Goal: Complete application form

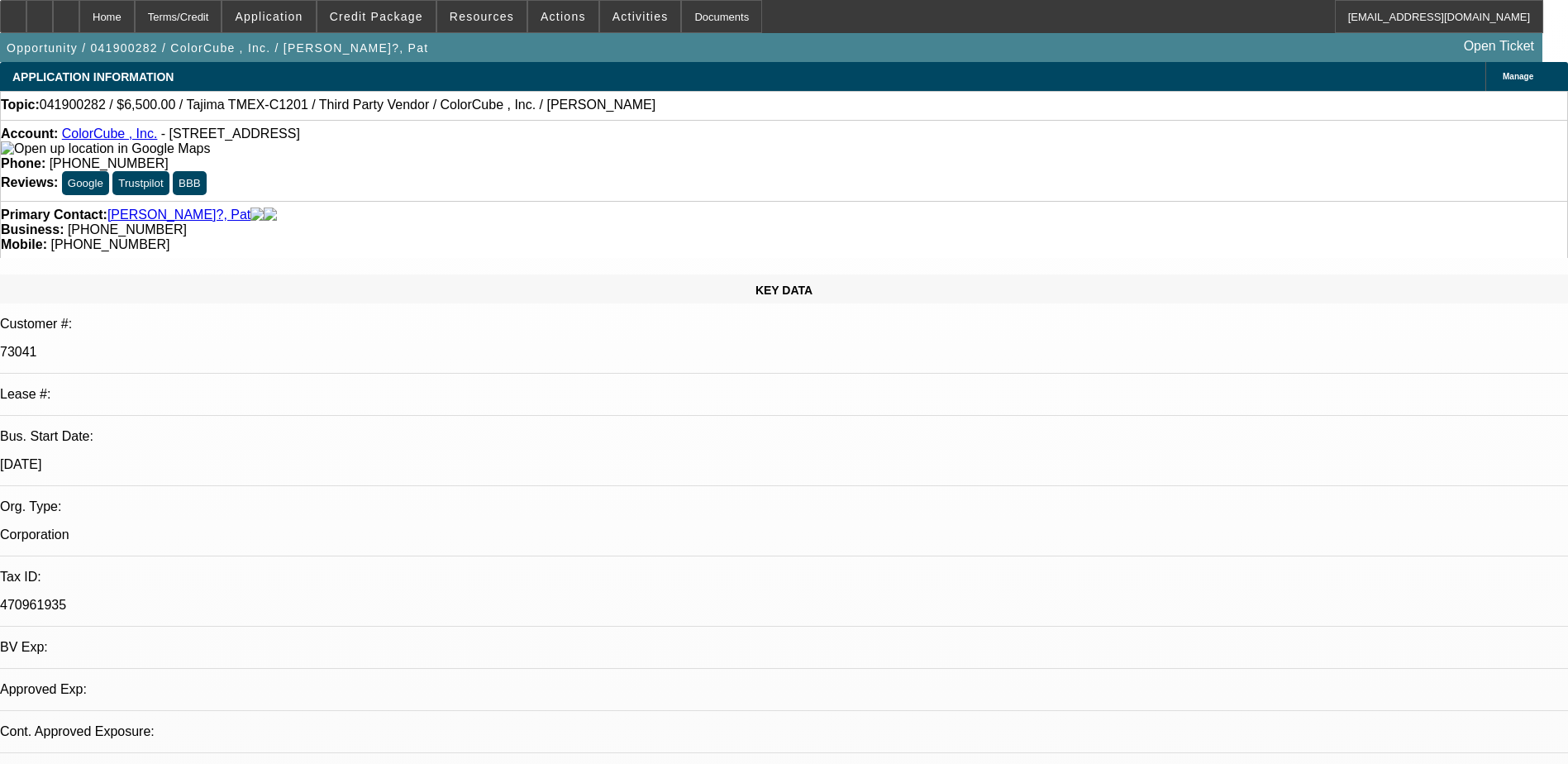
select select "0"
select select "2"
select select "0.1"
select select "1"
select select "2"
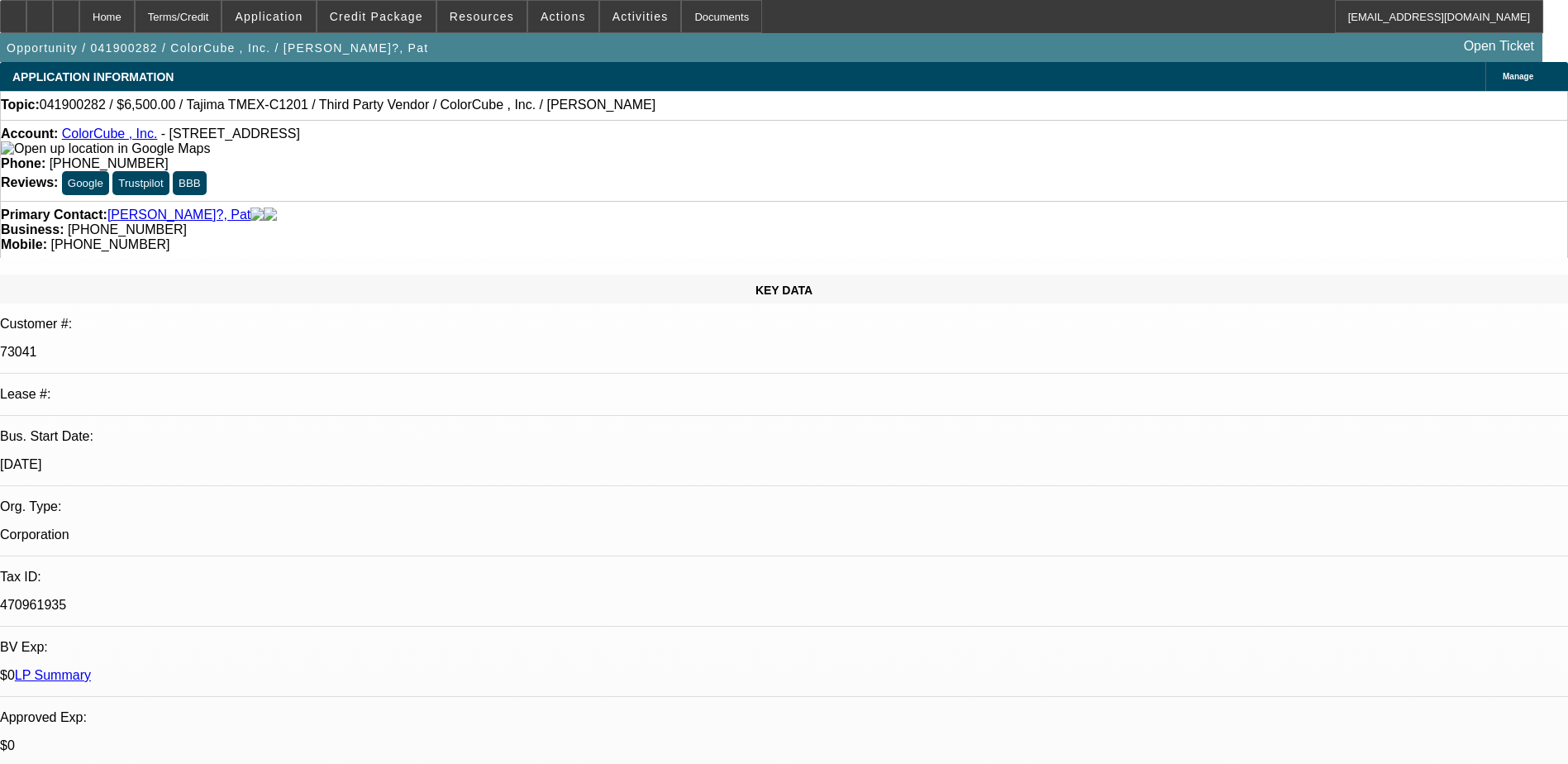
select select "4"
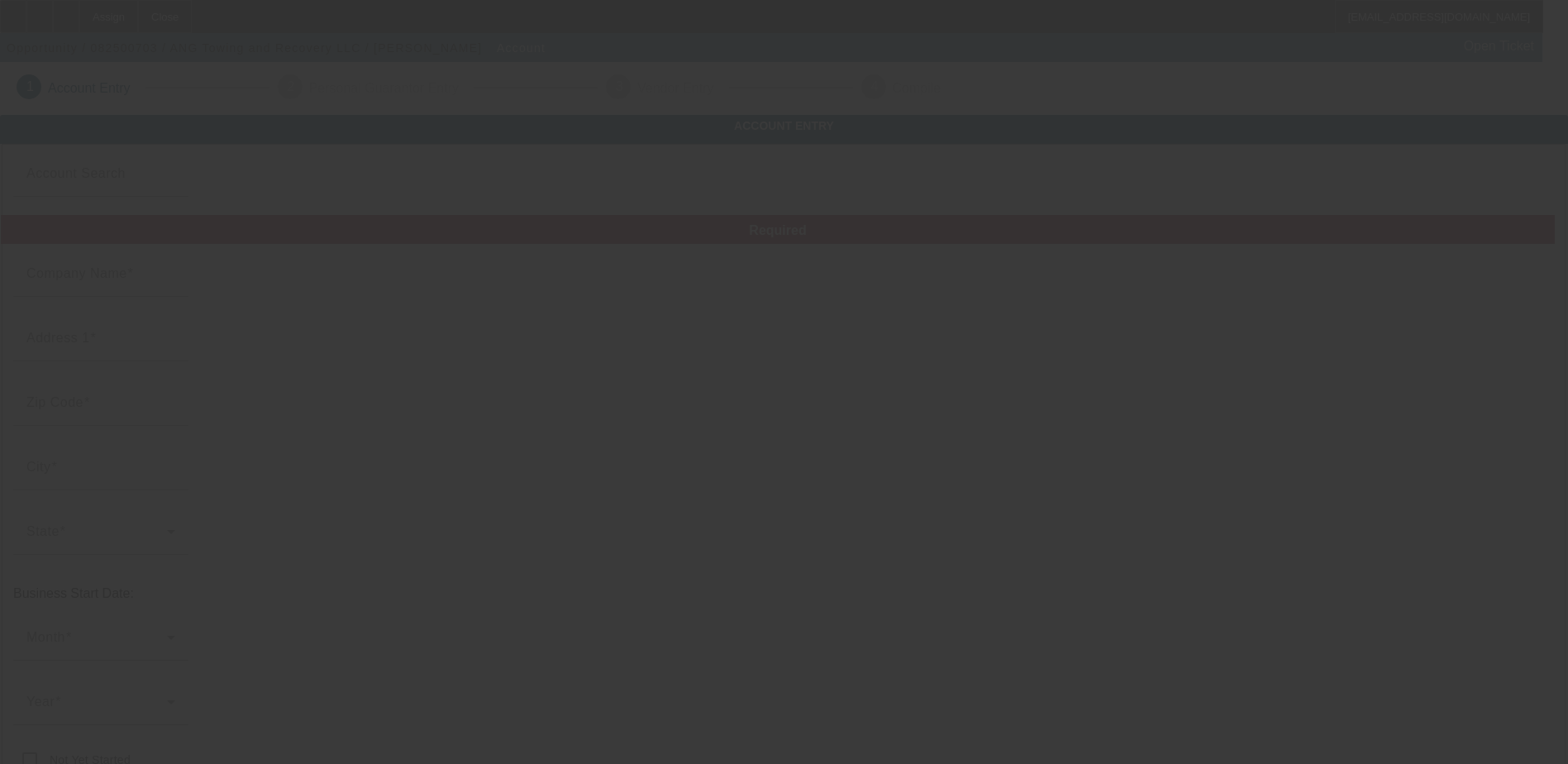
type input "ANG Towing and Recovery LLC"
type input "."
type input "[PHONE_NUMBER]"
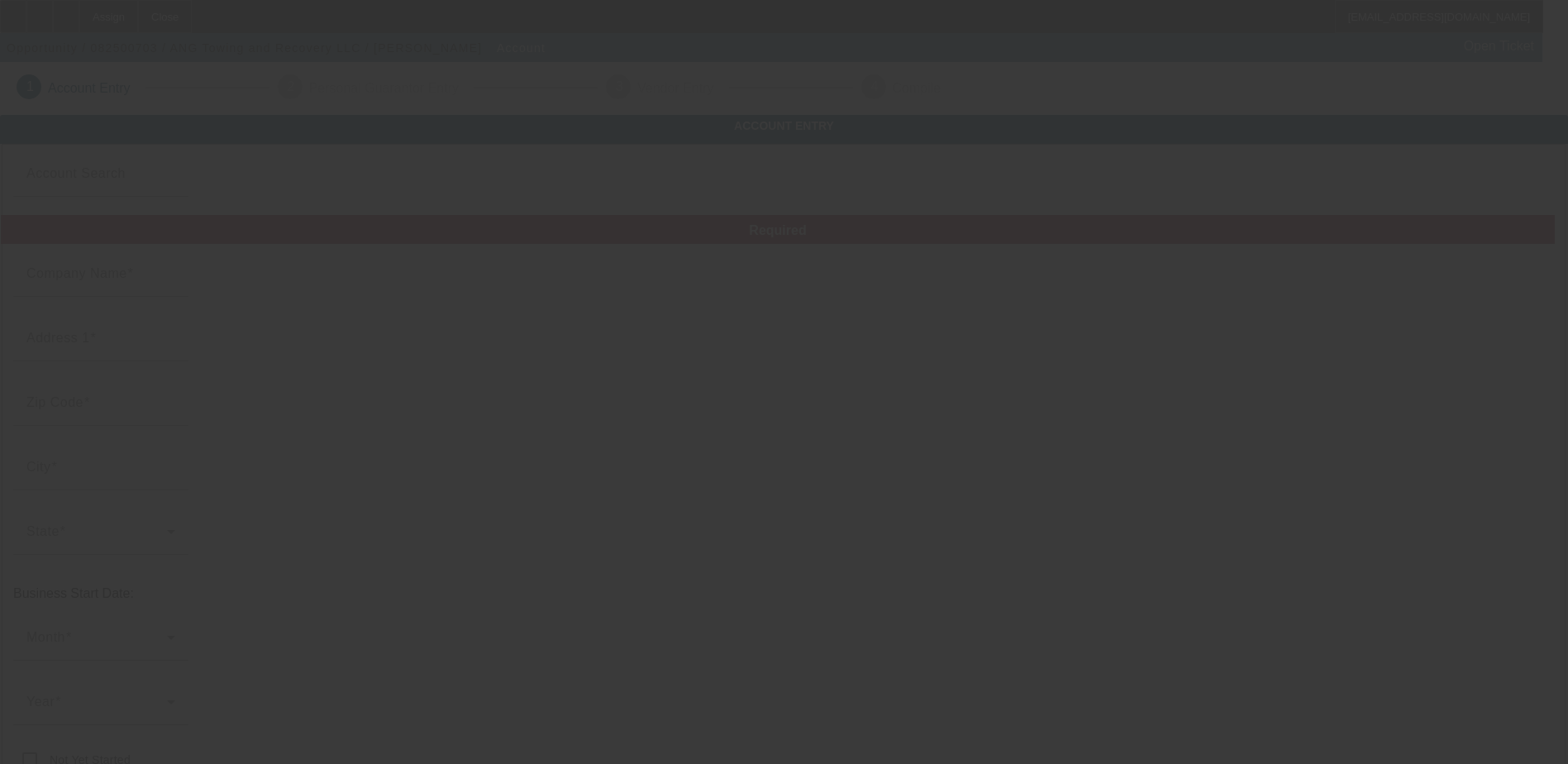
type input "autryenterprises@gmail.com"
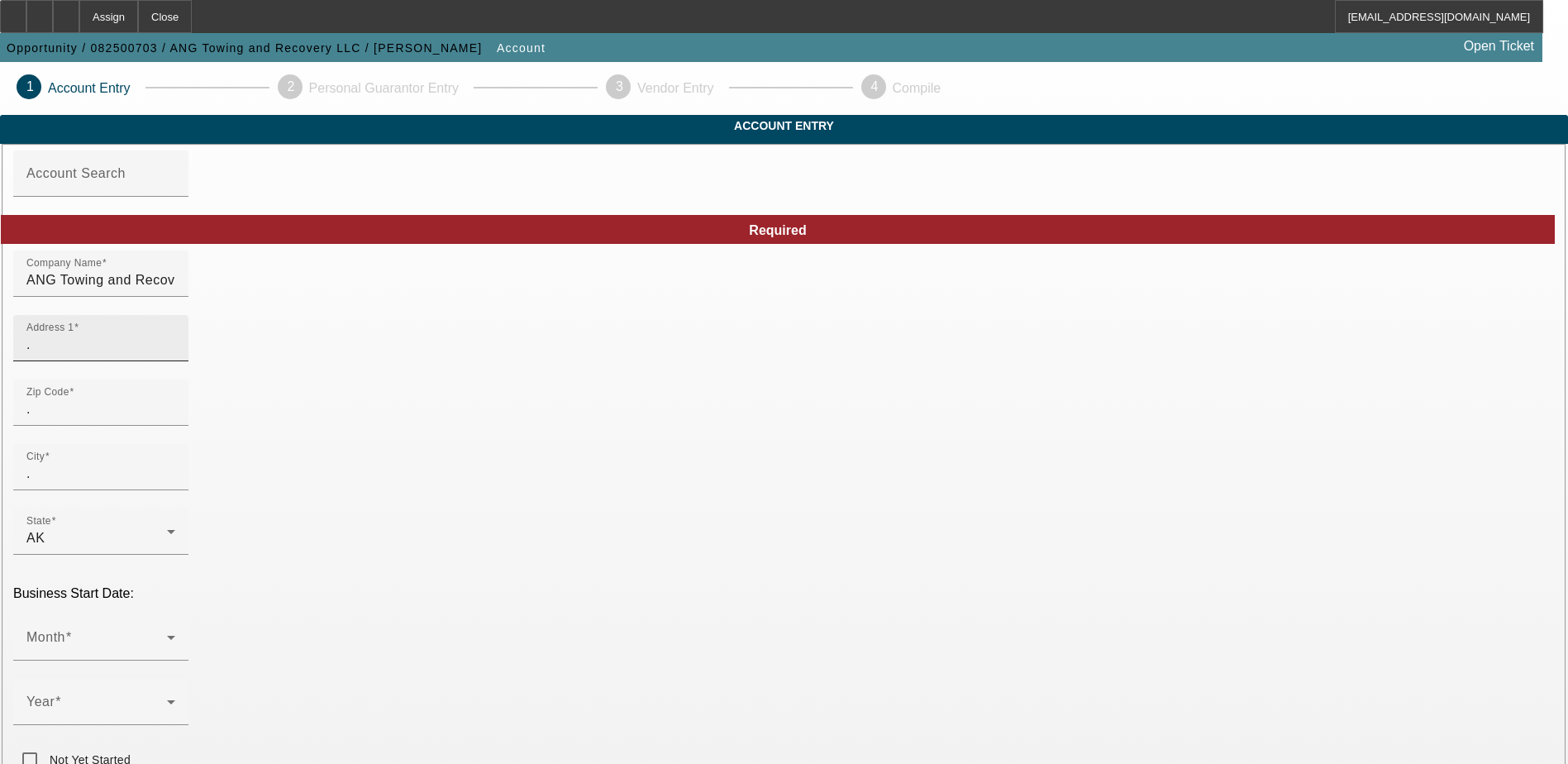
click at [175, 354] on input "." at bounding box center [101, 344] width 149 height 20
click at [175, 354] on input "3881 South Shadescrest Rd" at bounding box center [101, 344] width 149 height 20
drag, startPoint x: 440, startPoint y: 377, endPoint x: 299, endPoint y: 380, distance: 141.0
type input "3881 South Shades Crest Rd"
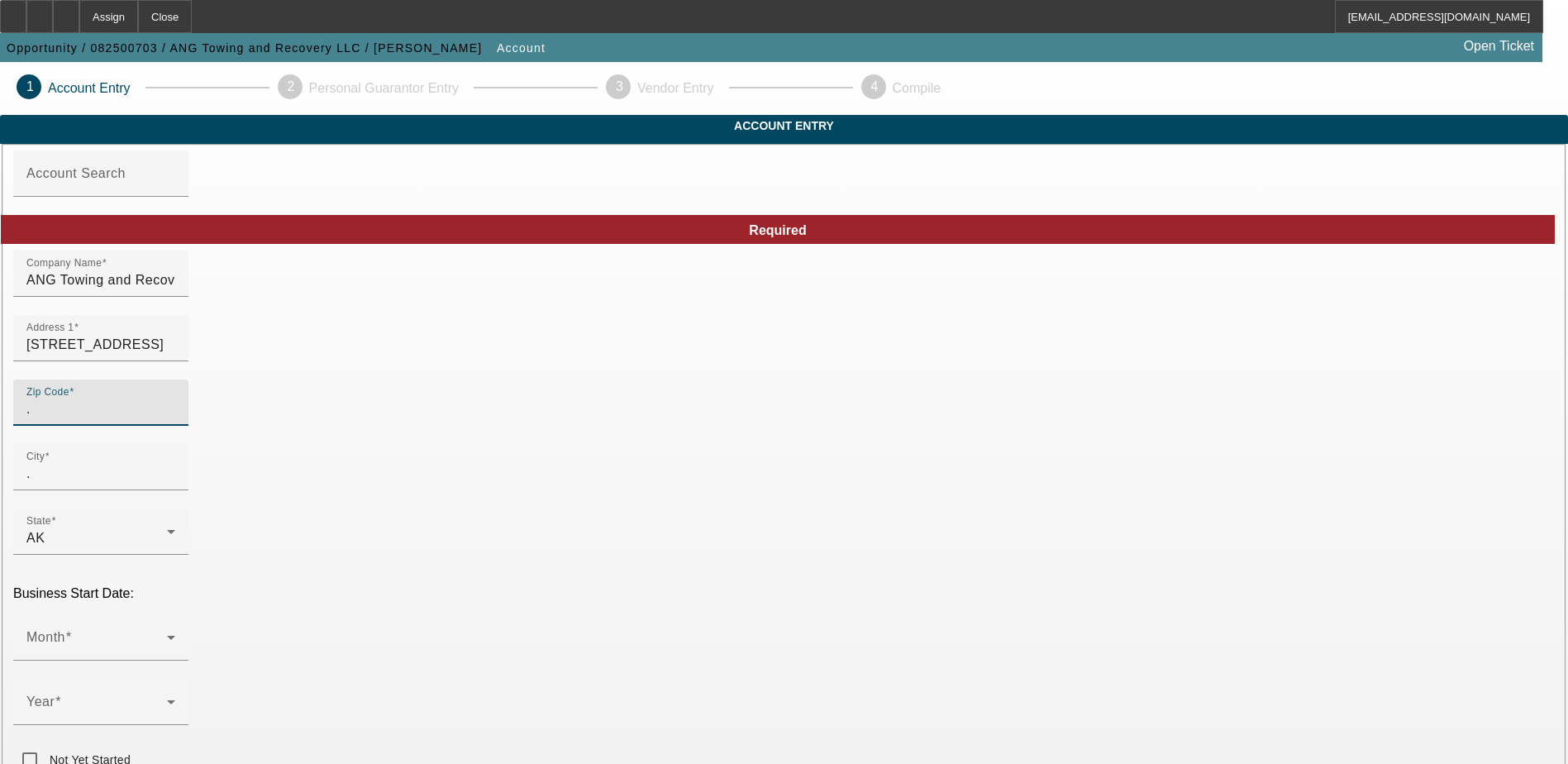
click at [175, 420] on input "." at bounding box center [101, 410] width 149 height 20
type input "35224"
type input "Birmingham"
type input "Shelby"
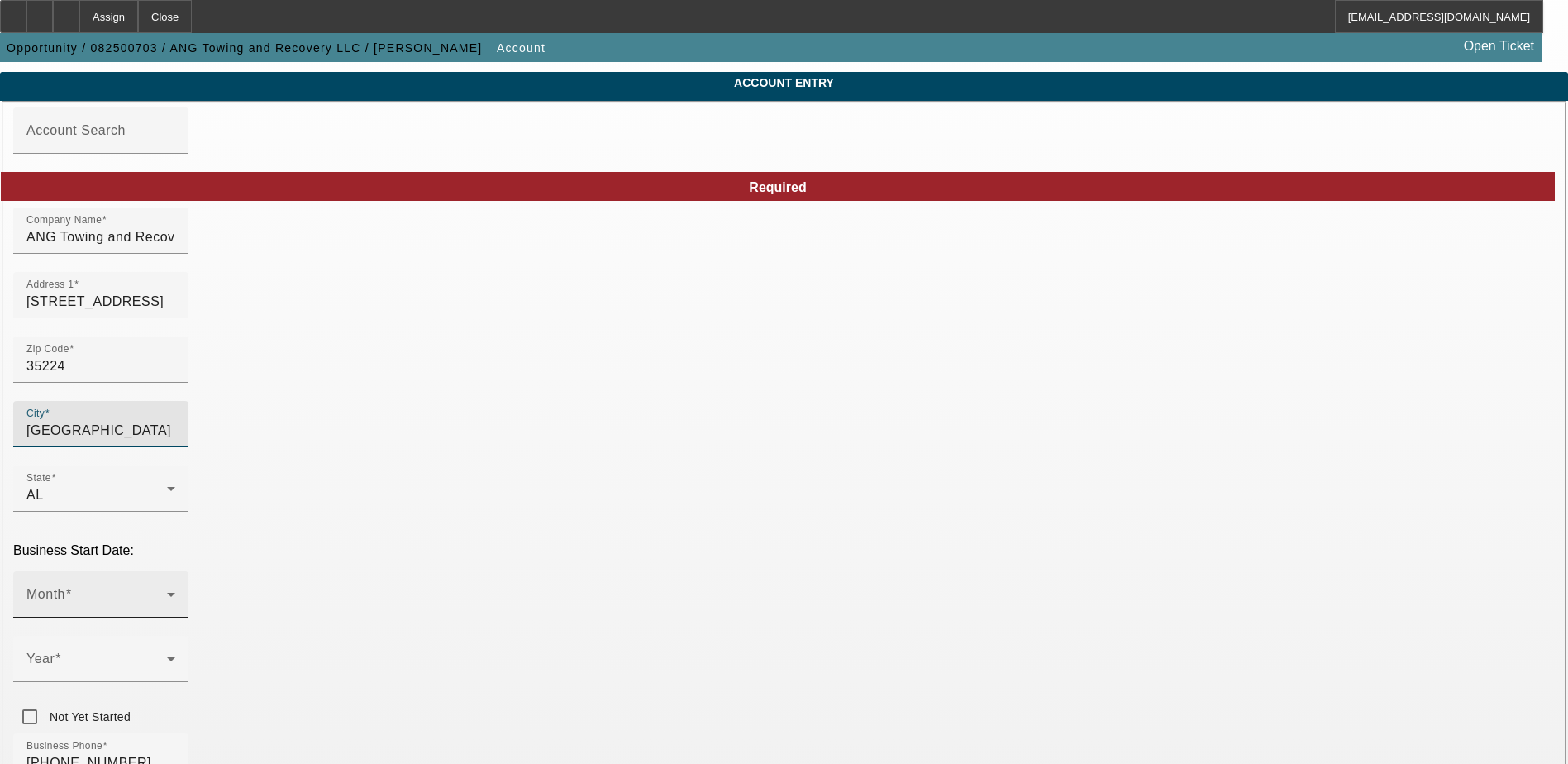
scroll to position [82, 0]
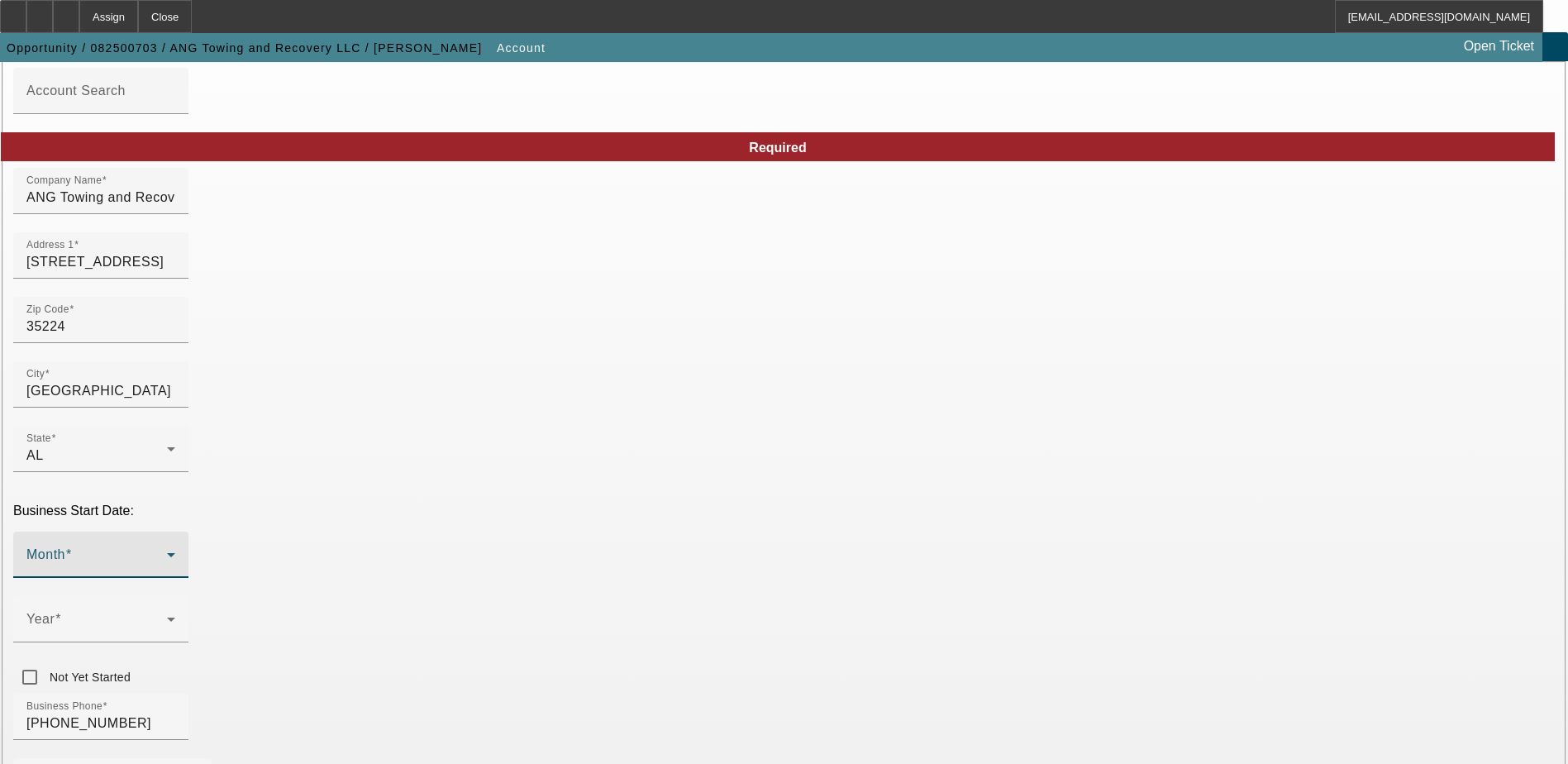
click at [175, 553] on icon at bounding box center [170, 555] width 8 height 5
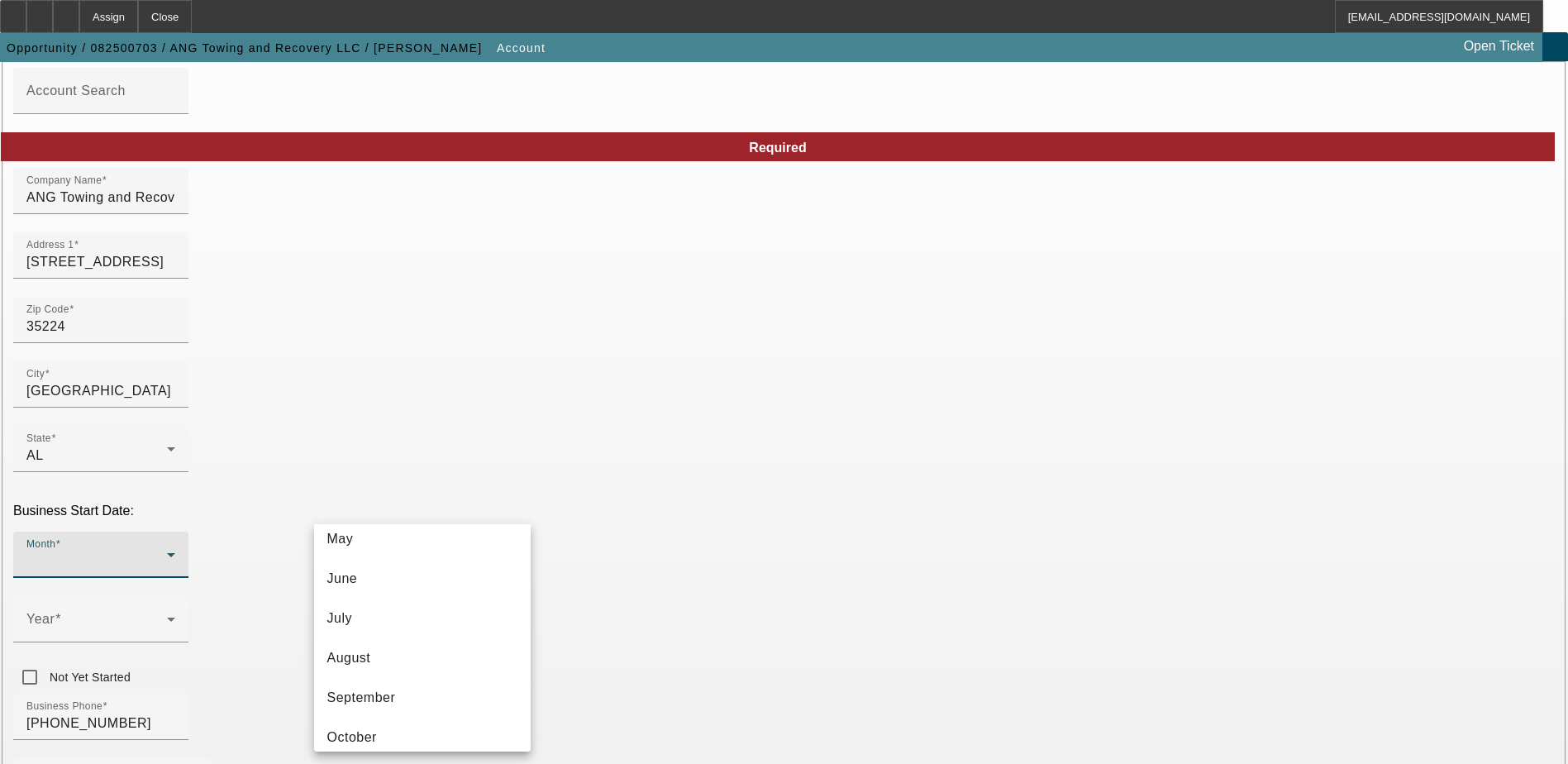
scroll to position [214, 0]
click at [393, 647] on mat-option "August" at bounding box center [422, 654] width 216 height 40
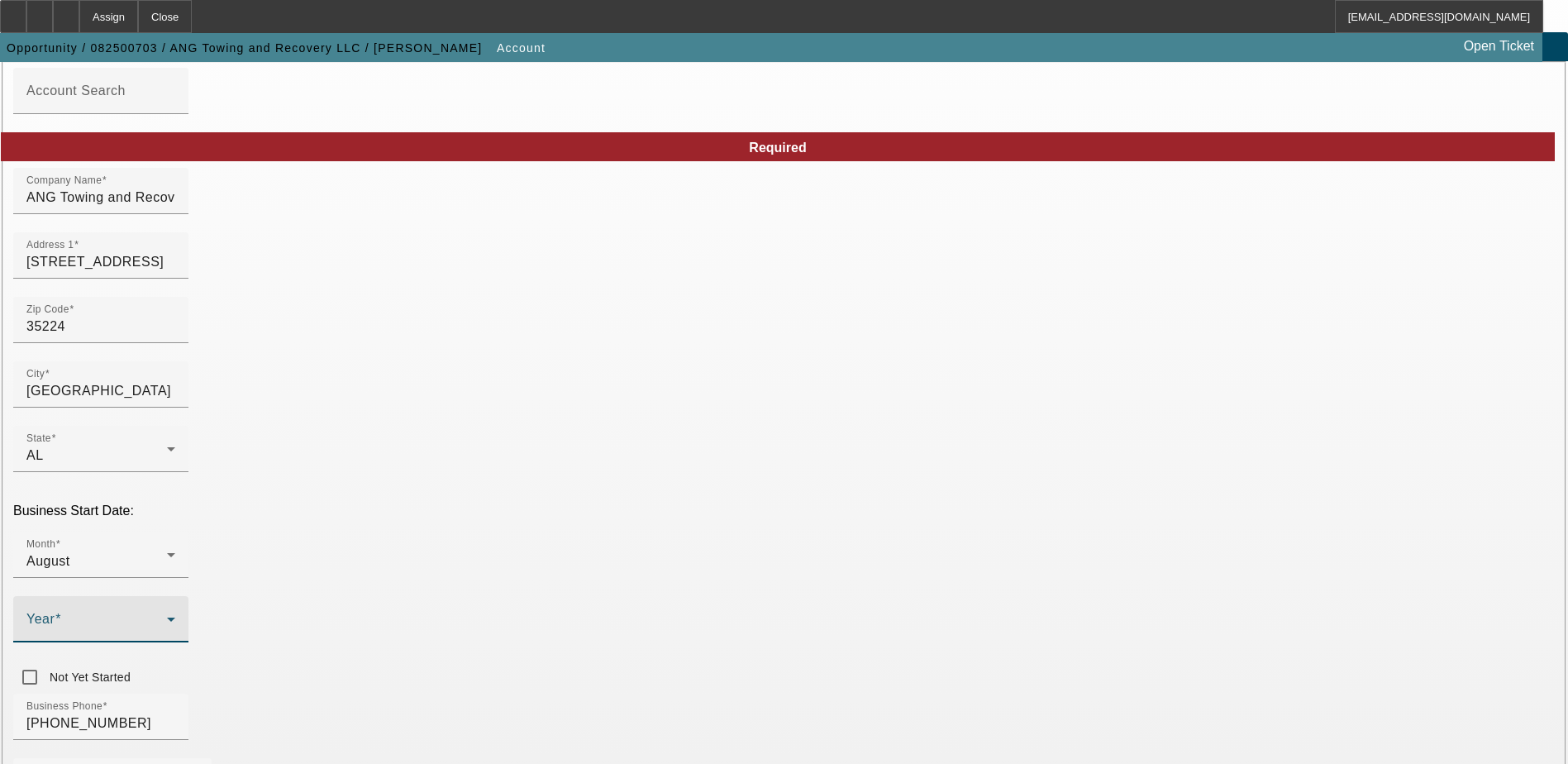
click at [181, 609] on icon at bounding box center [171, 619] width 20 height 20
click at [604, 674] on mat-option "2025" at bounding box center [603, 670] width 96 height 40
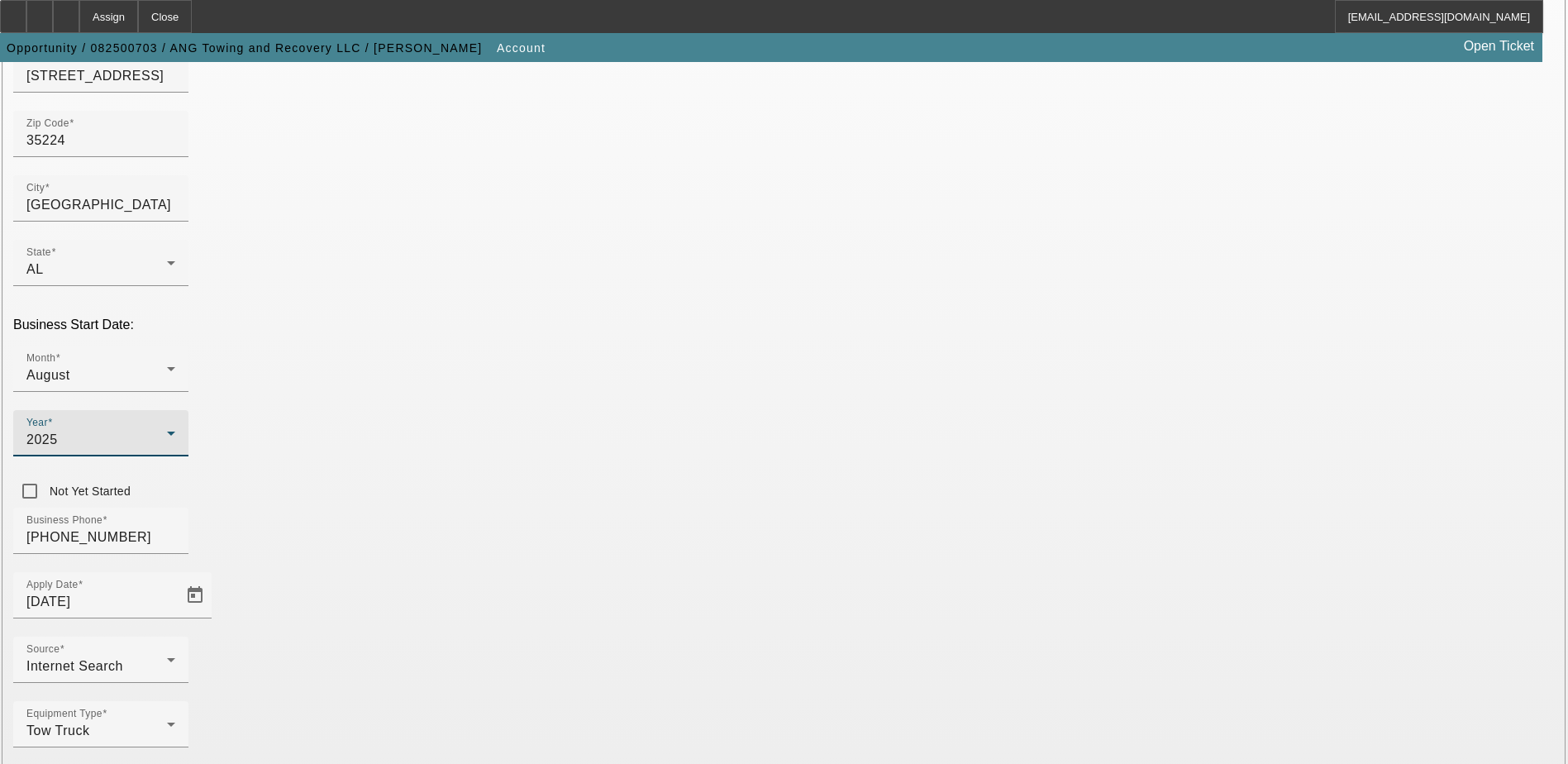
scroll to position [279, 0]
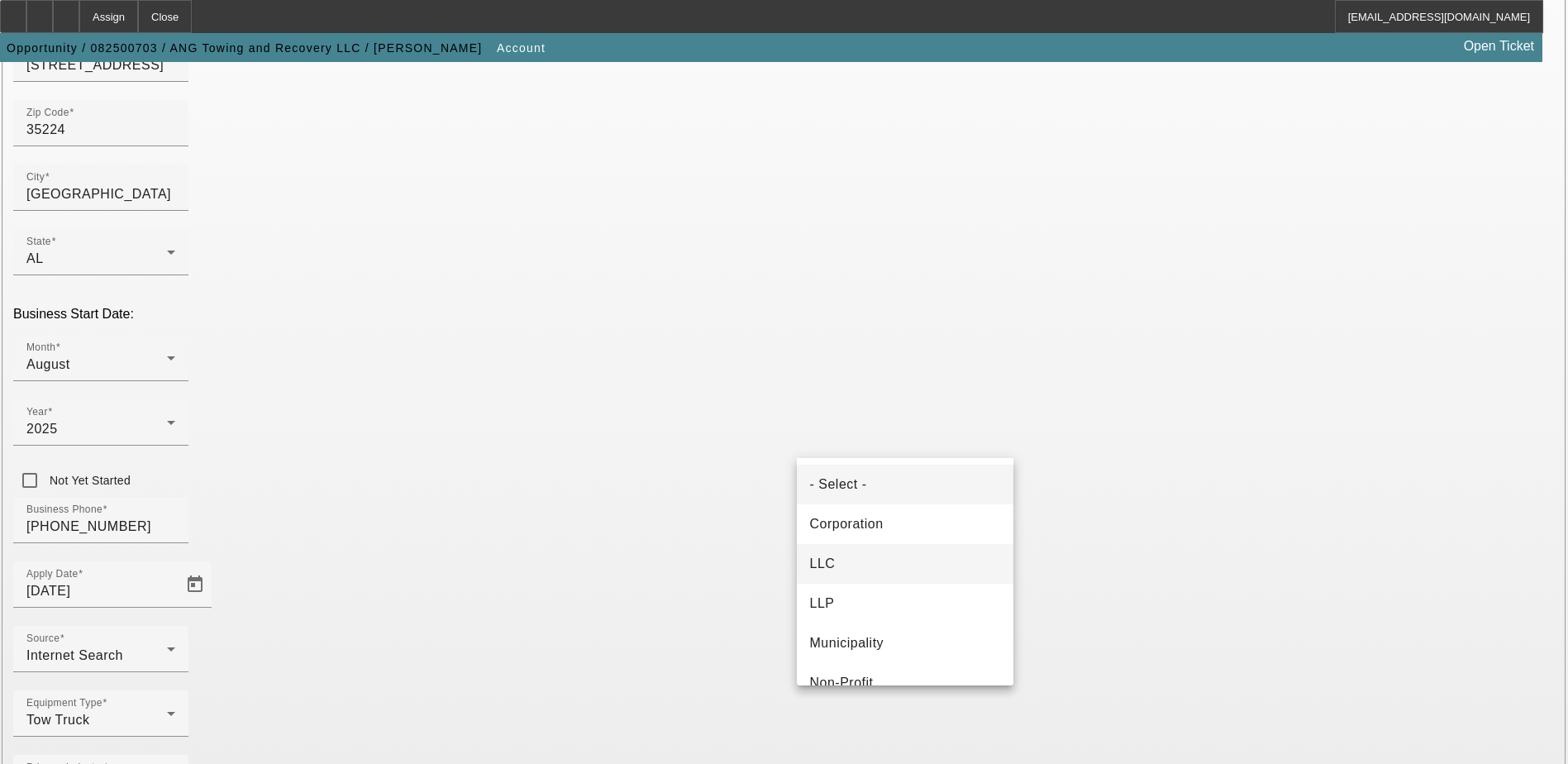
click at [867, 567] on mat-option "LLC" at bounding box center [904, 564] width 216 height 40
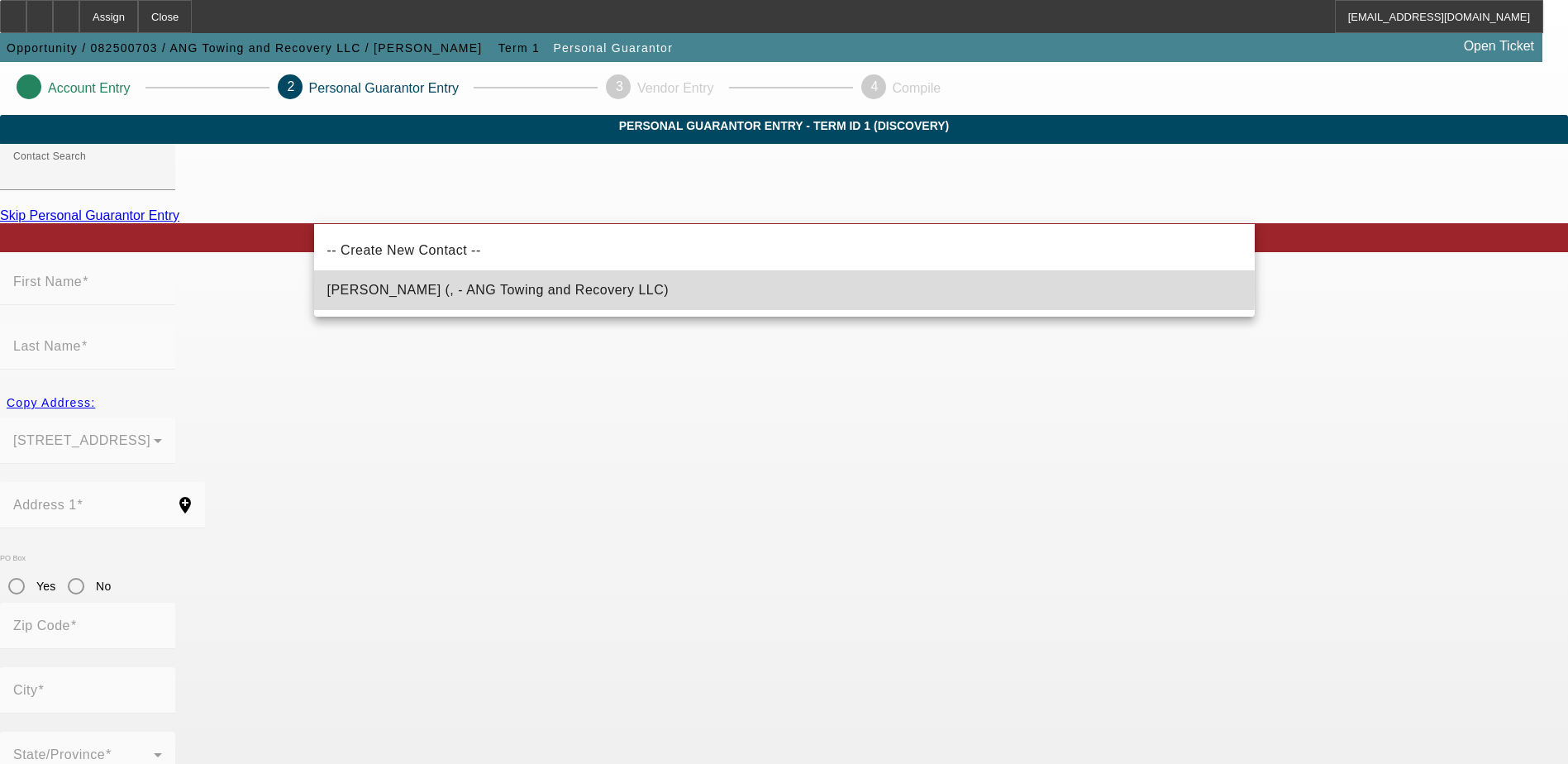
click at [625, 287] on mat-option "Autry, Harry (, - ANG Towing and Recovery LLC)" at bounding box center [784, 290] width 940 height 40
type input "Autry, Harry (, - ANG Towing and Recovery LLC)"
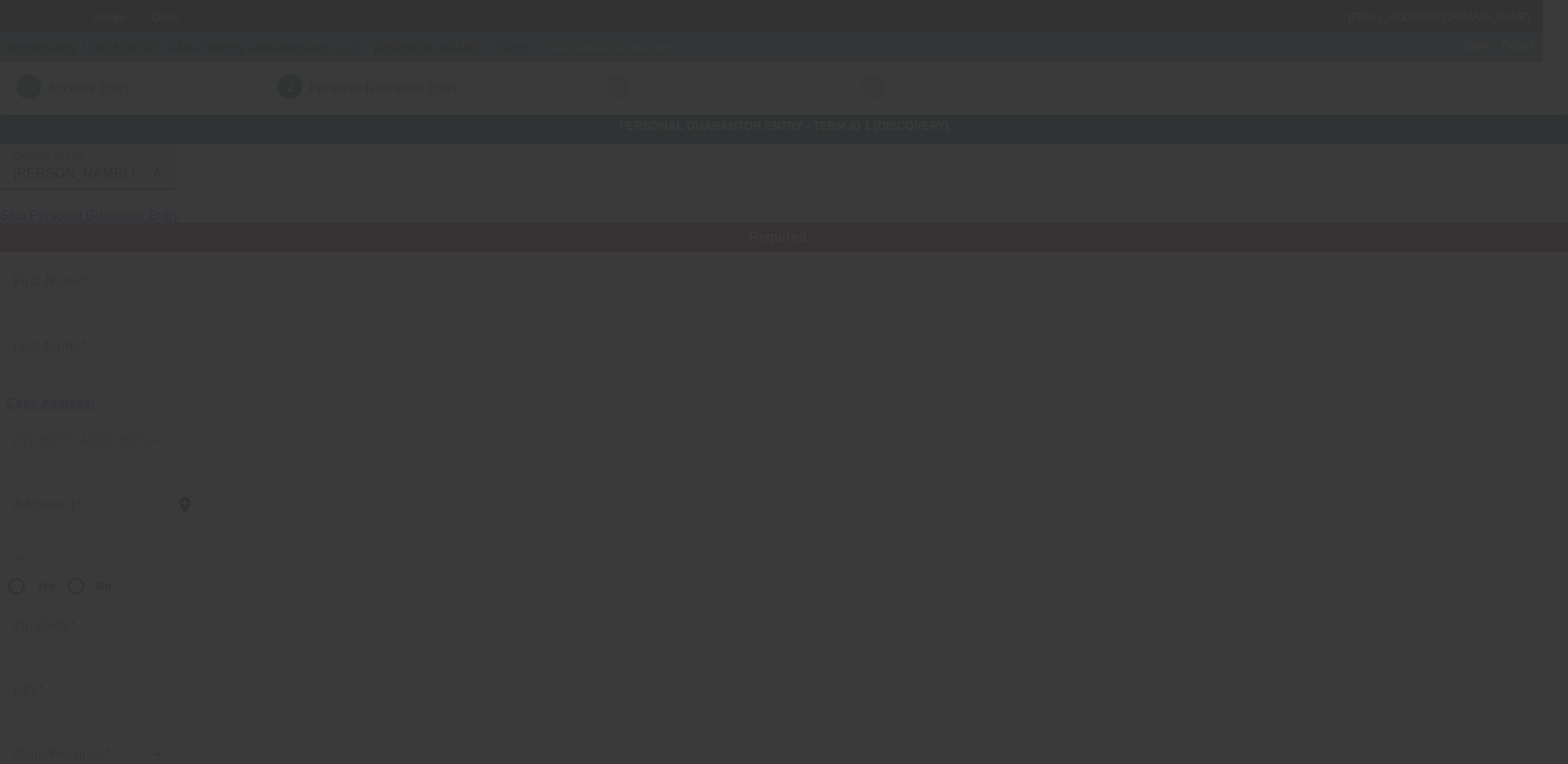
type input "Harry"
type input "Autry"
radio input "true"
type input "autryenterprises@gmail.com"
type input "[PHONE_NUMBER]"
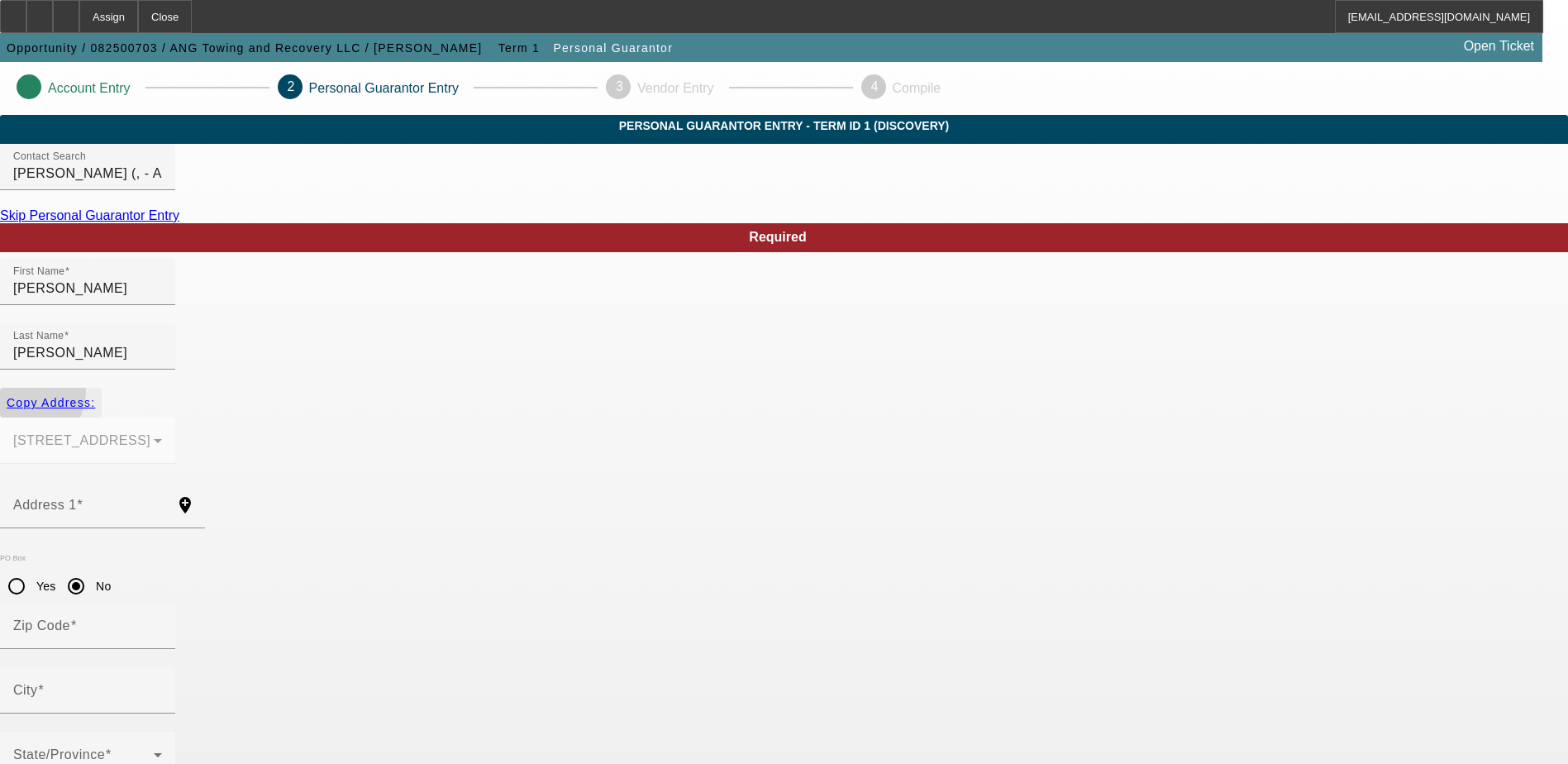
click at [95, 396] on span "Copy Address:" at bounding box center [51, 402] width 89 height 14
type input "3881 South Shades Crest Rd"
radio input "false"
type input "35224"
type input "Birmingham"
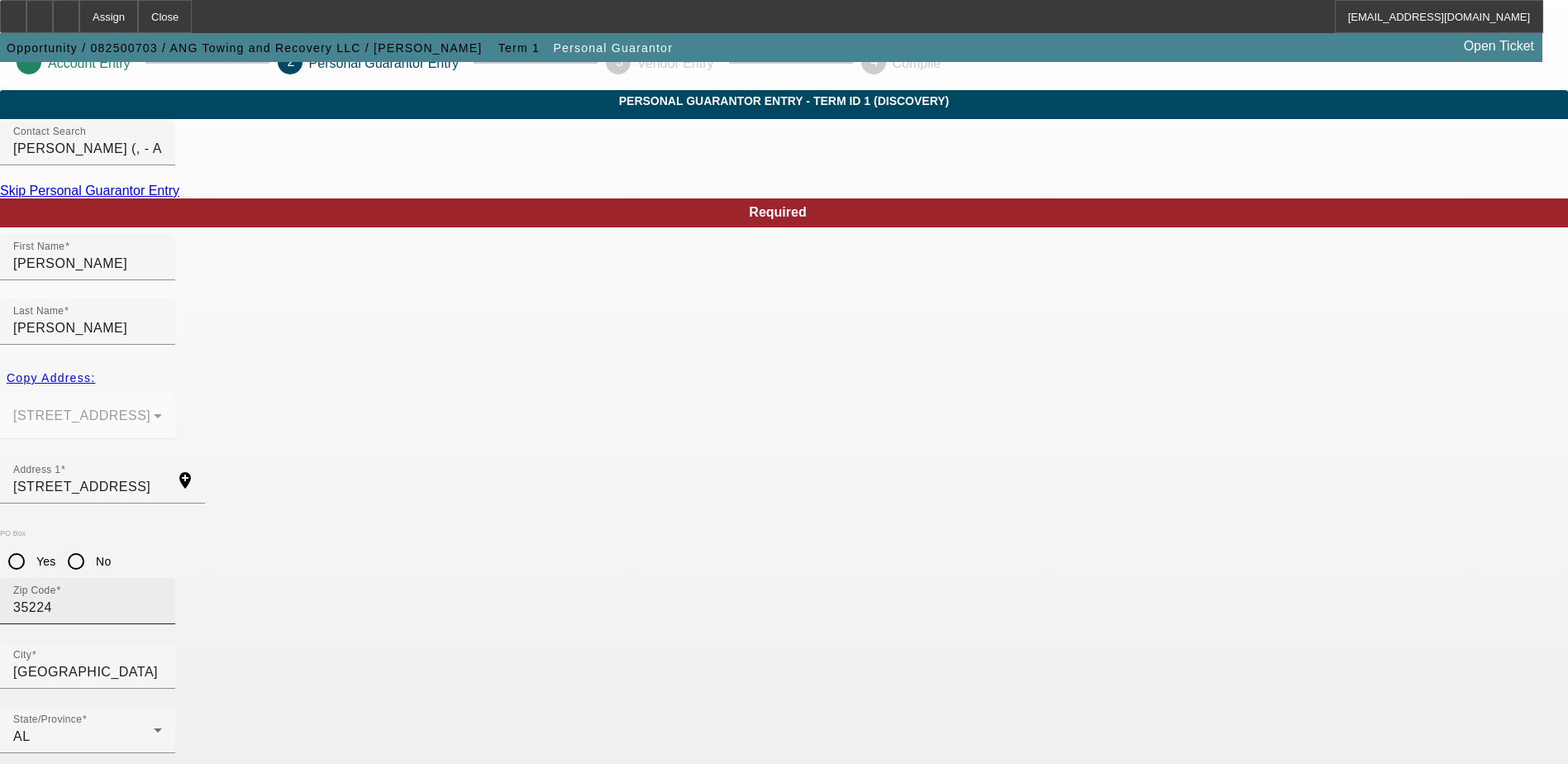
scroll to position [44, 0]
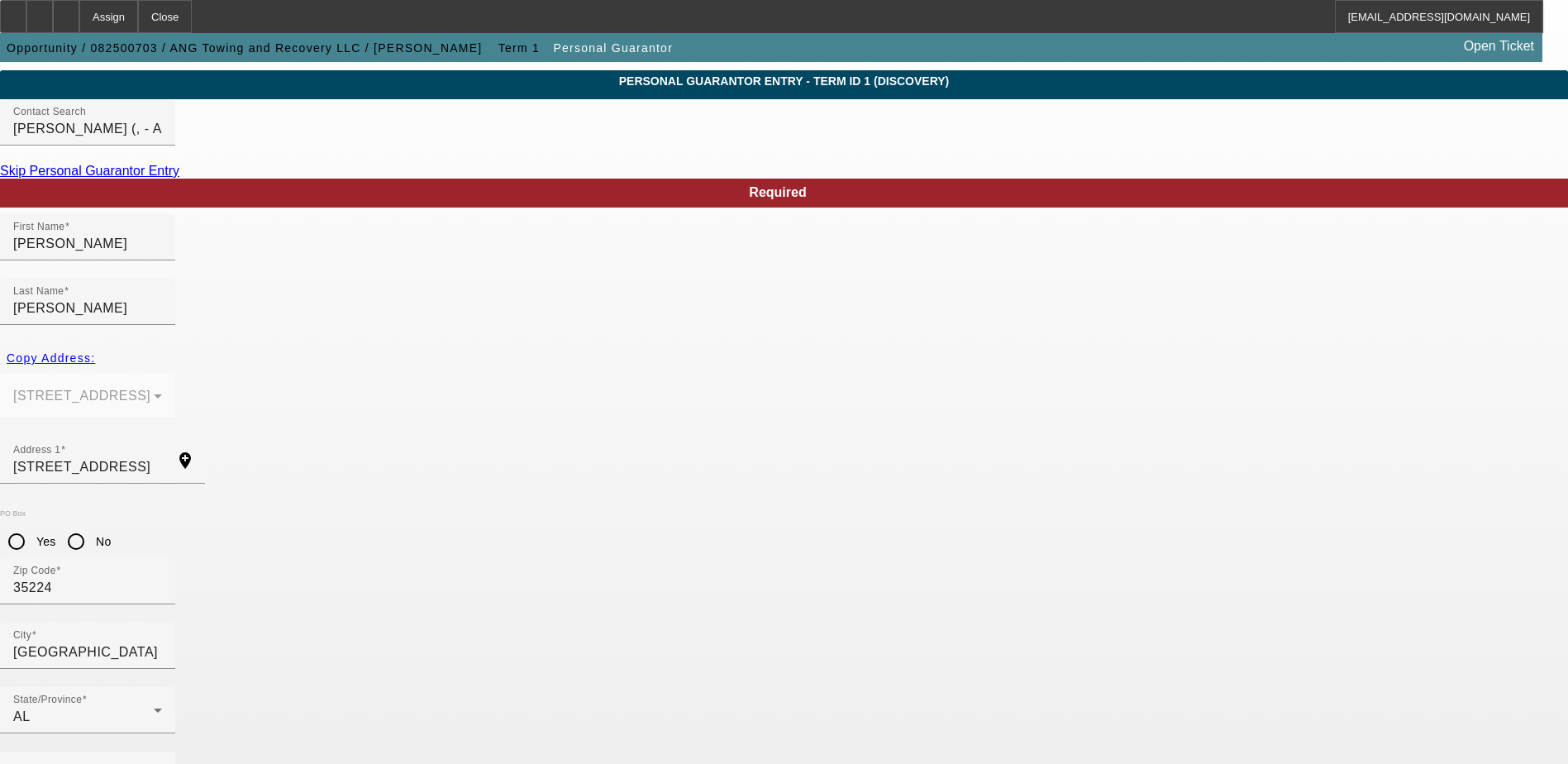
type input "50"
click at [162, 751] on div "Business Phone" at bounding box center [88, 774] width 149 height 46
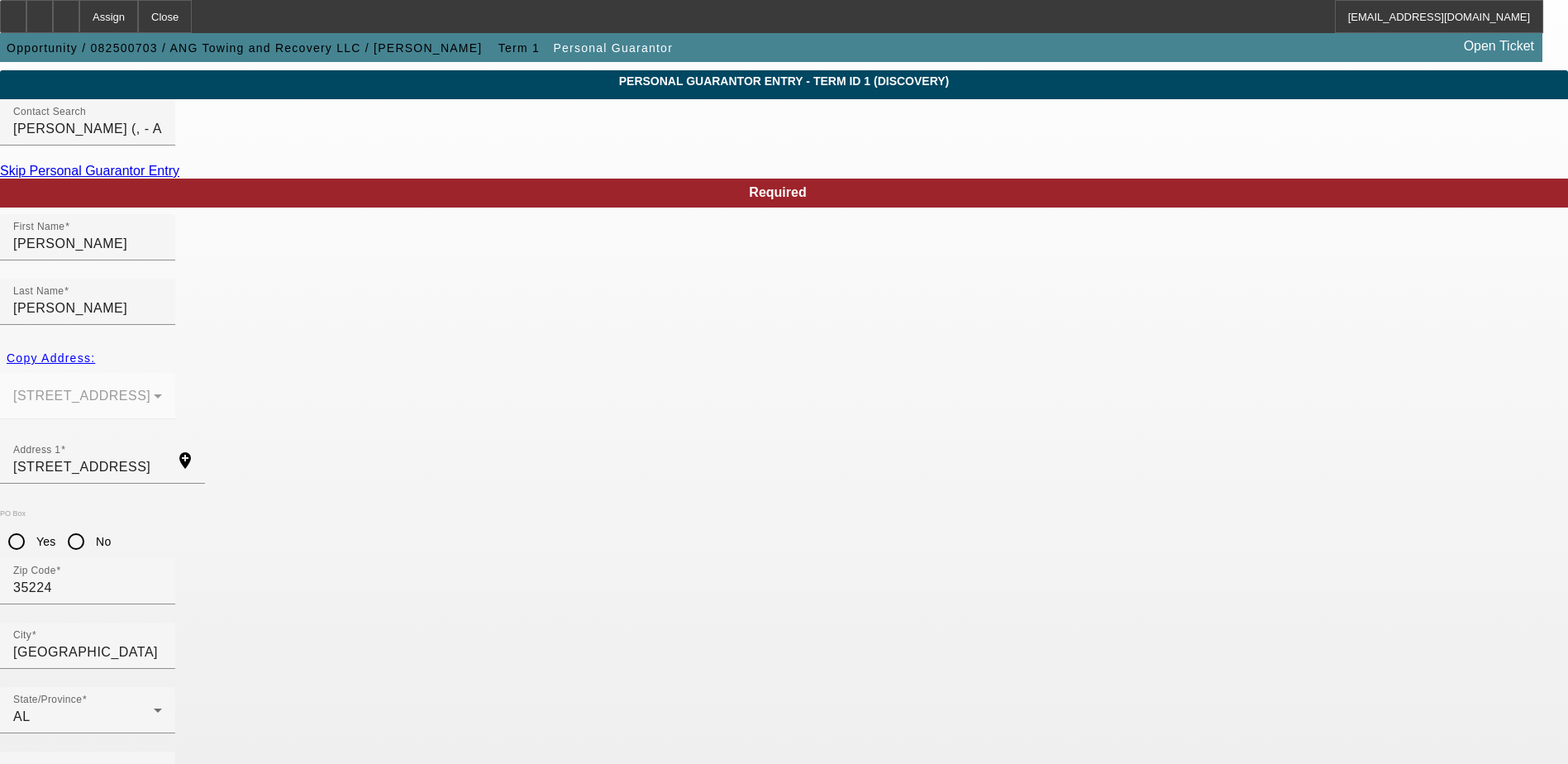
type input "422-17-9898"
click at [162, 751] on div "Business Phone" at bounding box center [88, 774] width 149 height 46
type input "[PHONE_NUMBER]"
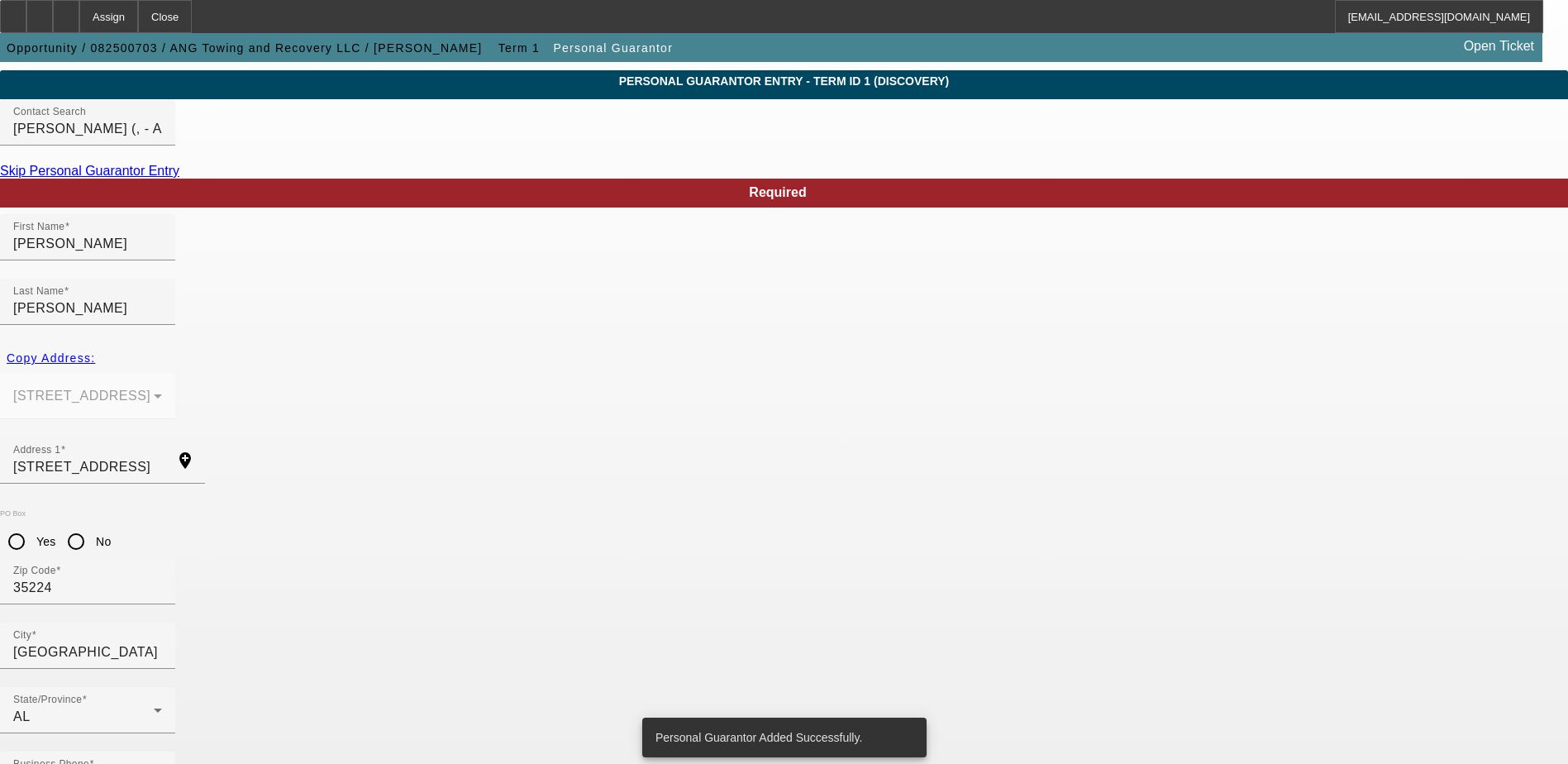
scroll to position [0, 0]
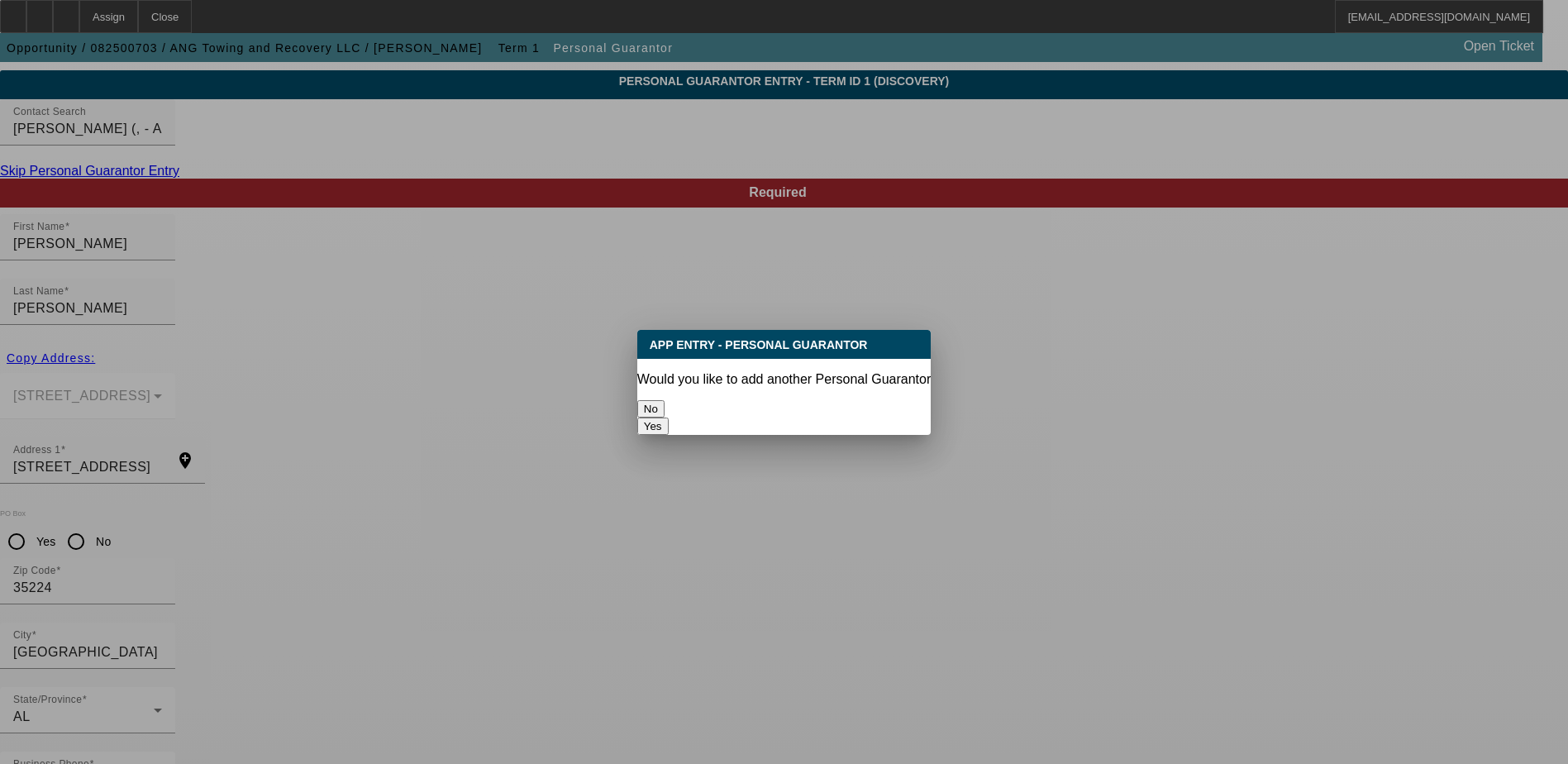
click at [669, 418] on button "Yes" at bounding box center [652, 426] width 32 height 17
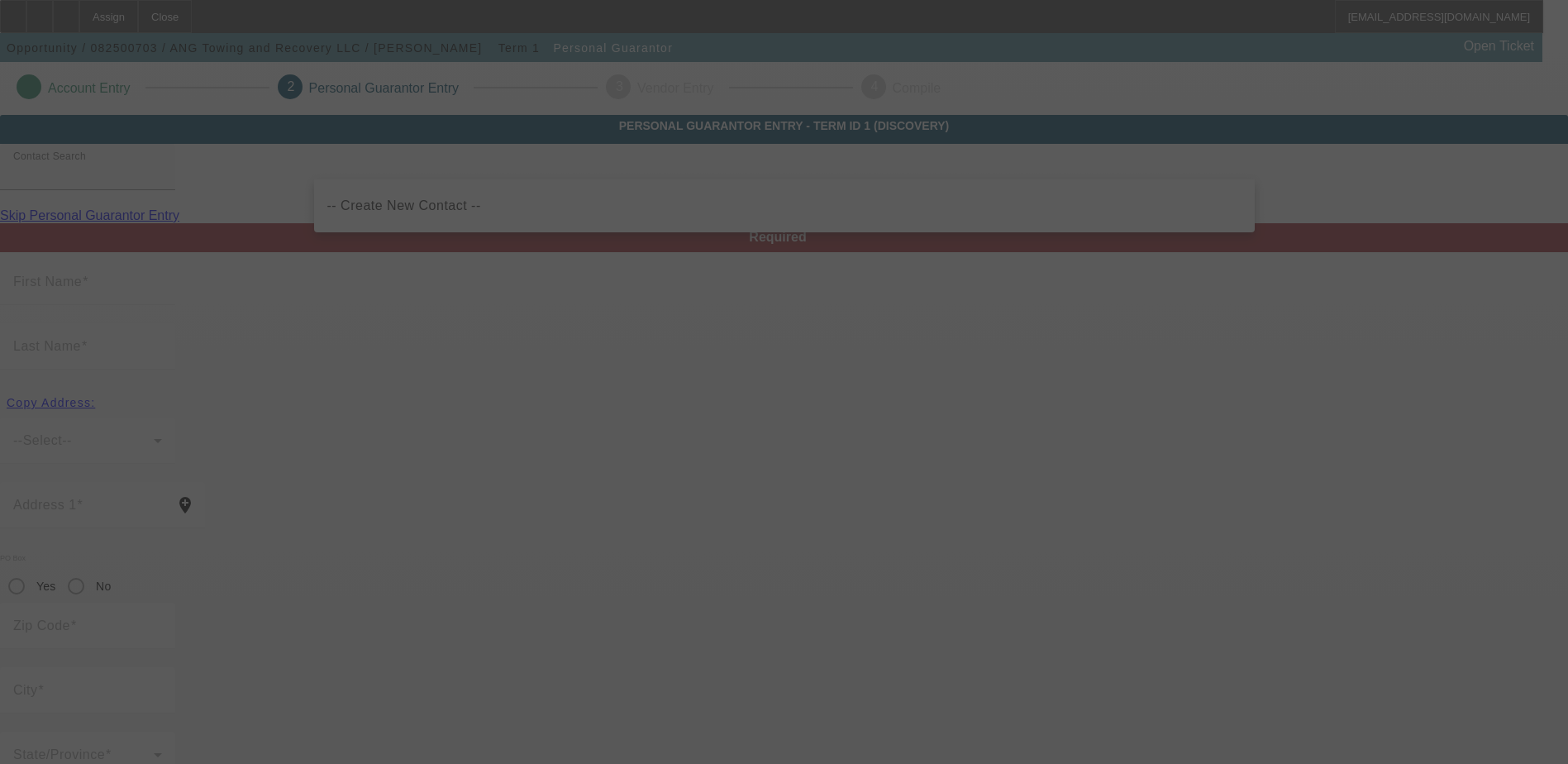
scroll to position [44, 0]
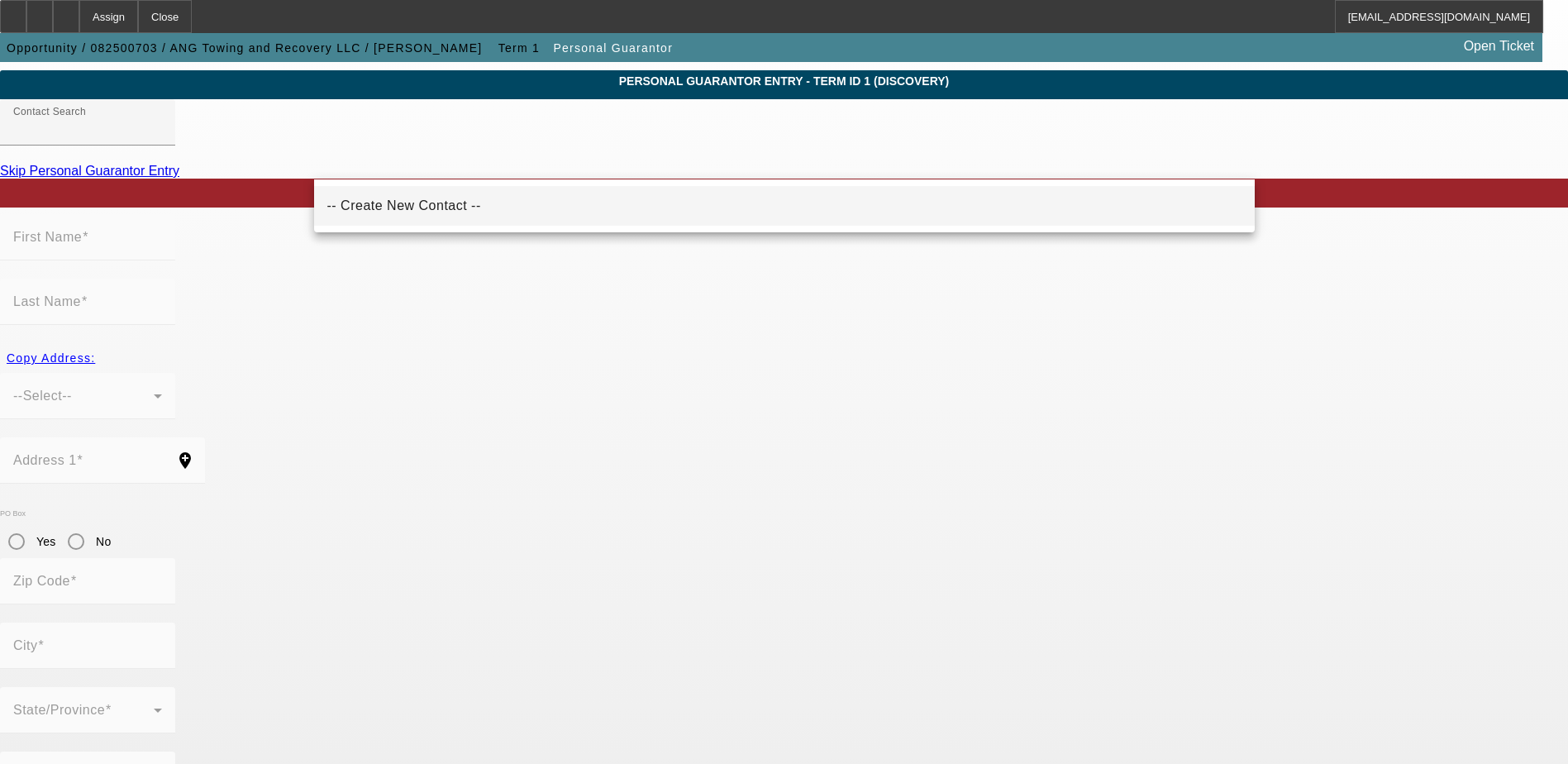
click at [467, 203] on mat-option "-- Create New Contact --" at bounding box center [784, 206] width 940 height 40
type input "-- Create New Contact --"
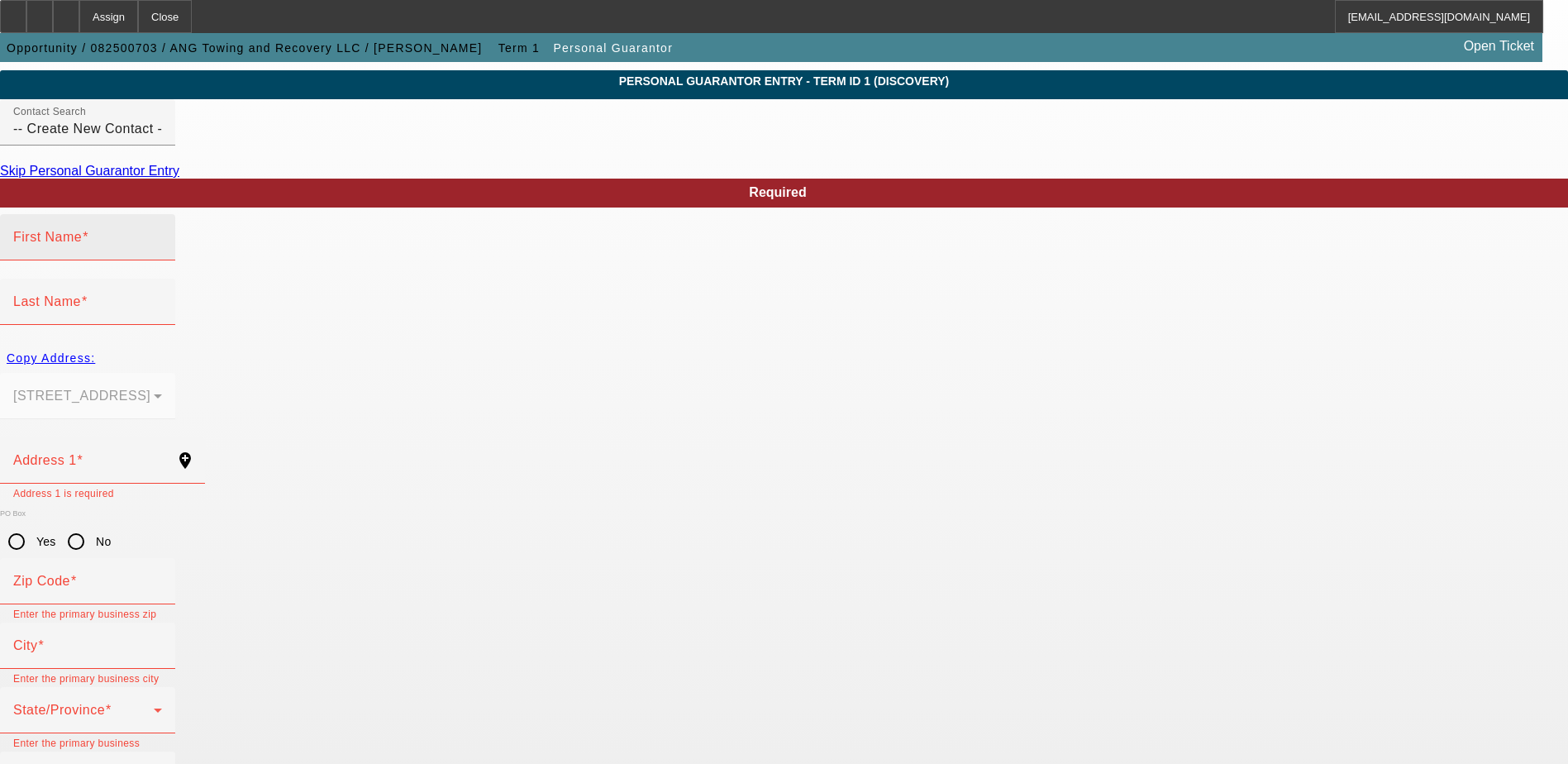
click at [162, 260] on div "First Name" at bounding box center [88, 237] width 149 height 46
type input "Bobby"
click at [162, 298] on input "Last Name" at bounding box center [88, 308] width 149 height 20
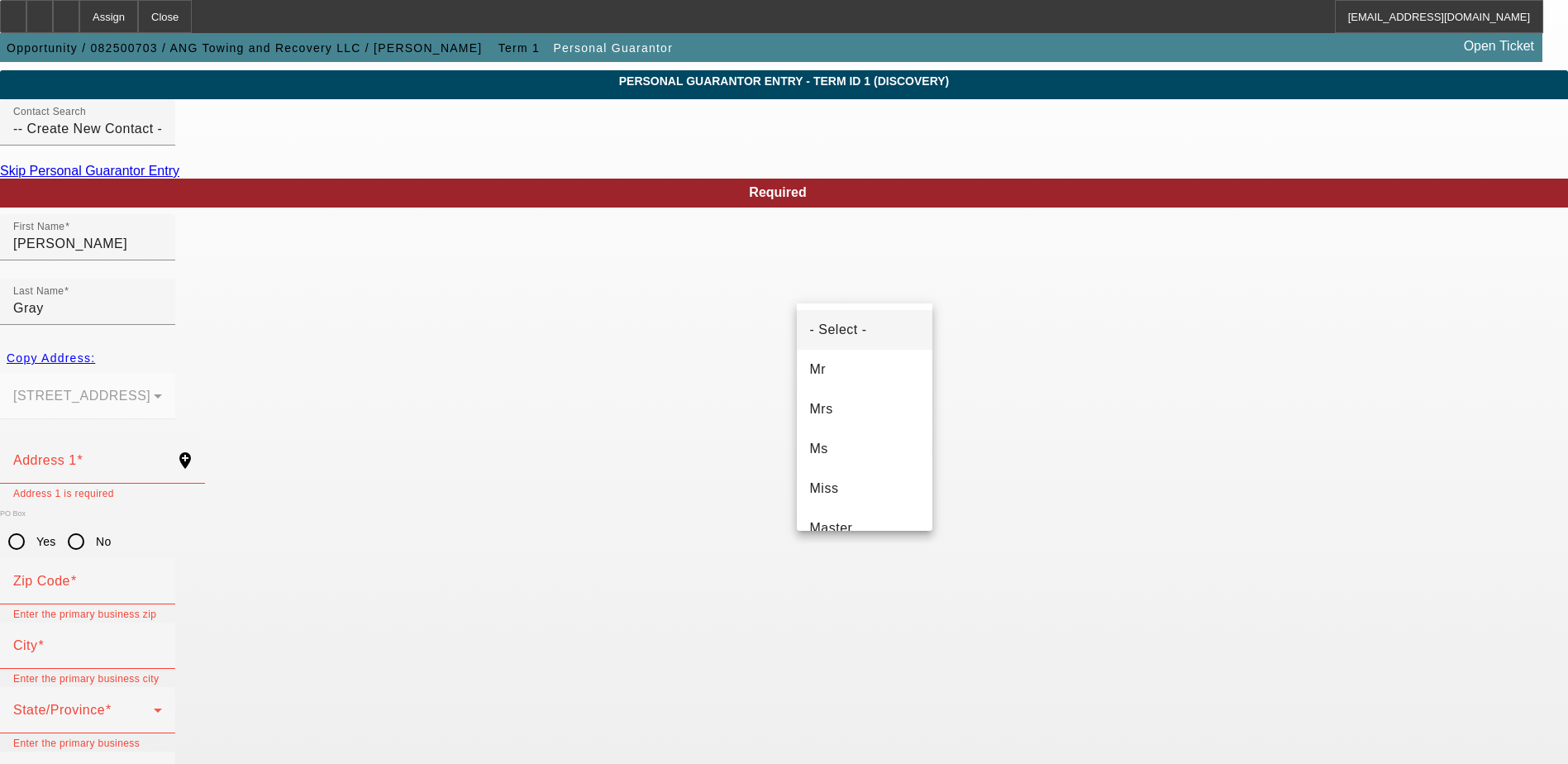
click at [783, 247] on div at bounding box center [784, 382] width 1568 height 764
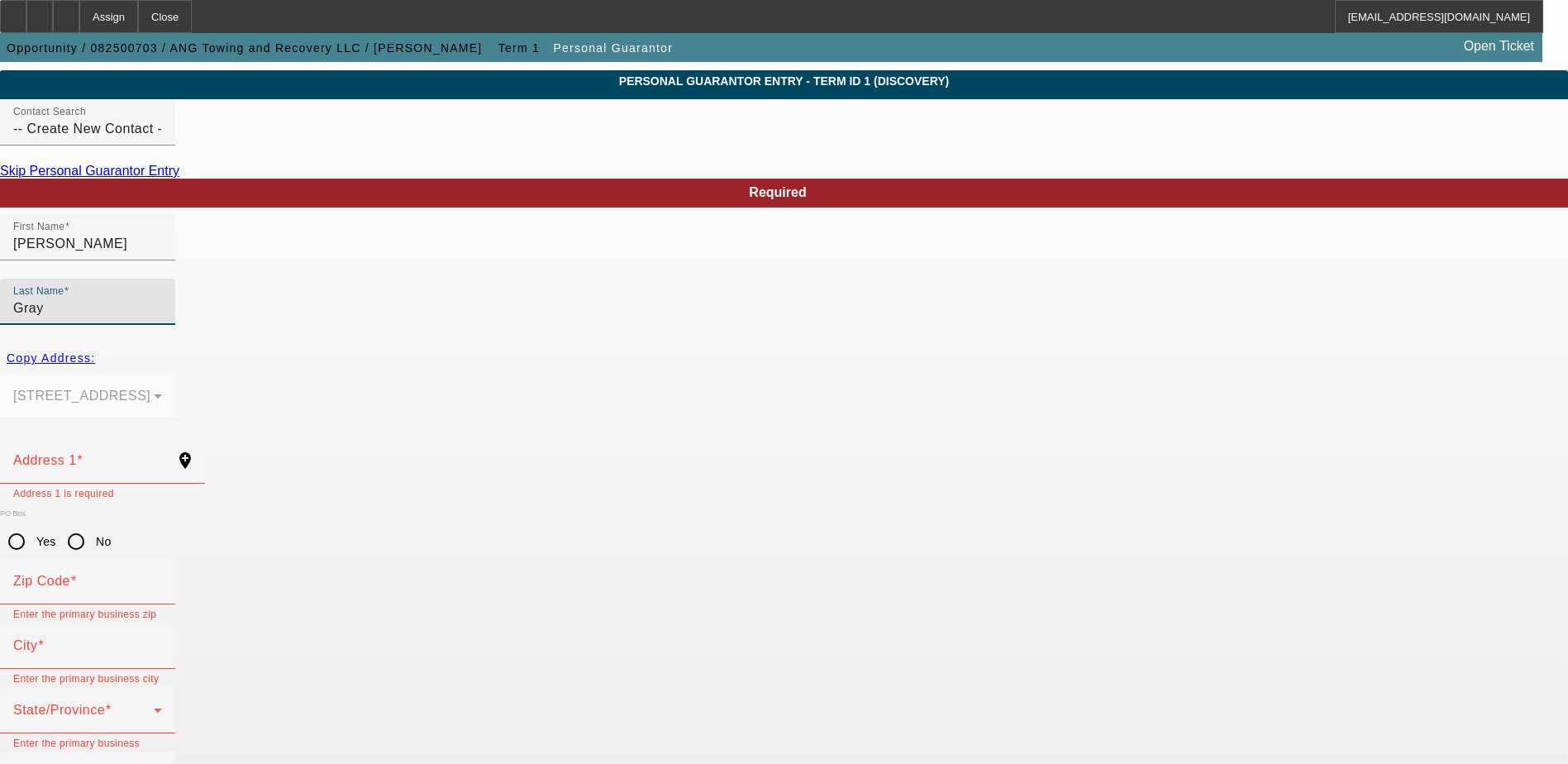
click at [162, 298] on input "Gray" at bounding box center [88, 308] width 149 height 20
type input "Gray Jr."
click at [162, 438] on div "Address 1" at bounding box center [88, 460] width 149 height 46
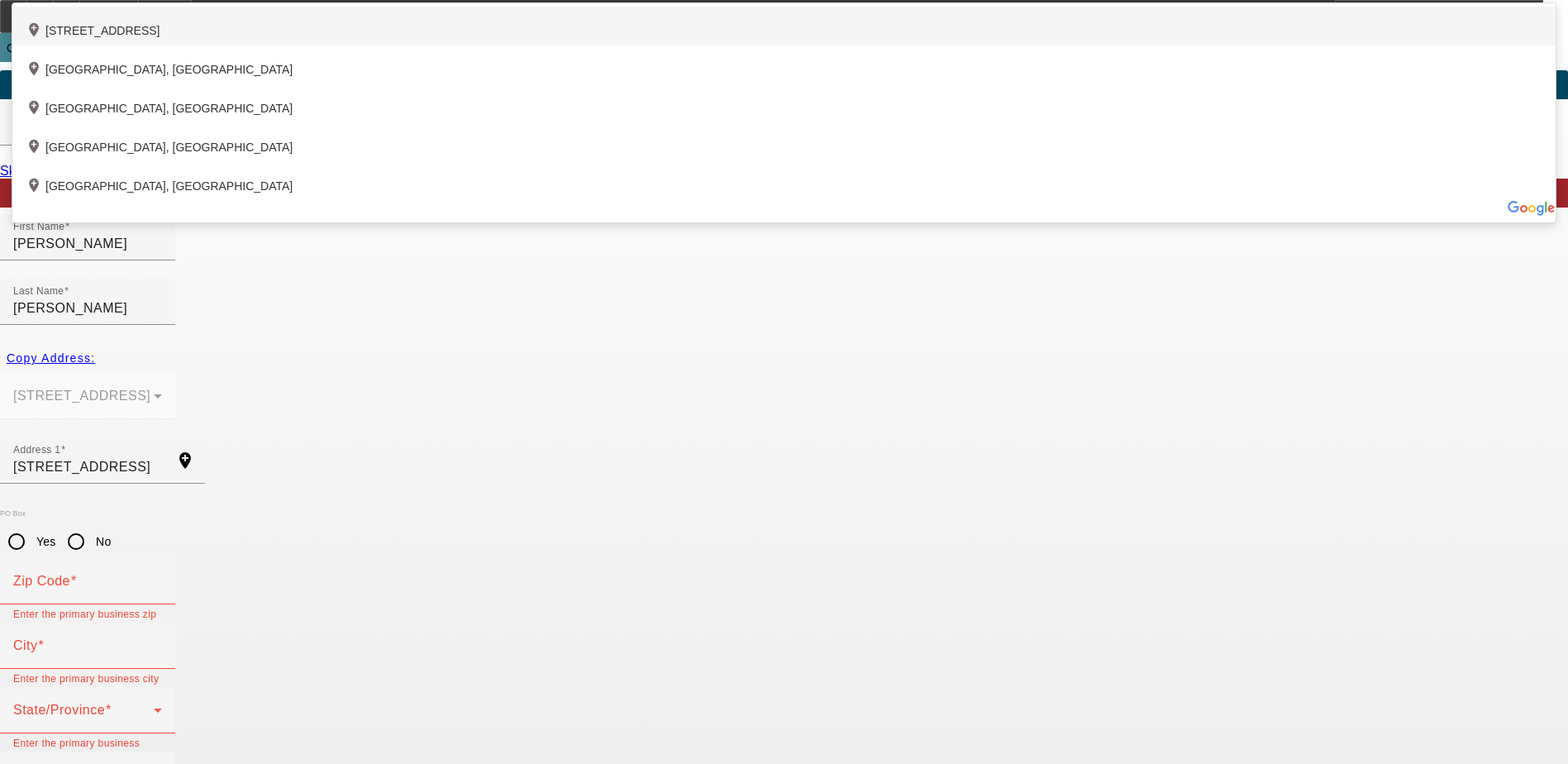
click at [645, 45] on div "add_location 611 Kensington Manor Drive, Calera, AL 35040, US" at bounding box center [784, 25] width 1543 height 39
type input "611 Kensington Manor Drive"
type input "35040"
type input "Calera"
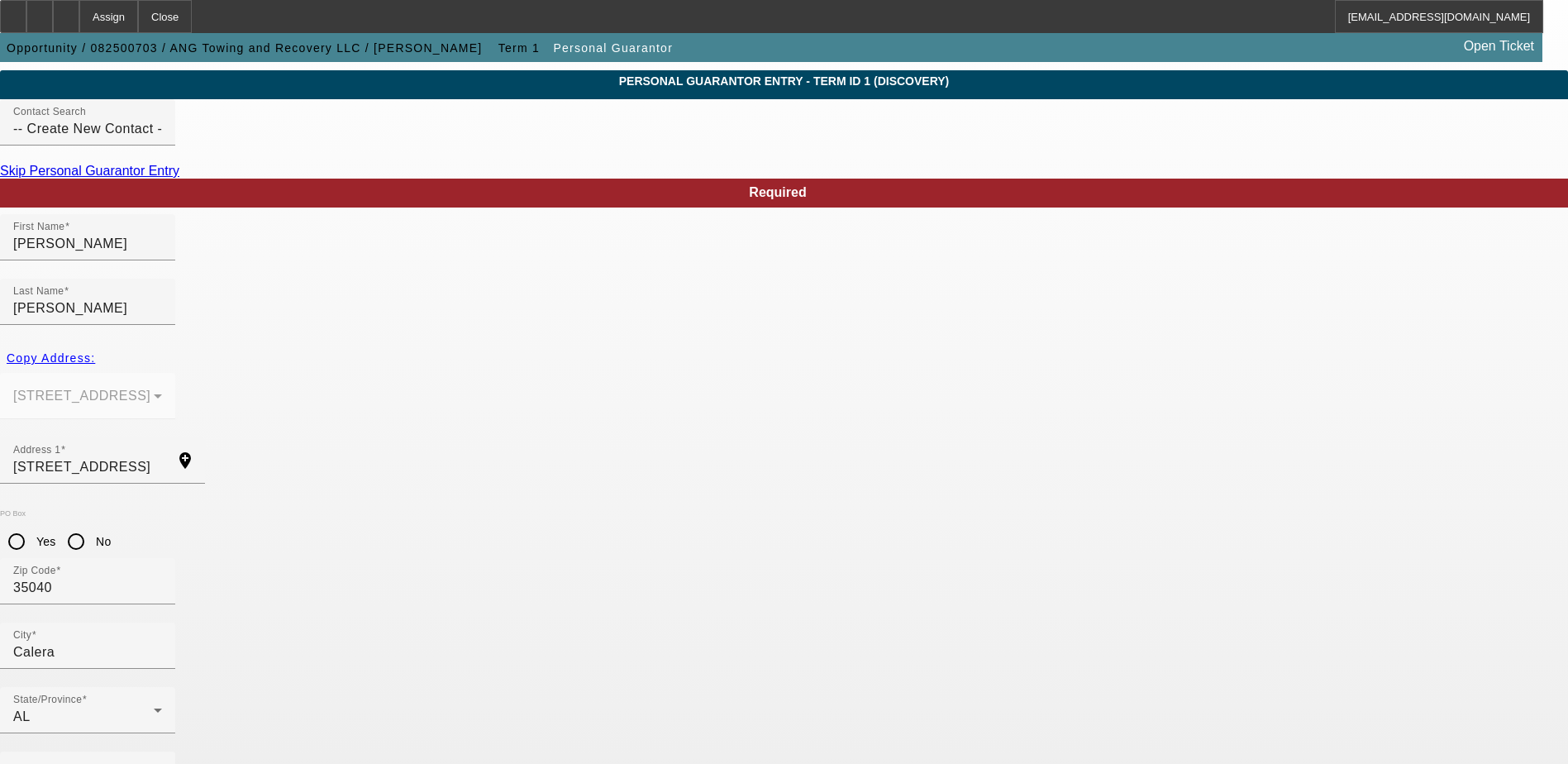
type input "50"
type input "(205) 267-7044"
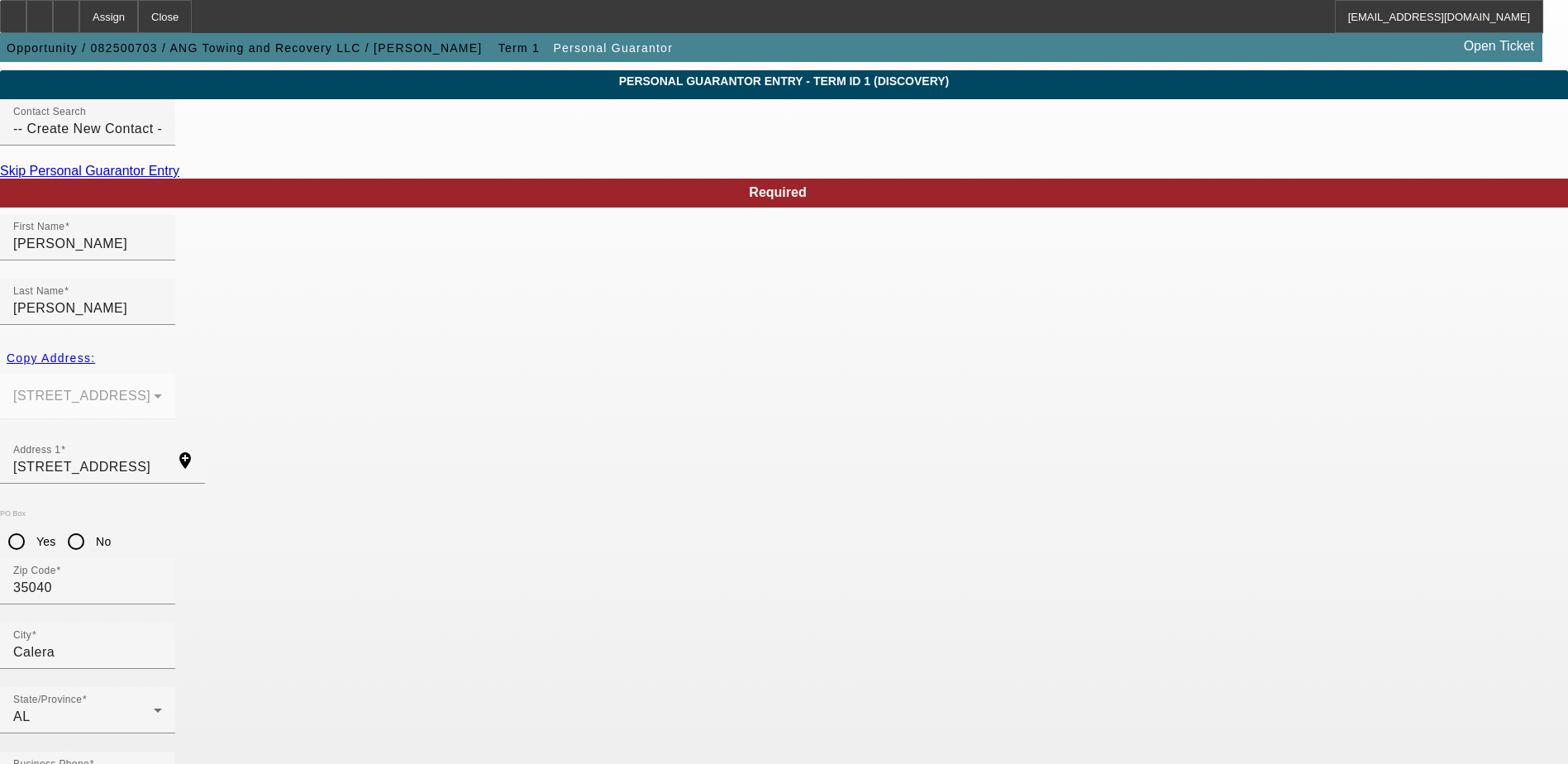
type input "autoifind205@icloud.com"
type input "417-17-5277"
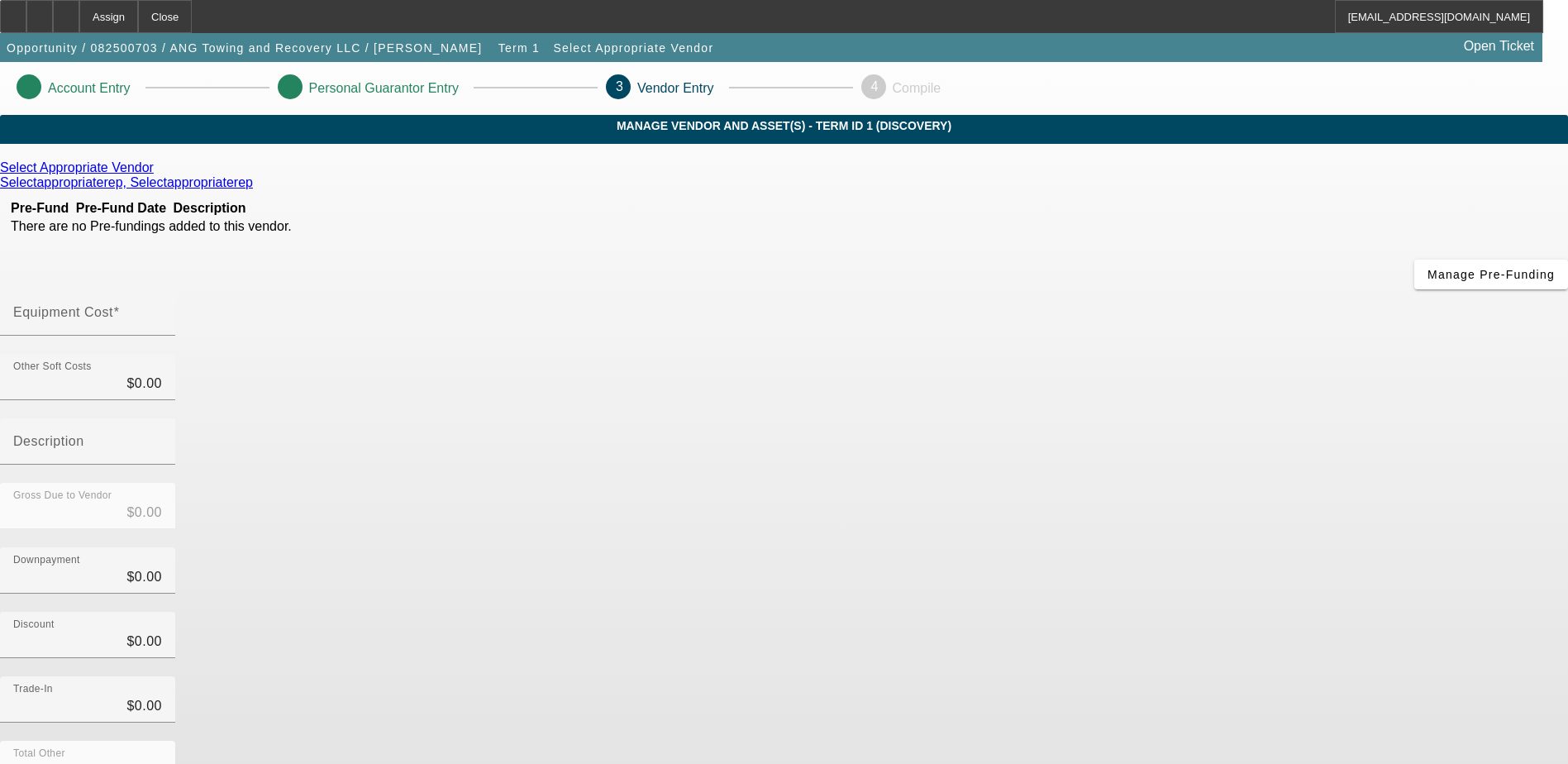
click at [284, 87] on icon at bounding box center [284, 87] width 0 height 15
click at [162, 309] on input "Equipment Cost" at bounding box center [88, 319] width 149 height 20
type input "5"
type input "$5.00"
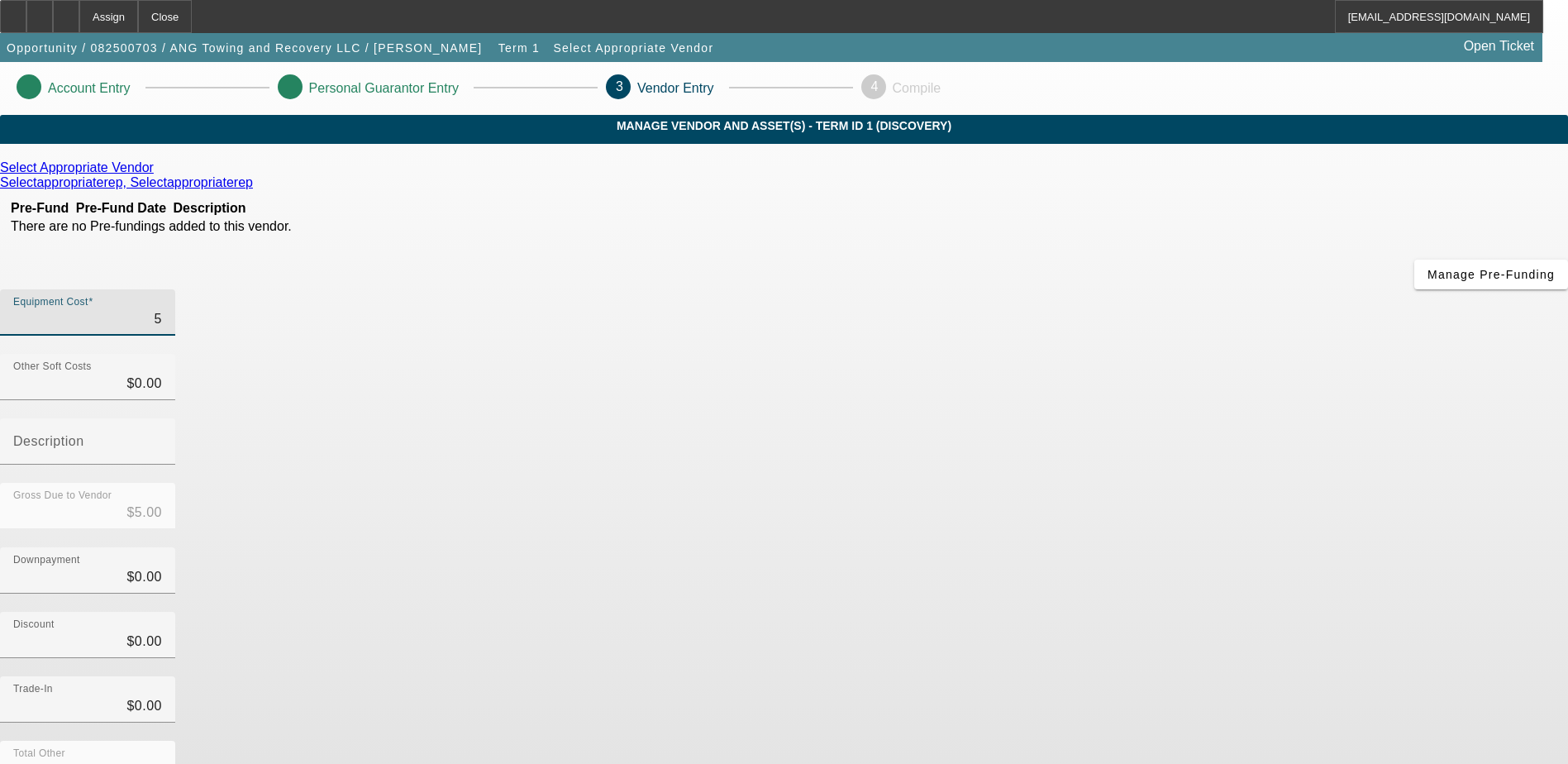
type input "55"
type input "$55.00"
type input "550"
type input "$550.00"
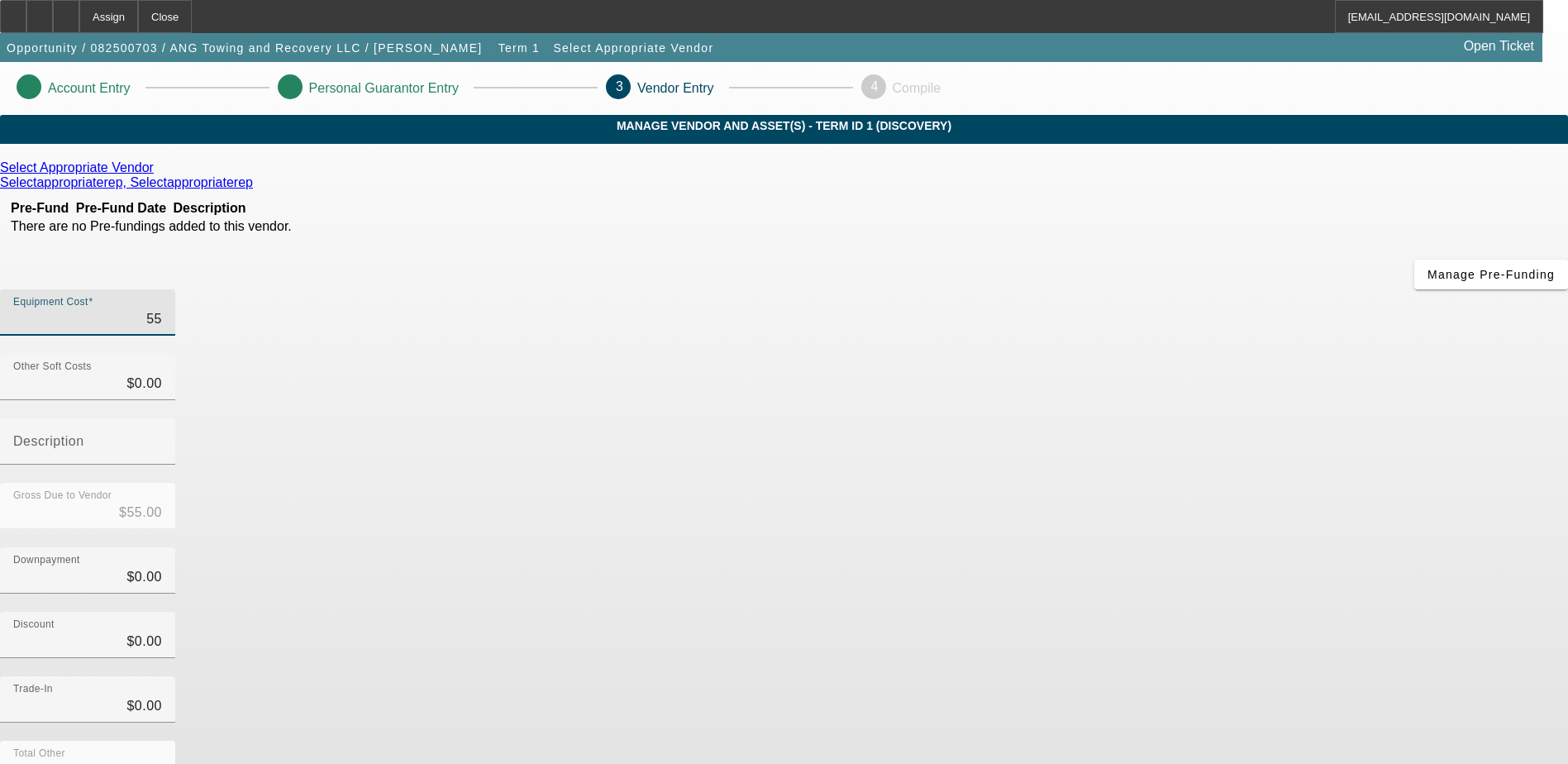
type input "$550.00"
type input "5500"
type input "$5,500.00"
type input "55000"
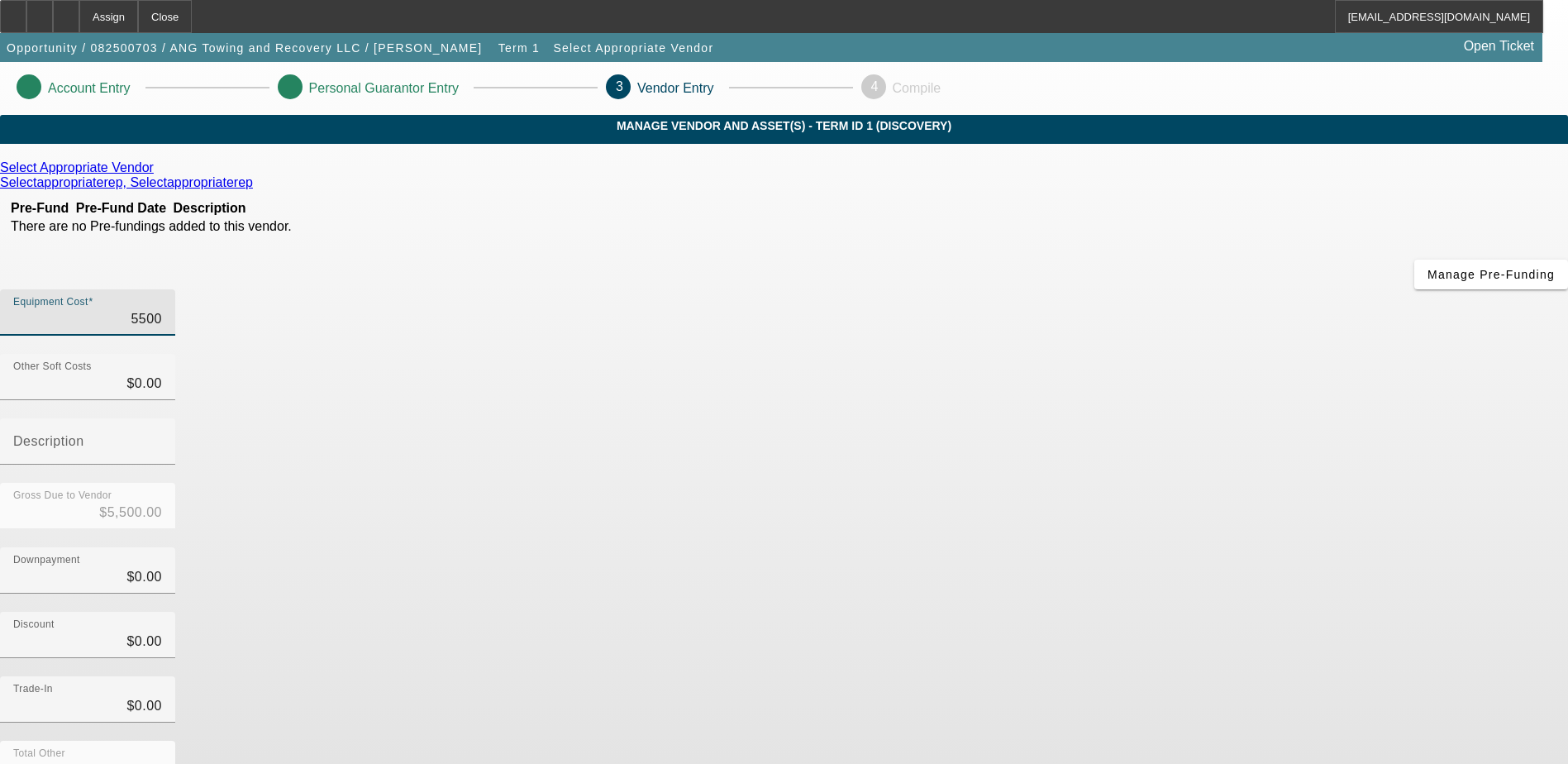
type input "$55,000.00"
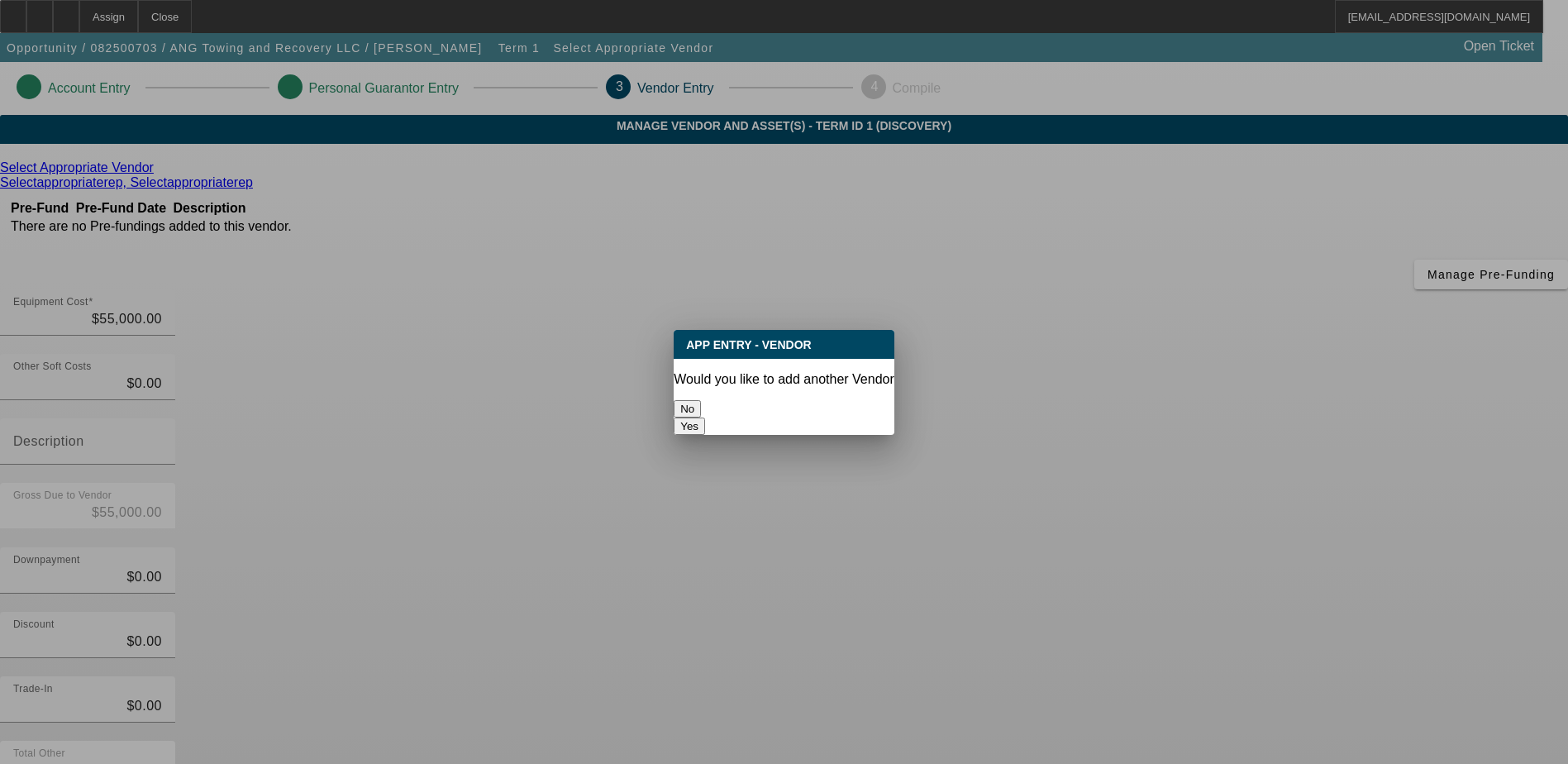
click at [701, 401] on button "No" at bounding box center [688, 409] width 27 height 17
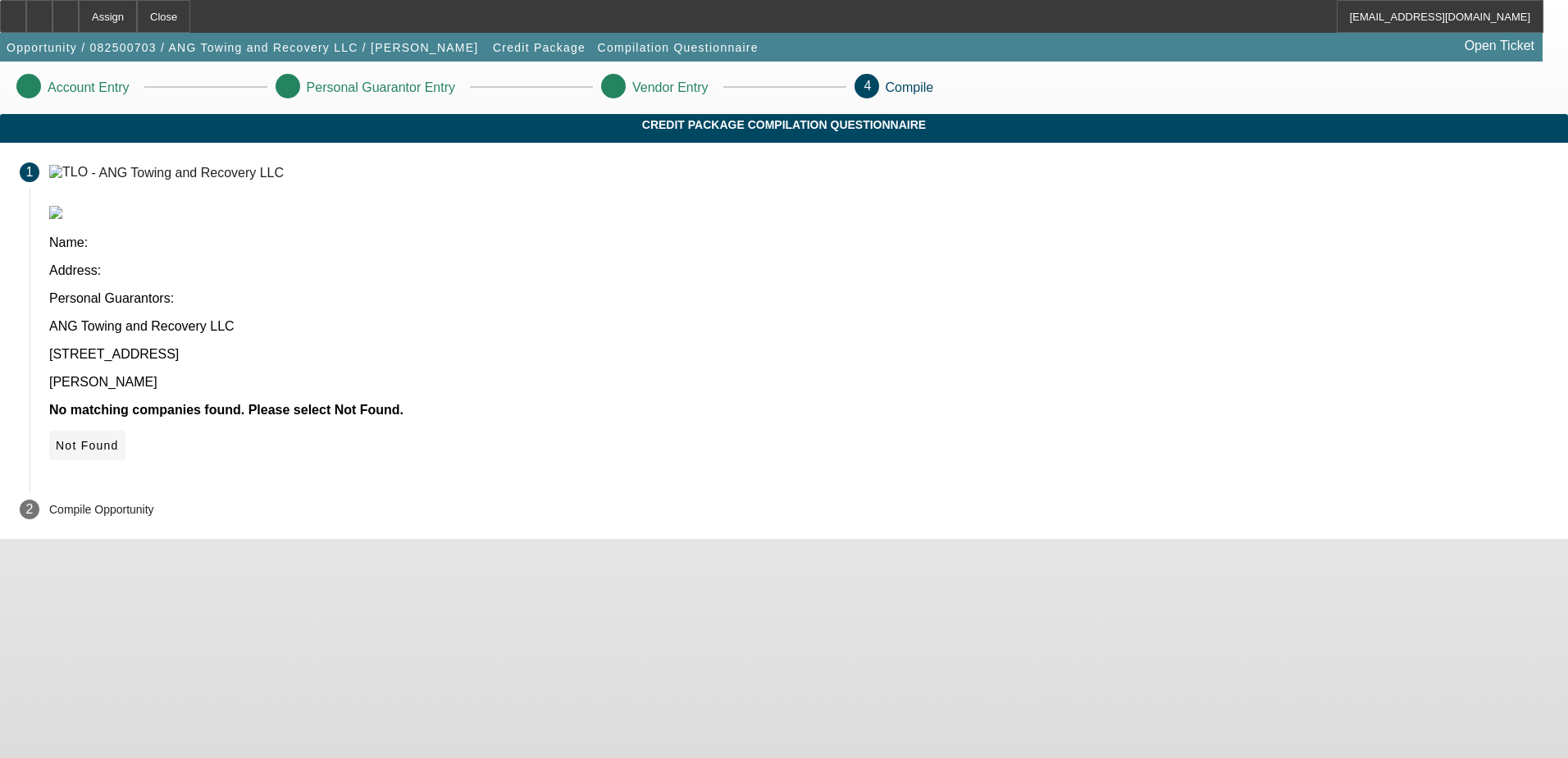
click at [56, 439] on icon at bounding box center [56, 445] width 0 height 13
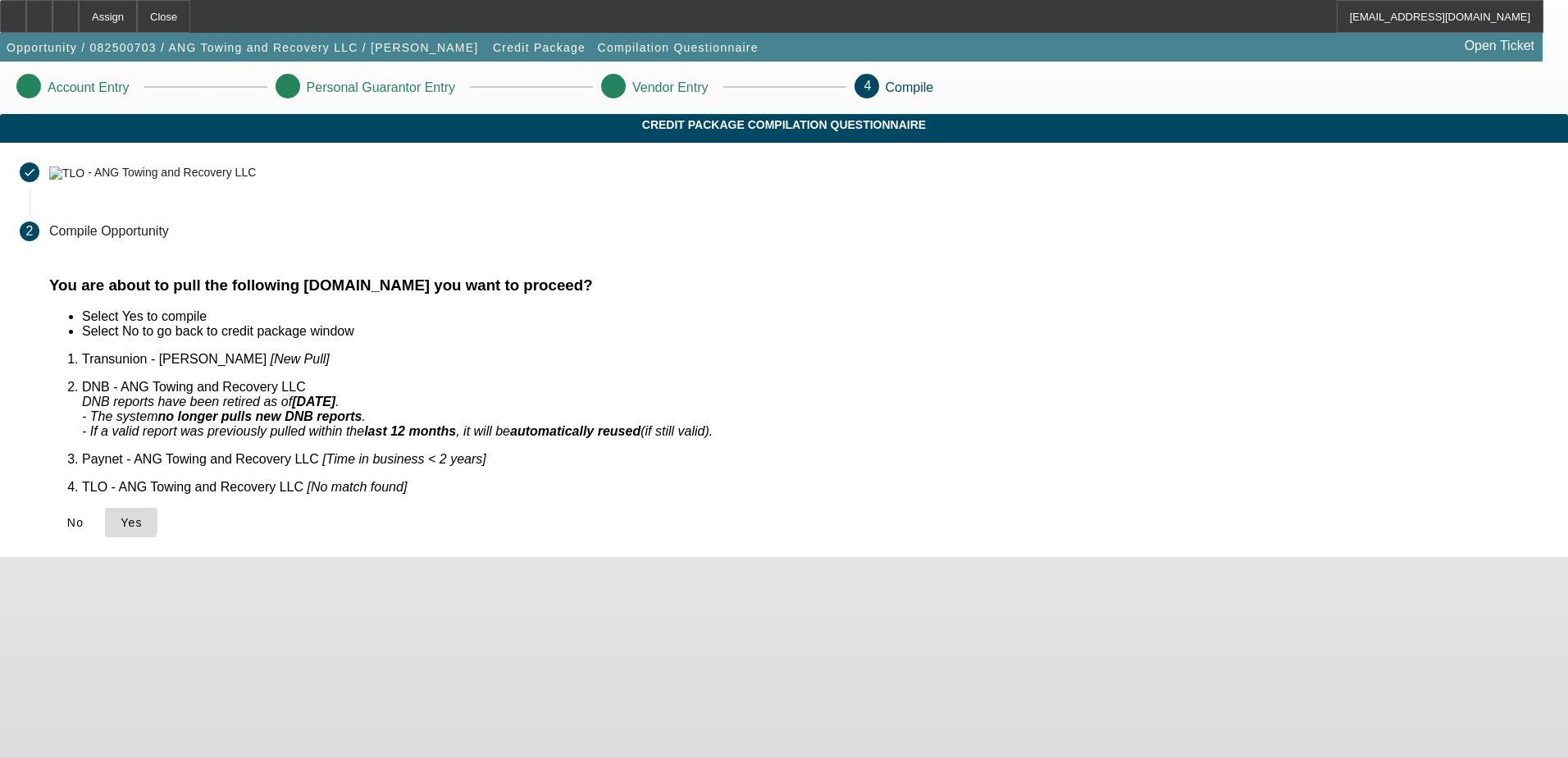
click at [120, 516] on icon at bounding box center [120, 522] width 0 height 13
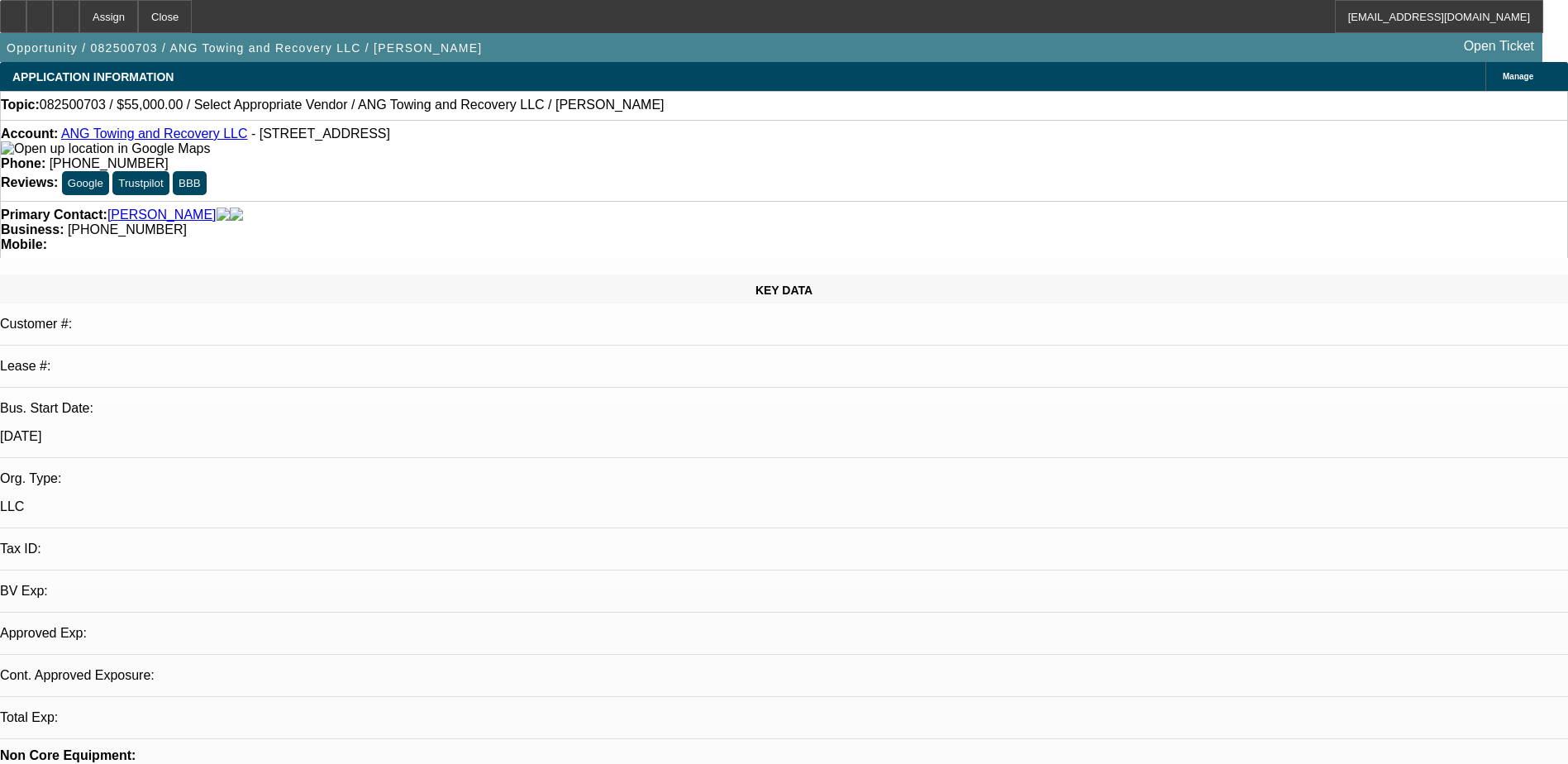
select select "0"
select select "2"
select select "0.1"
select select "1"
select select "2"
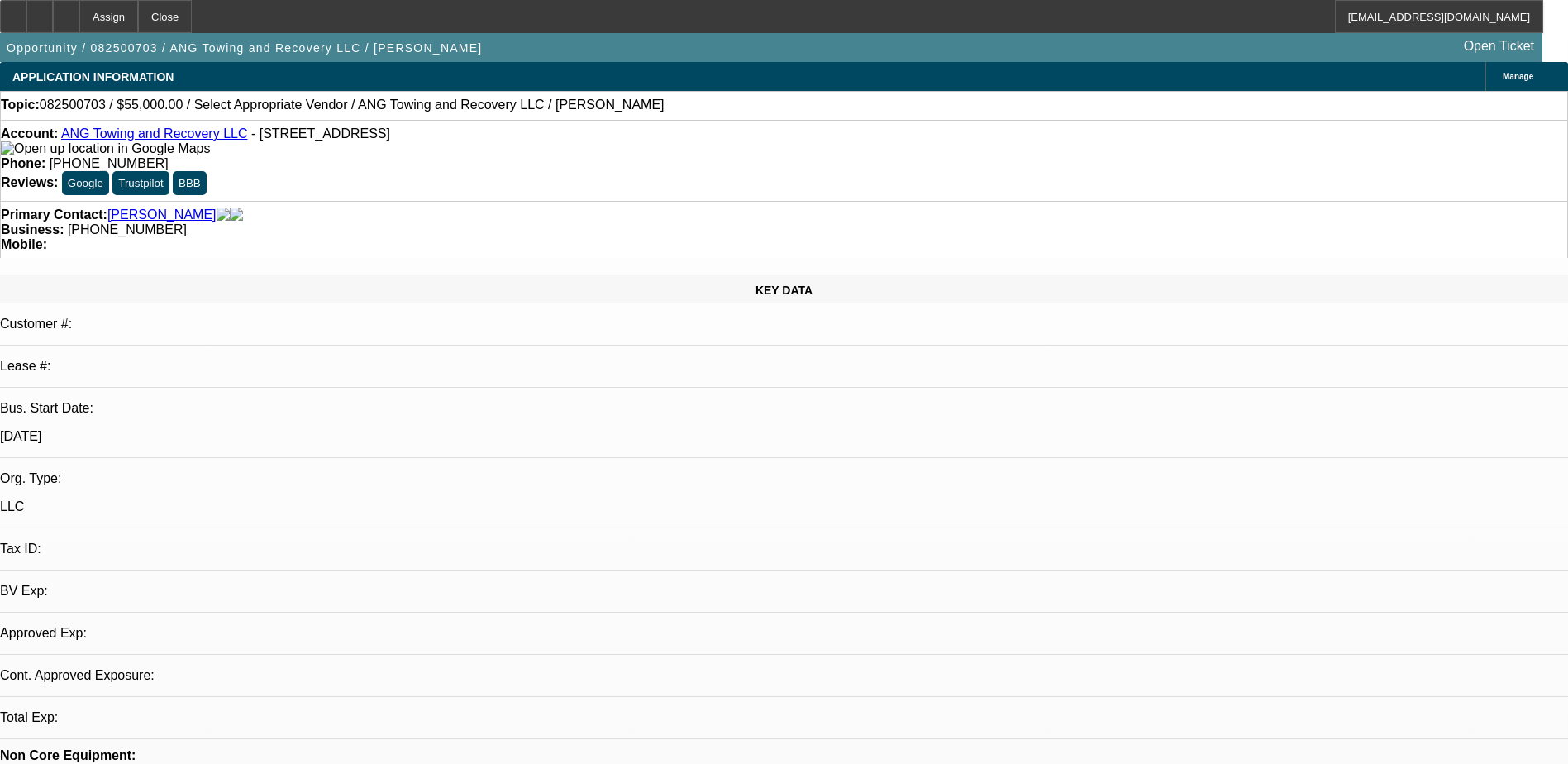
select select "4"
click at [80, 13] on div at bounding box center [65, 16] width 26 height 33
select select "0"
select select "2"
select select "0.1"
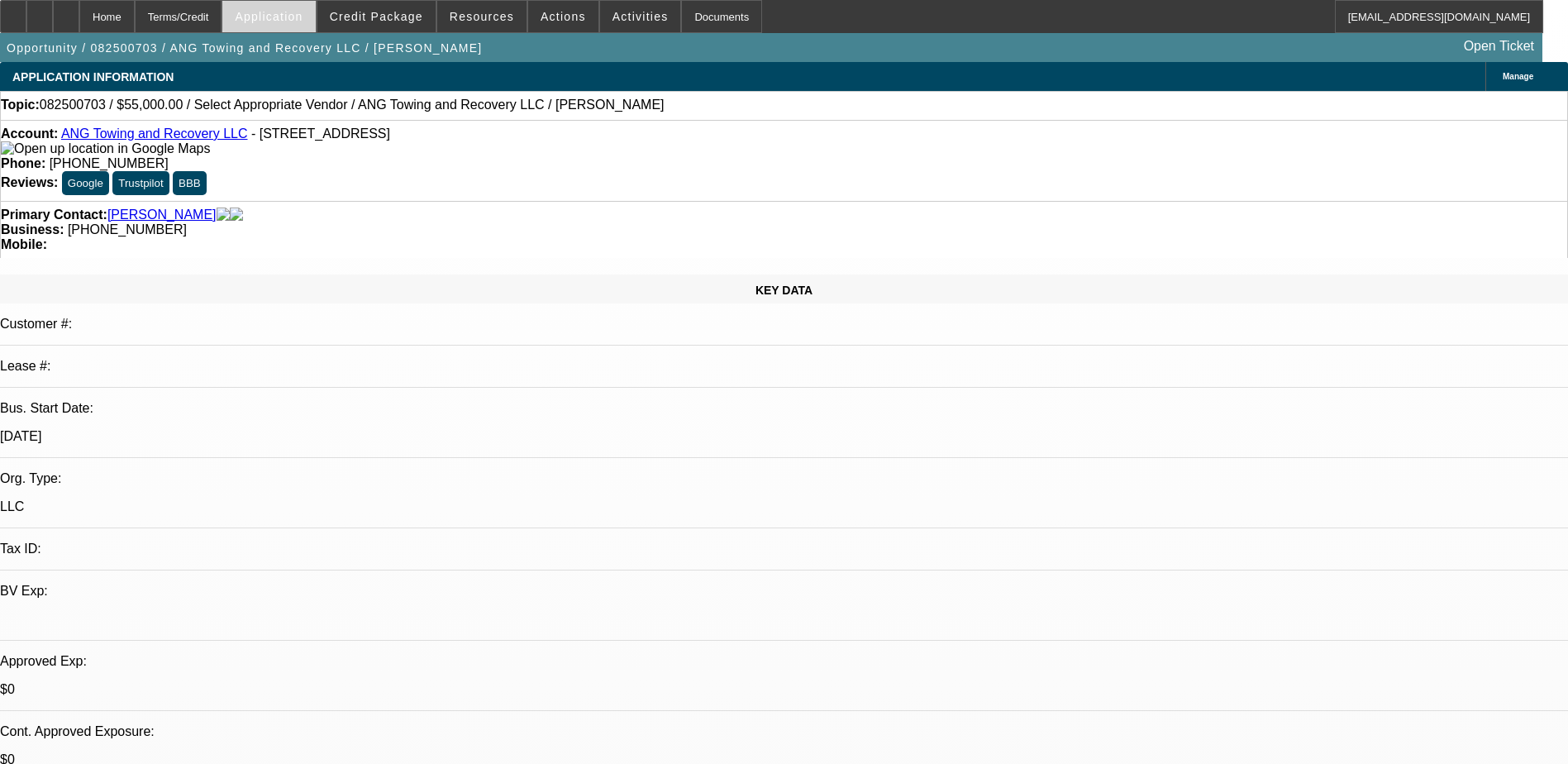
select select "1"
select select "2"
select select "4"
click at [303, 18] on span "Application" at bounding box center [268, 16] width 68 height 14
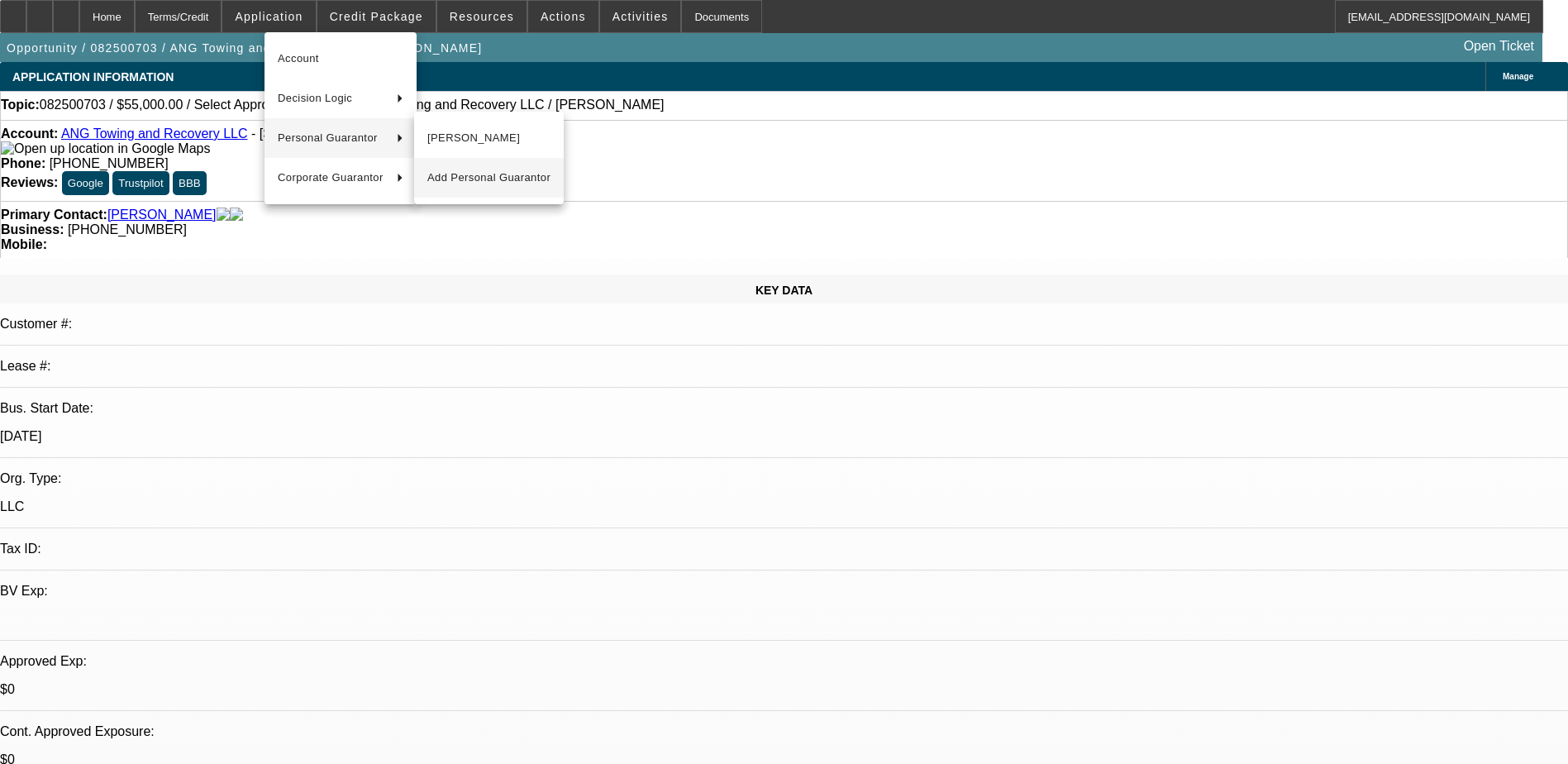
click at [448, 174] on span "Add Personal Guarantor" at bounding box center [489, 178] width 123 height 20
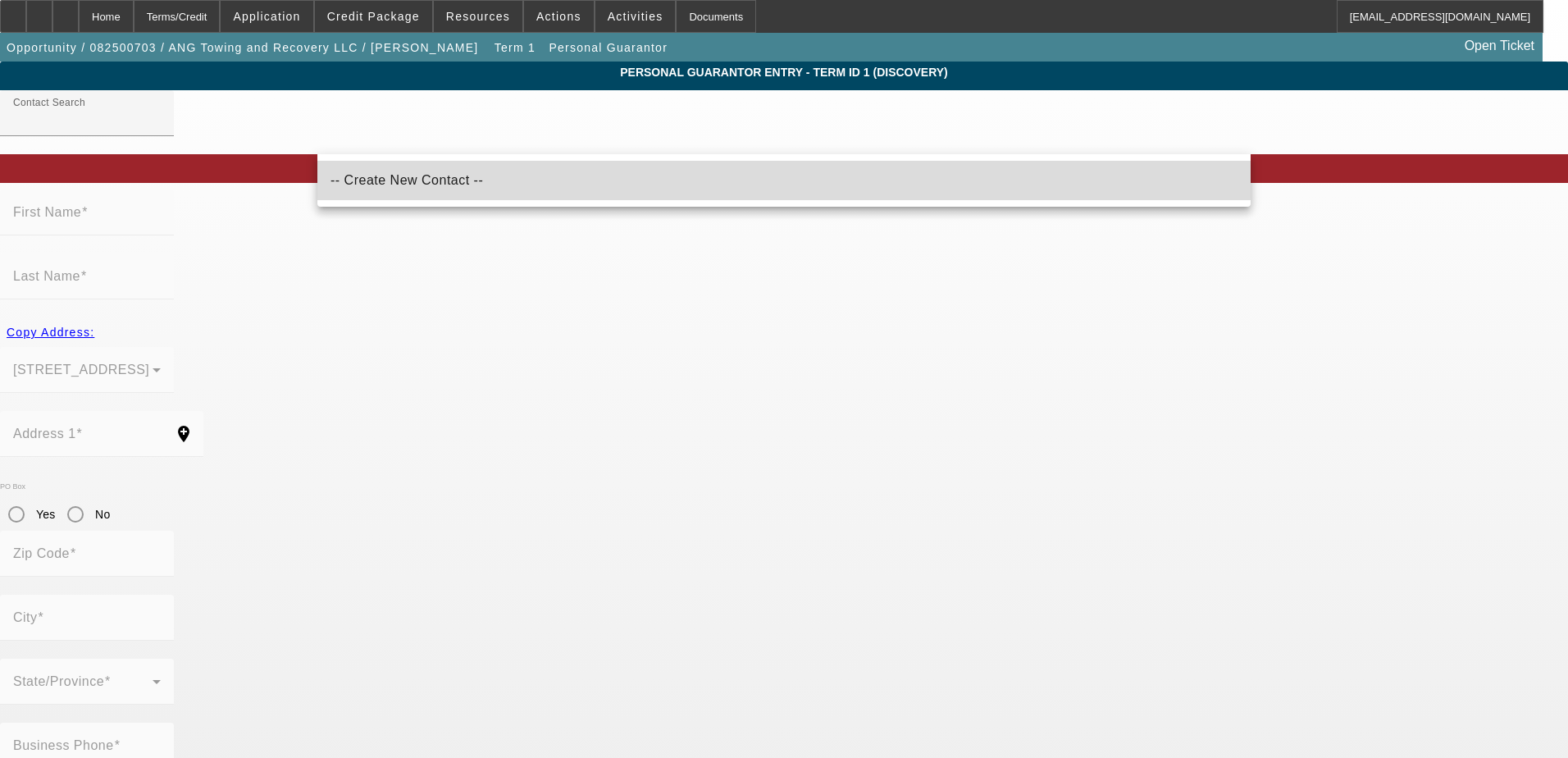
click at [434, 174] on span "-- Create New Contact --" at bounding box center [407, 181] width 153 height 20
type input "-- Create New Contact --"
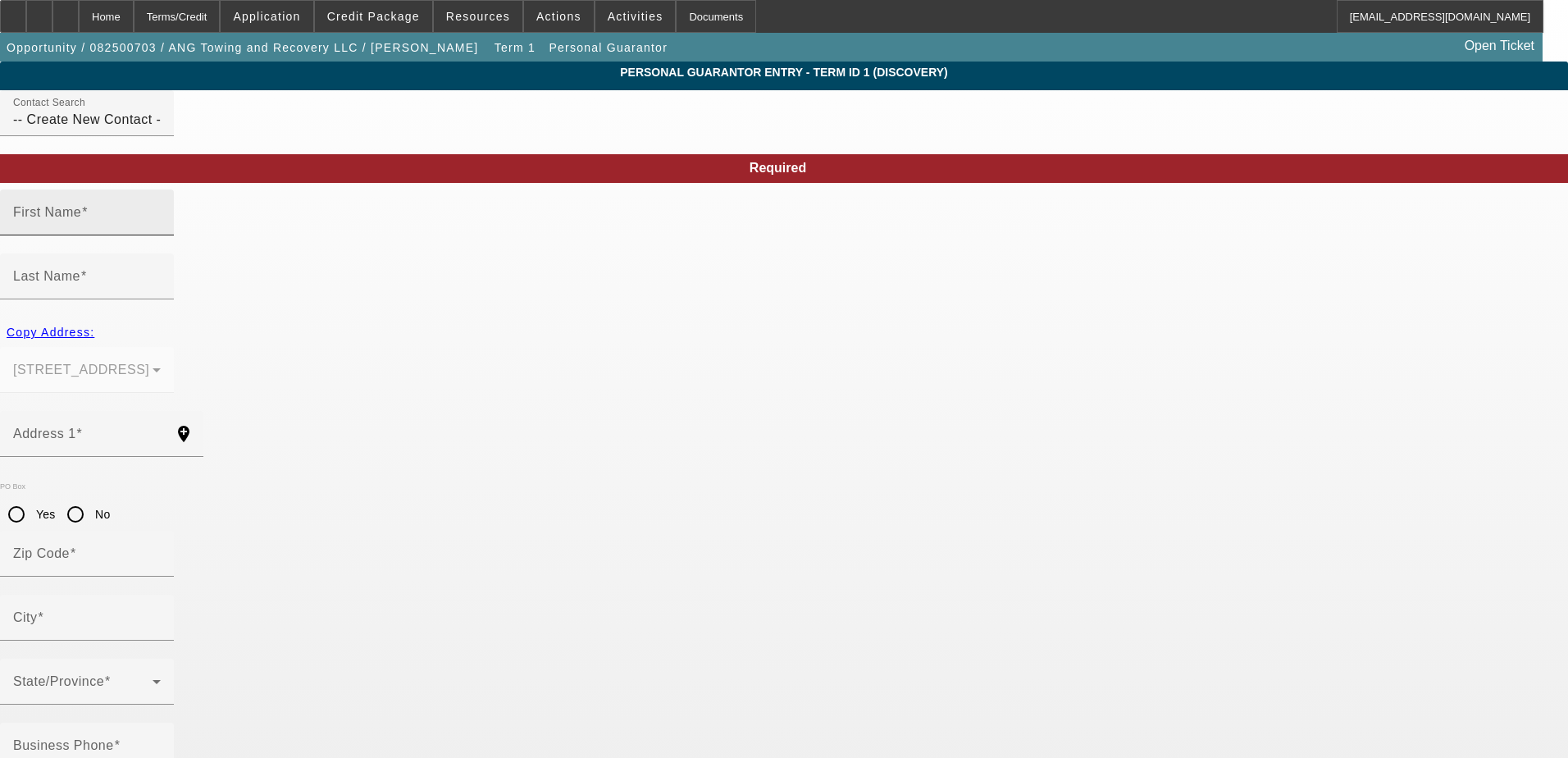
click at [161, 236] on div "First Name" at bounding box center [87, 212] width 147 height 46
type input "Bobby"
click at [80, 269] on mat-label "Last Name" at bounding box center [47, 276] width 67 height 14
click at [161, 273] on input "Last Name" at bounding box center [87, 283] width 147 height 20
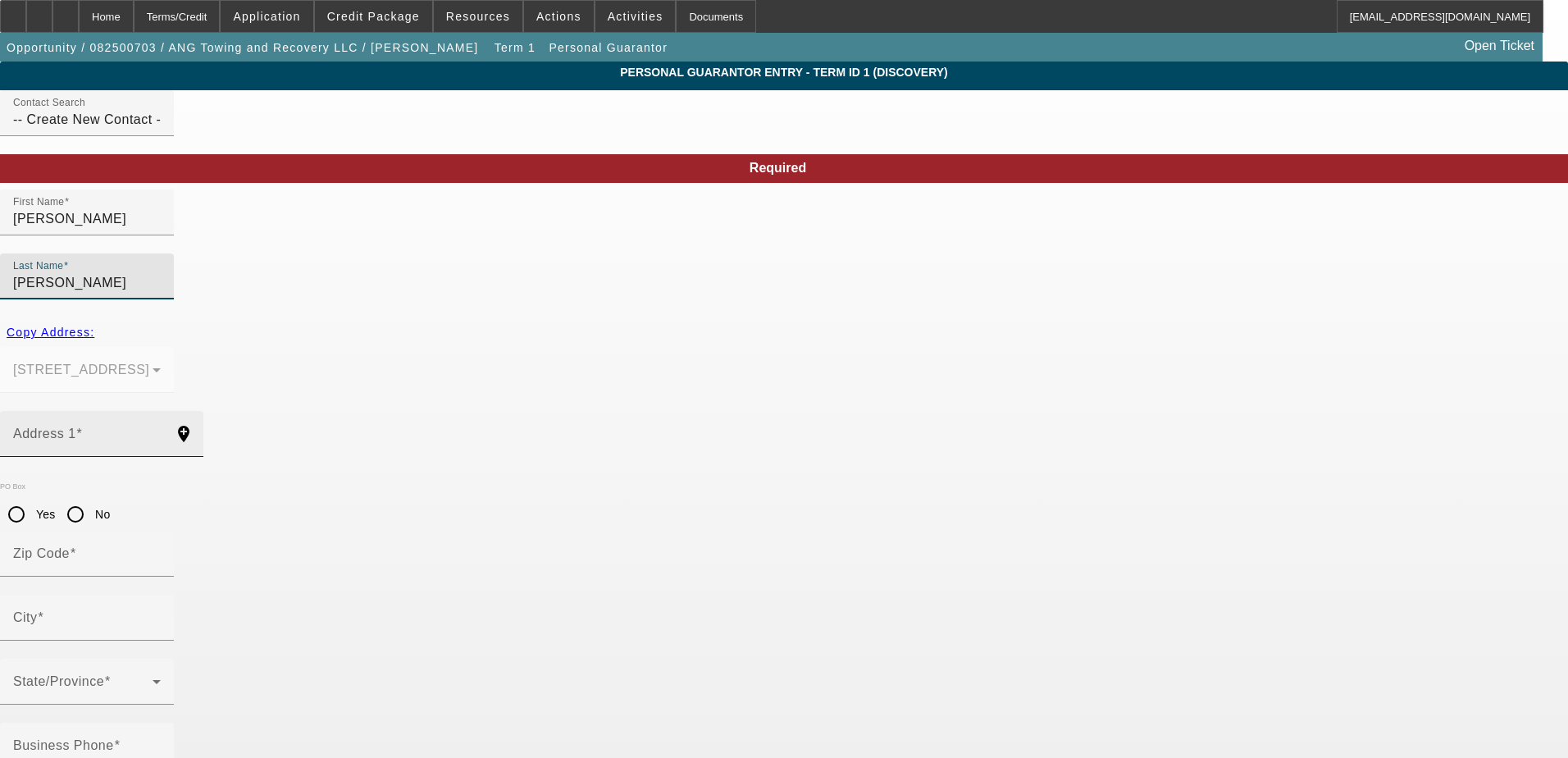
type input "Gray Jr"
click at [161, 431] on input "Address 1" at bounding box center [87, 441] width 147 height 20
click at [161, 411] on div "Address 1" at bounding box center [87, 433] width 147 height 46
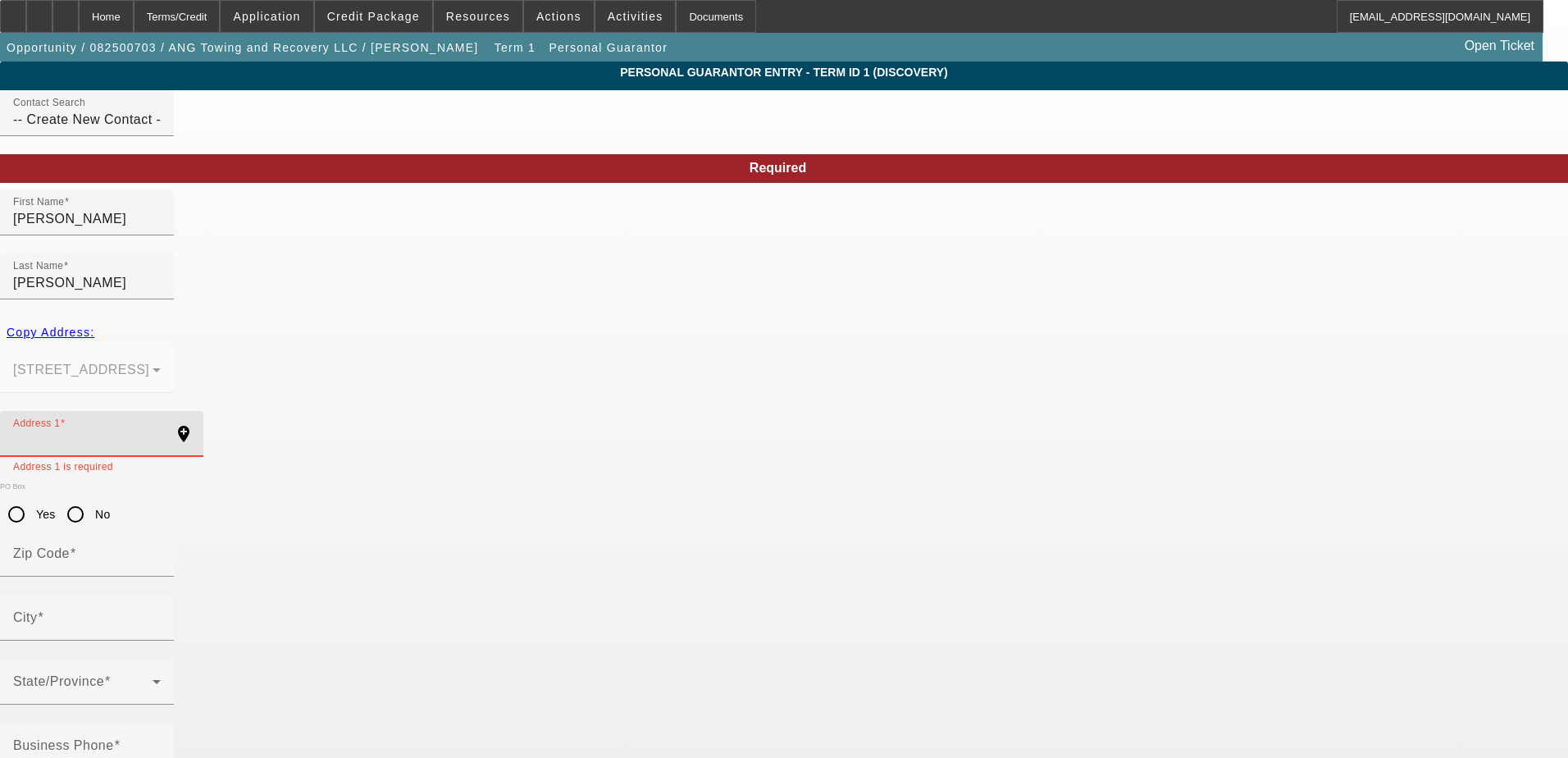
paste input "611 Kensington manor drive"
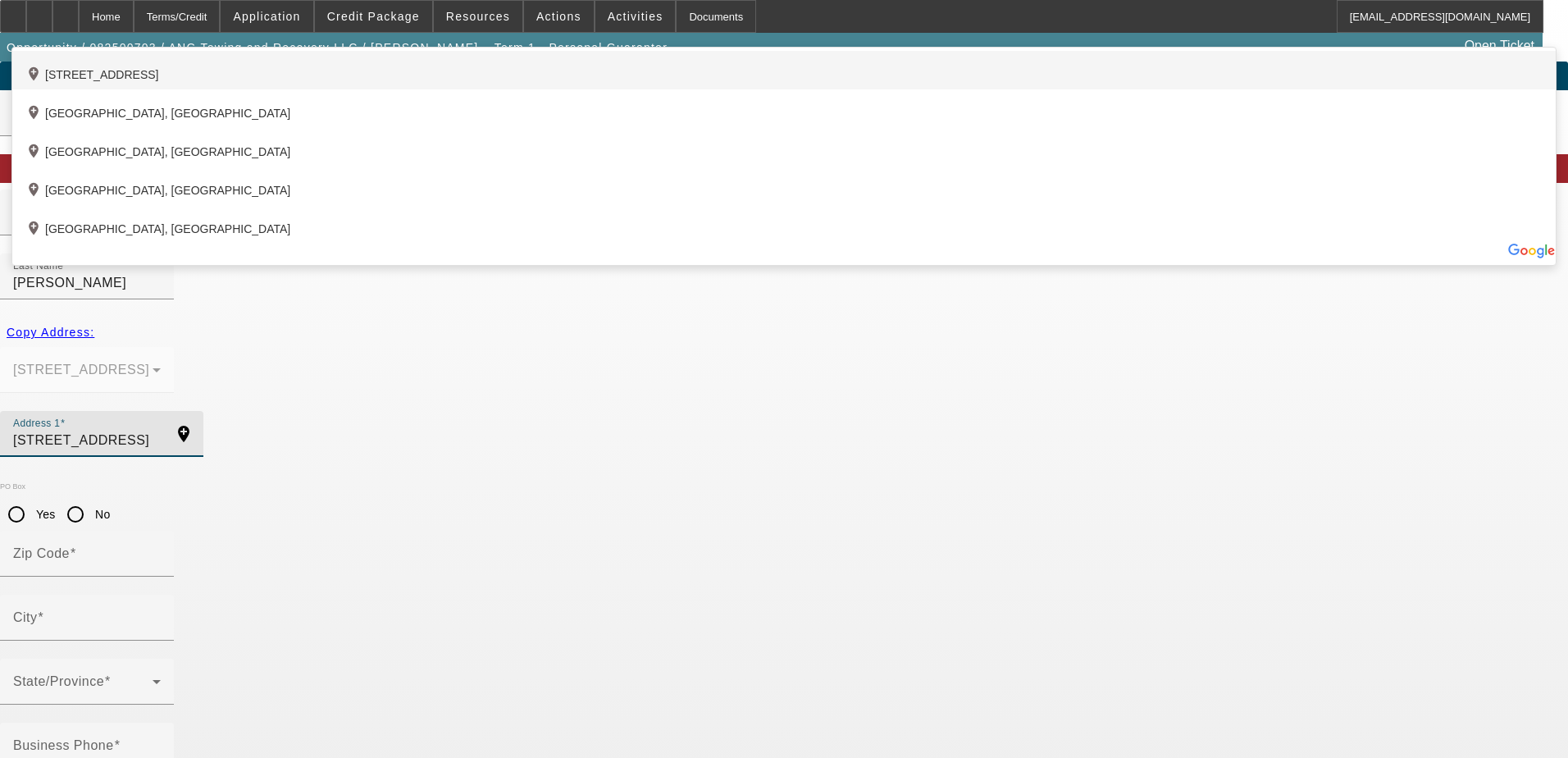
click at [610, 89] on div "add_location 611 Kensington Manor Drive, Calera, AL 35040, US" at bounding box center [784, 70] width 1544 height 39
type input "611 Kensington Manor Drive"
type input "35040"
type input "Calera"
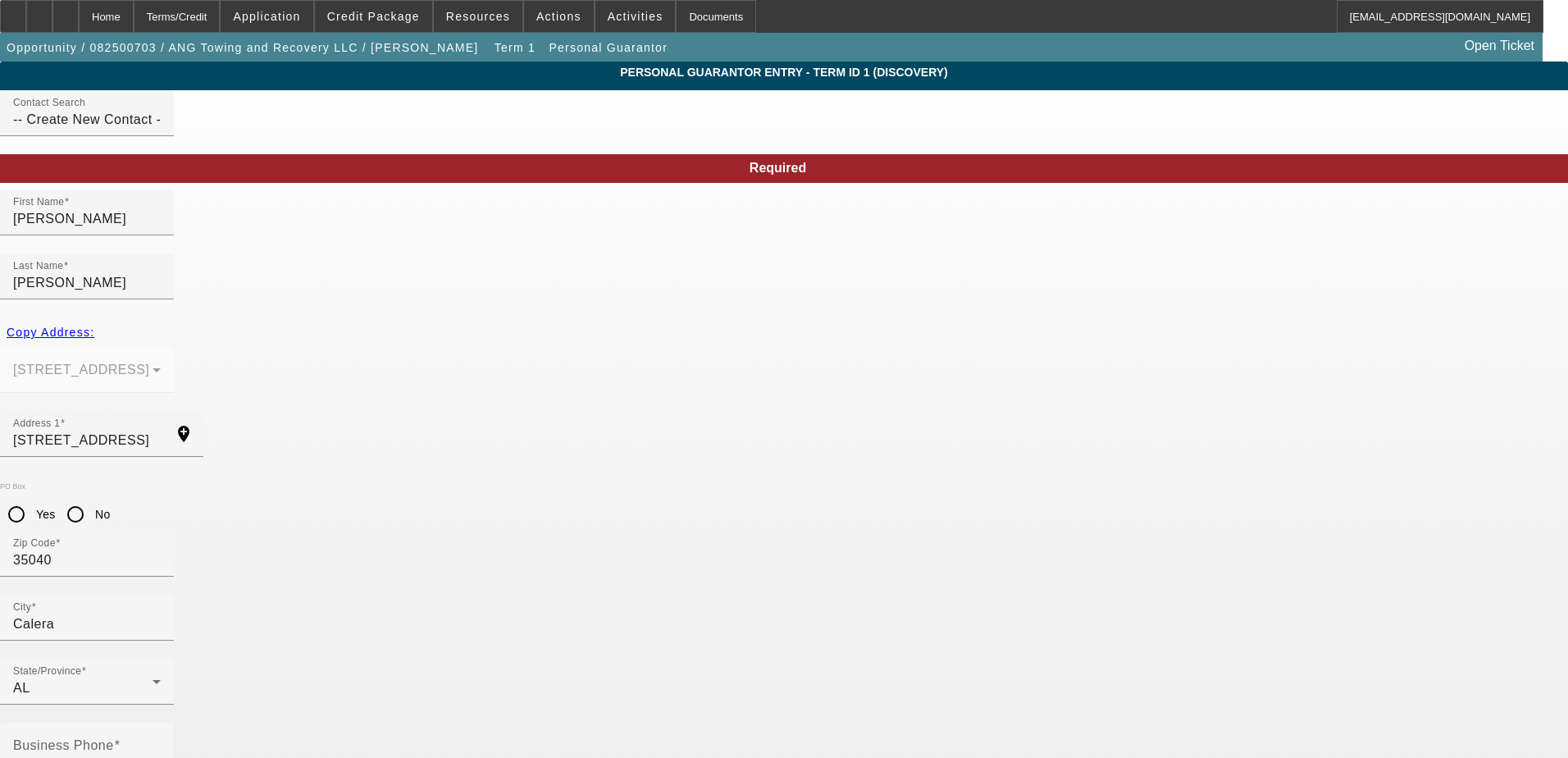
type input "50"
click at [161, 743] on input "Business Phone" at bounding box center [87, 753] width 147 height 20
type input "(205) 267-7044"
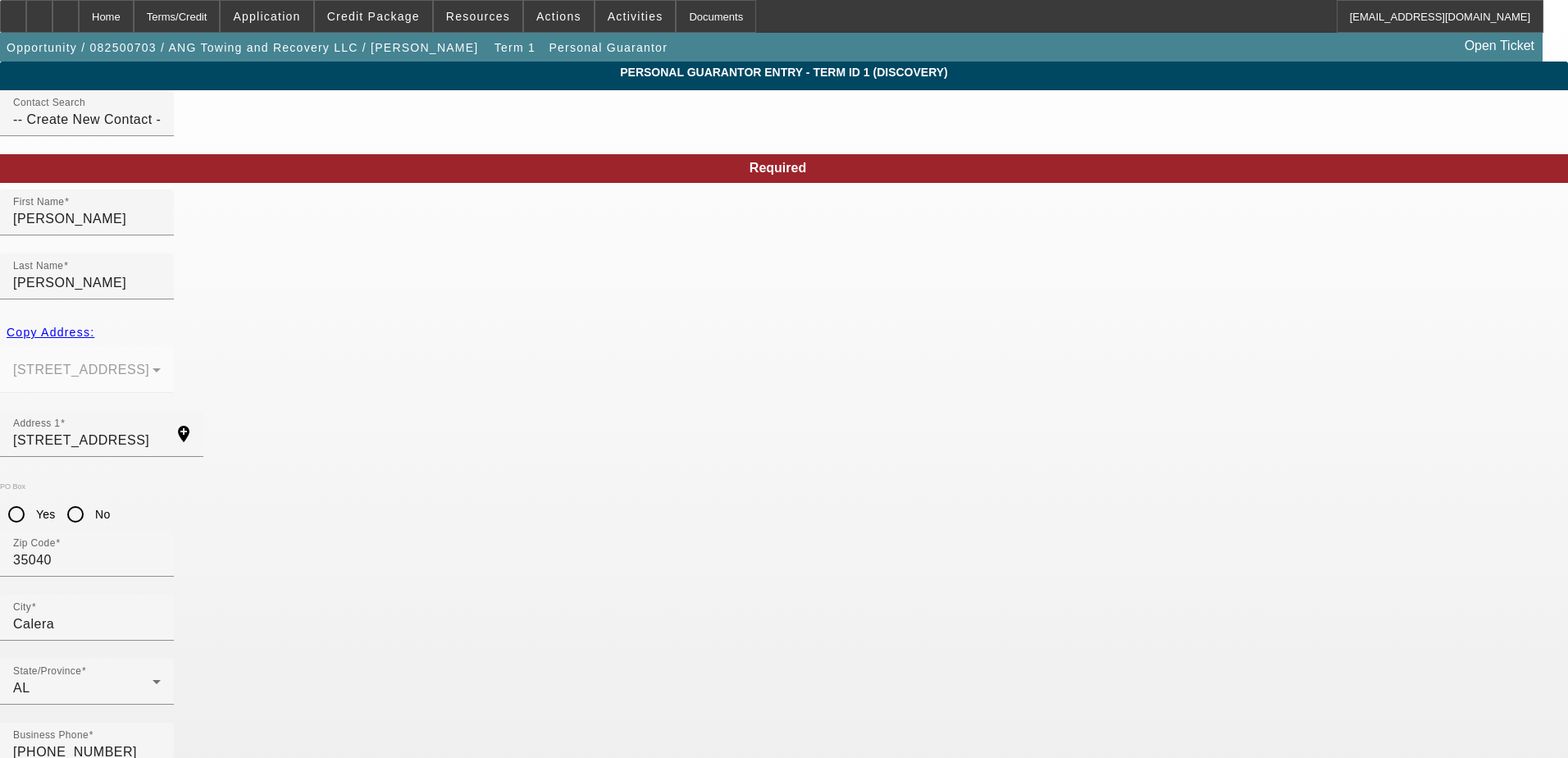
paste input "417-17-5277"
type input "417-17-5277"
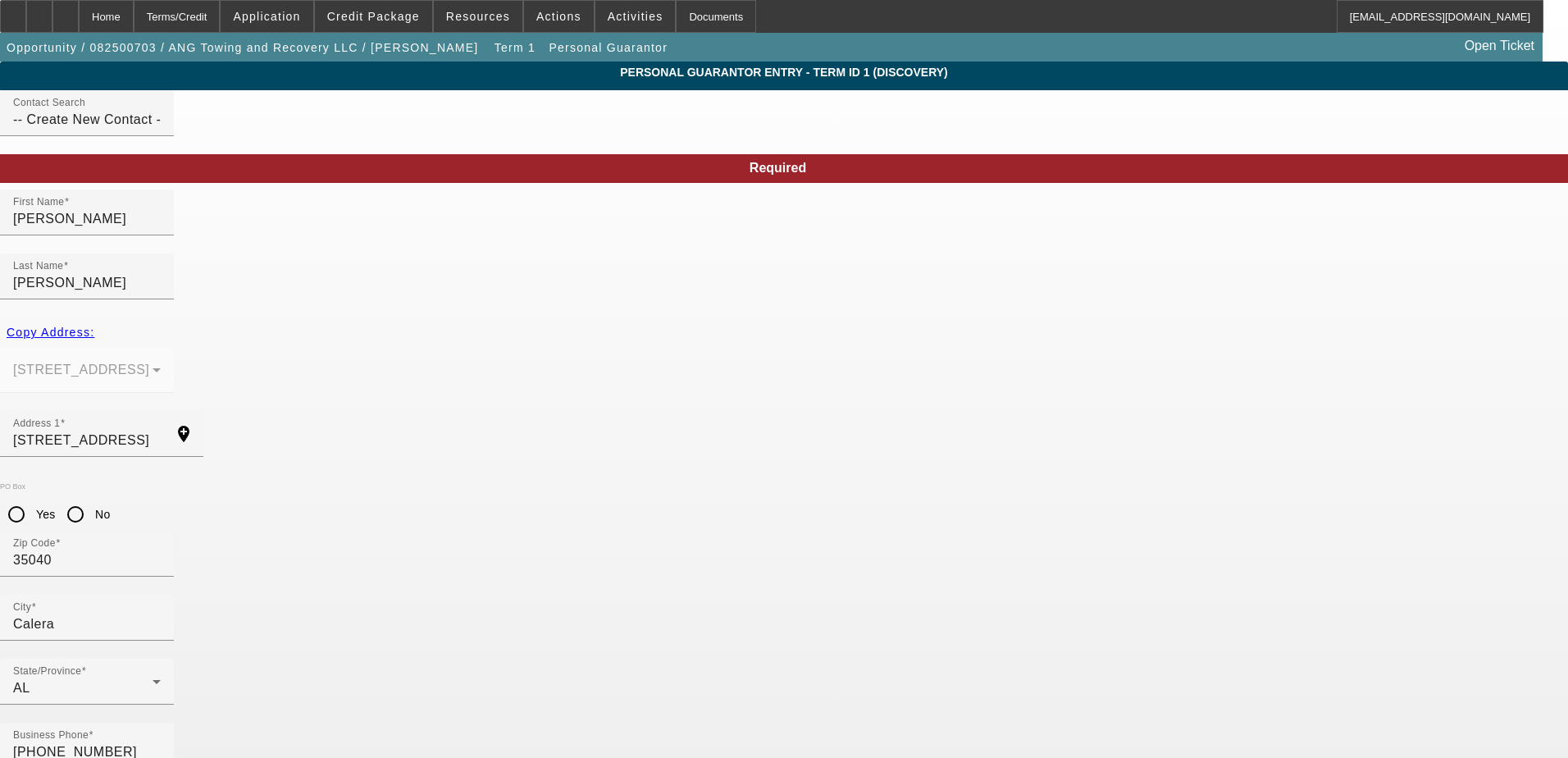
paste input "Autoifind205@icloud.com"
type input "Autoifind205@icloud.com"
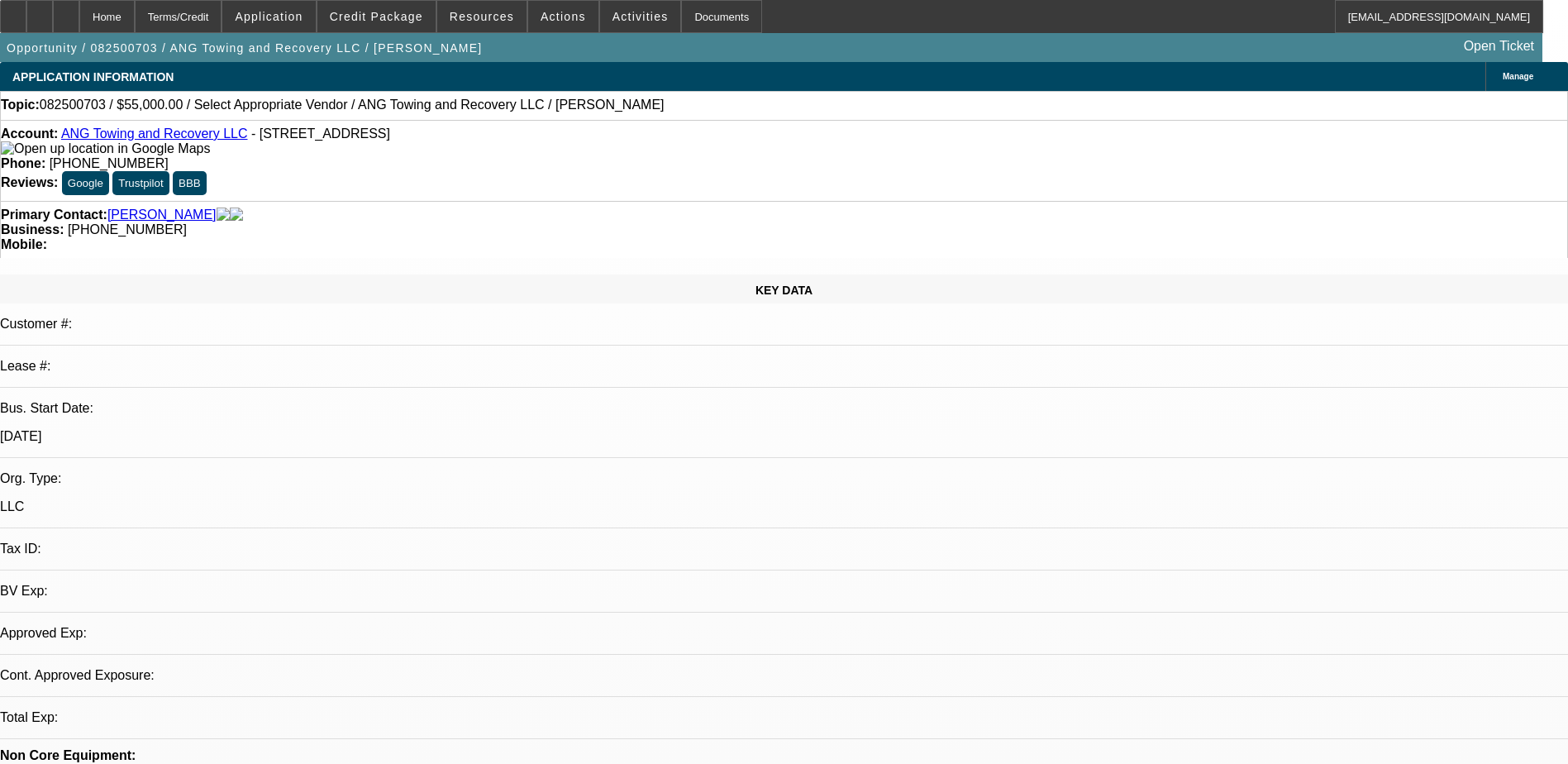
select select "0"
select select "2"
select select "0.1"
select select "4"
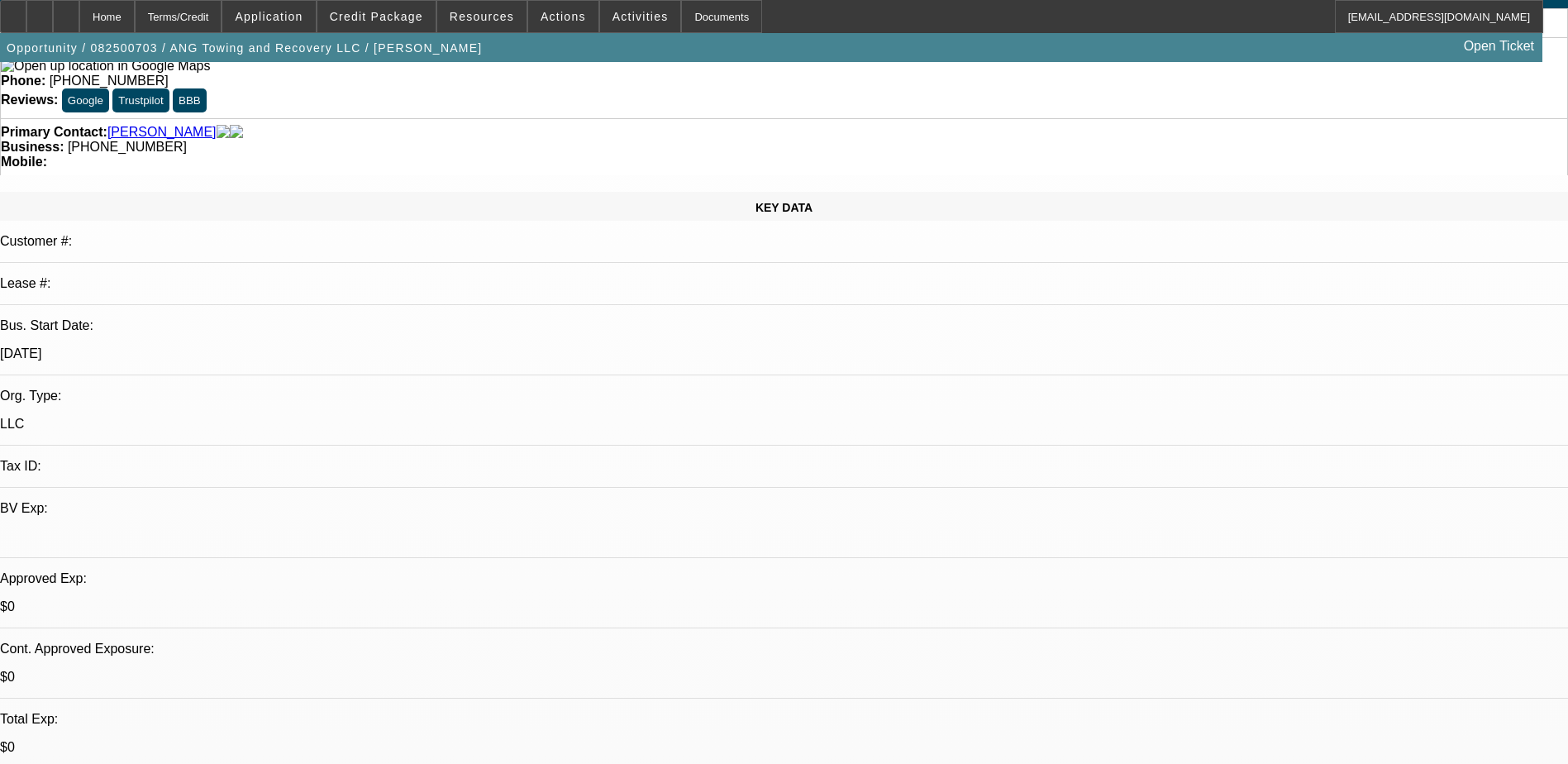
scroll to position [165, 0]
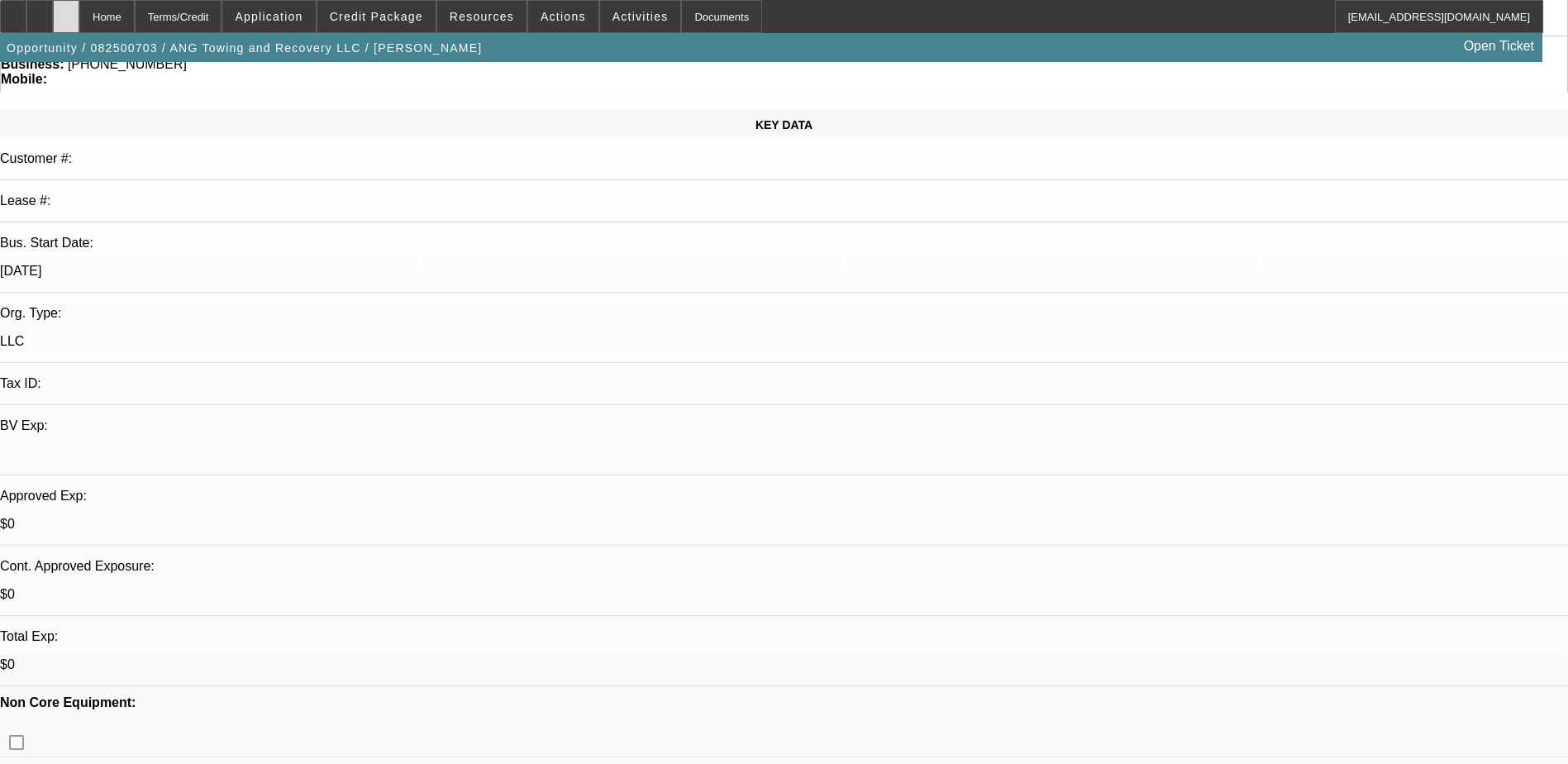
click at [66, 11] on icon at bounding box center [66, 11] width 0 height 0
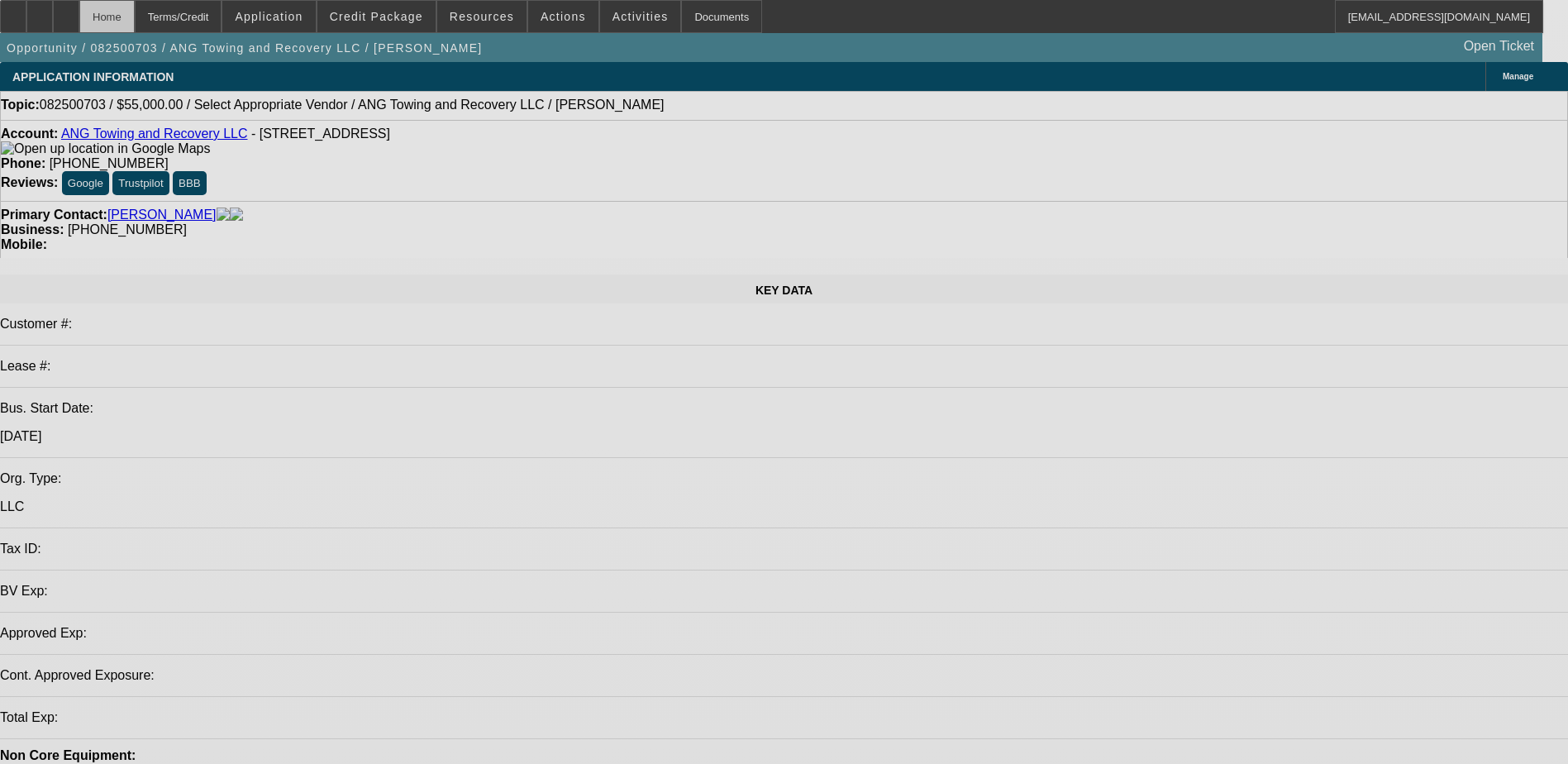
select select "0"
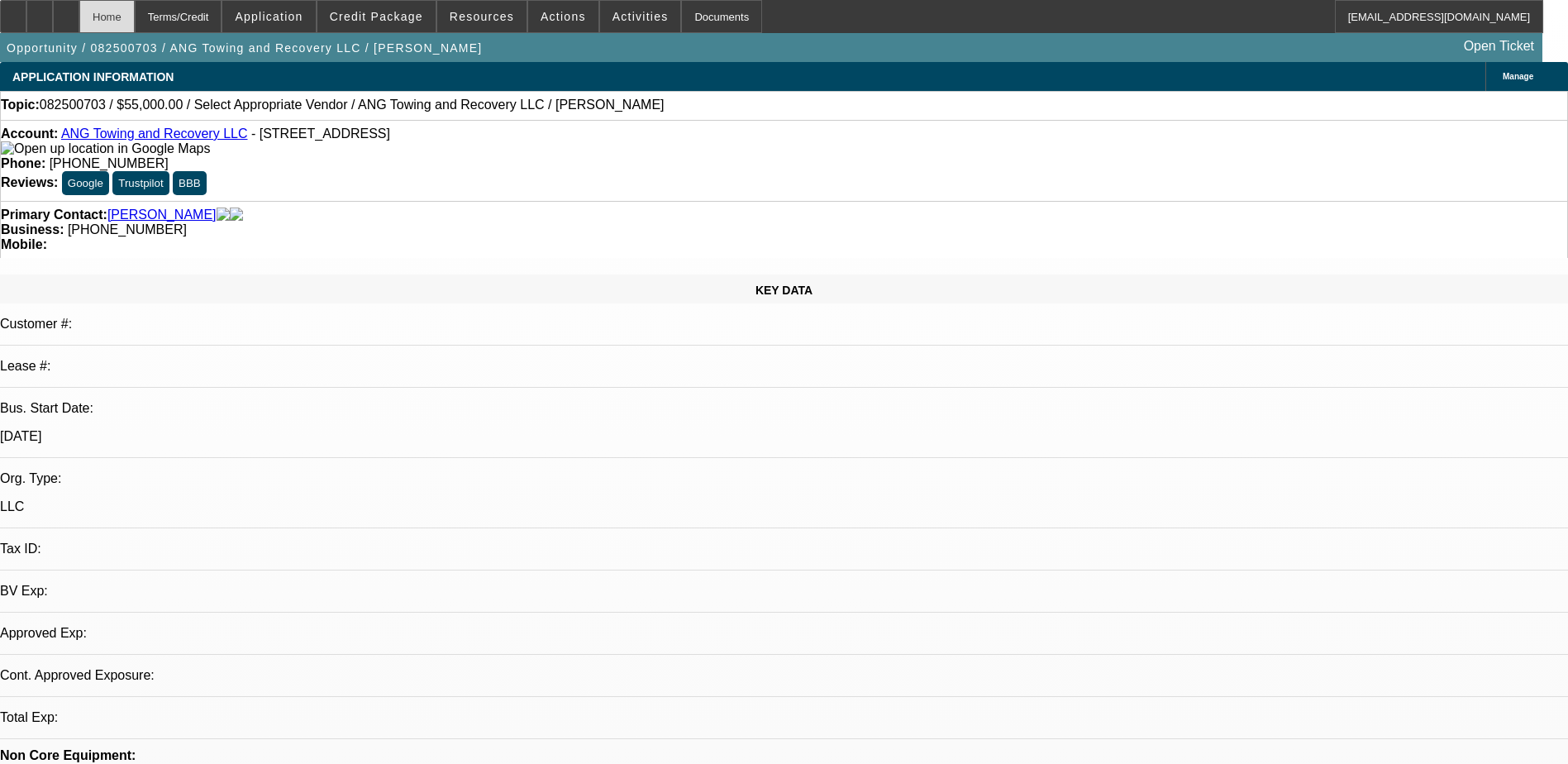
select select "2"
select select "0.1"
select select "1"
select select "2"
select select "4"
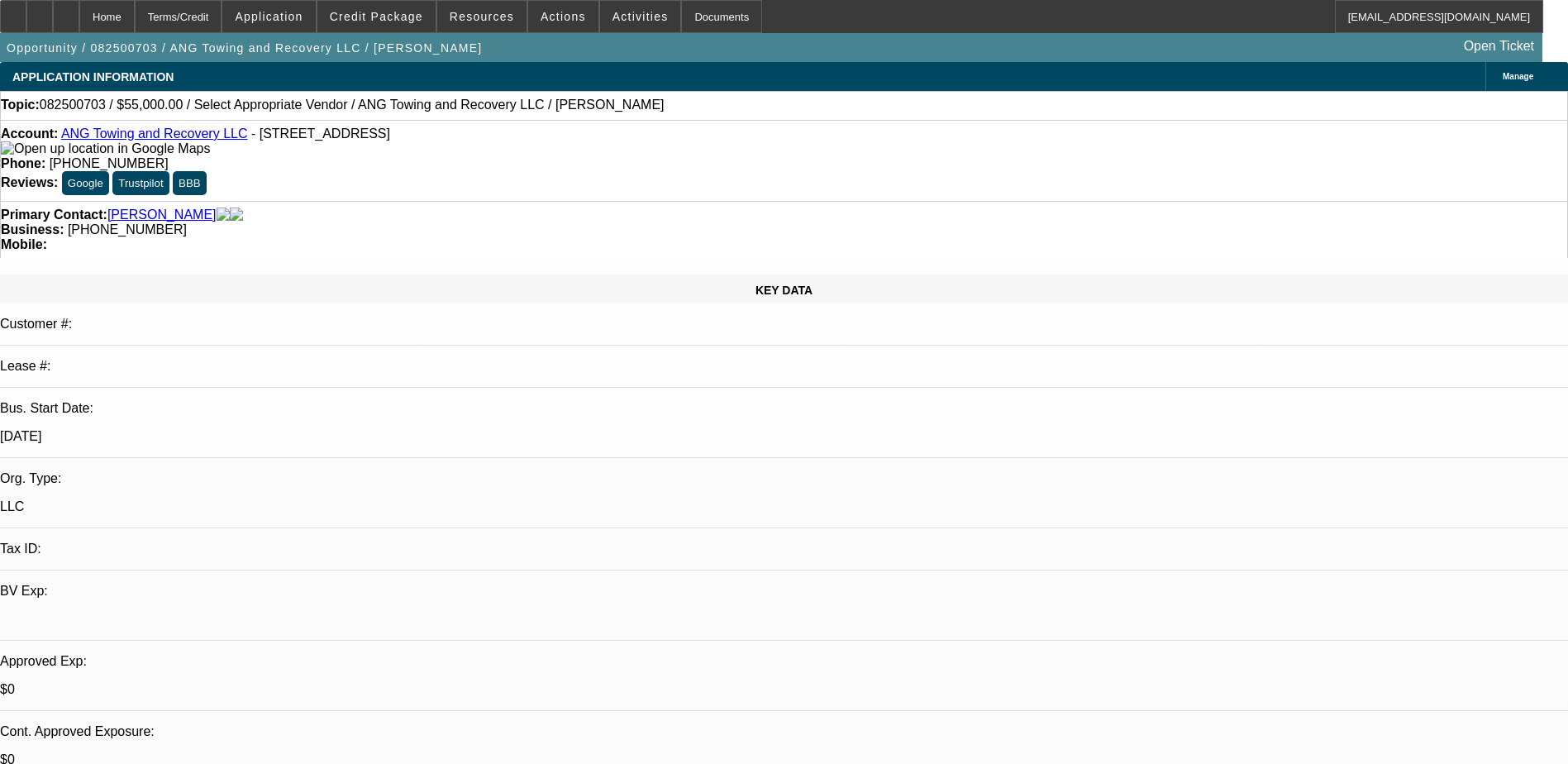
scroll to position [82, 0]
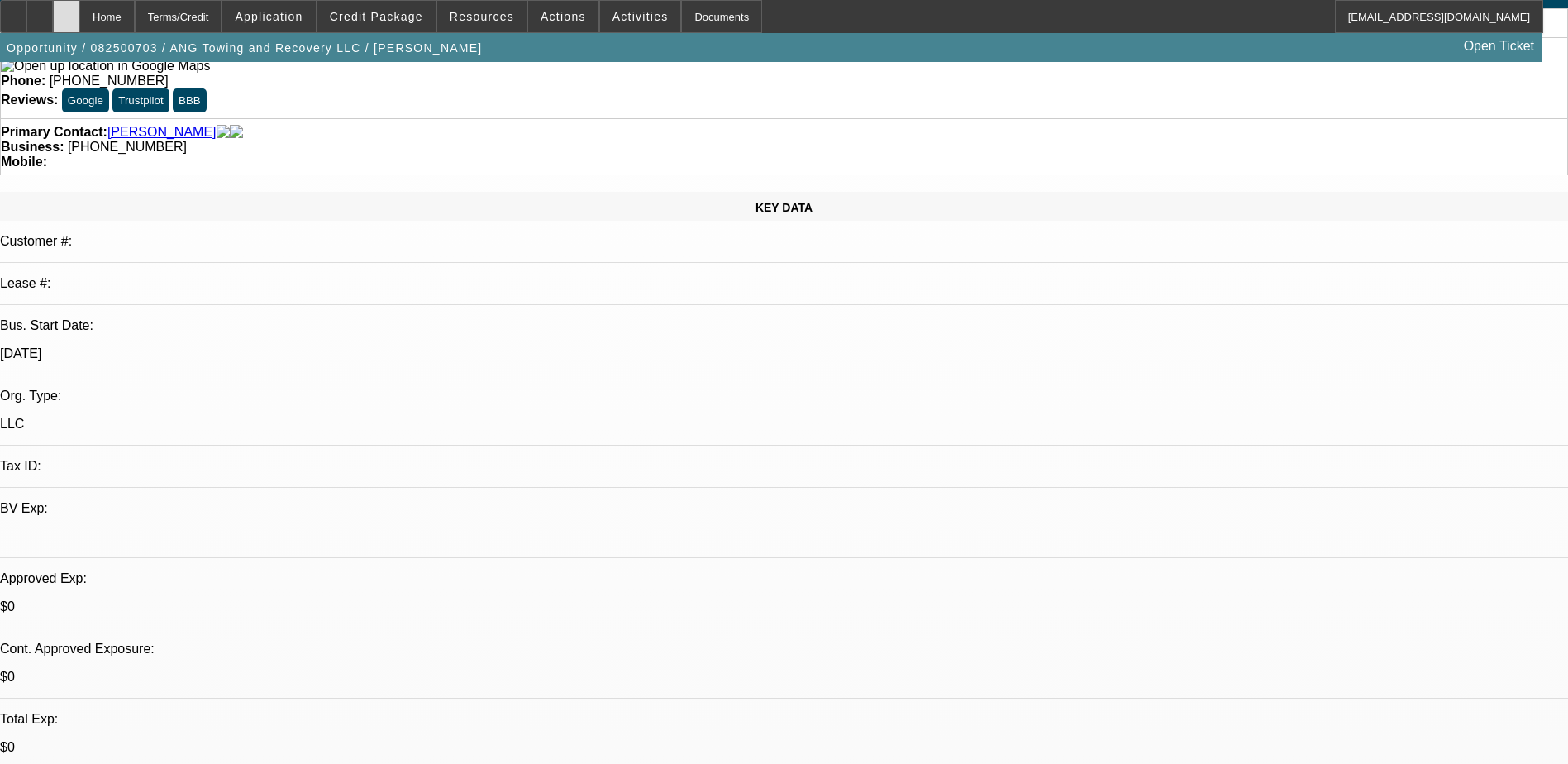
click at [66, 11] on icon at bounding box center [66, 11] width 0 height 0
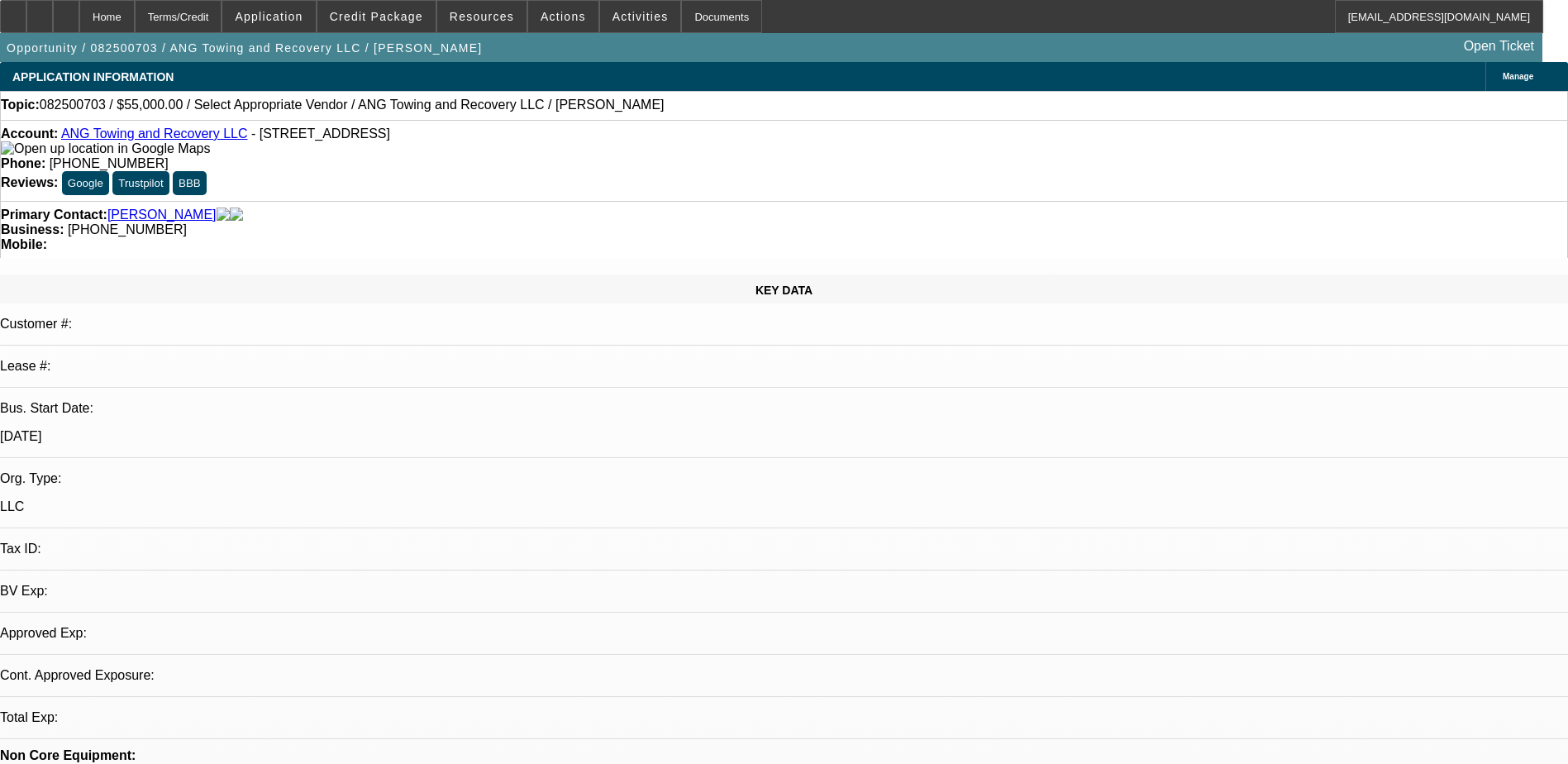
select select "0"
select select "2"
select select "0.1"
select select "1"
select select "2"
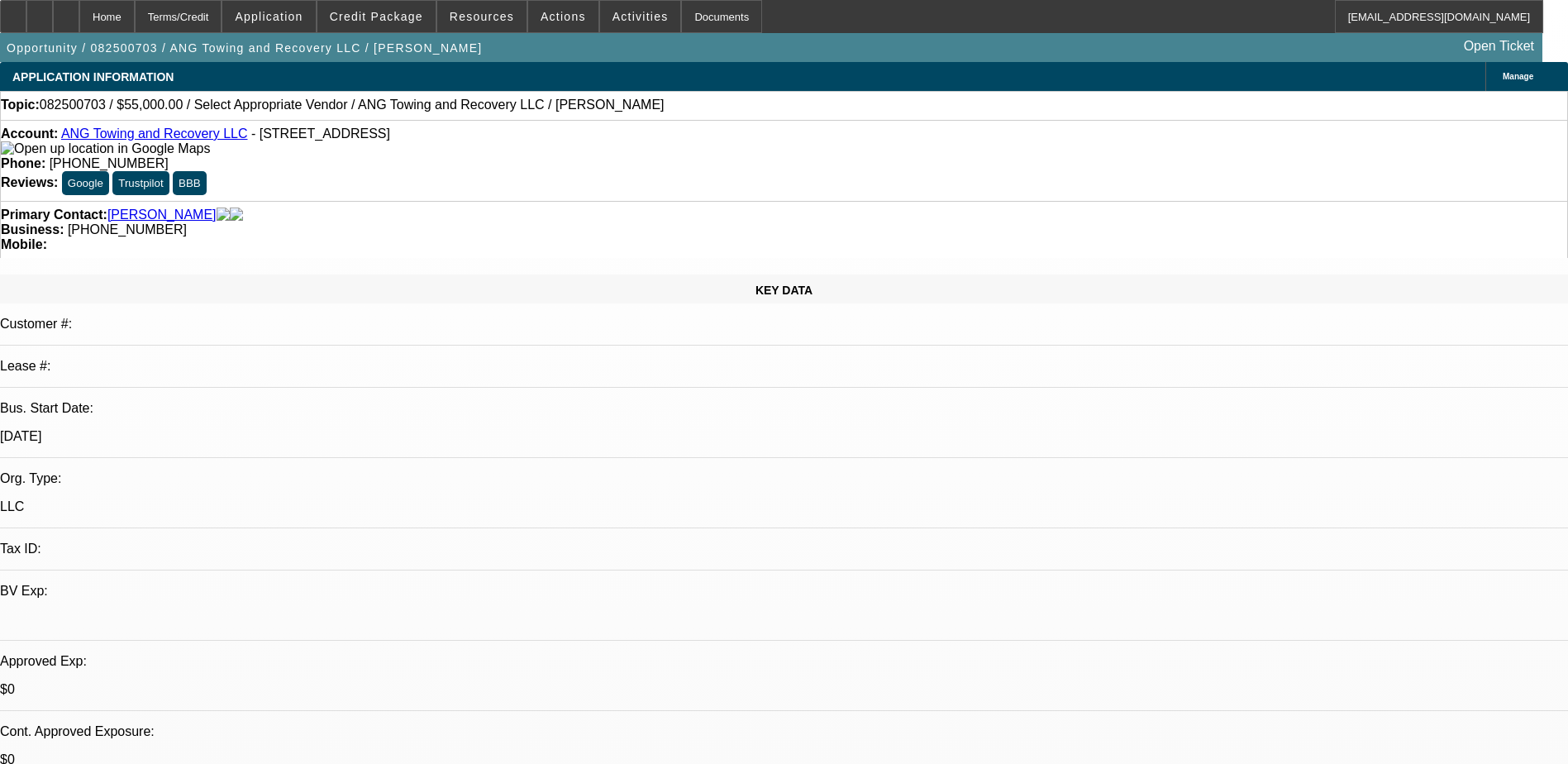
select select "4"
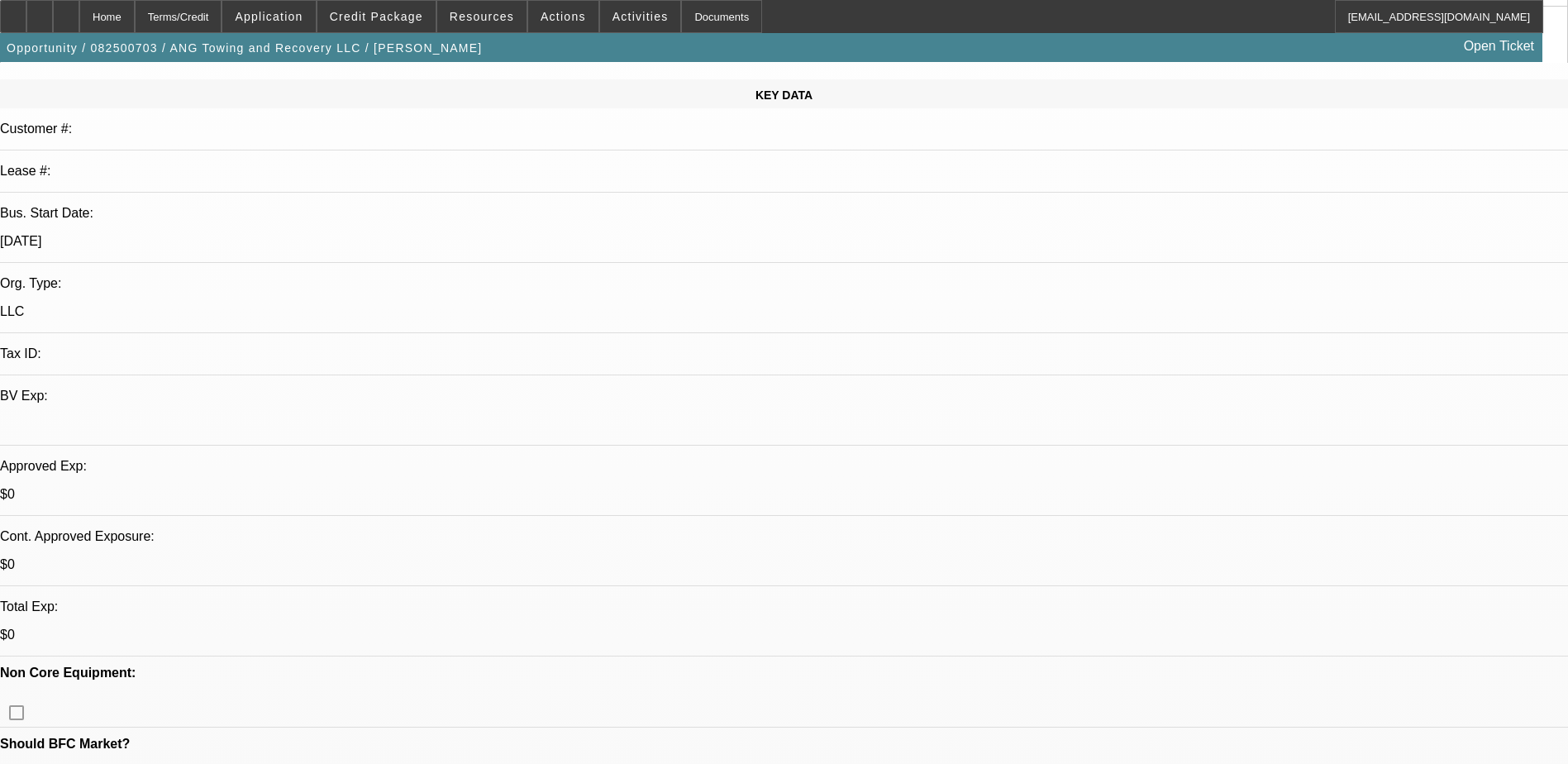
scroll to position [413, 0]
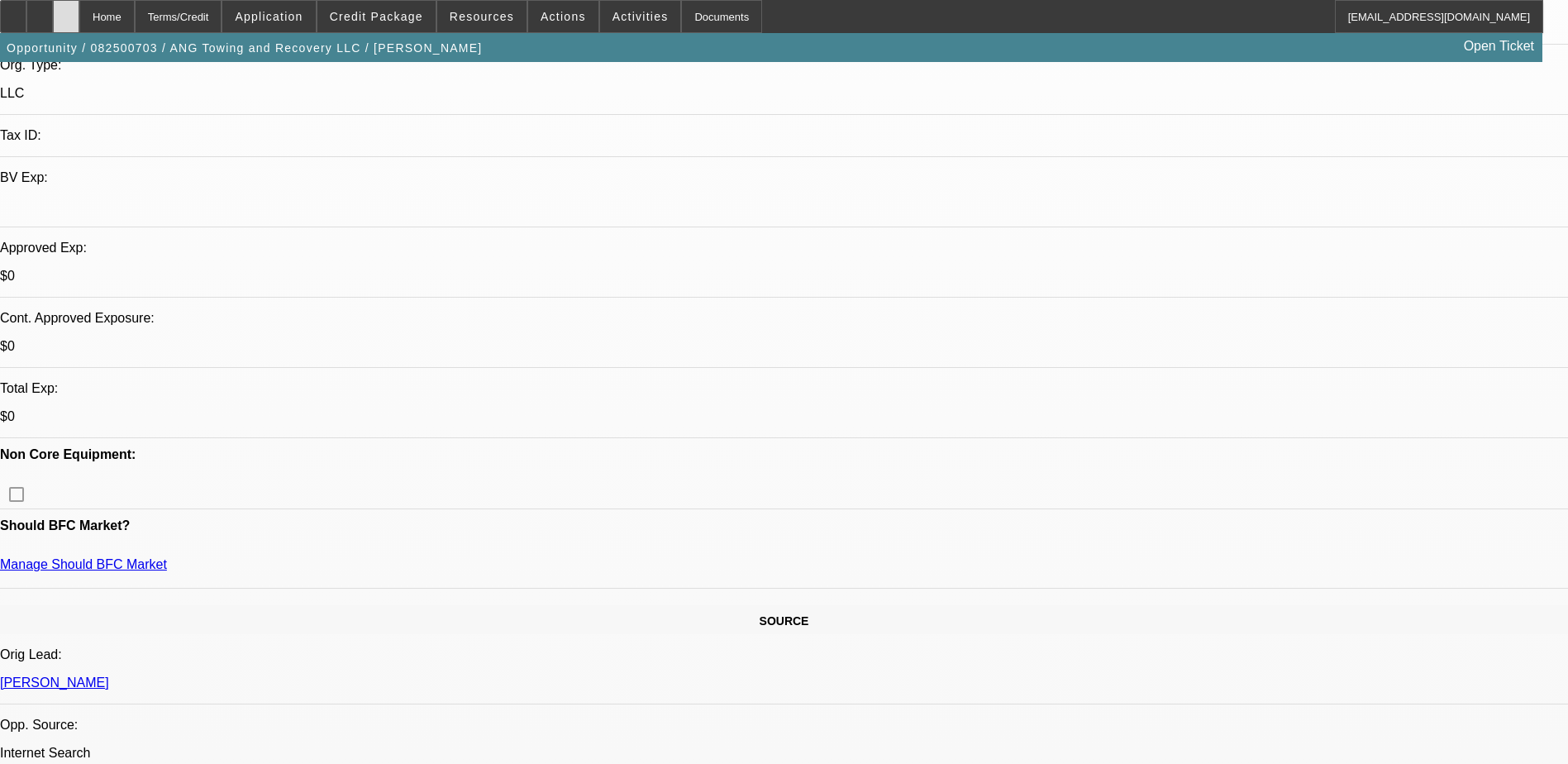
click at [80, 10] on div at bounding box center [65, 16] width 26 height 33
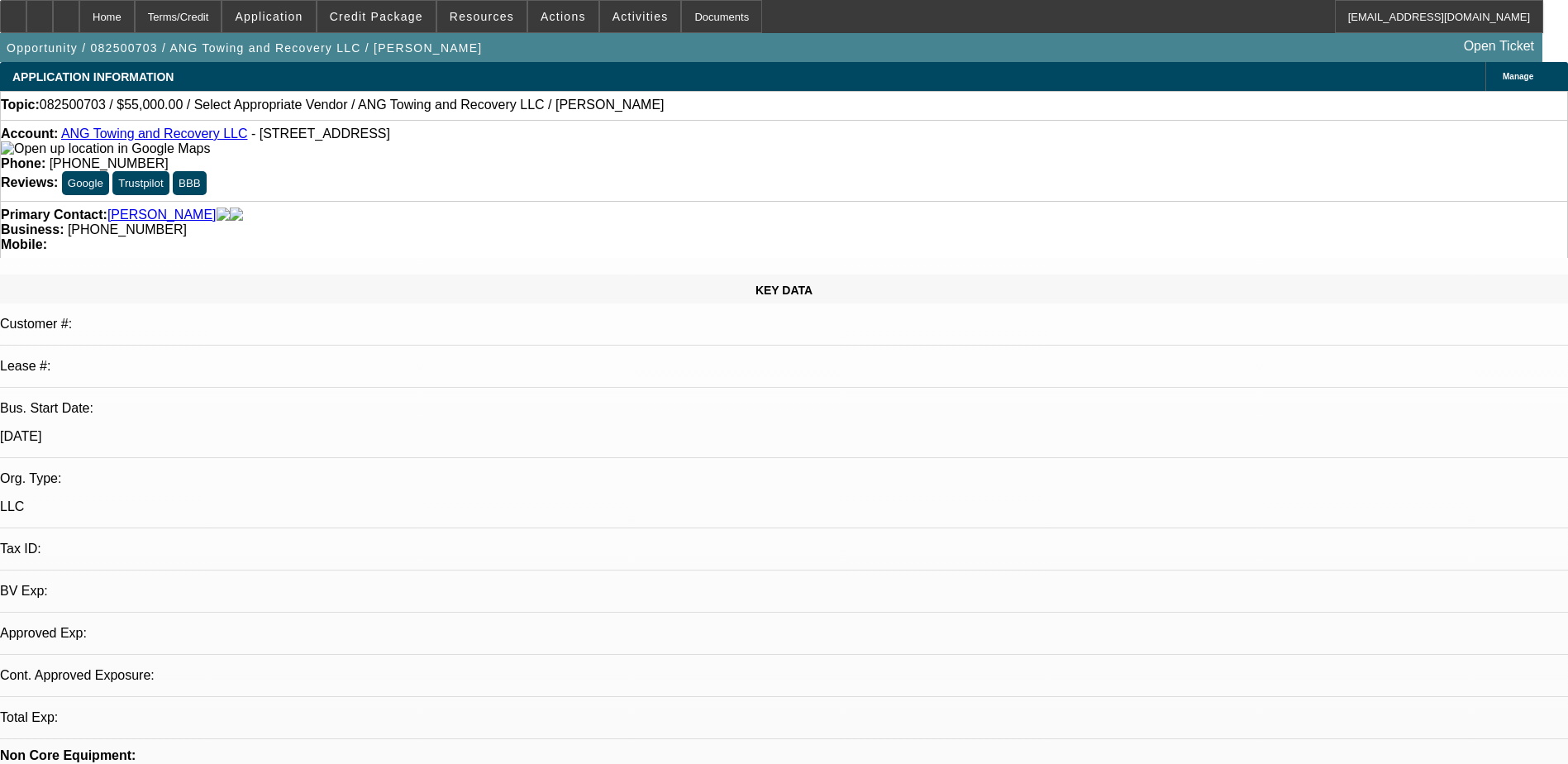
select select "0"
select select "2"
select select "0.1"
select select "1"
select select "2"
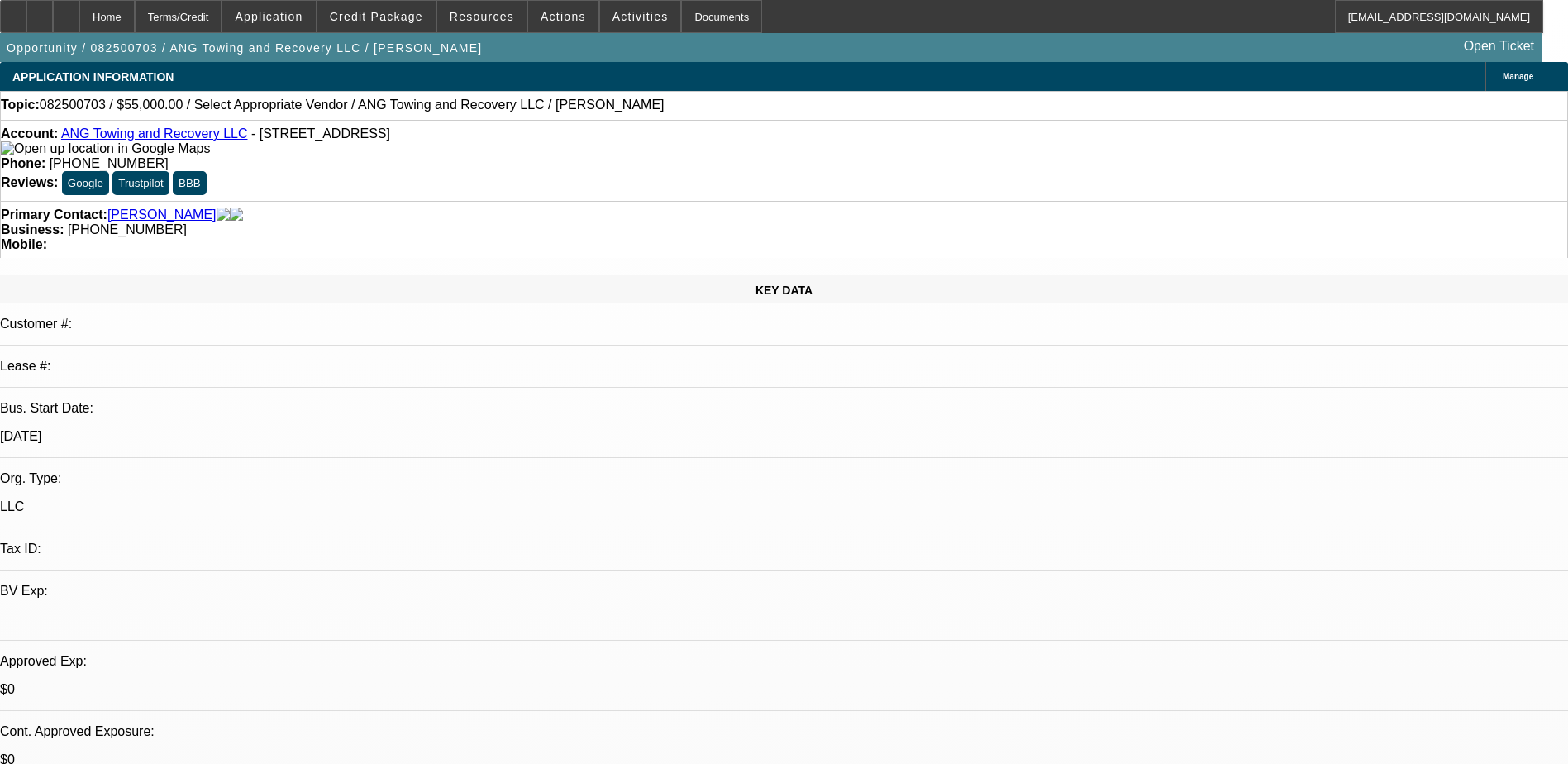
select select "4"
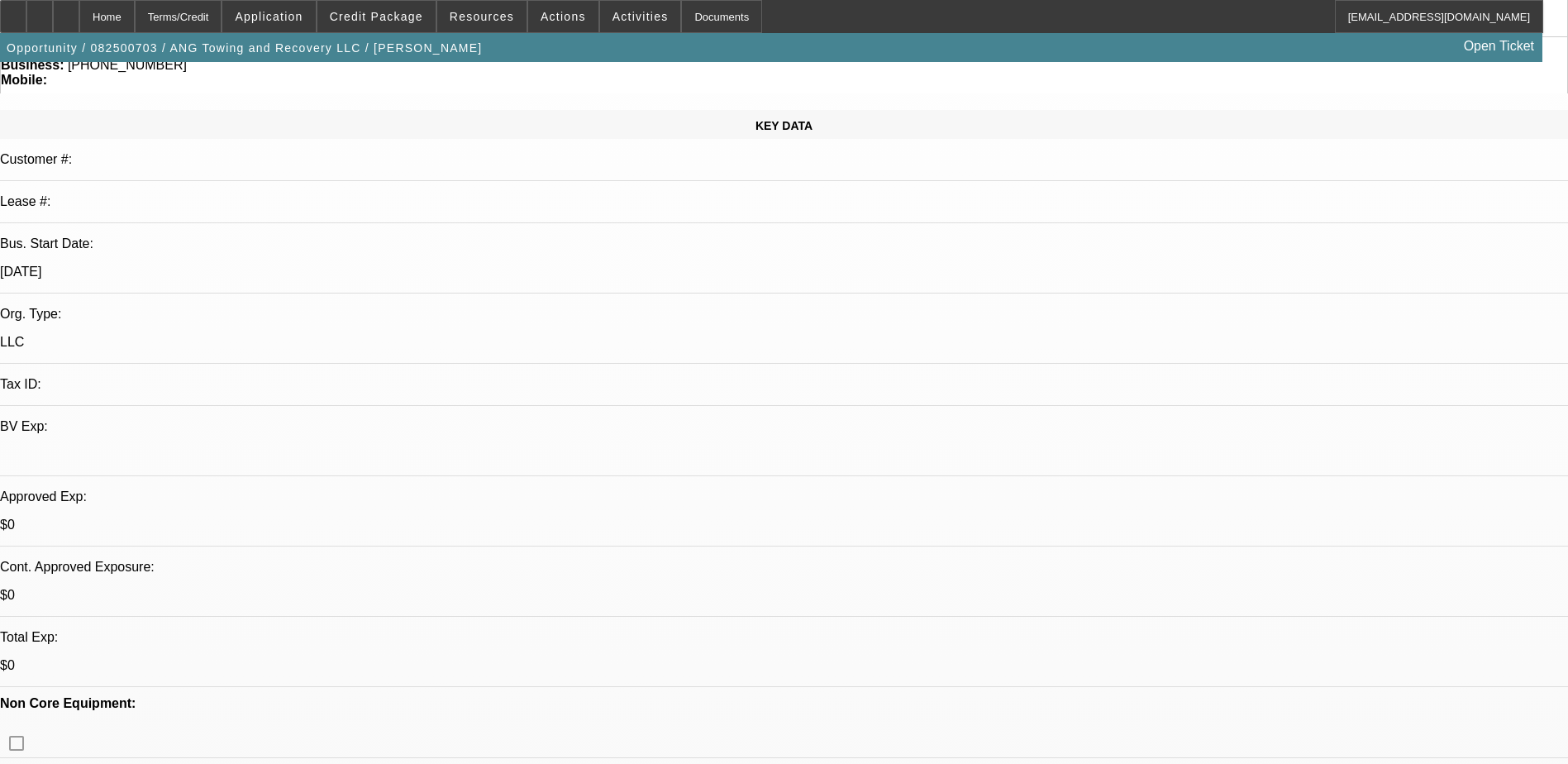
scroll to position [165, 0]
click at [66, 11] on icon at bounding box center [66, 11] width 0 height 0
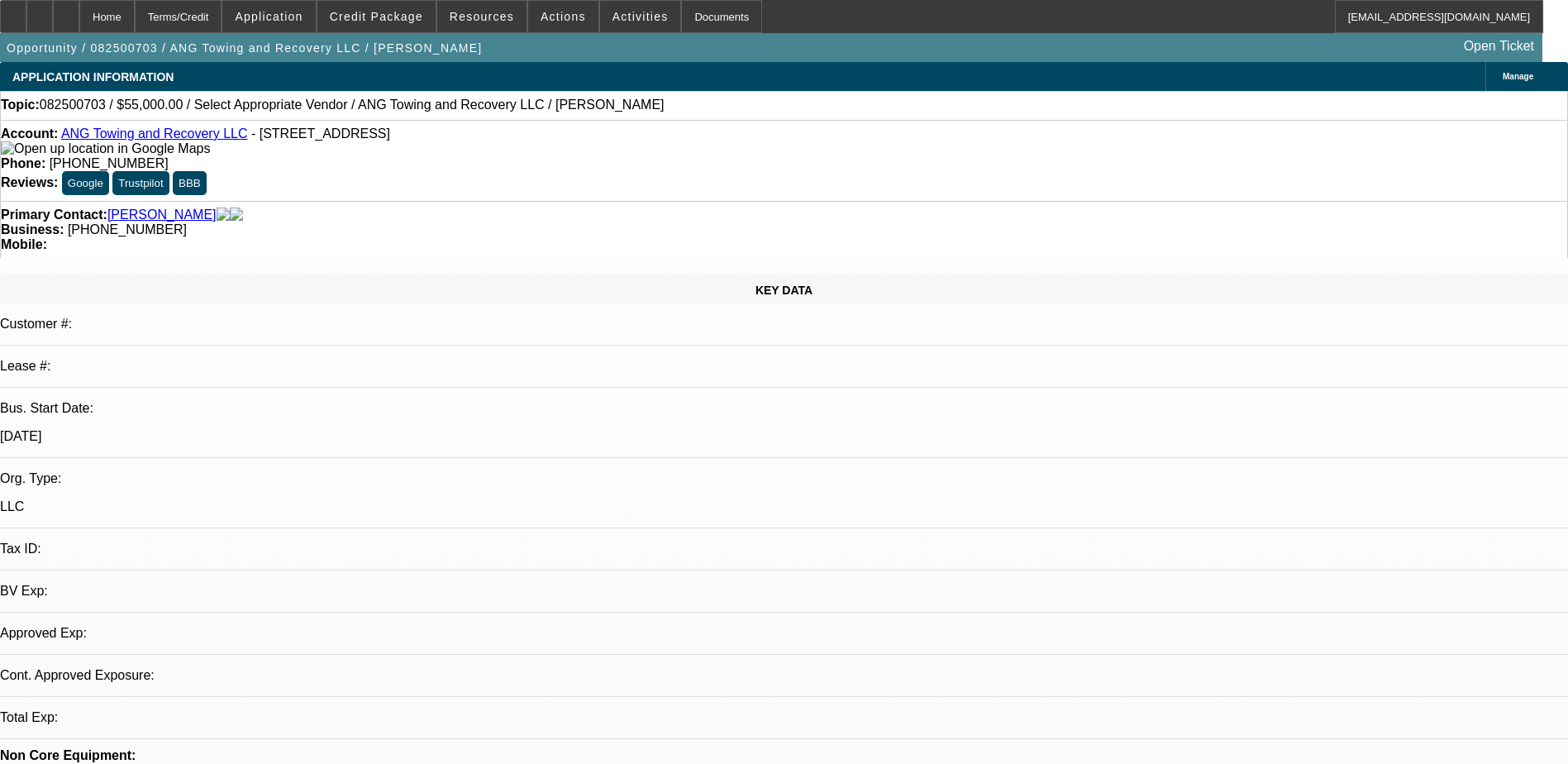
select select "0"
select select "2"
select select "0.1"
select select "1"
select select "2"
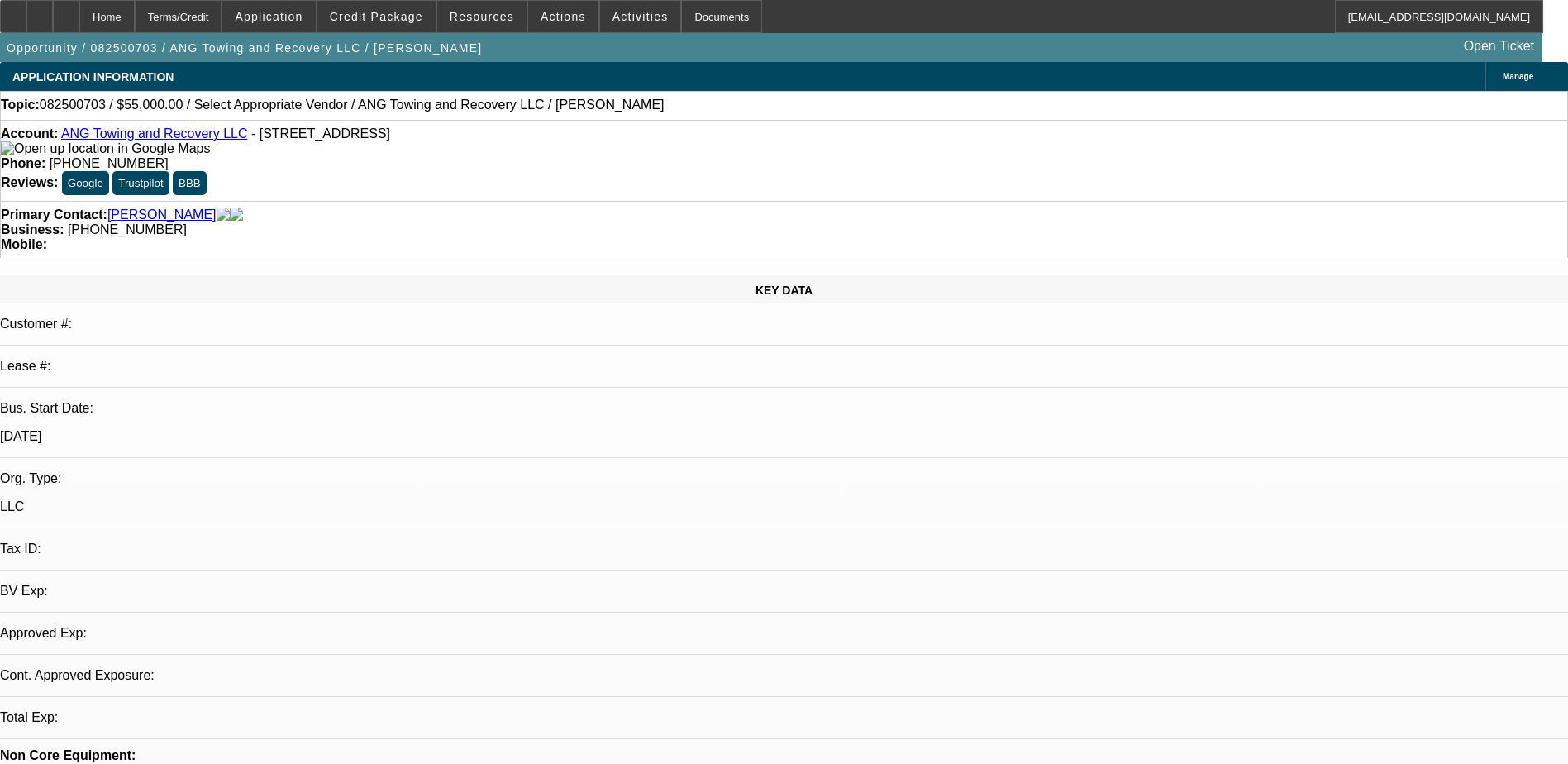
select select "4"
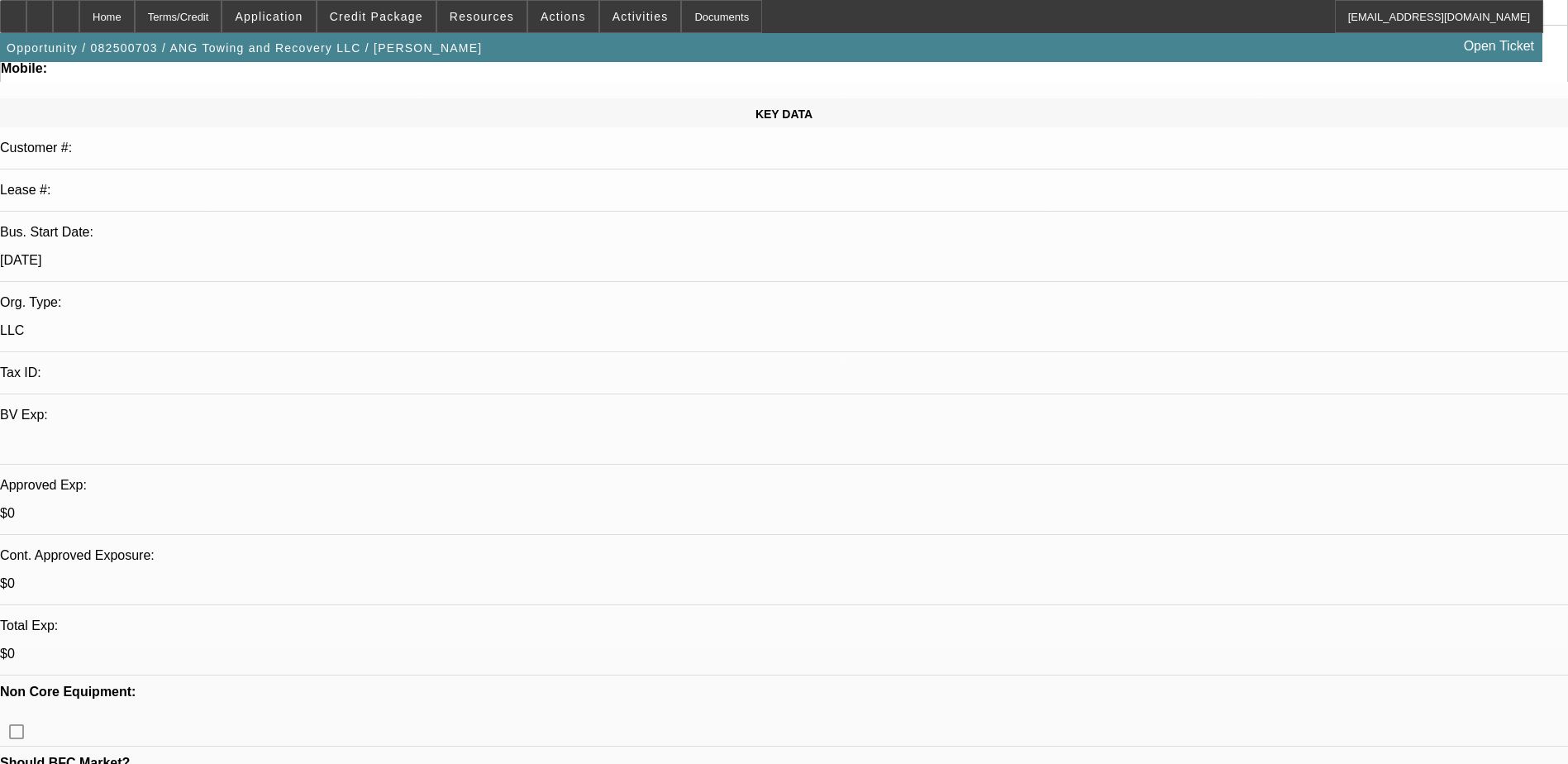
scroll to position [248, 0]
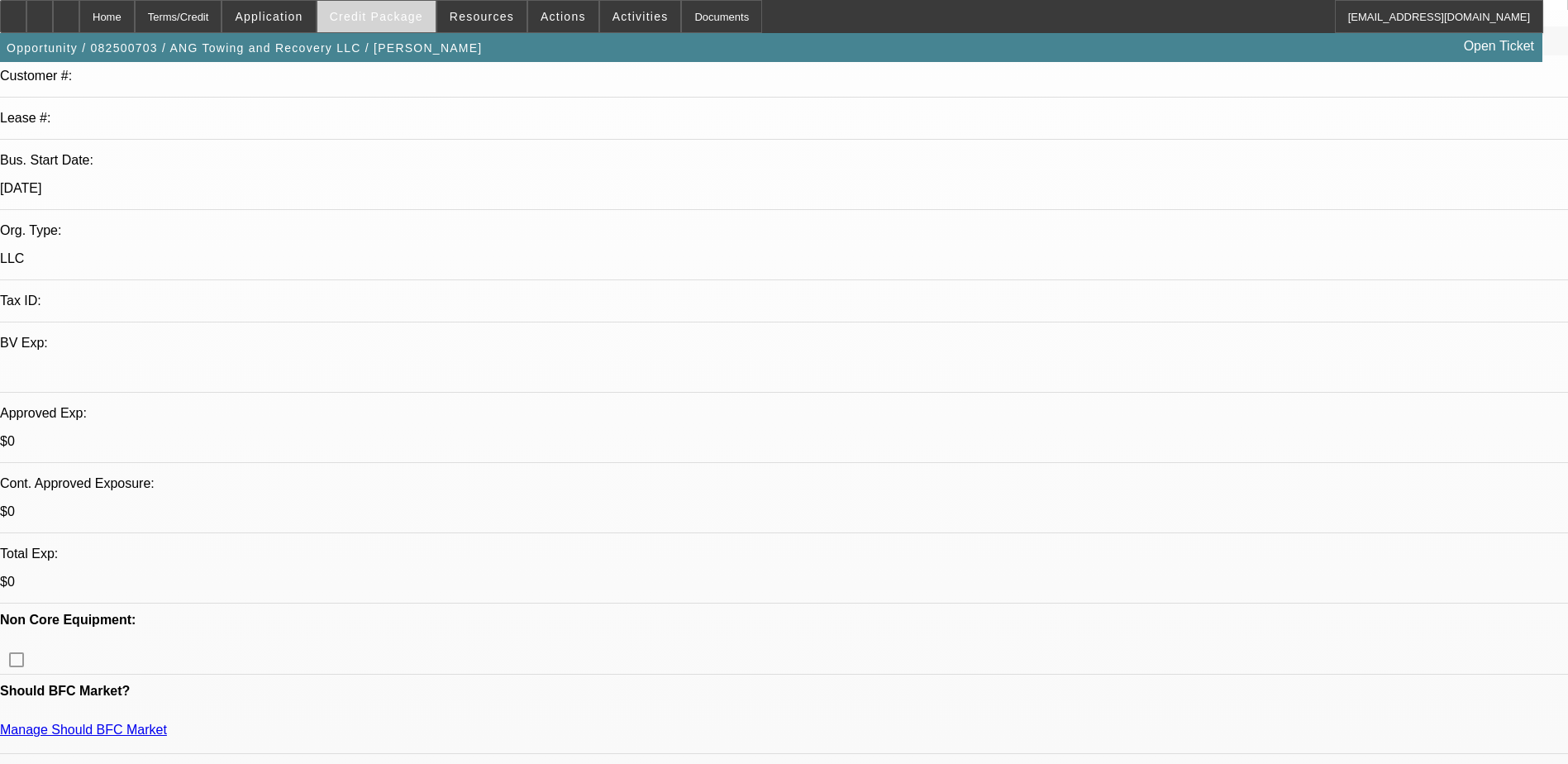
click at [394, 17] on span "Credit Package" at bounding box center [376, 16] width 93 height 14
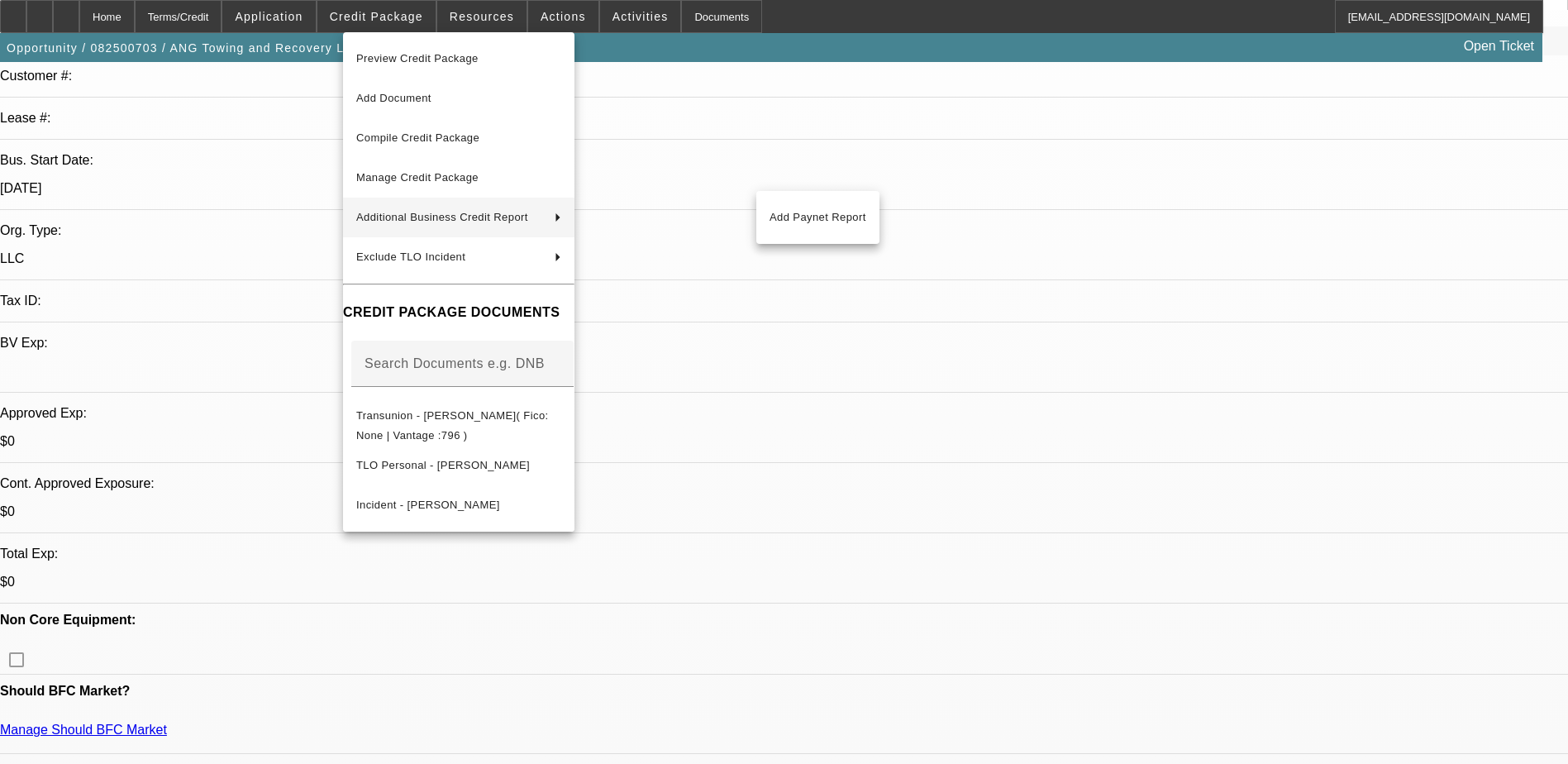
drag, startPoint x: 523, startPoint y: 147, endPoint x: 604, endPoint y: 200, distance: 96.8
click at [574, 203] on div "Preview Credit Package Add Document Compile Credit Package Manage Credit Packag…" at bounding box center [458, 282] width 231 height 499
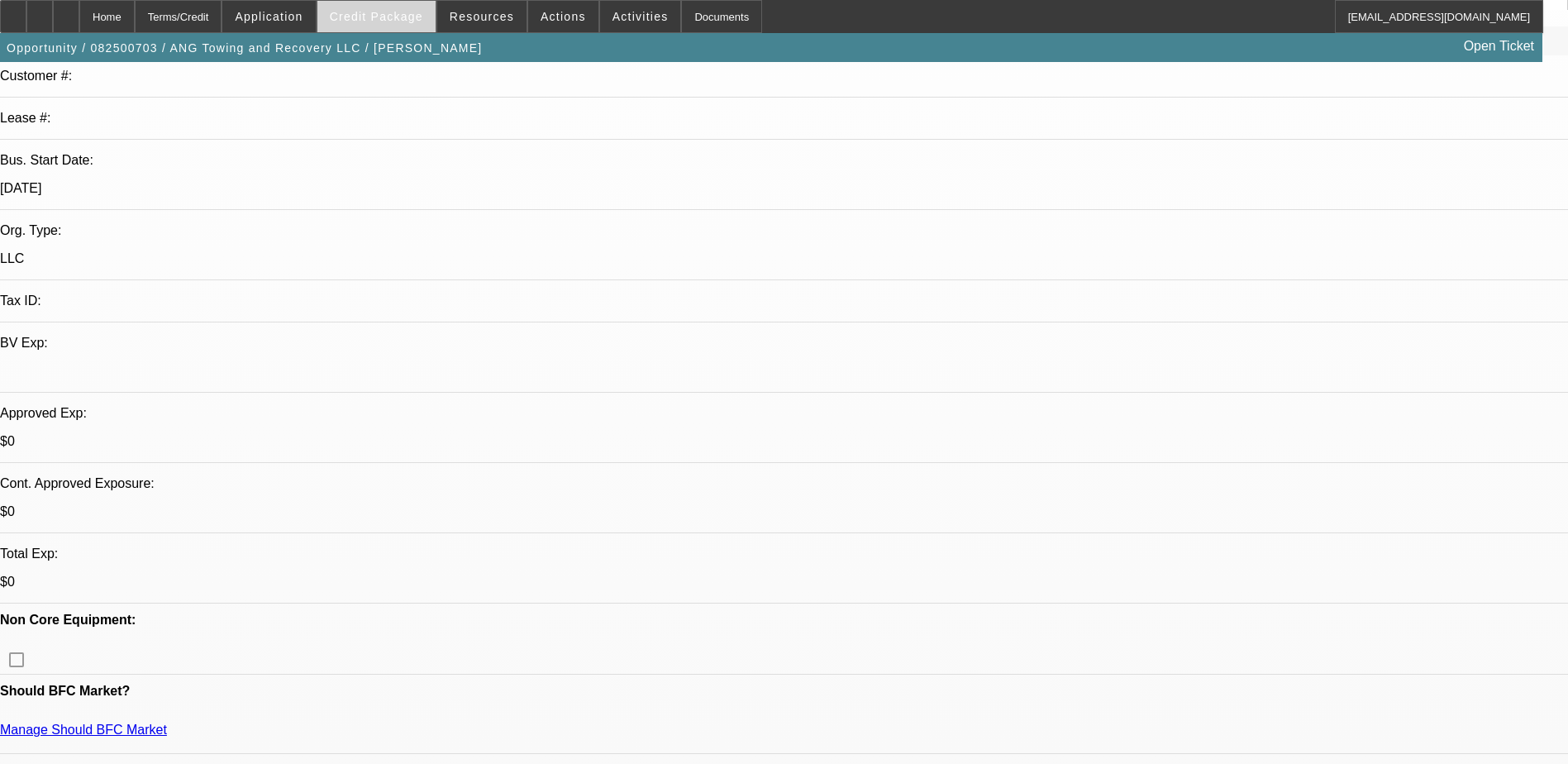
click at [389, 15] on span "Credit Package" at bounding box center [376, 16] width 93 height 14
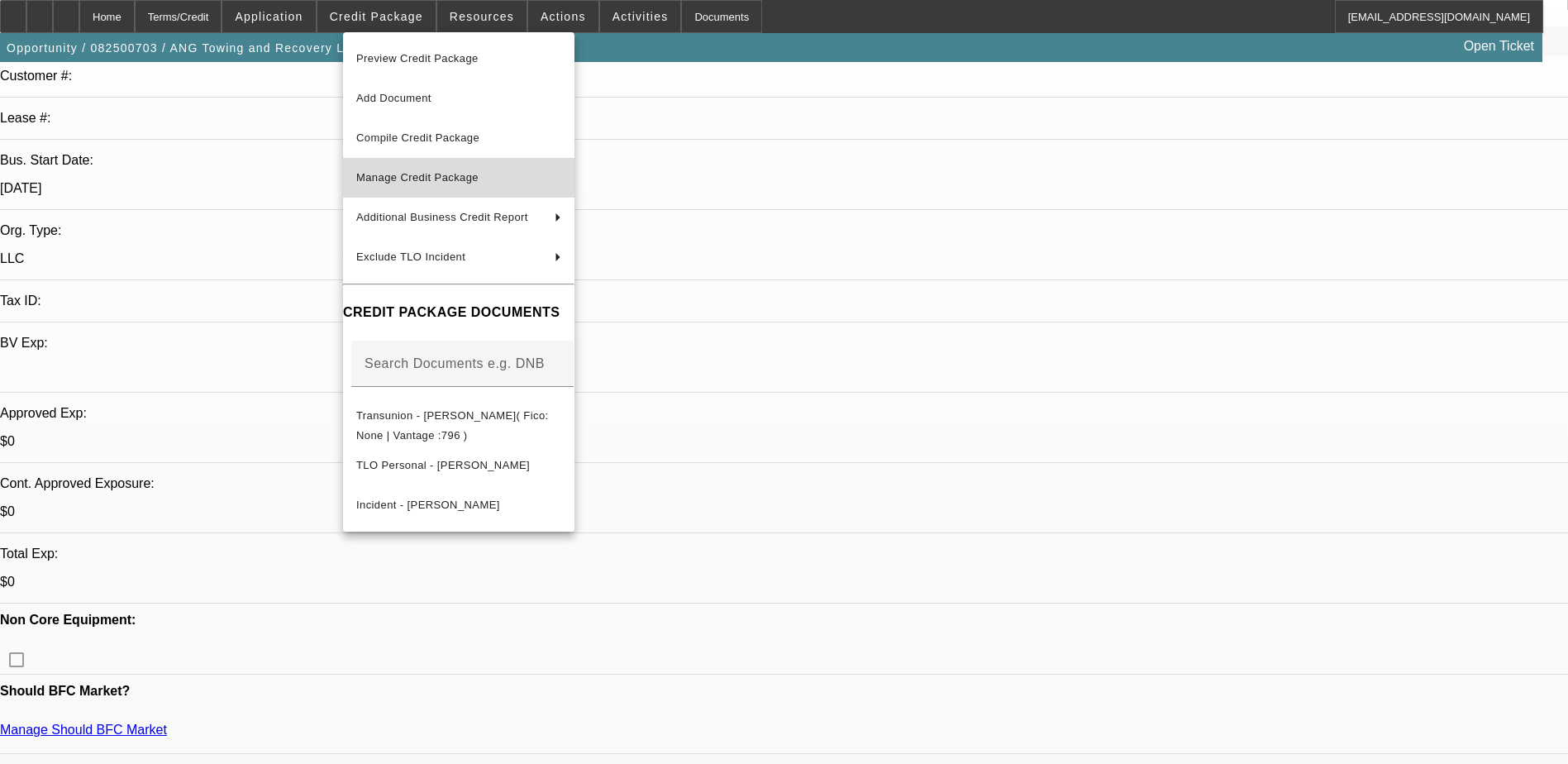
click at [473, 180] on span "Manage Credit Package" at bounding box center [417, 178] width 122 height 13
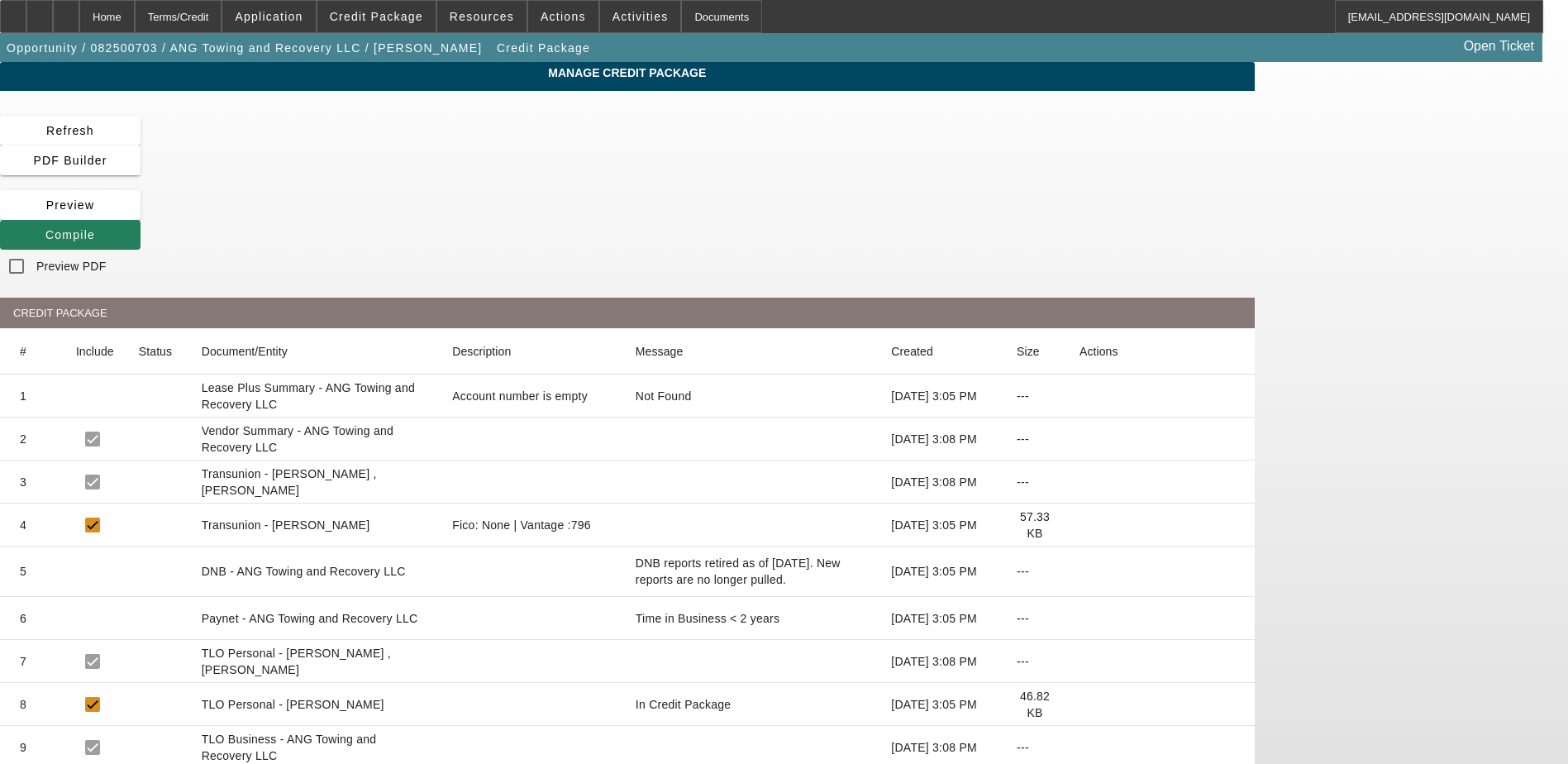
click at [95, 228] on span "Compile" at bounding box center [70, 235] width 50 height 14
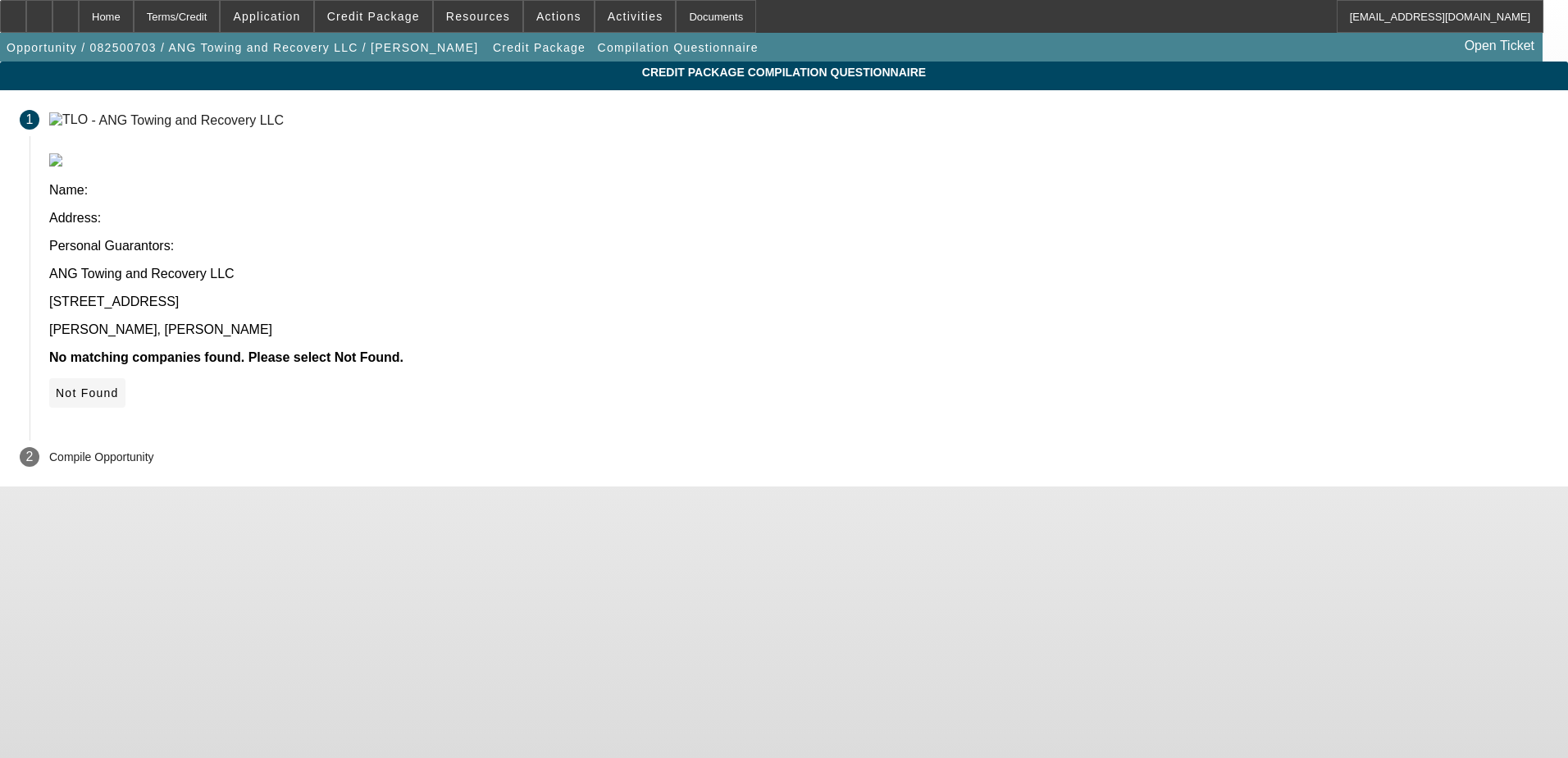
click at [56, 387] on icon at bounding box center [56, 393] width 0 height 13
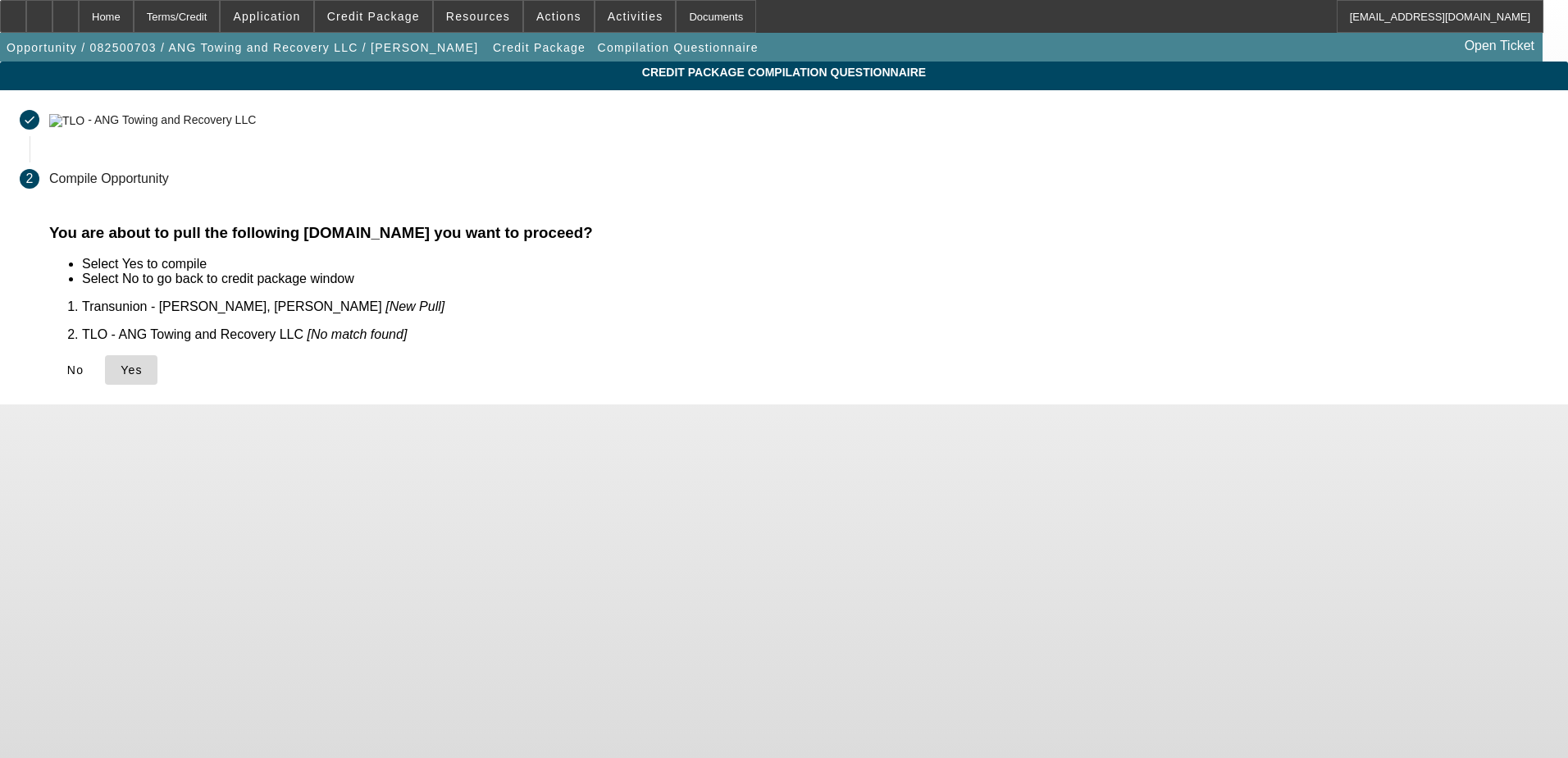
click at [143, 363] on span "Yes" at bounding box center [131, 370] width 22 height 13
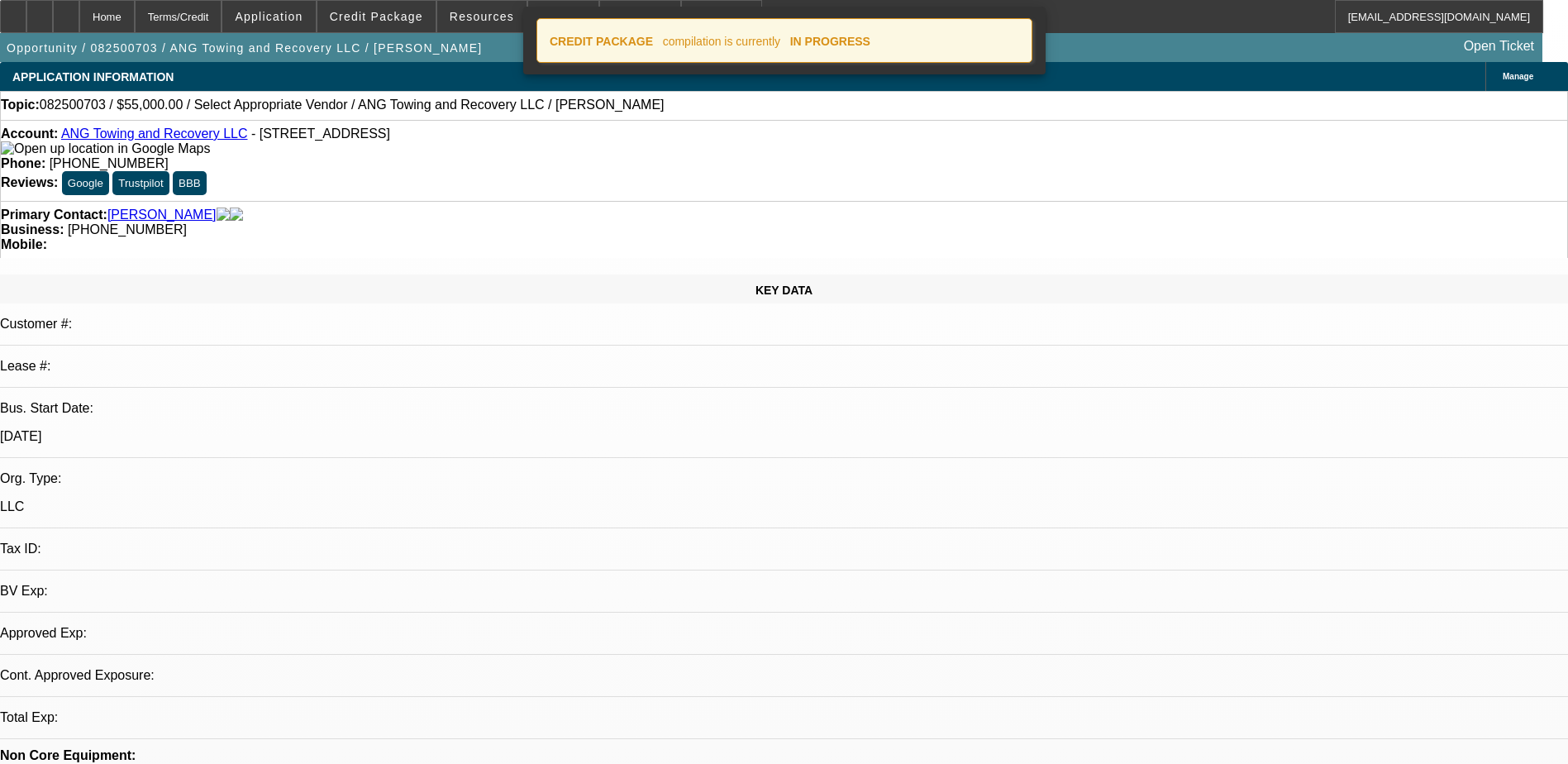
select select "0"
select select "2"
select select "0.1"
select select "4"
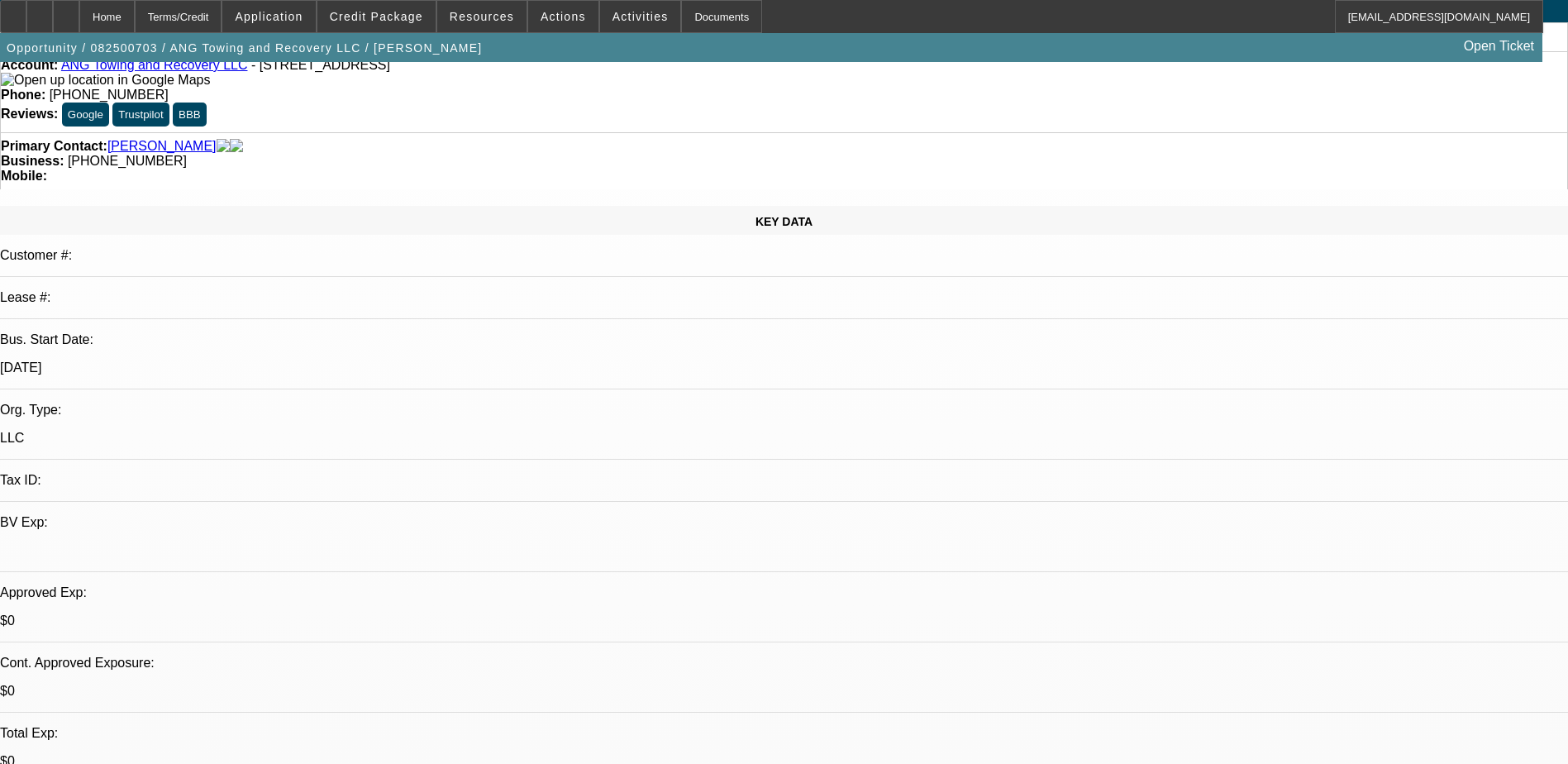
scroll to position [165, 0]
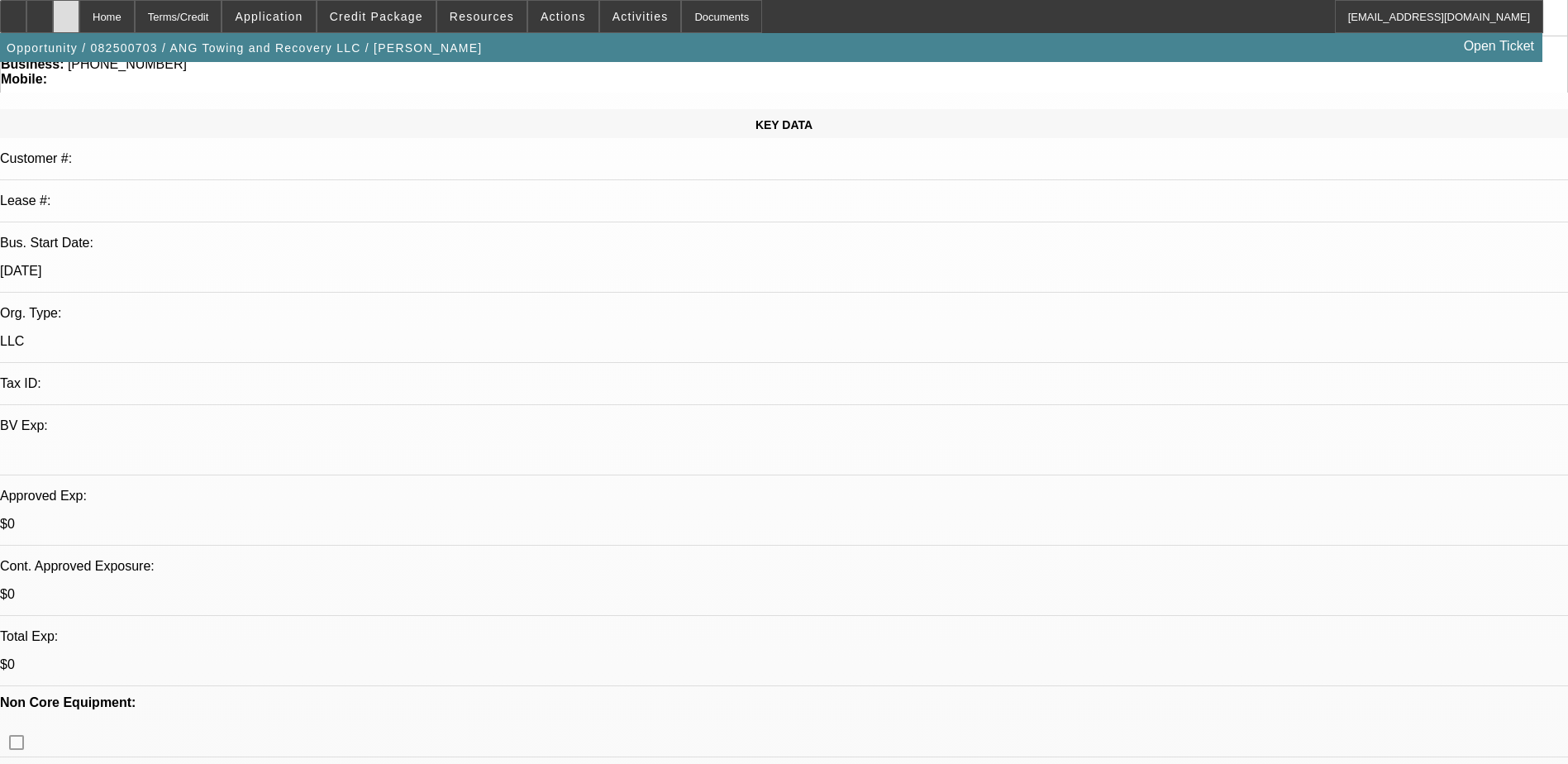
click at [80, 14] on div at bounding box center [65, 16] width 26 height 33
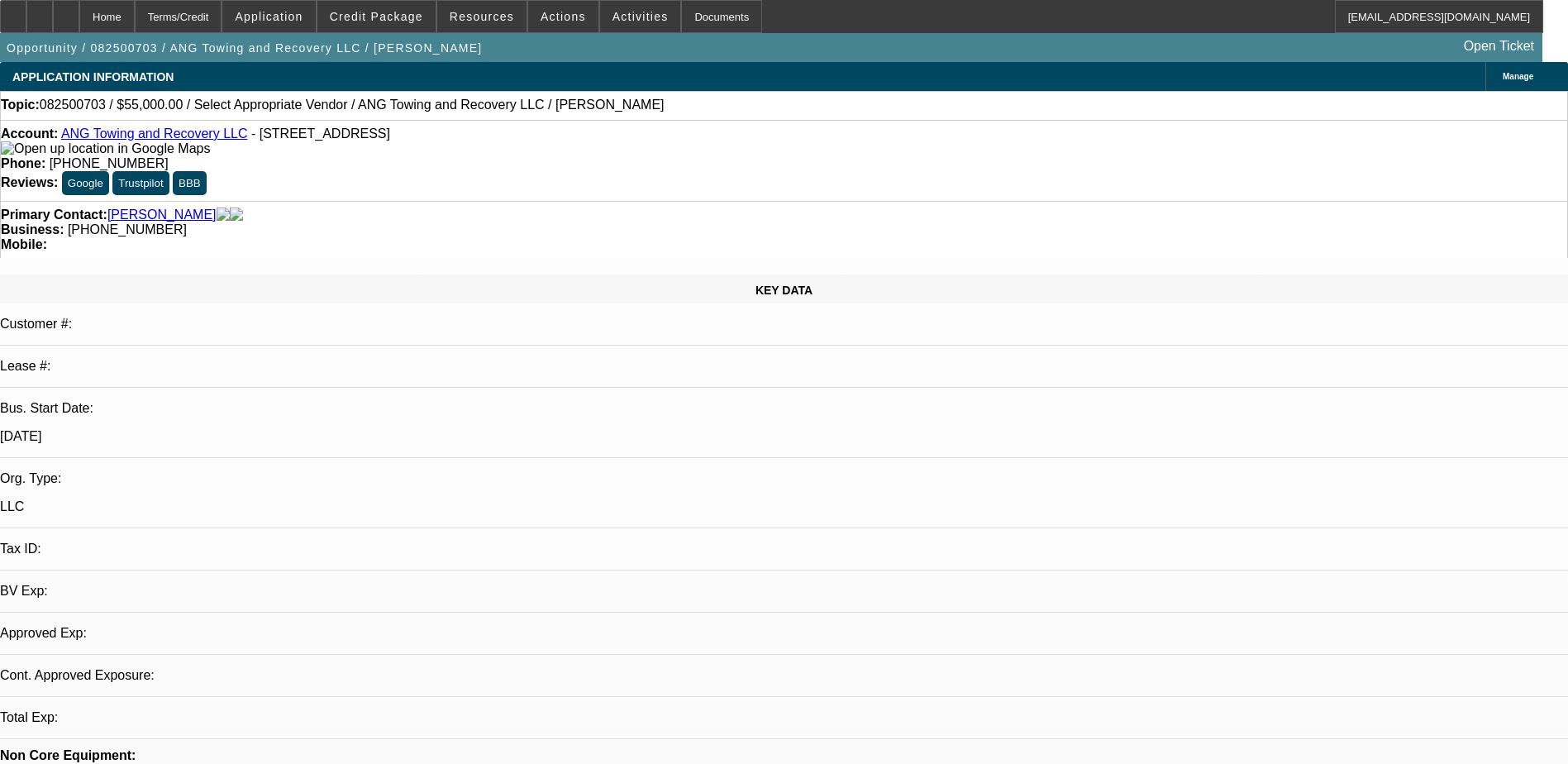
select select "0"
select select "2"
select select "0.1"
select select "1"
select select "2"
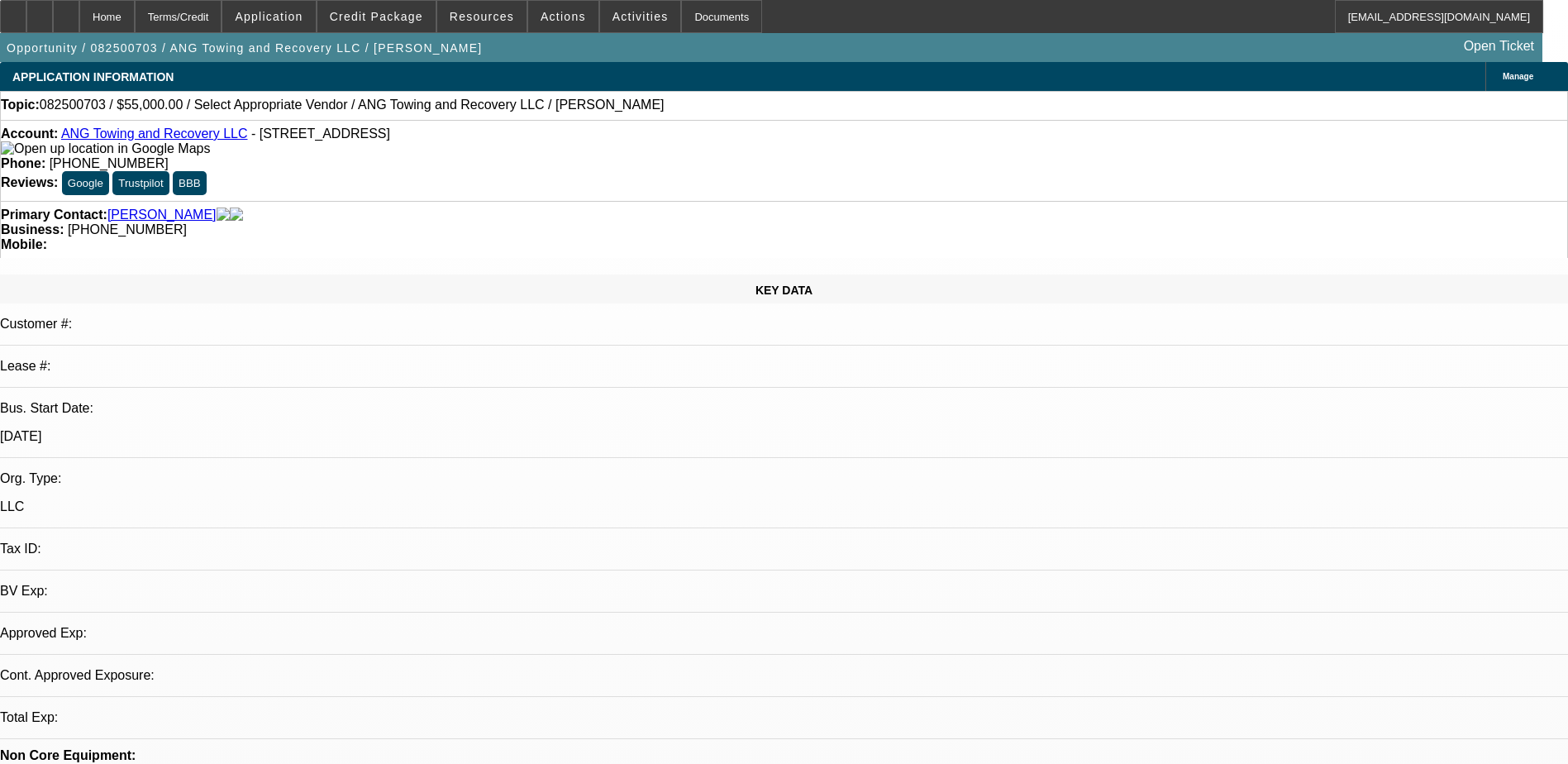
select select "4"
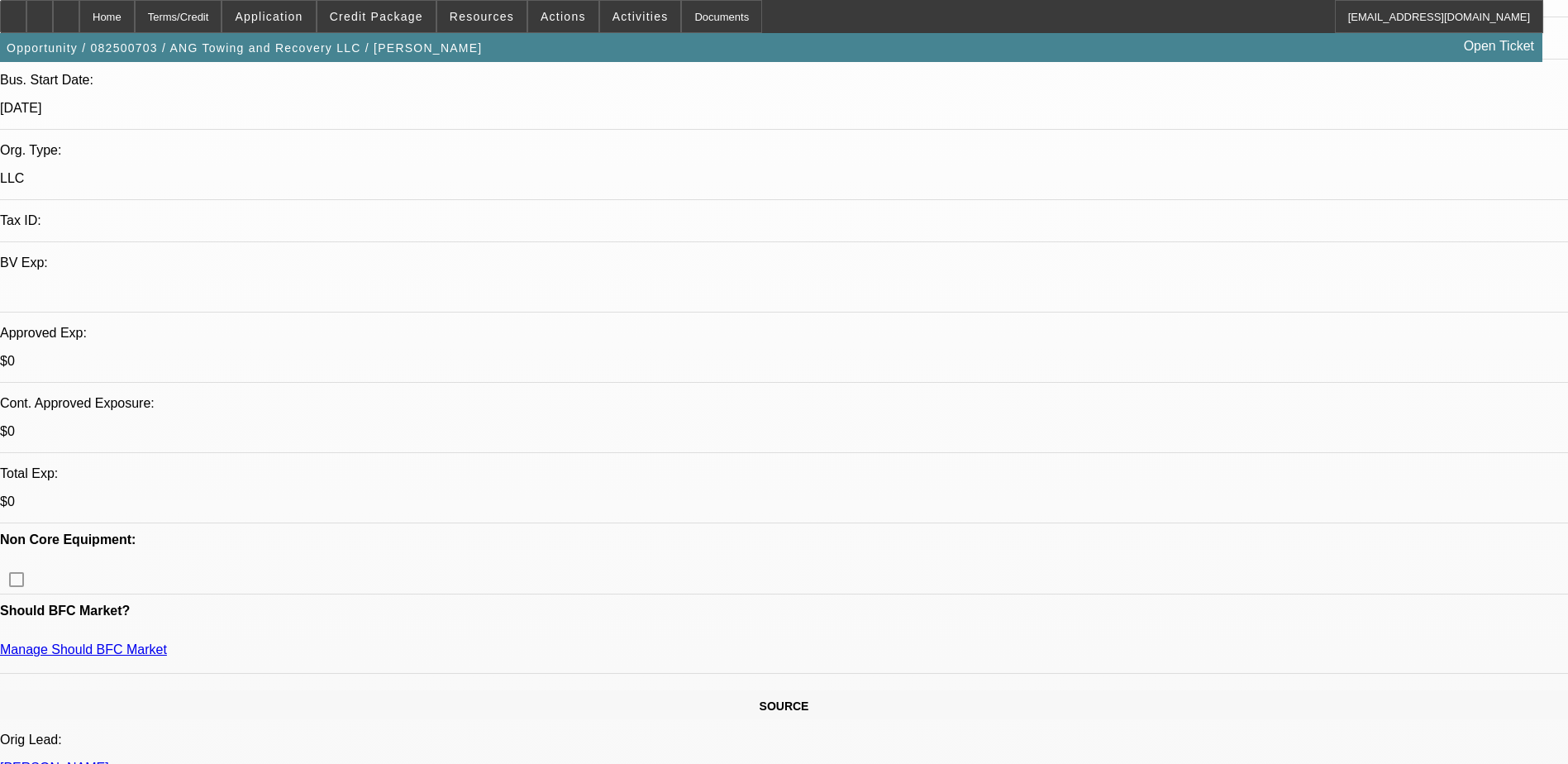
scroll to position [331, 0]
click at [417, 25] on span at bounding box center [376, 16] width 118 height 40
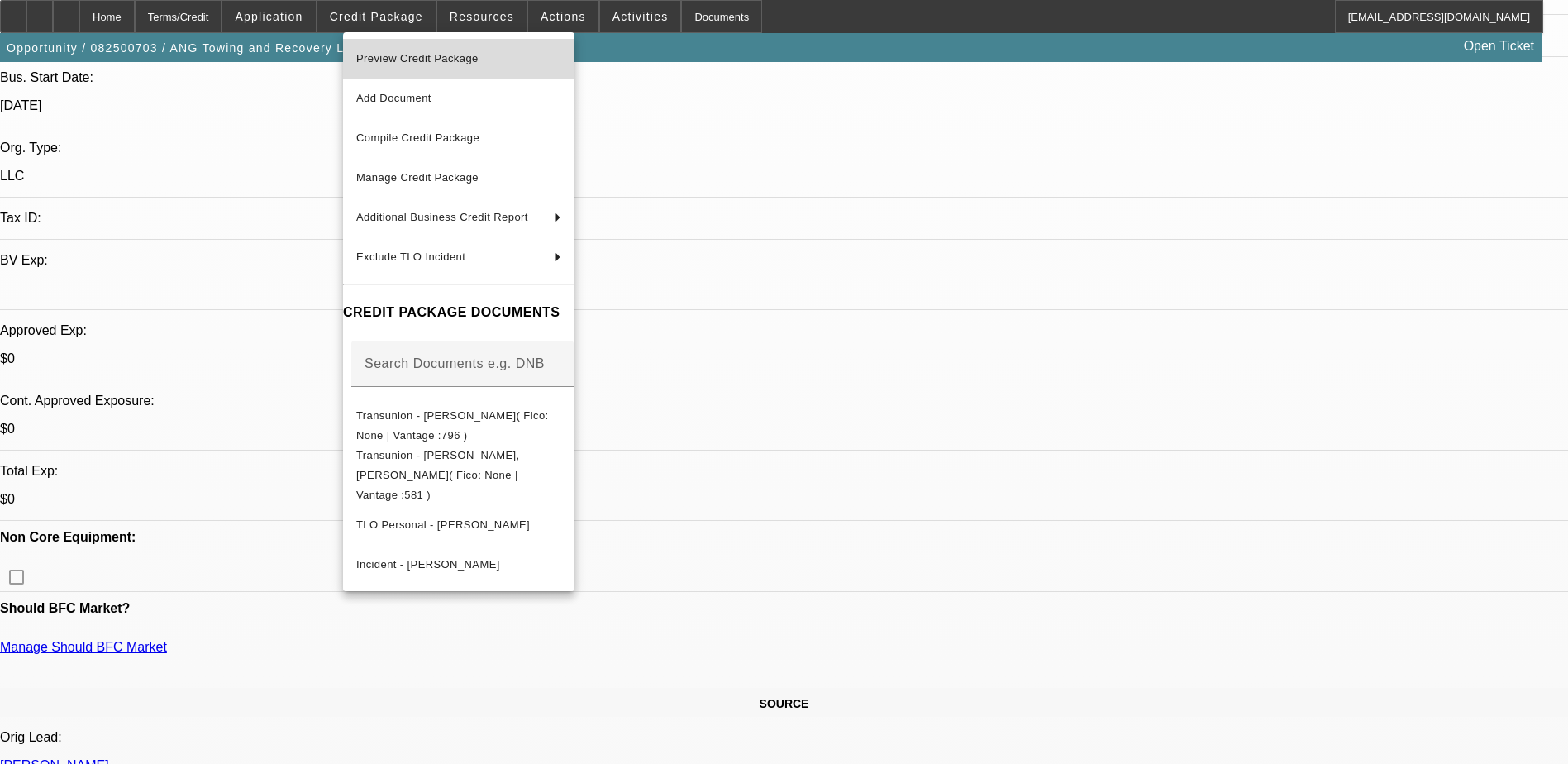
click at [424, 50] on span "Preview Credit Package" at bounding box center [458, 59] width 205 height 20
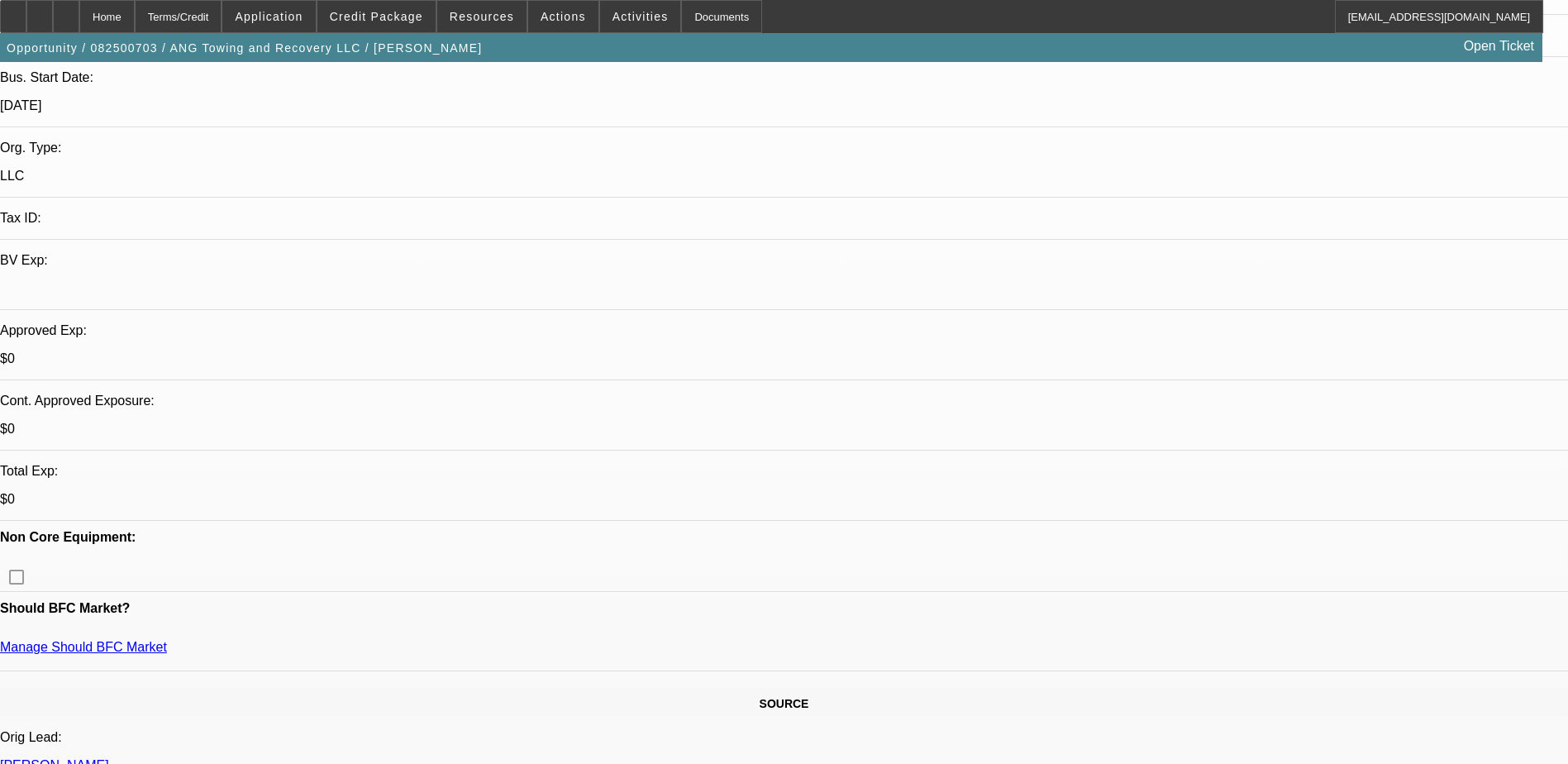
click at [80, 15] on div at bounding box center [65, 16] width 26 height 33
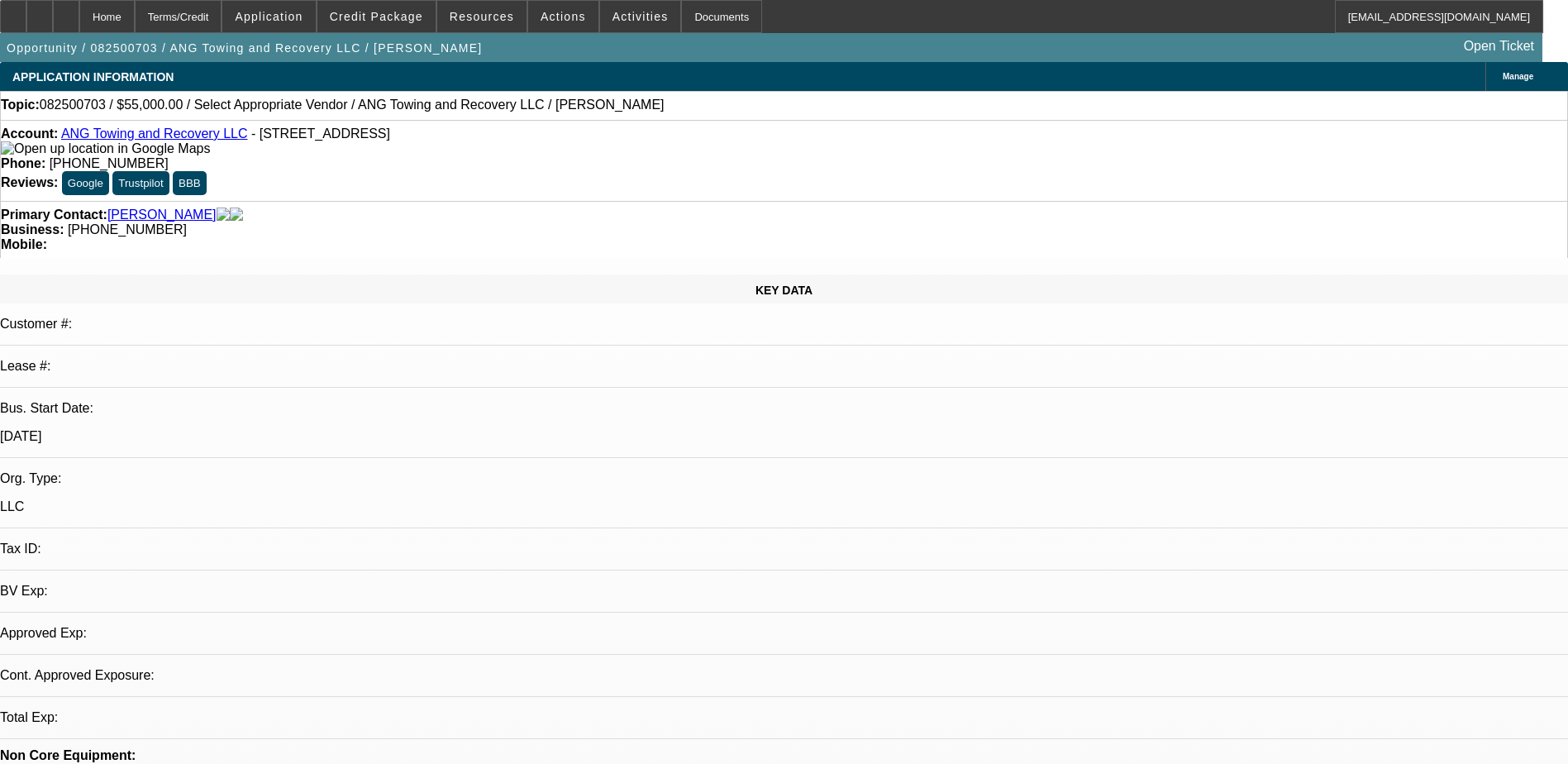
select select "0"
select select "2"
select select "0.1"
select select "4"
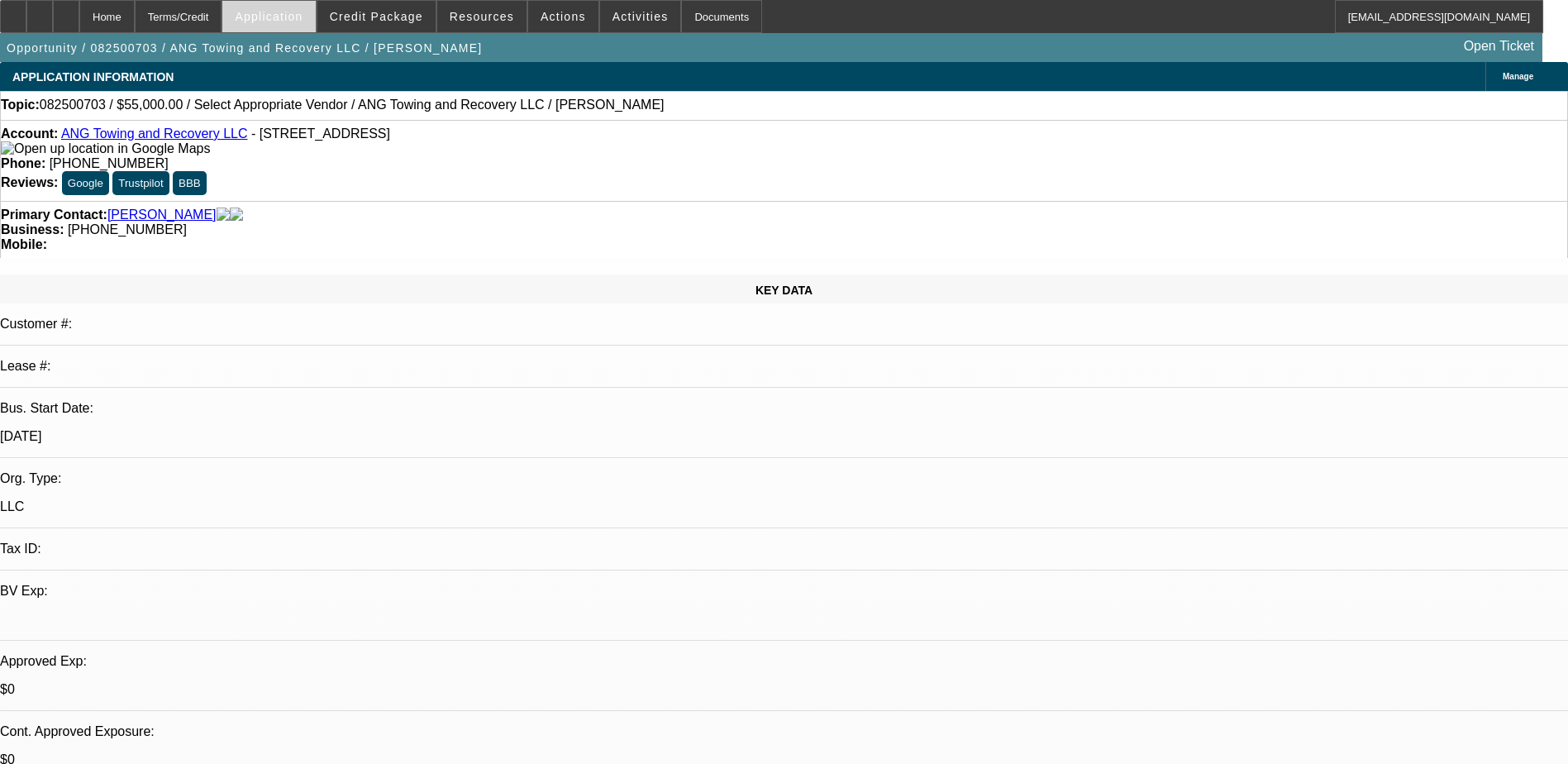
click at [303, 14] on span "Application" at bounding box center [268, 16] width 68 height 14
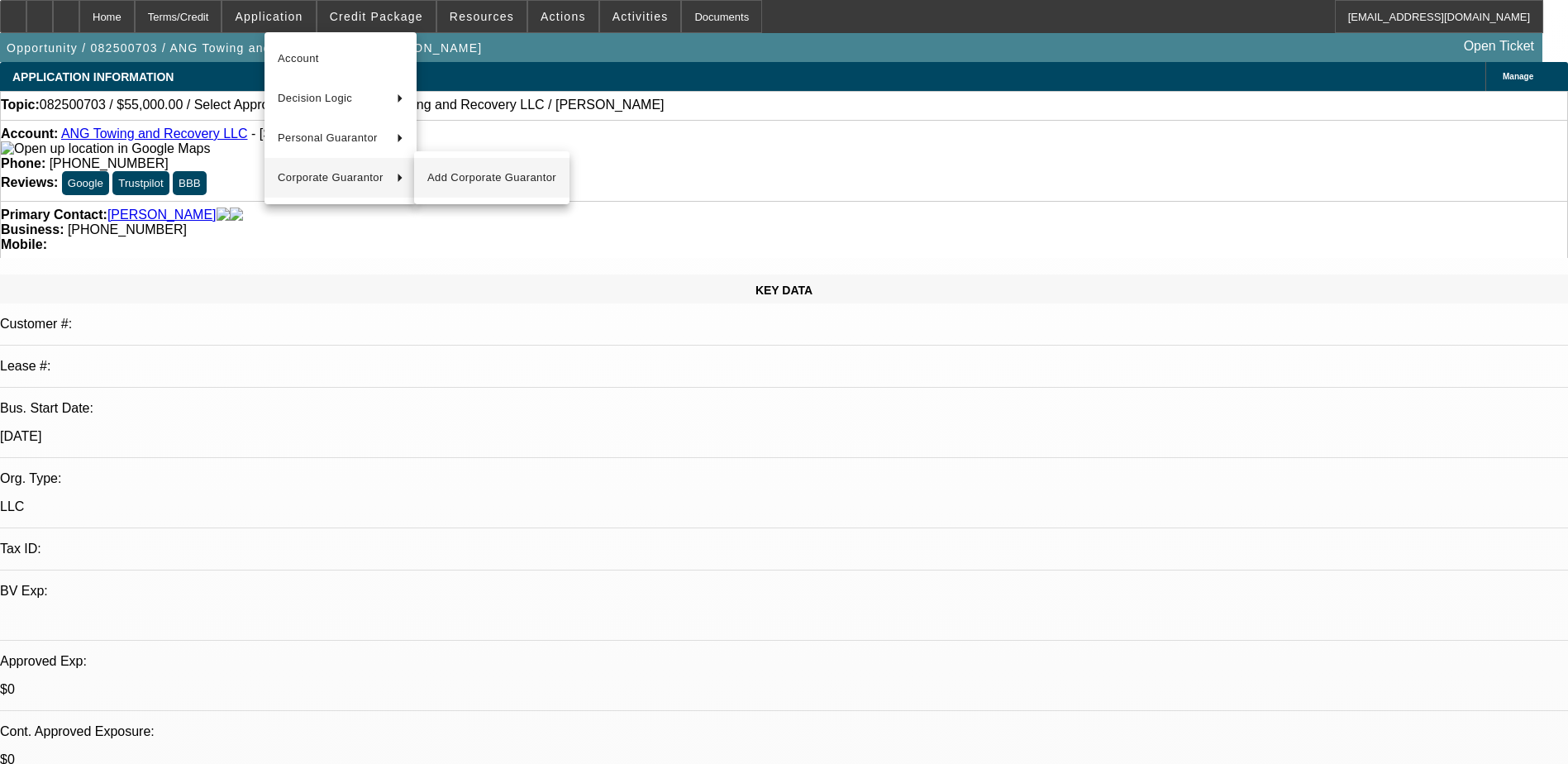
click at [463, 176] on span "Add Corporate Guarantor" at bounding box center [492, 178] width 129 height 20
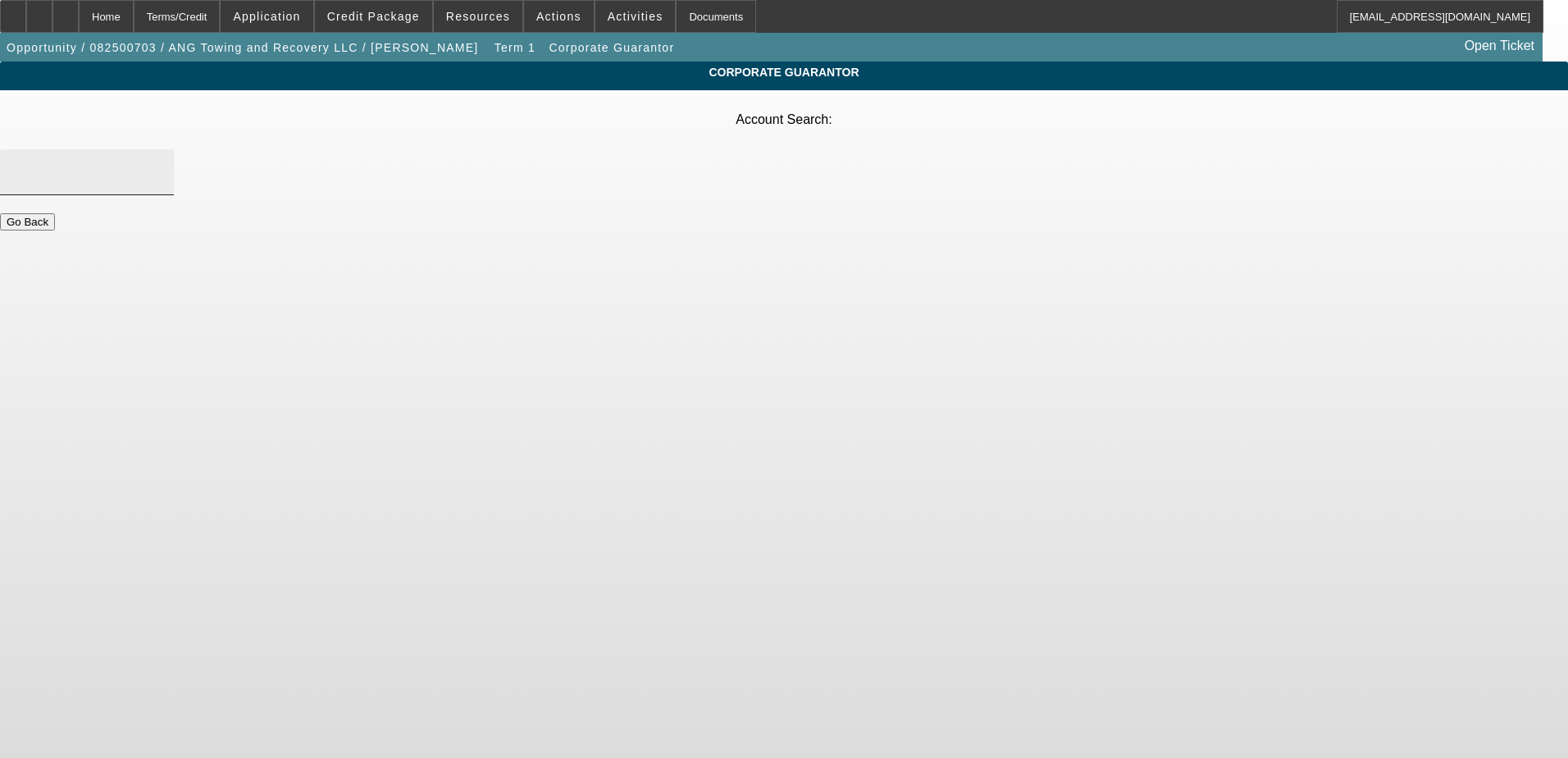
click at [161, 163] on input "Account Search" at bounding box center [87, 173] width 147 height 20
click at [294, 16] on span "Application" at bounding box center [266, 16] width 67 height 13
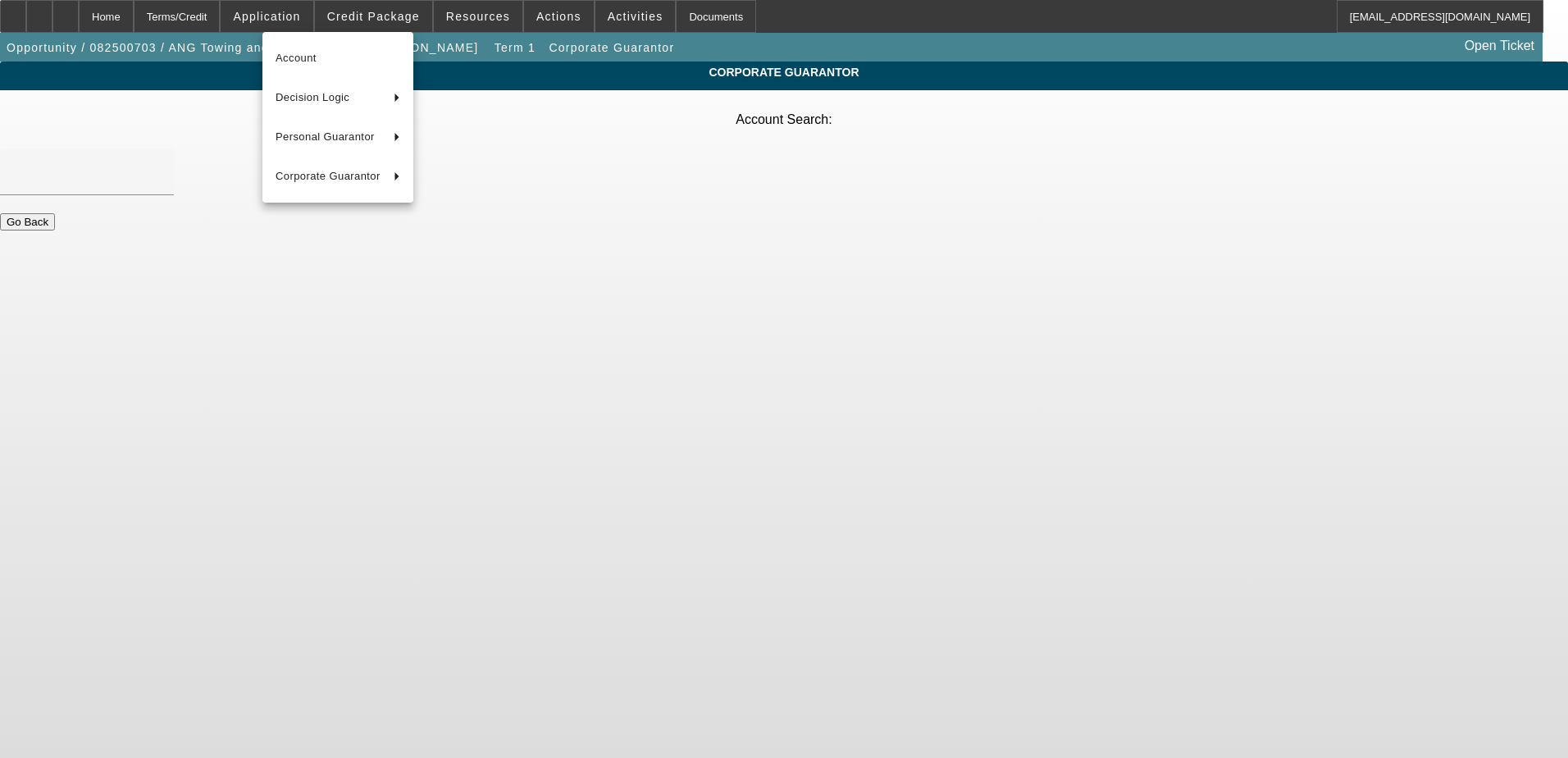
click at [294, 19] on div at bounding box center [784, 379] width 1568 height 758
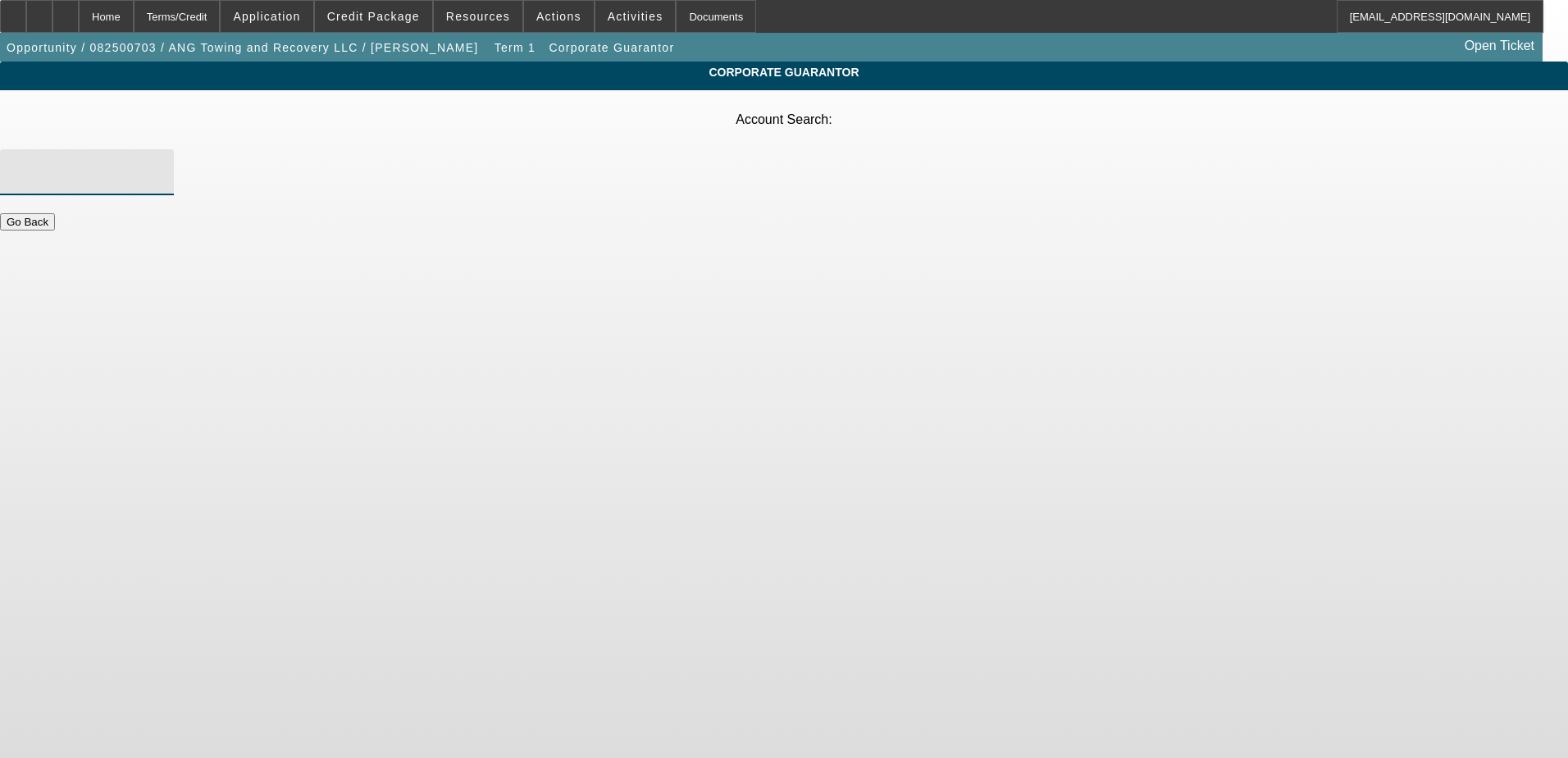
click at [161, 163] on input "Account Search" at bounding box center [87, 173] width 147 height 20
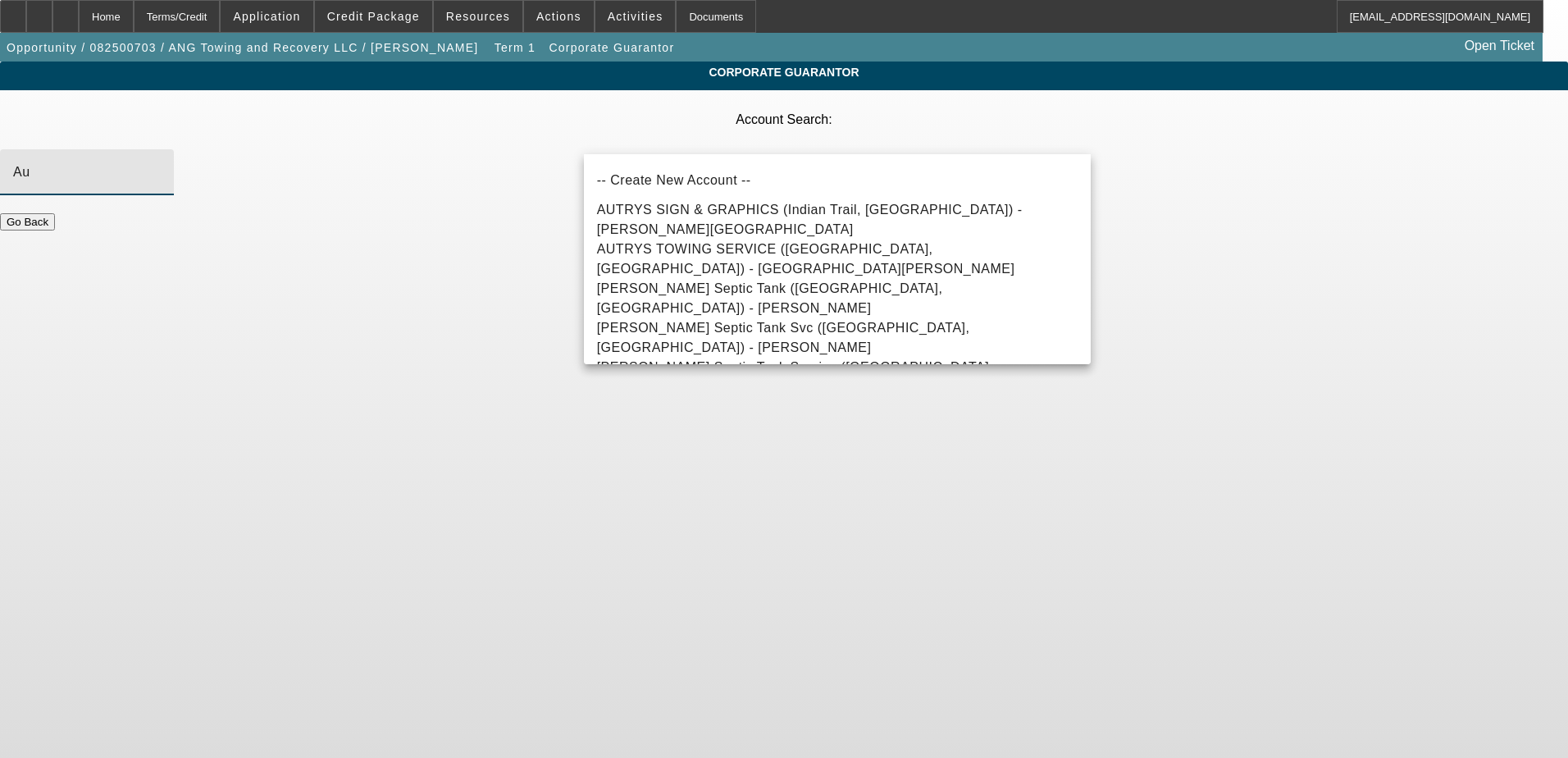
type input "A"
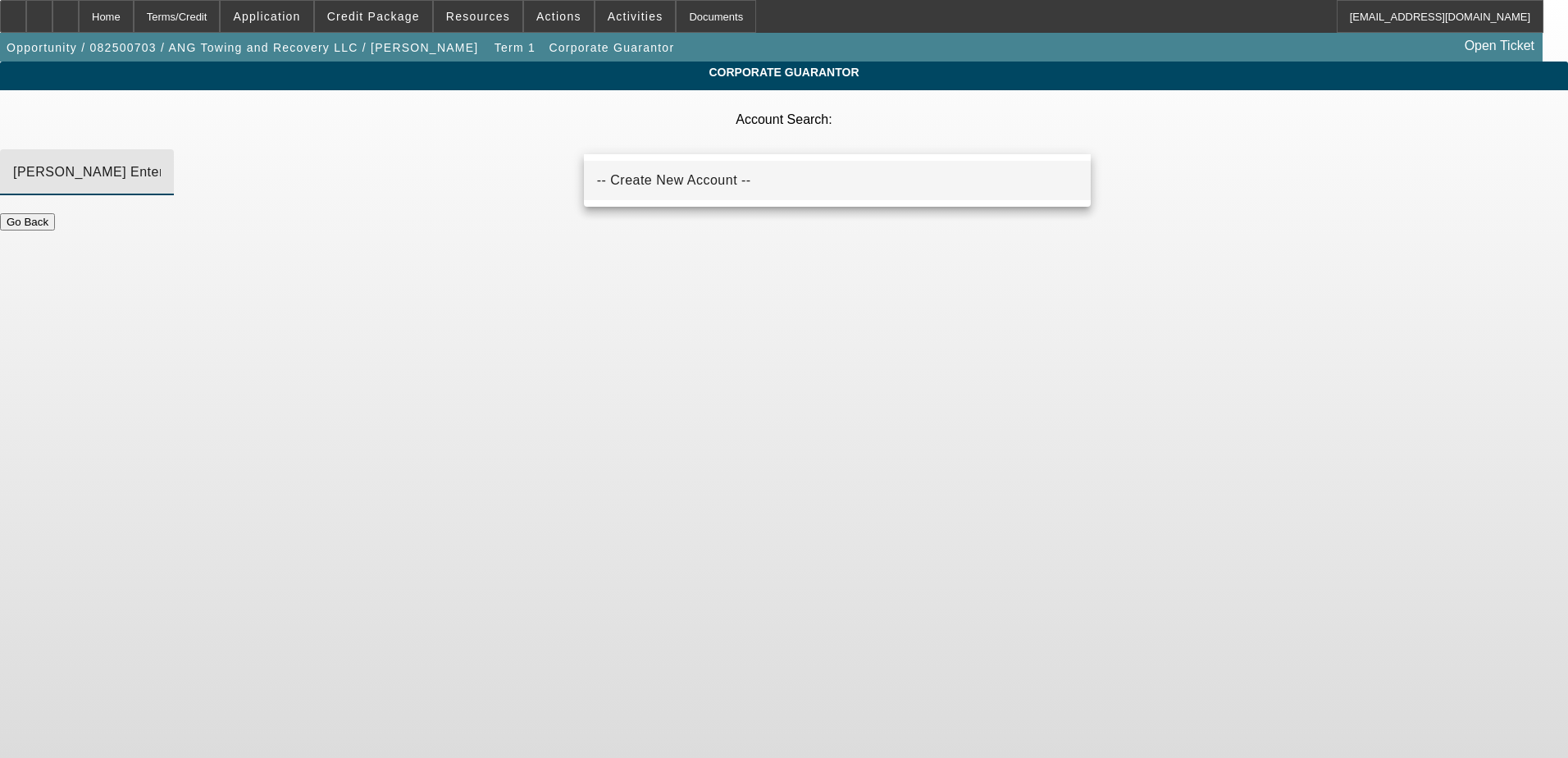
type input "[PERSON_NAME] Enter"
click at [680, 176] on span "-- Create New Account --" at bounding box center [674, 180] width 155 height 14
click at [161, 163] on input "Account Search" at bounding box center [87, 173] width 147 height 20
click at [719, 174] on mat-option "-- Create New Account --" at bounding box center [838, 181] width 507 height 40
click at [161, 163] on input "Account Search" at bounding box center [87, 173] width 147 height 20
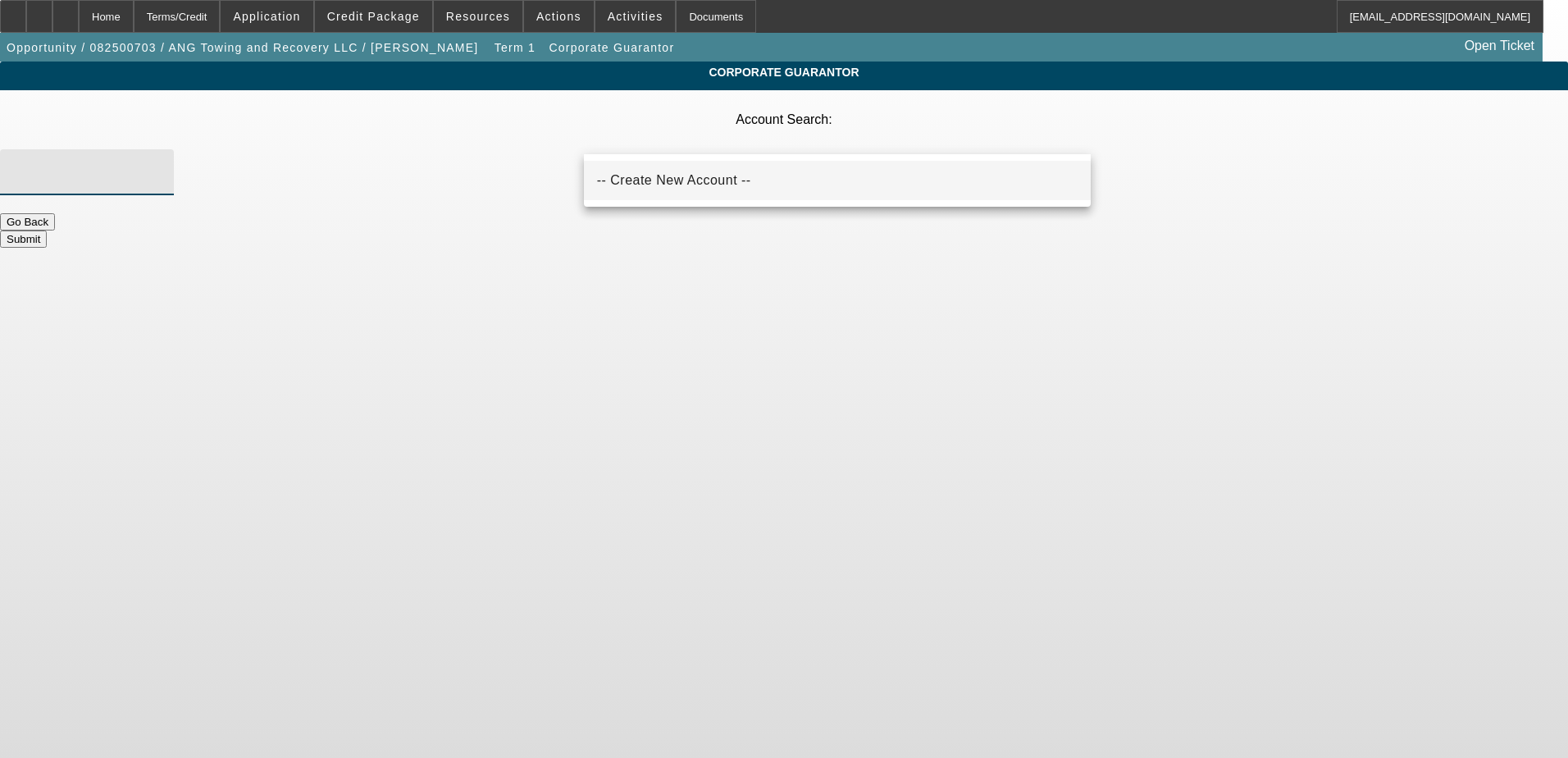
click at [641, 180] on span "-- Create New Account --" at bounding box center [674, 180] width 155 height 14
click at [161, 163] on input "Account Search" at bounding box center [87, 173] width 147 height 20
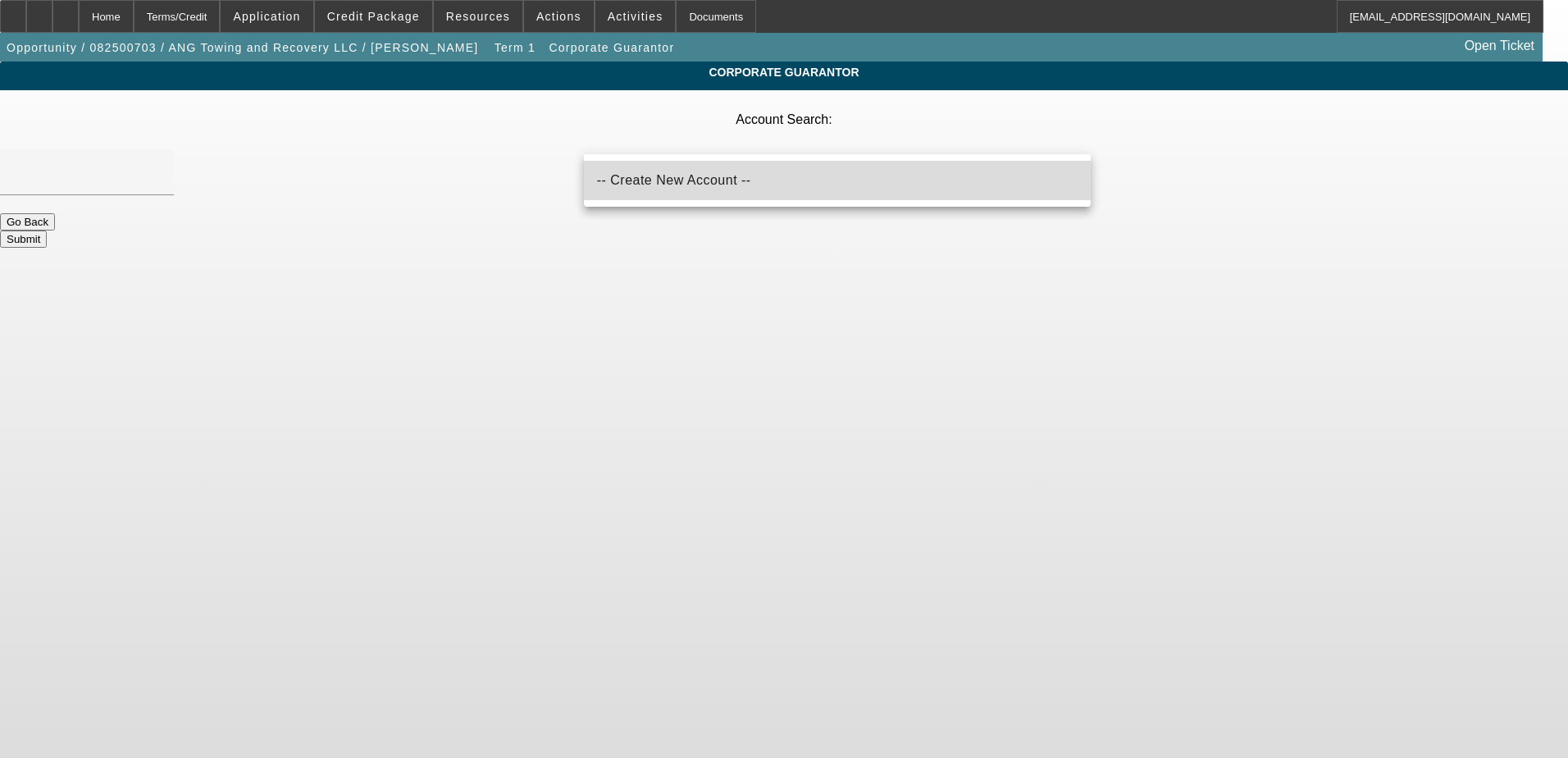
click at [642, 183] on span "-- Create New Account --" at bounding box center [674, 180] width 155 height 14
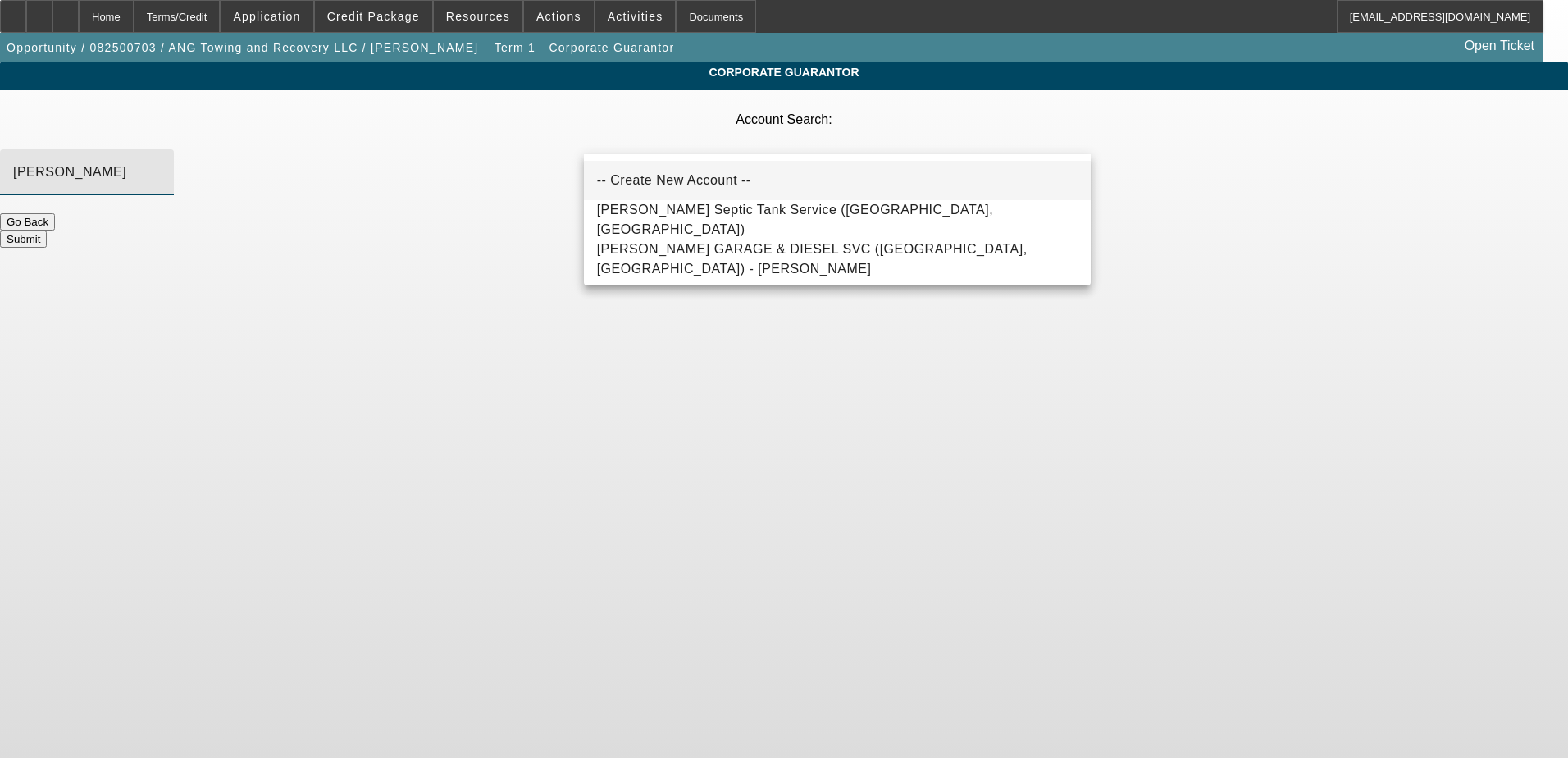
type input "[PERSON_NAME]"
click at [674, 183] on span "-- Create New Account --" at bounding box center [674, 180] width 155 height 14
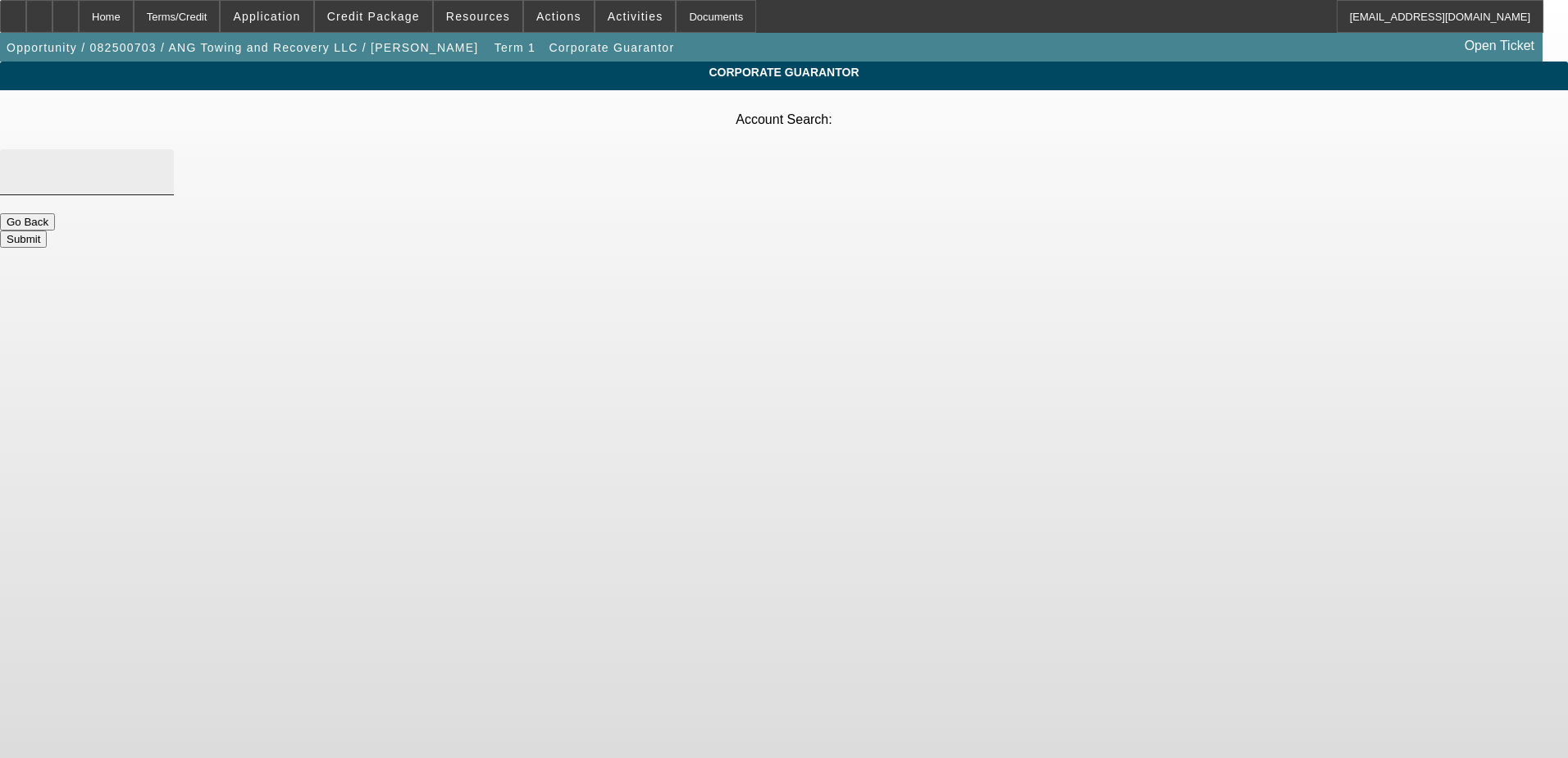
click at [161, 163] on input "Account Search" at bounding box center [87, 173] width 147 height 20
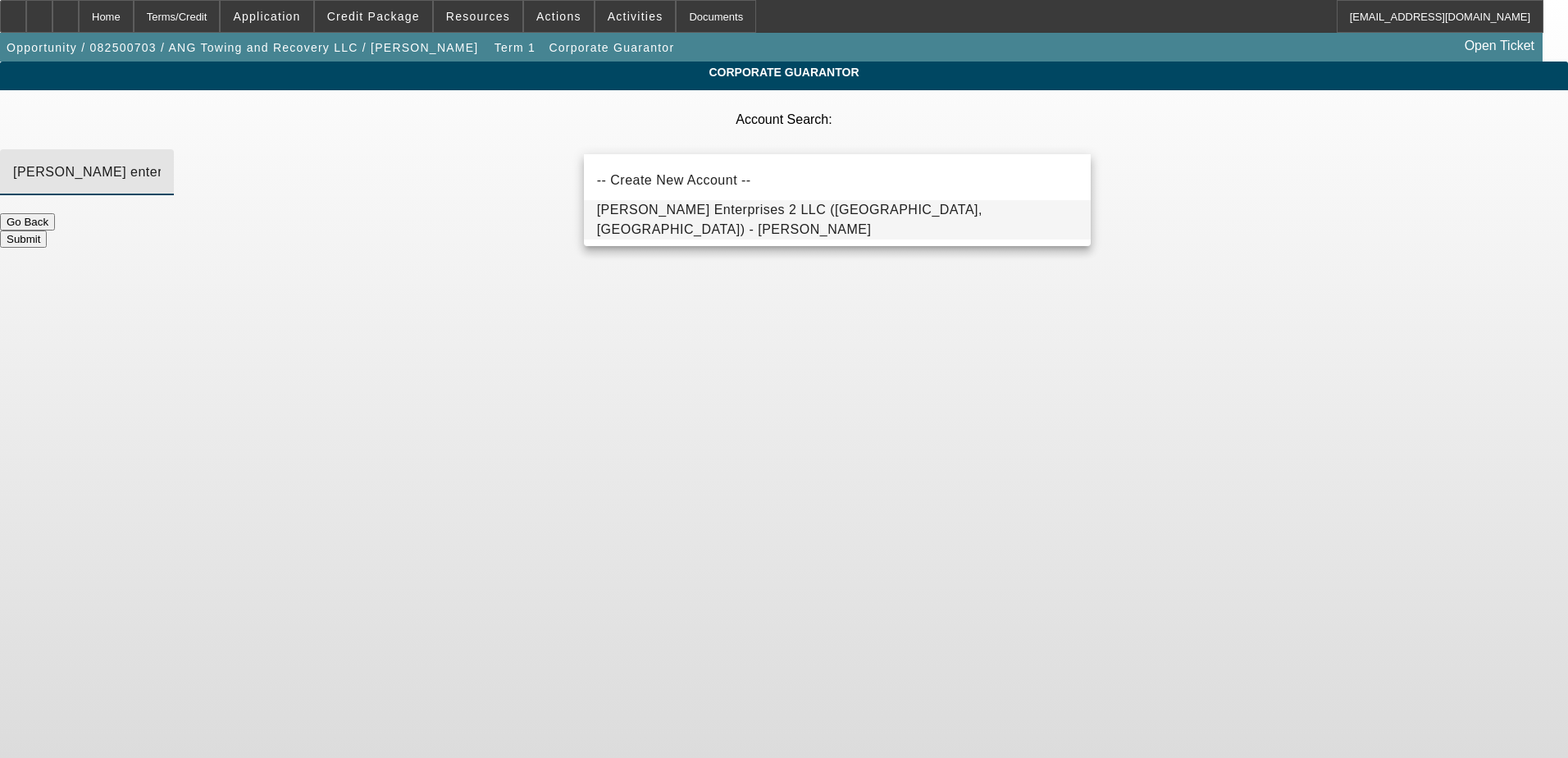
click at [738, 225] on span "Autry Enterprises 2 LLC (Birmingham, AL) - Autry, Harry" at bounding box center [789, 218] width 386 height 33
type input "Autry Enterprises 2 LLC (Birmingham, AL) - Autry, Harry"
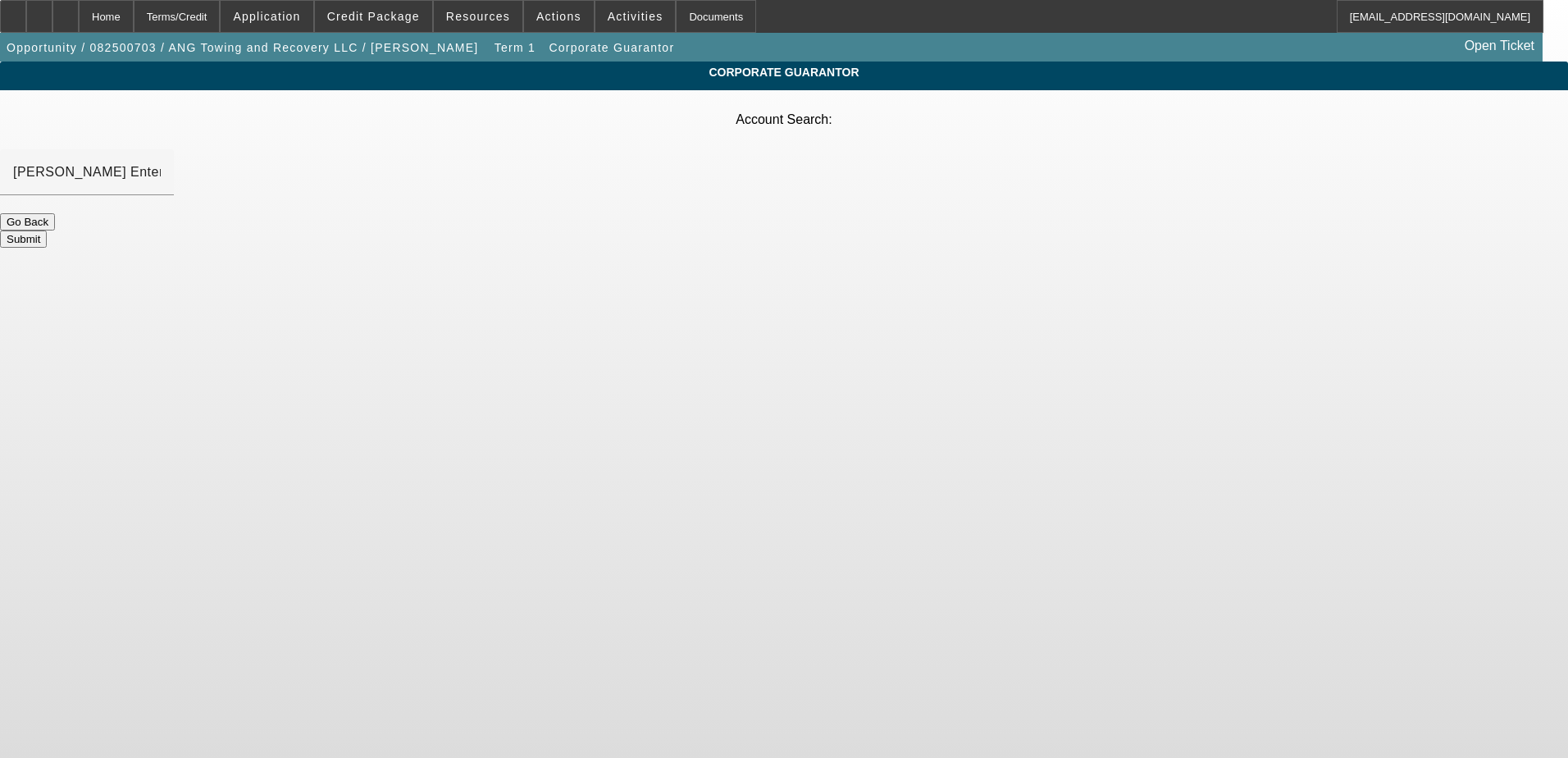
click at [47, 230] on button "Submit" at bounding box center [23, 238] width 47 height 17
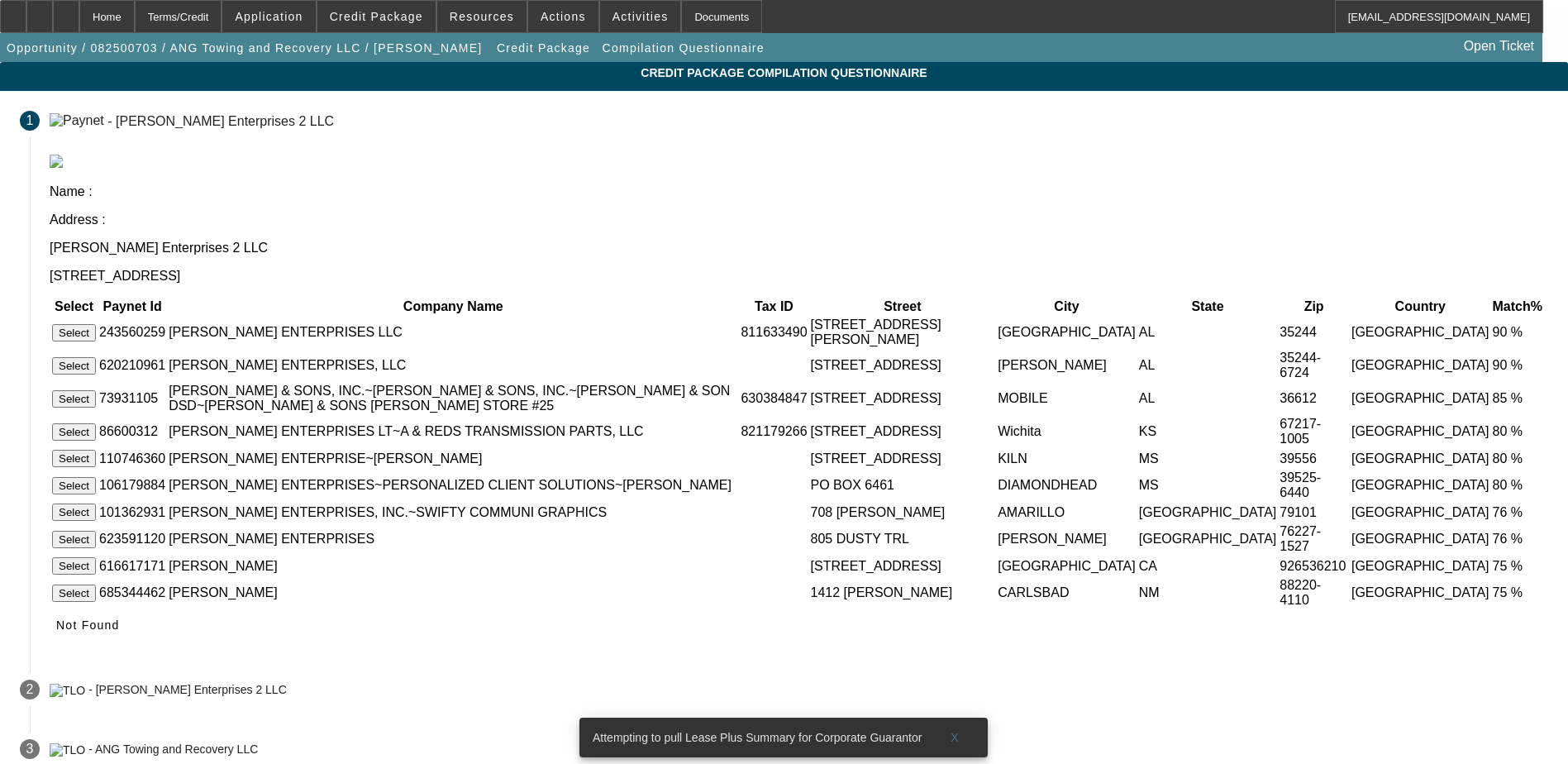
click at [96, 357] on button "Select" at bounding box center [73, 365] width 43 height 17
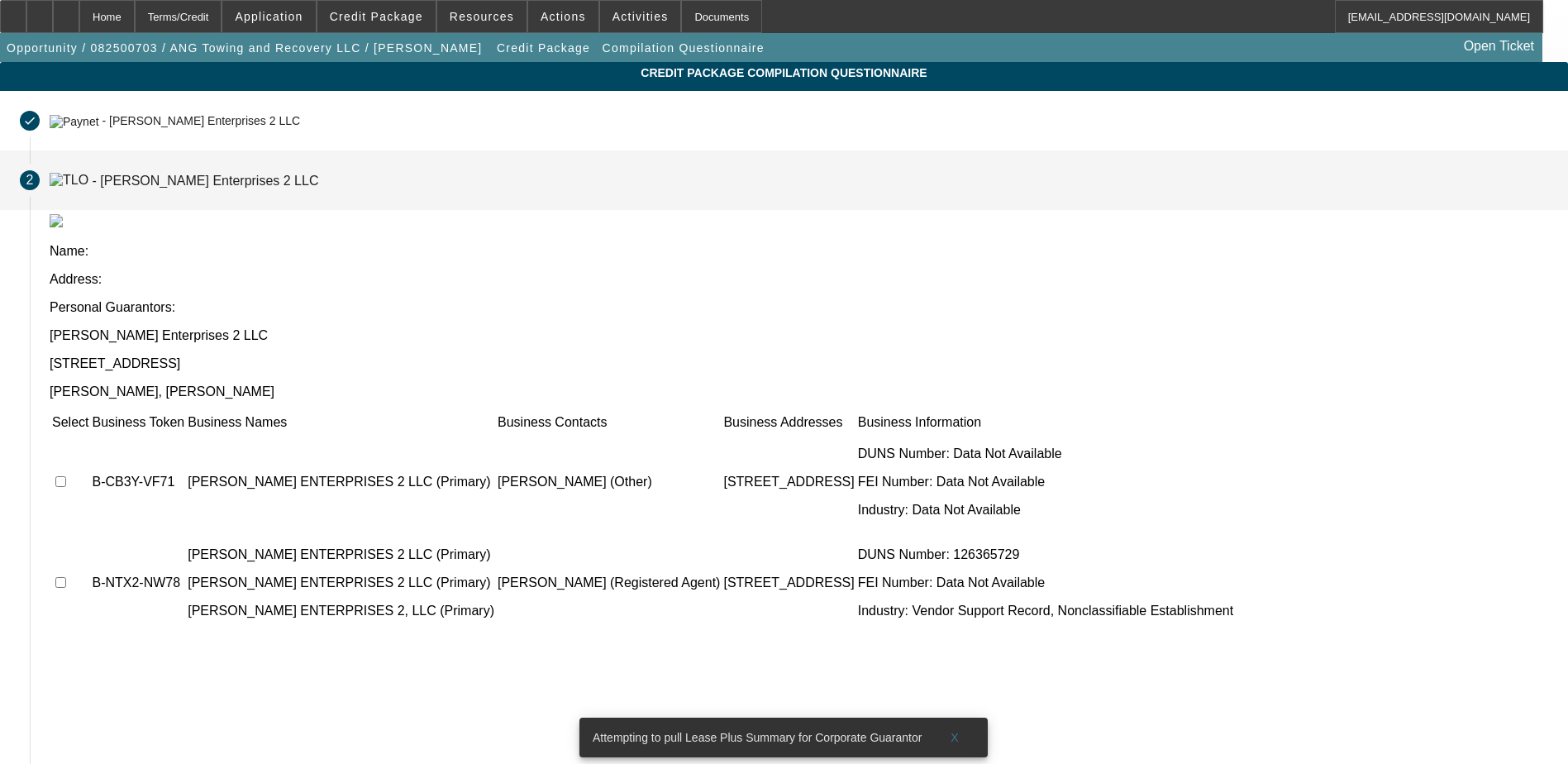
click at [66, 476] on input "checkbox" at bounding box center [61, 481] width 11 height 11
checkbox input "true"
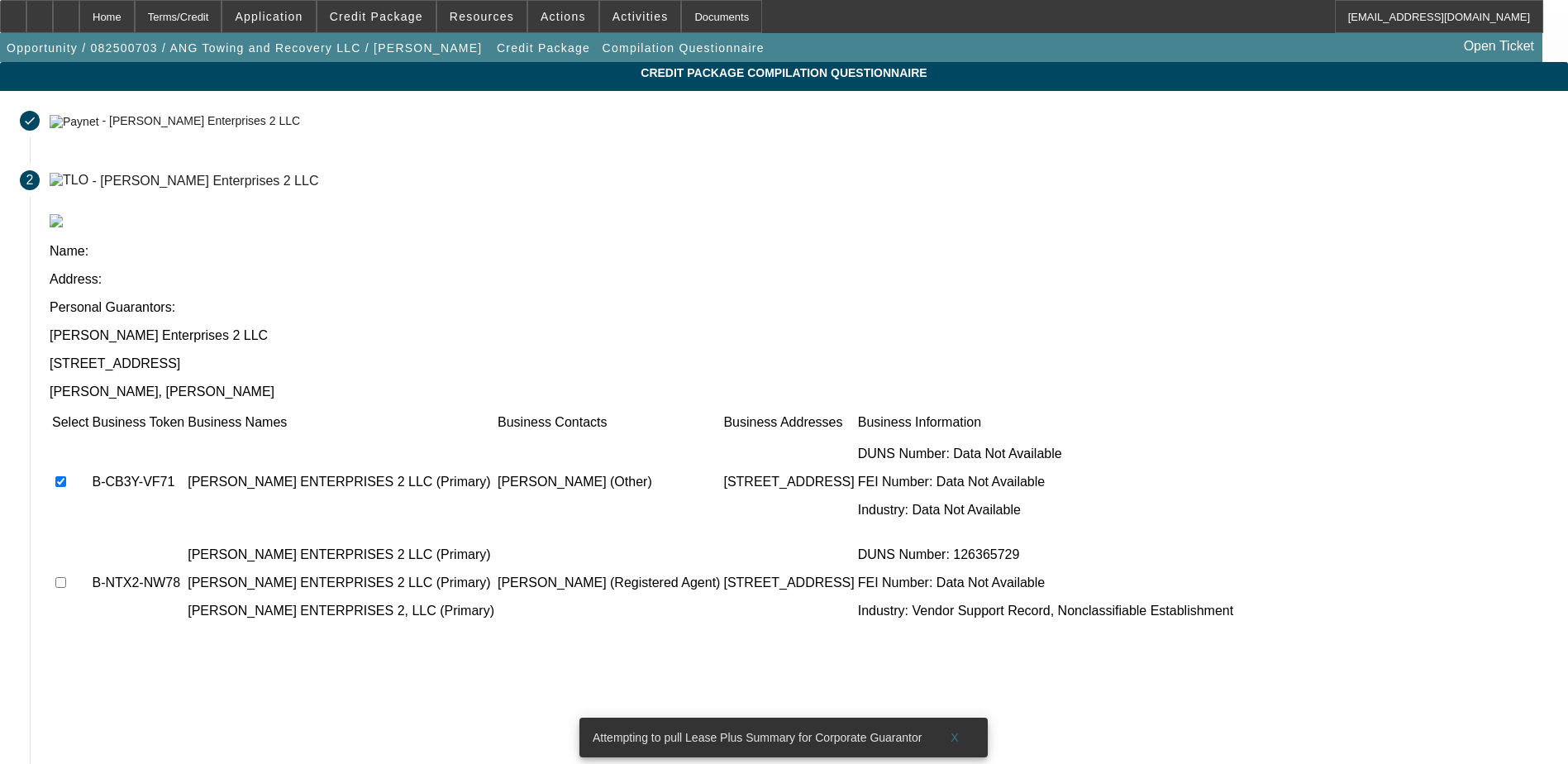
click at [66, 577] on input "checkbox" at bounding box center [61, 583] width 11 height 11
checkbox input "true"
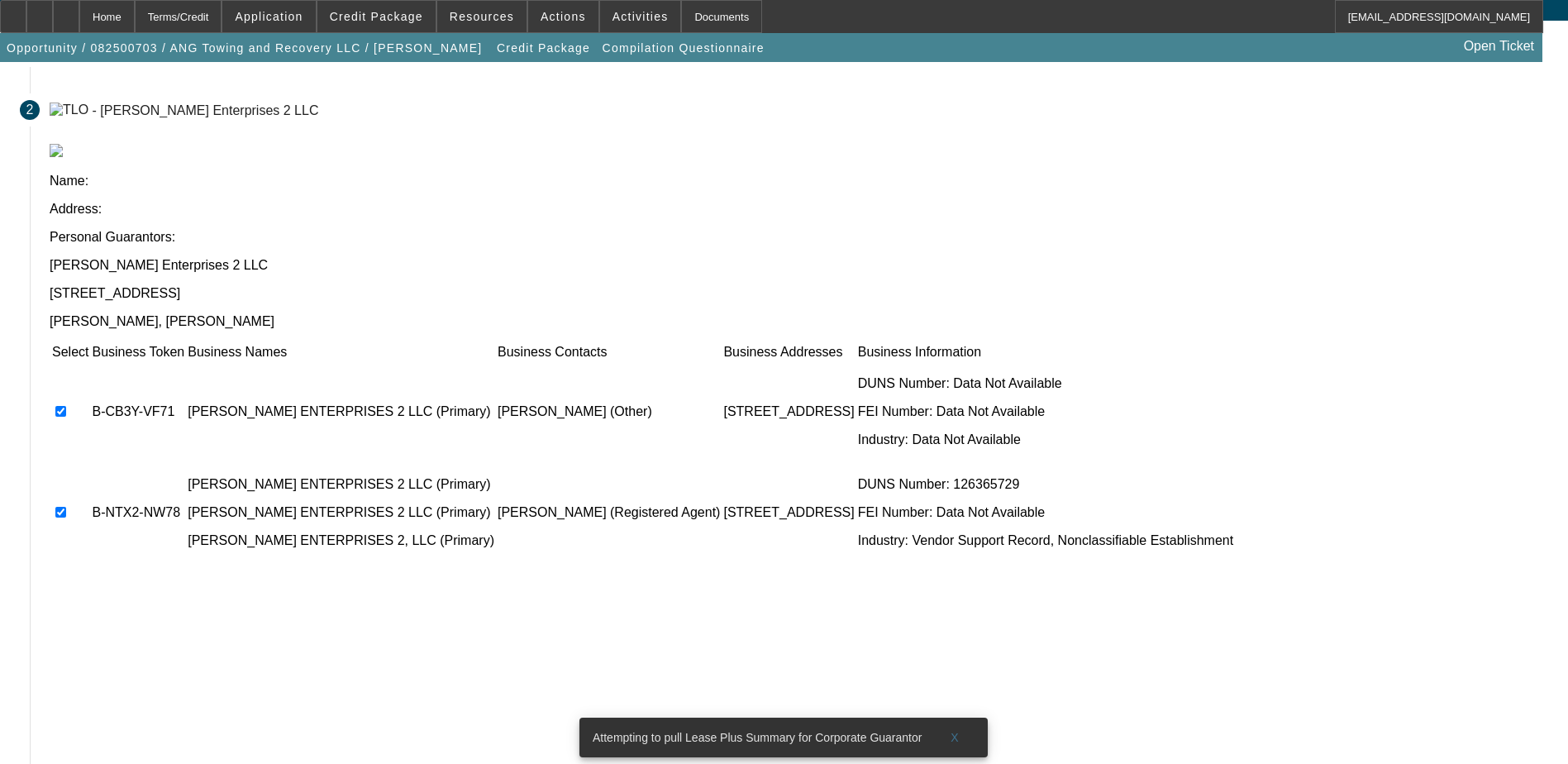
scroll to position [141, 0]
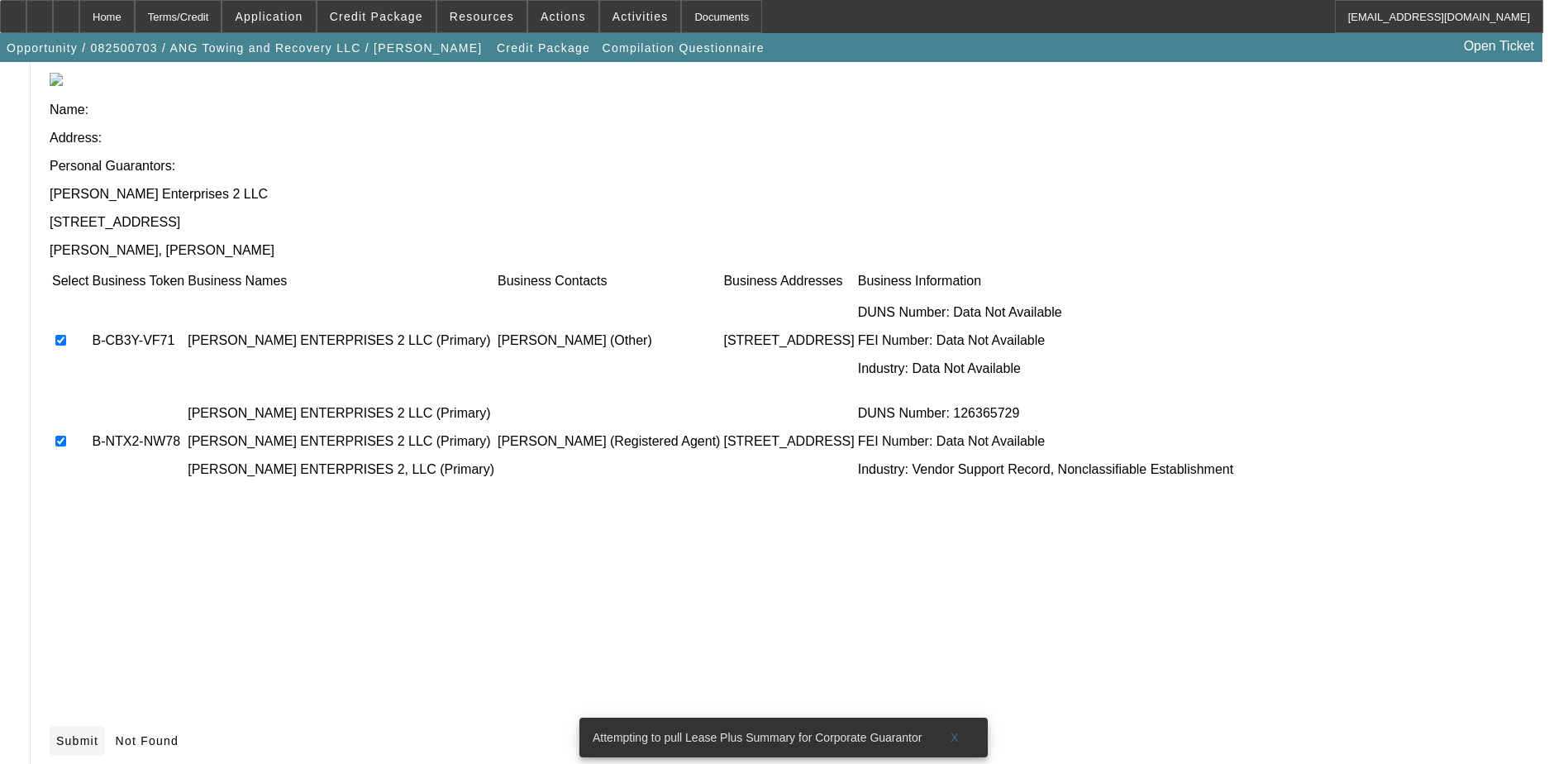
click at [56, 734] on icon at bounding box center [56, 740] width 0 height 14
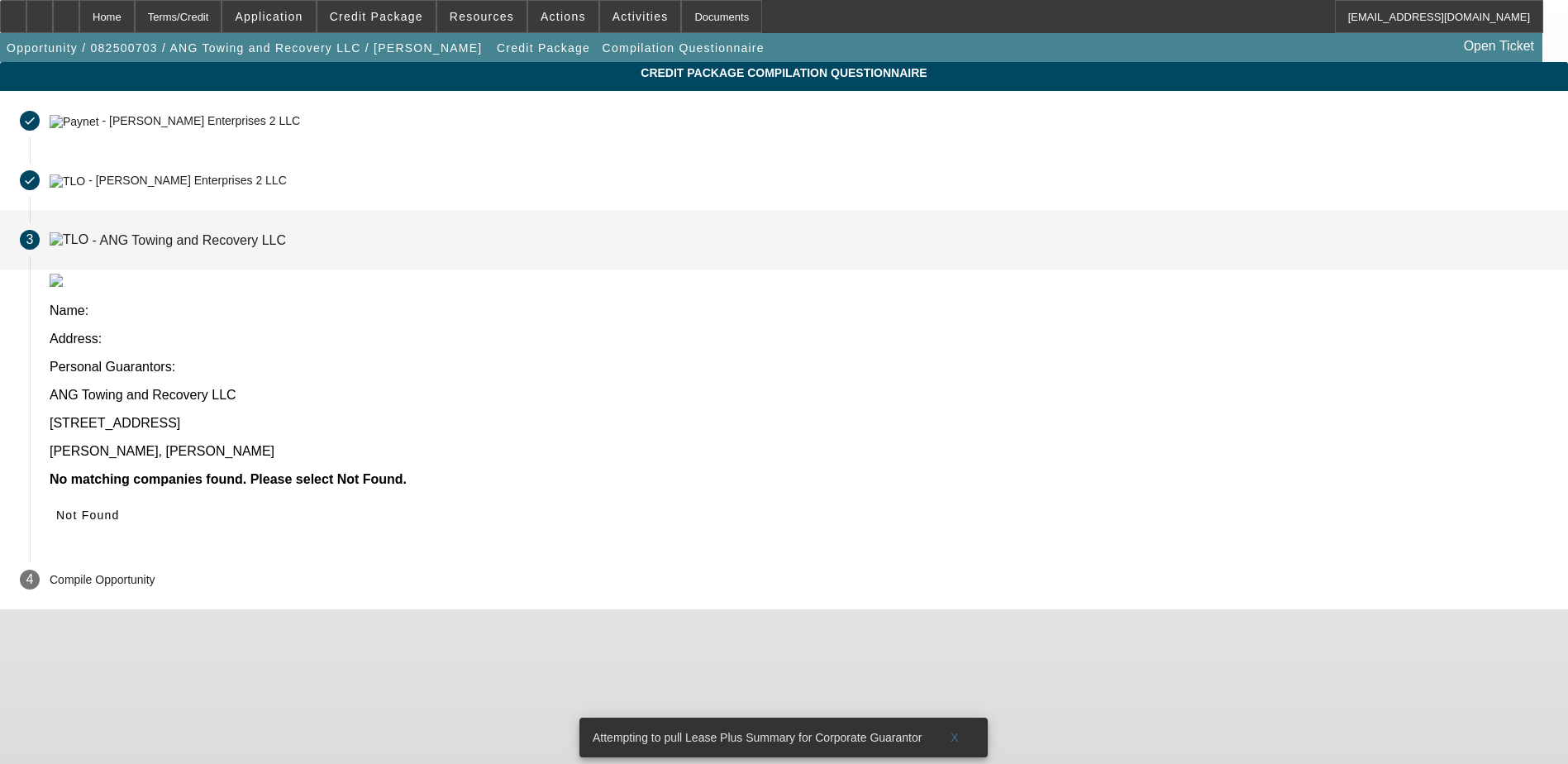
scroll to position [0, 0]
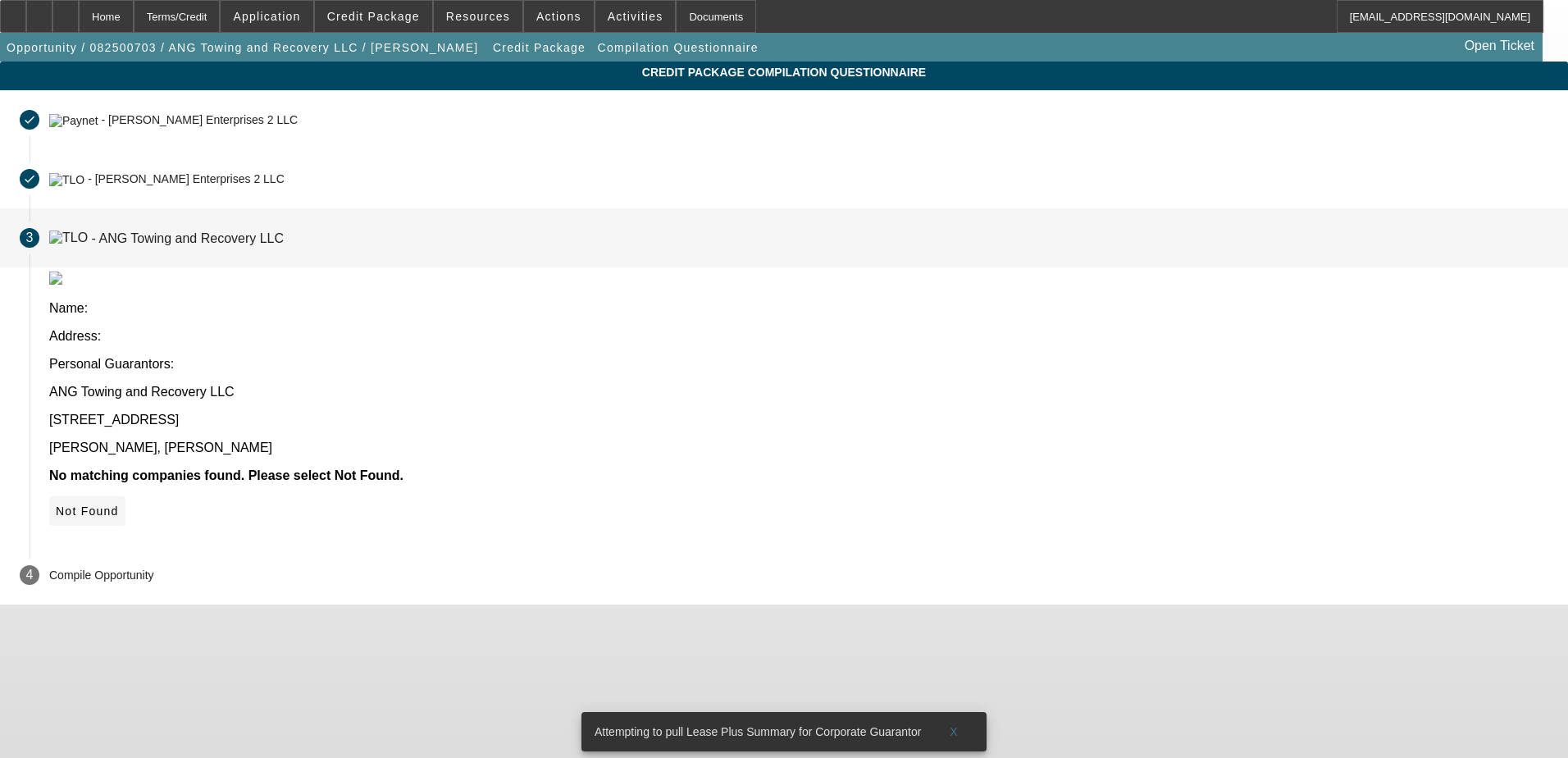
click at [56, 504] on icon at bounding box center [56, 511] width 0 height 13
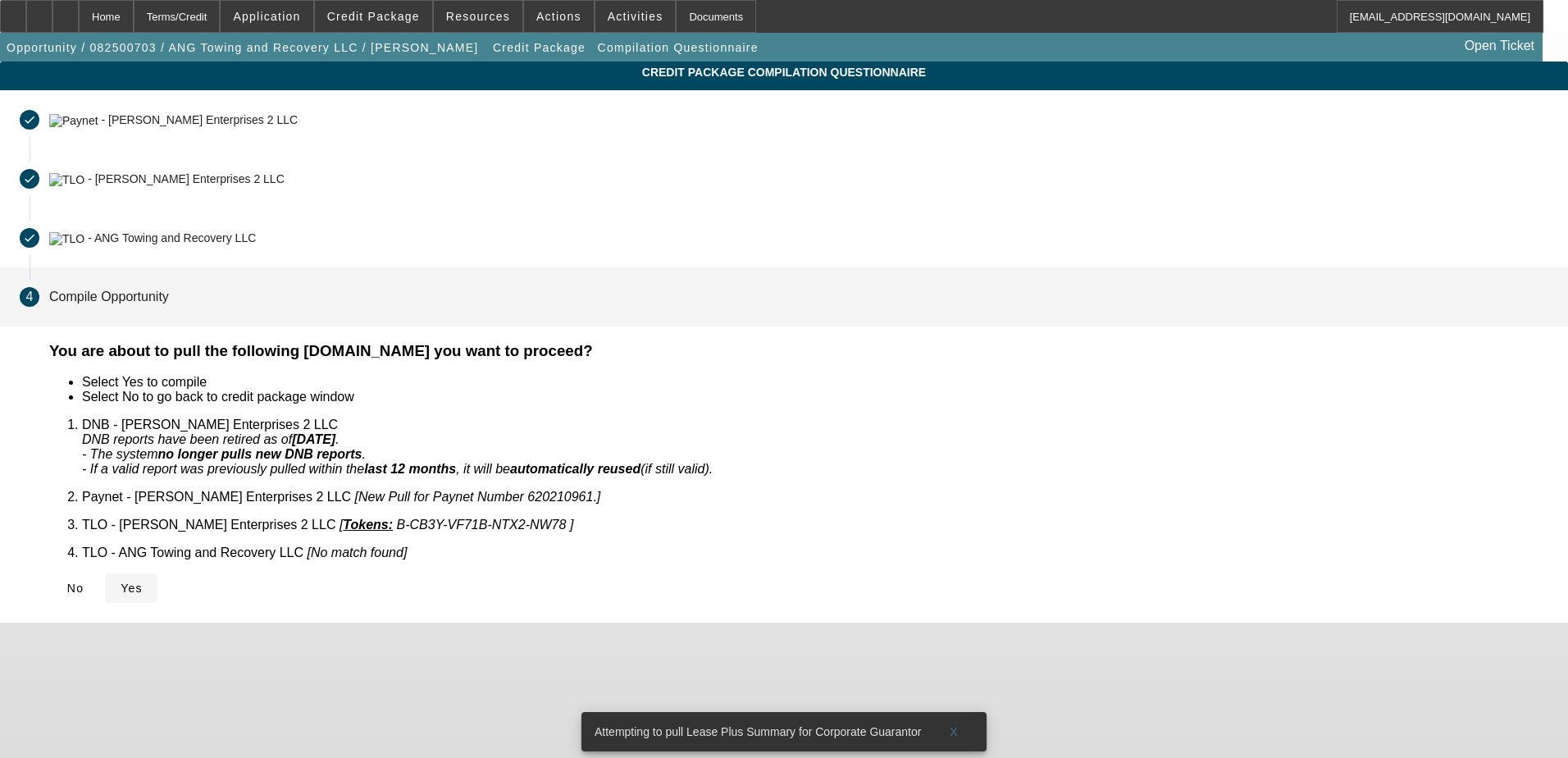
click at [143, 582] on span "Yes" at bounding box center [131, 588] width 22 height 13
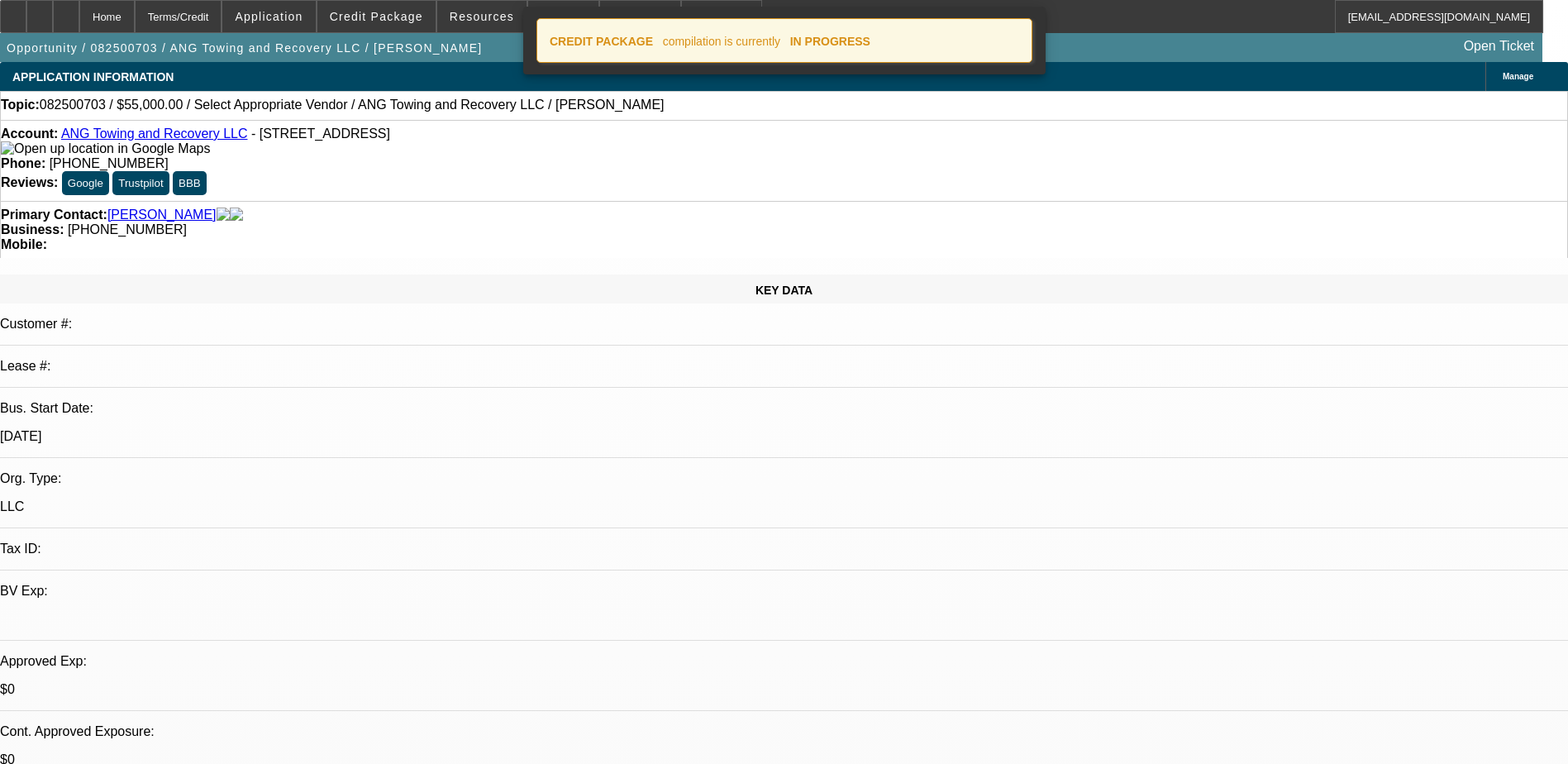
select select "0"
select select "2"
select select "0.1"
select select "4"
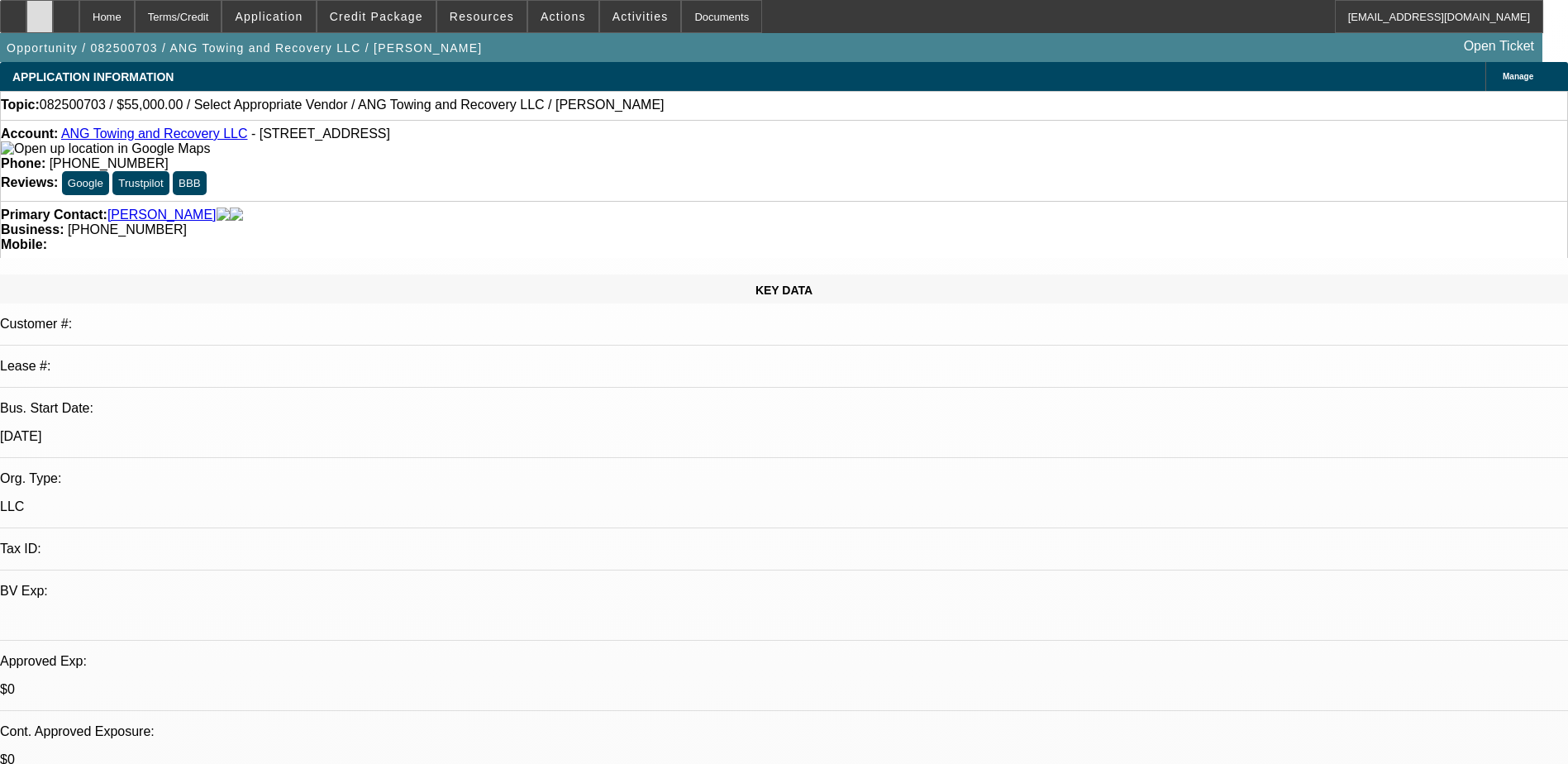
click at [40, 11] on icon at bounding box center [40, 11] width 0 height 0
click at [391, 21] on span "Credit Package" at bounding box center [376, 16] width 93 height 14
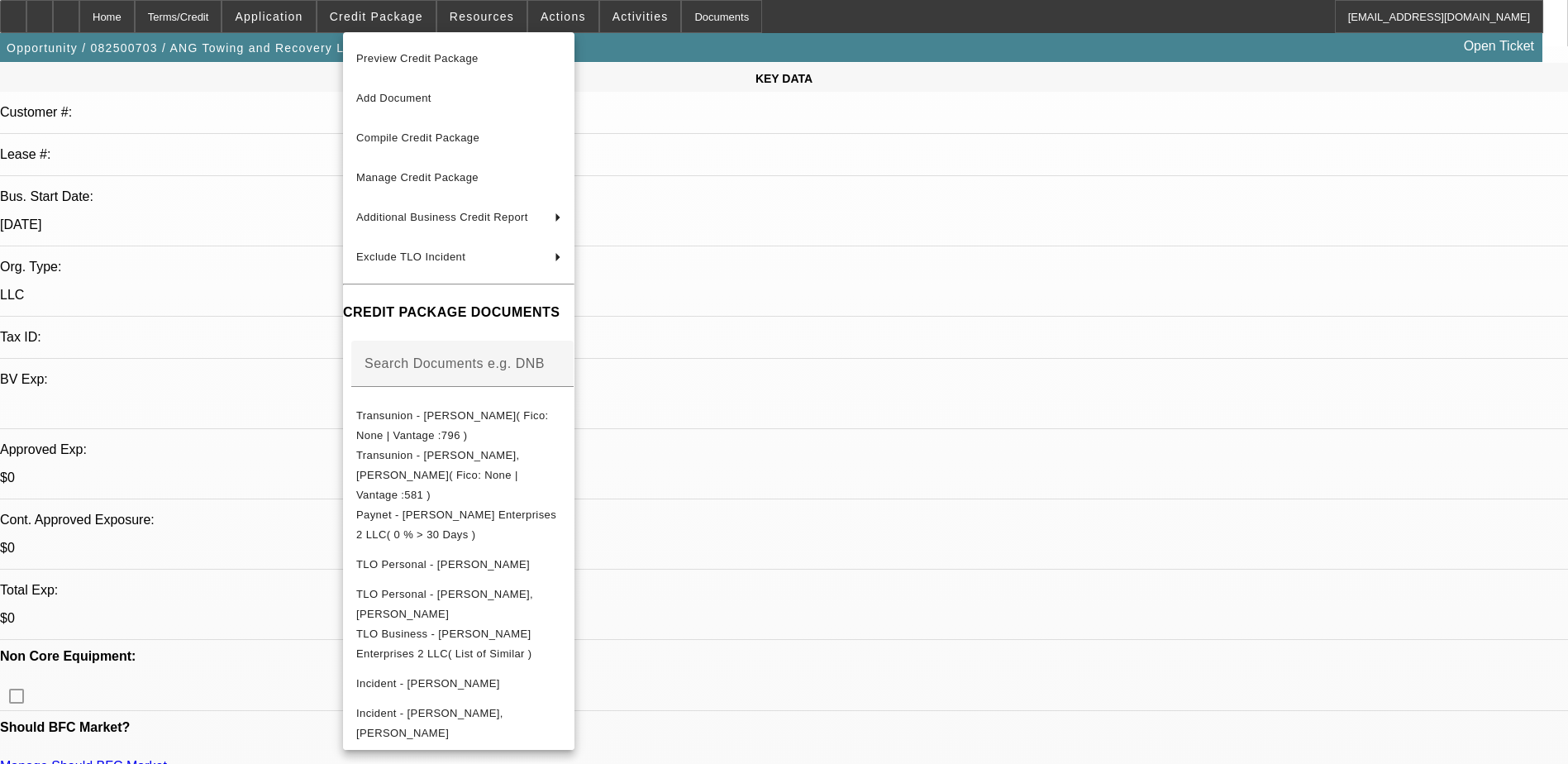
scroll to position [248, 0]
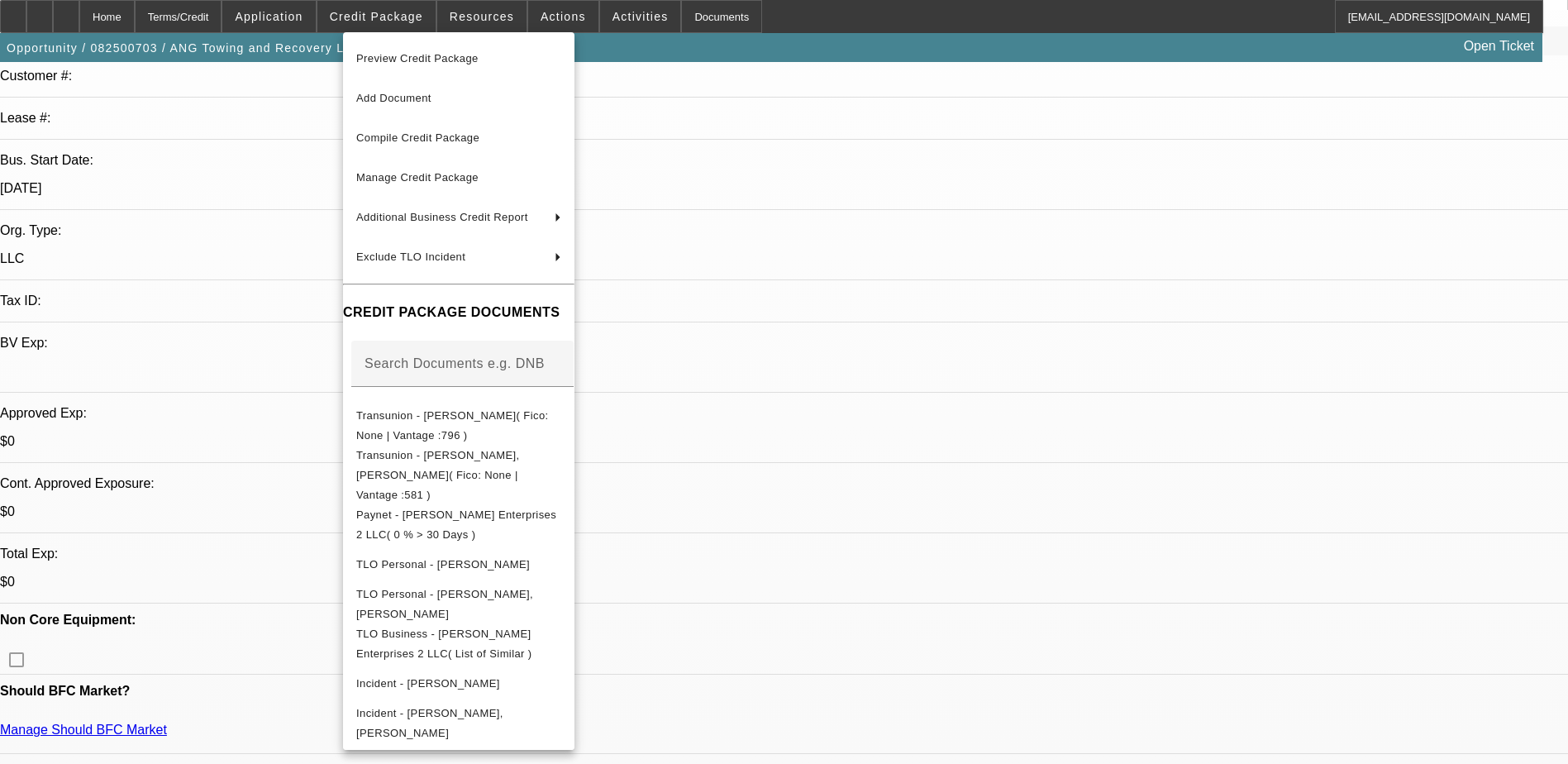
click at [1154, 633] on div at bounding box center [784, 382] width 1568 height 764
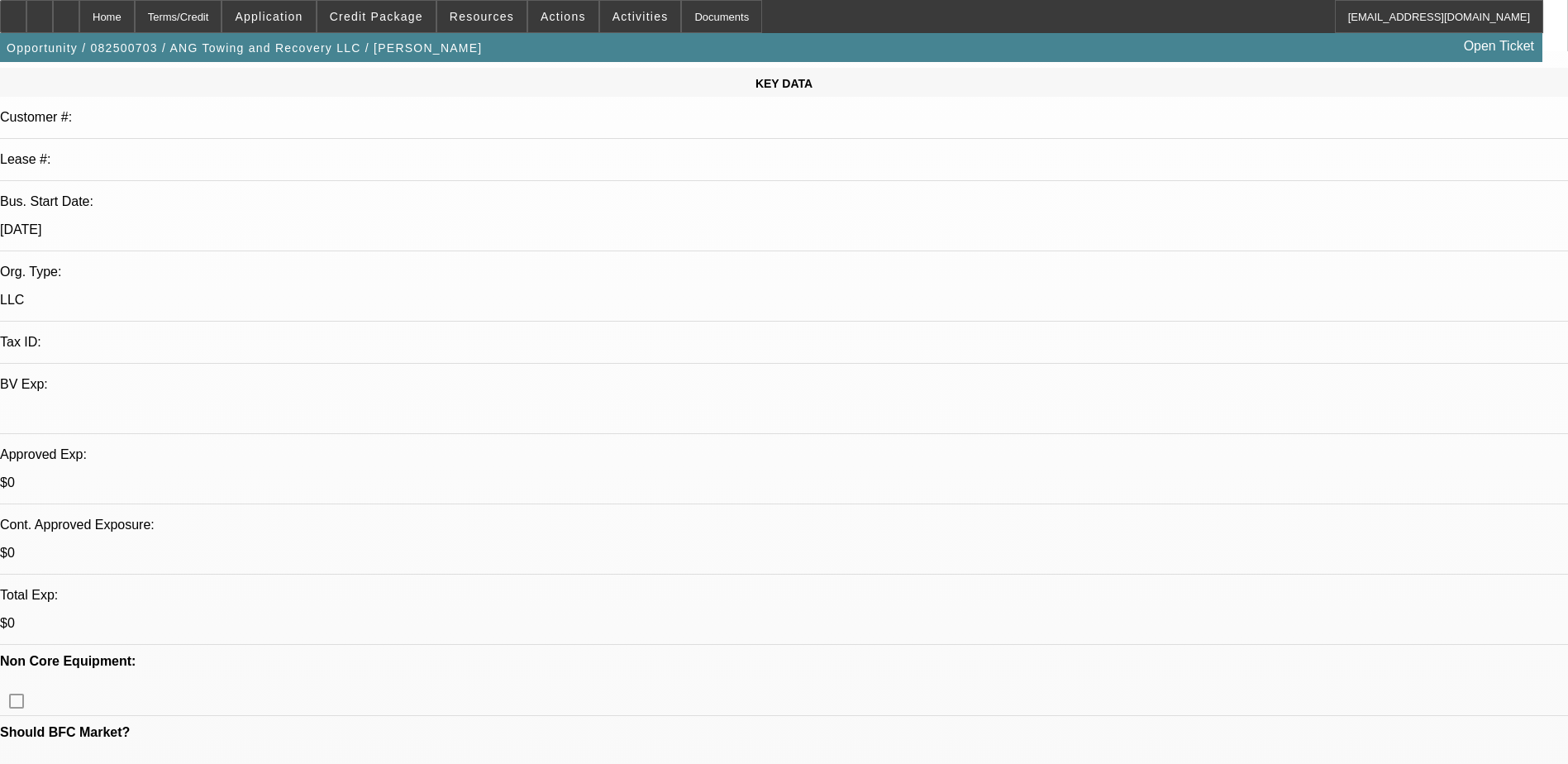
scroll to position [165, 0]
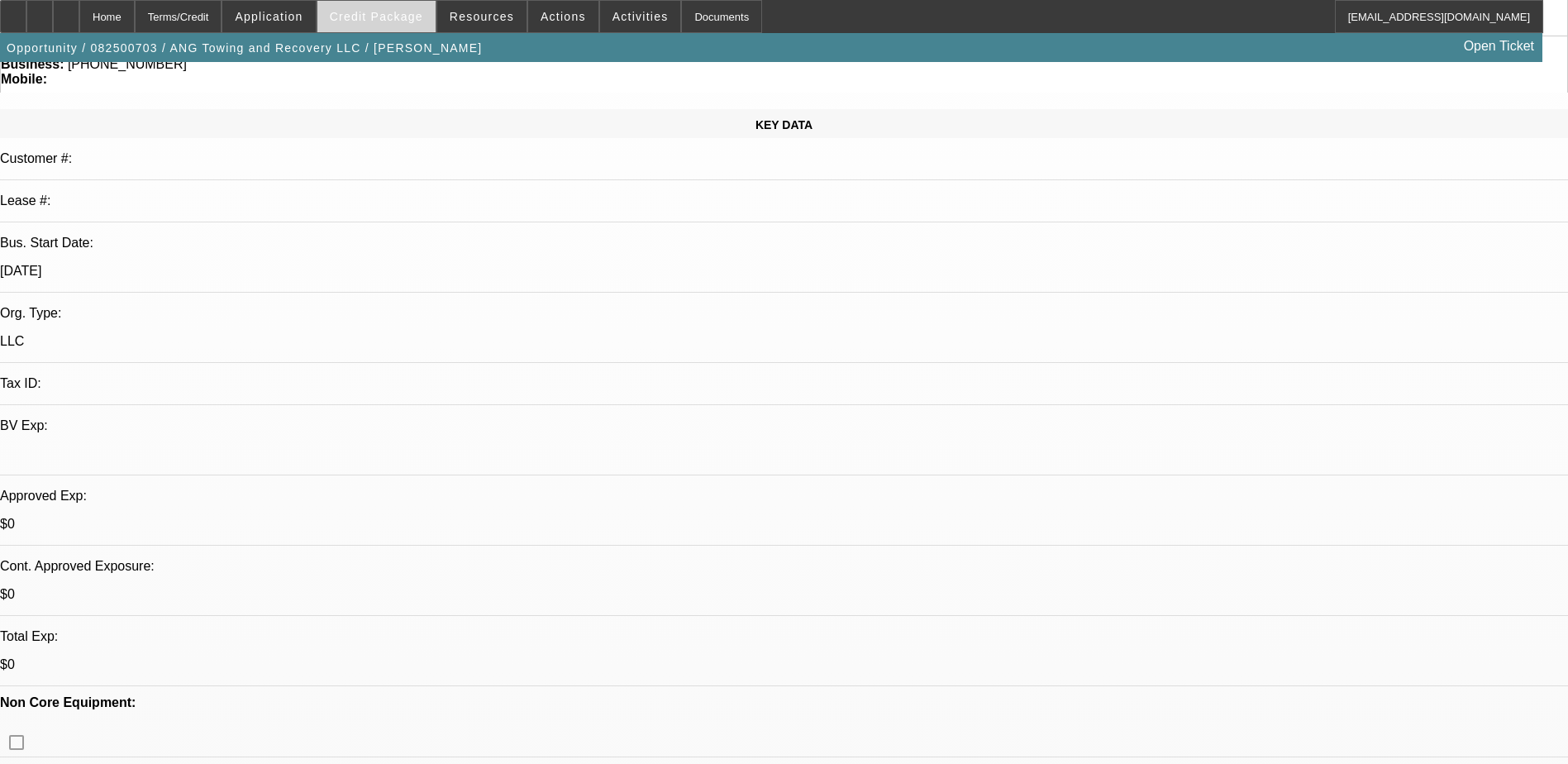
click at [411, 17] on span "Credit Package" at bounding box center [376, 16] width 93 height 14
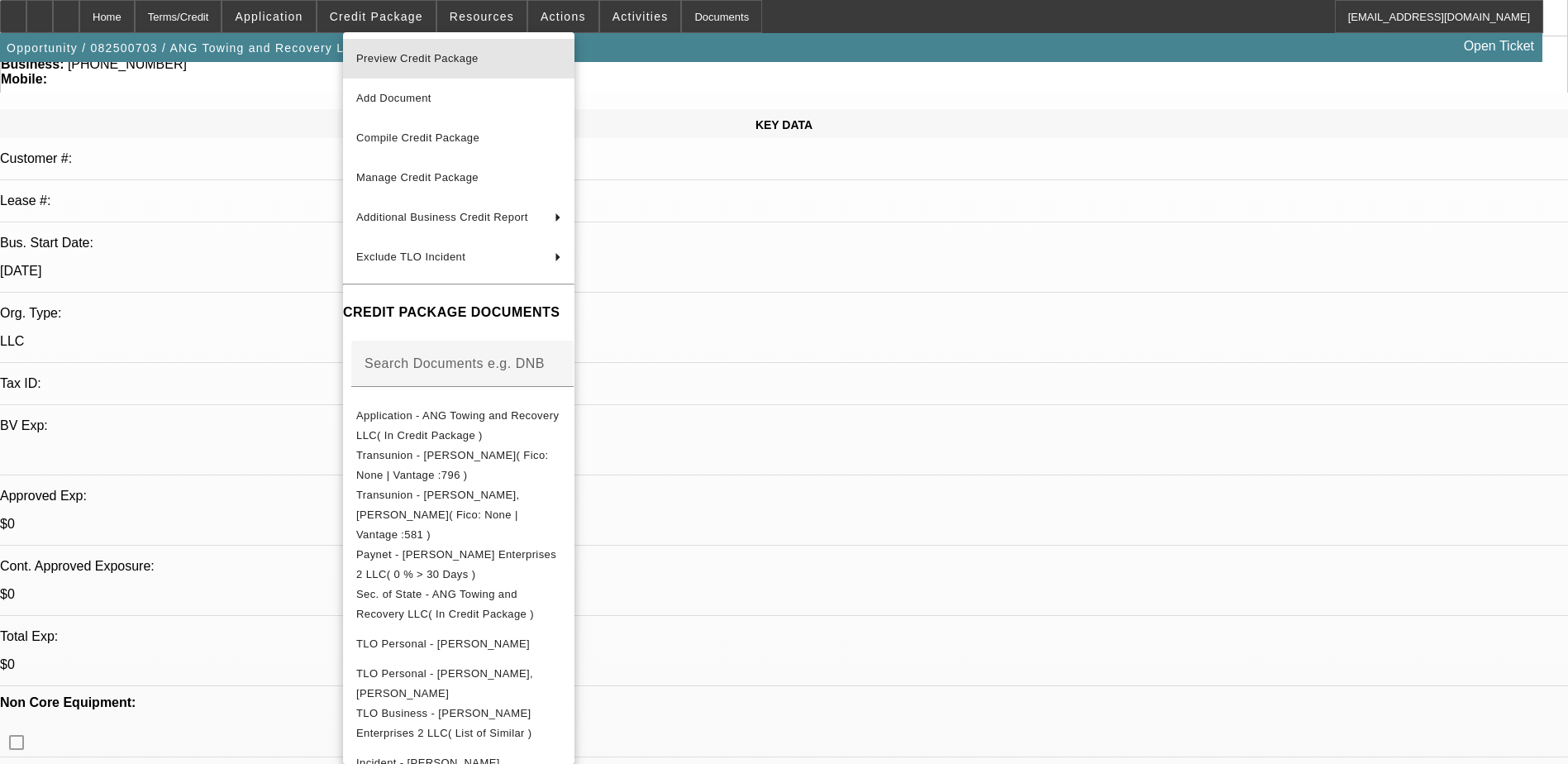
click at [453, 47] on button "Preview Credit Package" at bounding box center [458, 59] width 231 height 40
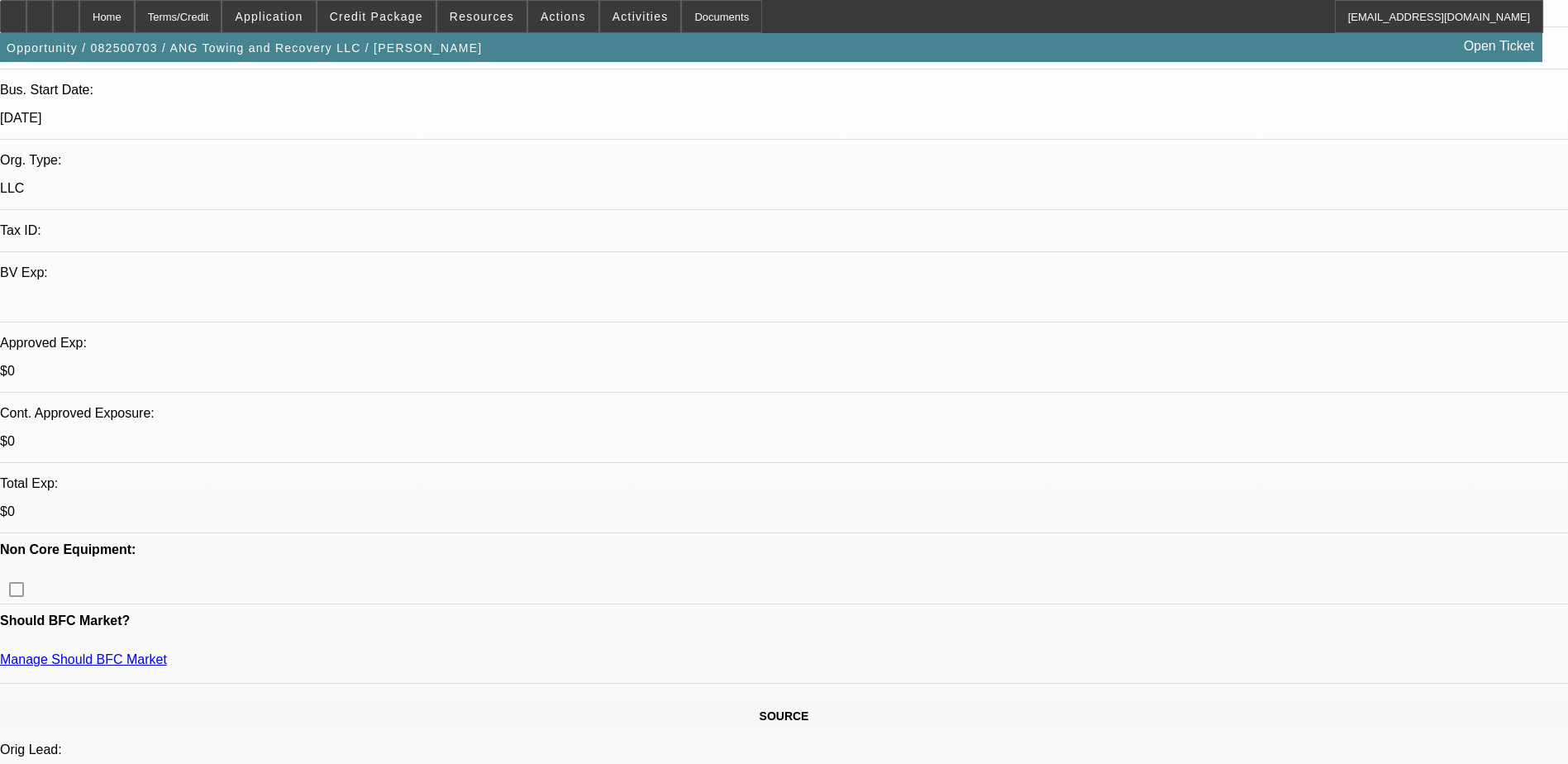
scroll to position [662, 0]
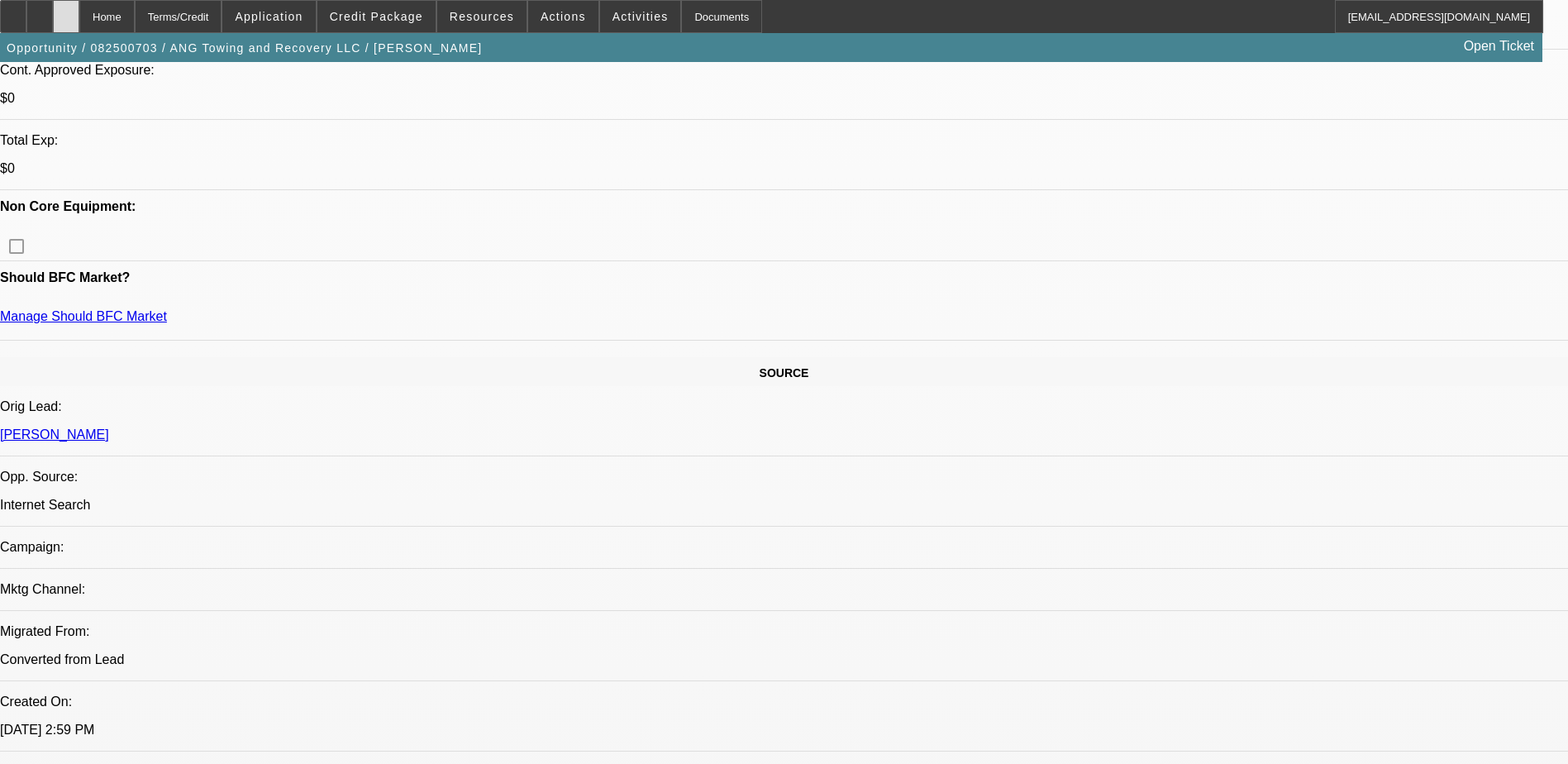
click at [66, 11] on icon at bounding box center [66, 11] width 0 height 0
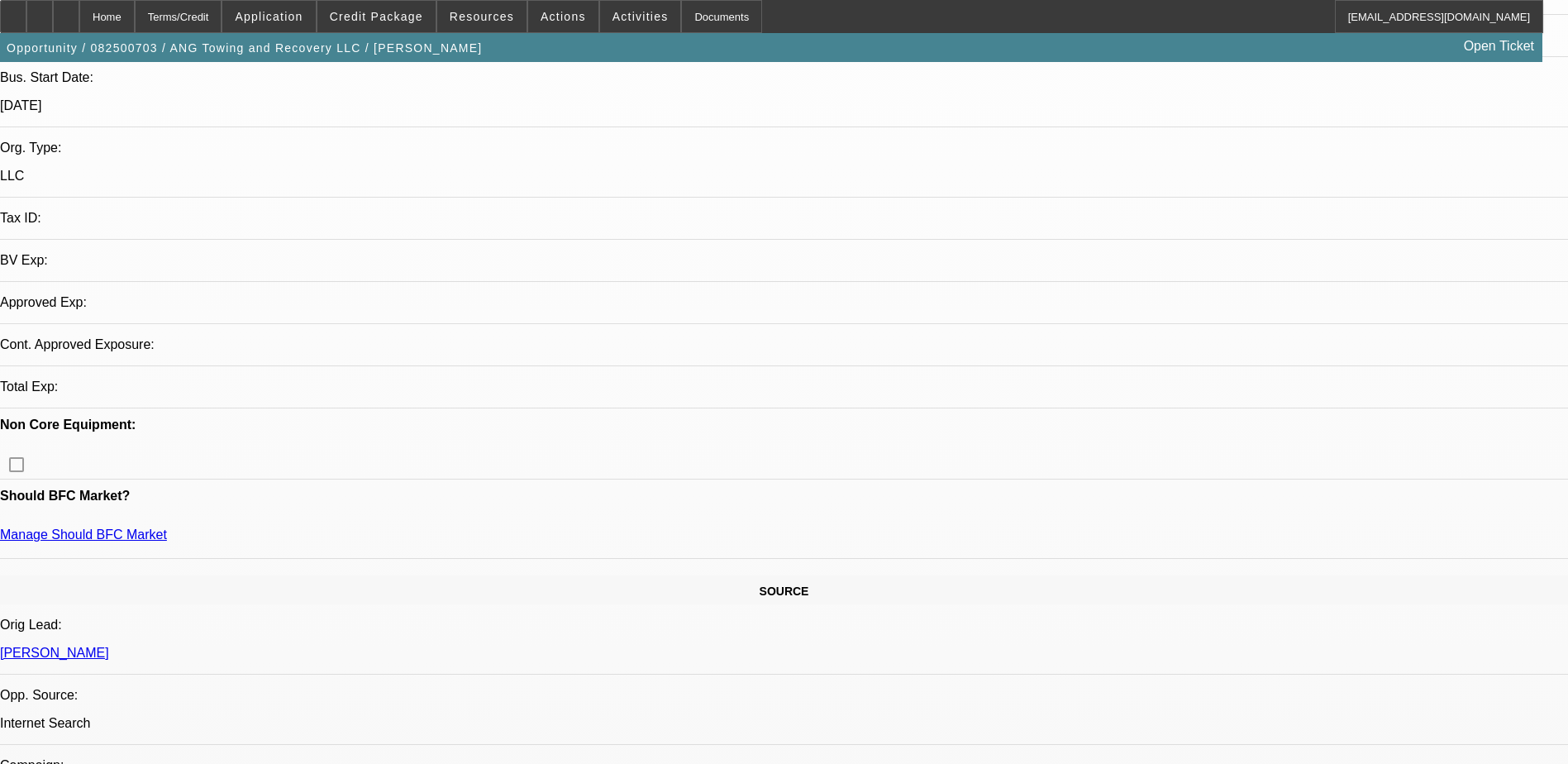
select select "0"
select select "2"
select select "0.1"
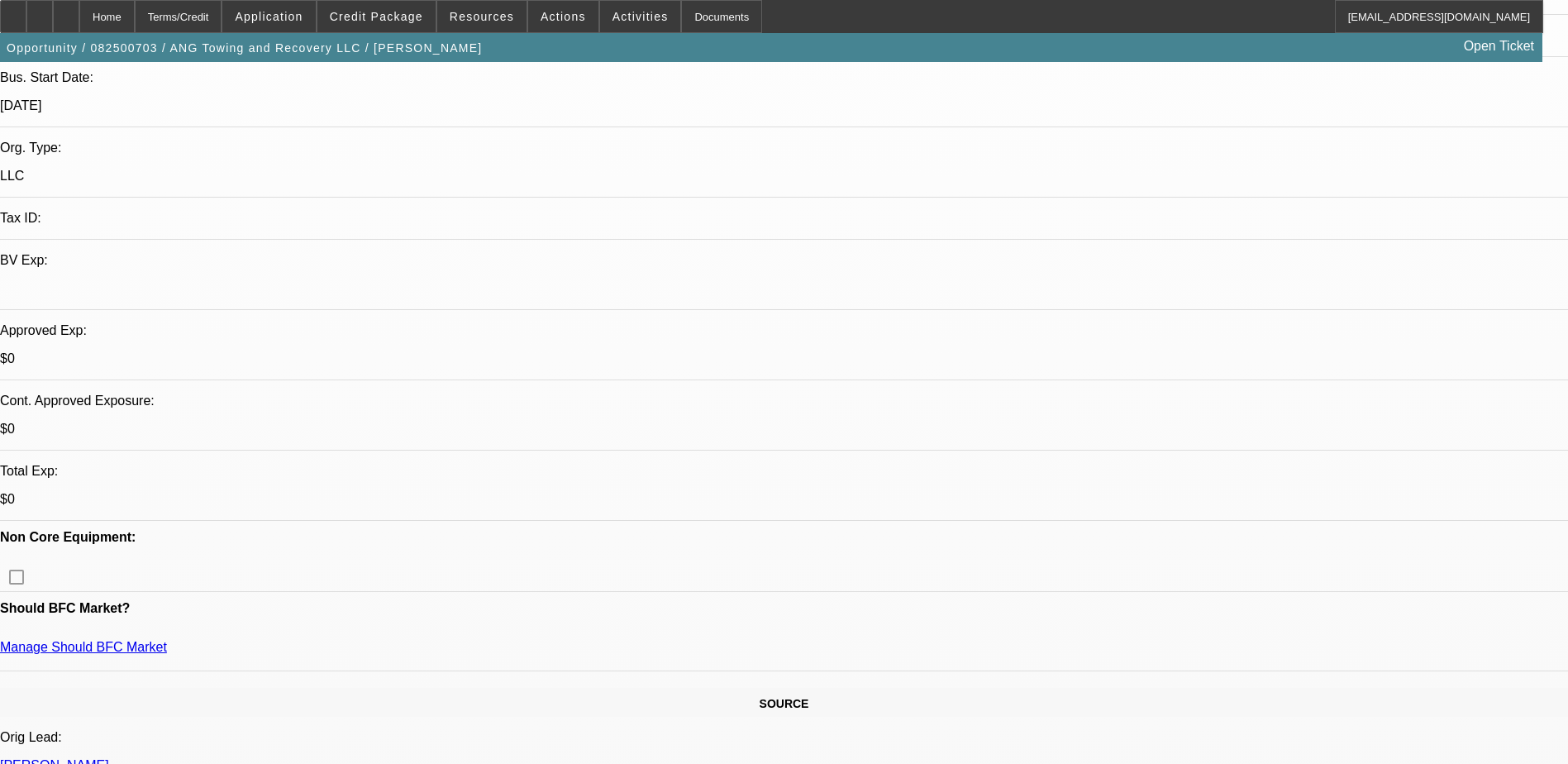
scroll to position [579, 0]
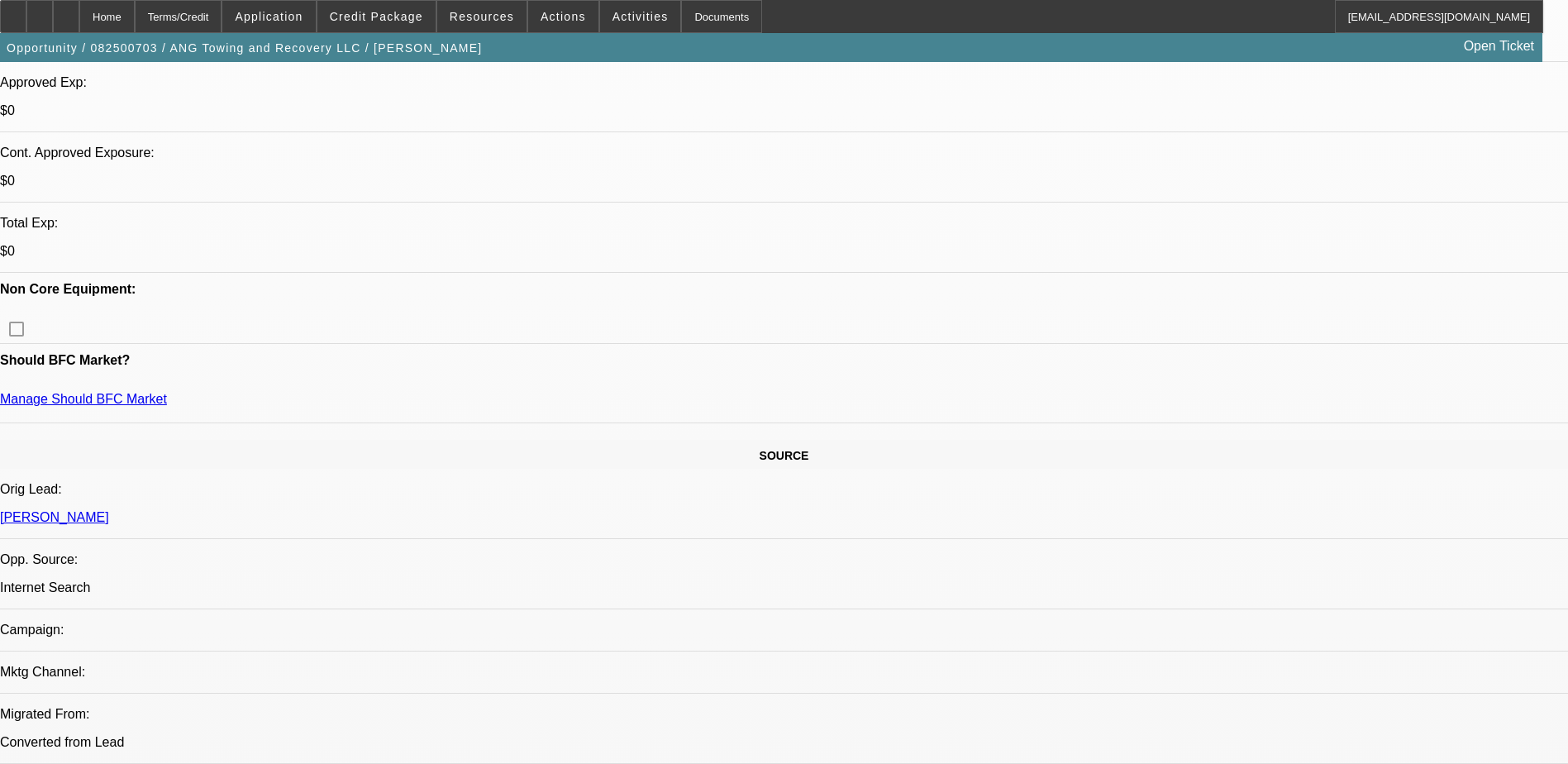
select select "1"
select select "2"
select select "4"
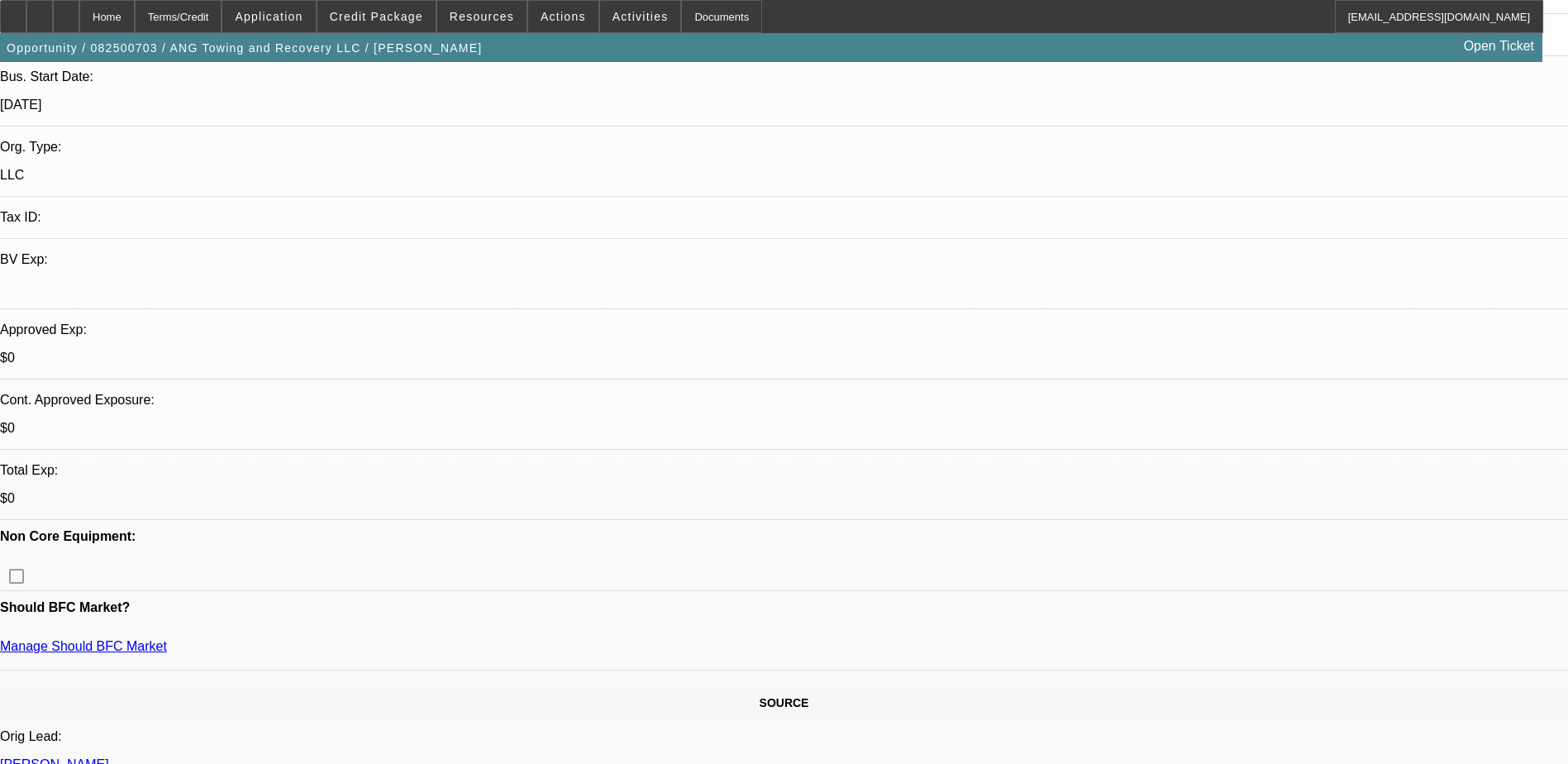
scroll to position [496, 0]
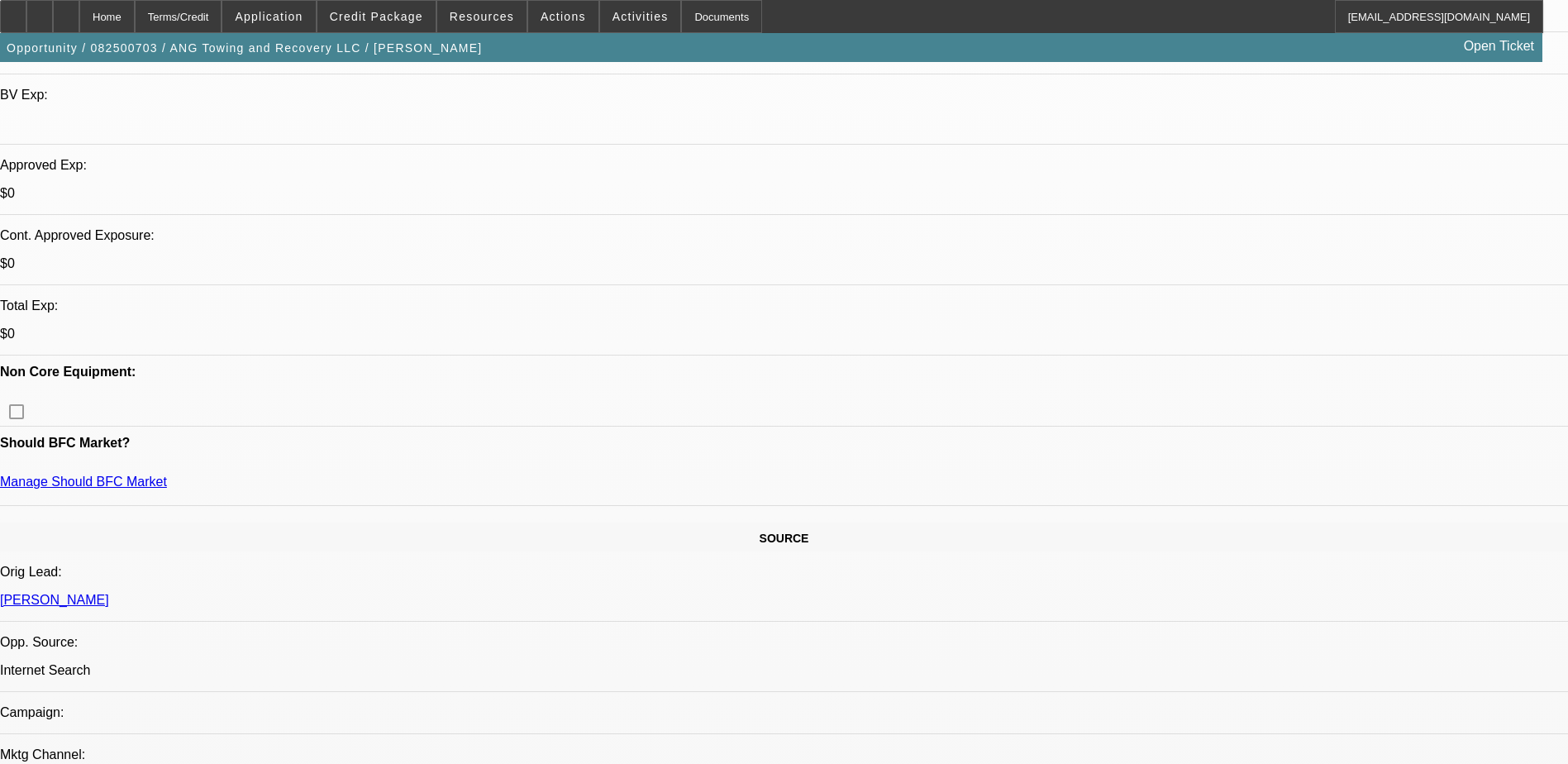
drag, startPoint x: 190, startPoint y: 375, endPoint x: 314, endPoint y: 382, distance: 124.2
drag, startPoint x: 318, startPoint y: 372, endPoint x: 188, endPoint y: 372, distance: 130.0
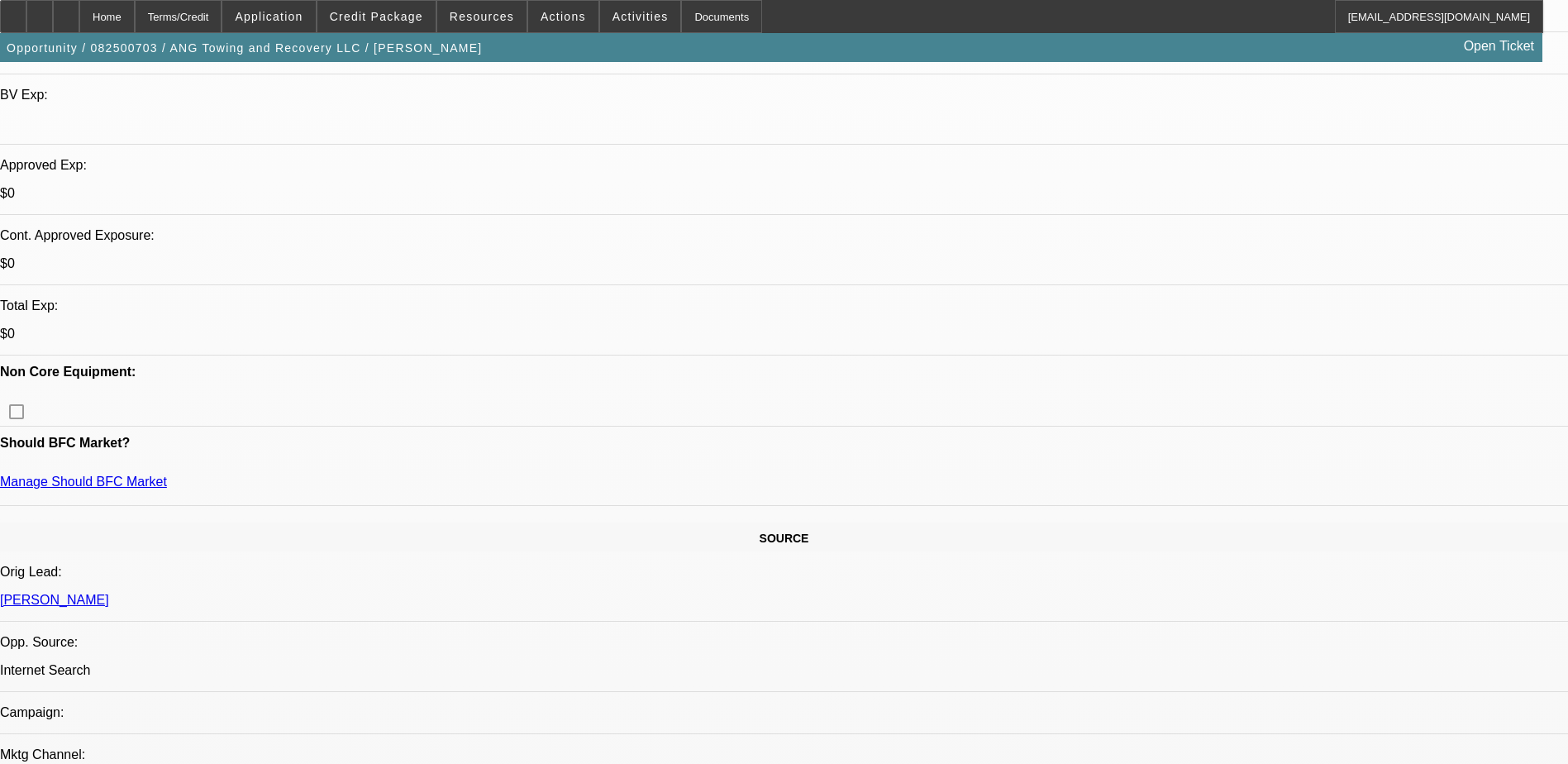
drag, startPoint x: 313, startPoint y: 373, endPoint x: 193, endPoint y: 374, distance: 120.0
drag, startPoint x: 185, startPoint y: 370, endPoint x: 315, endPoint y: 374, distance: 130.1
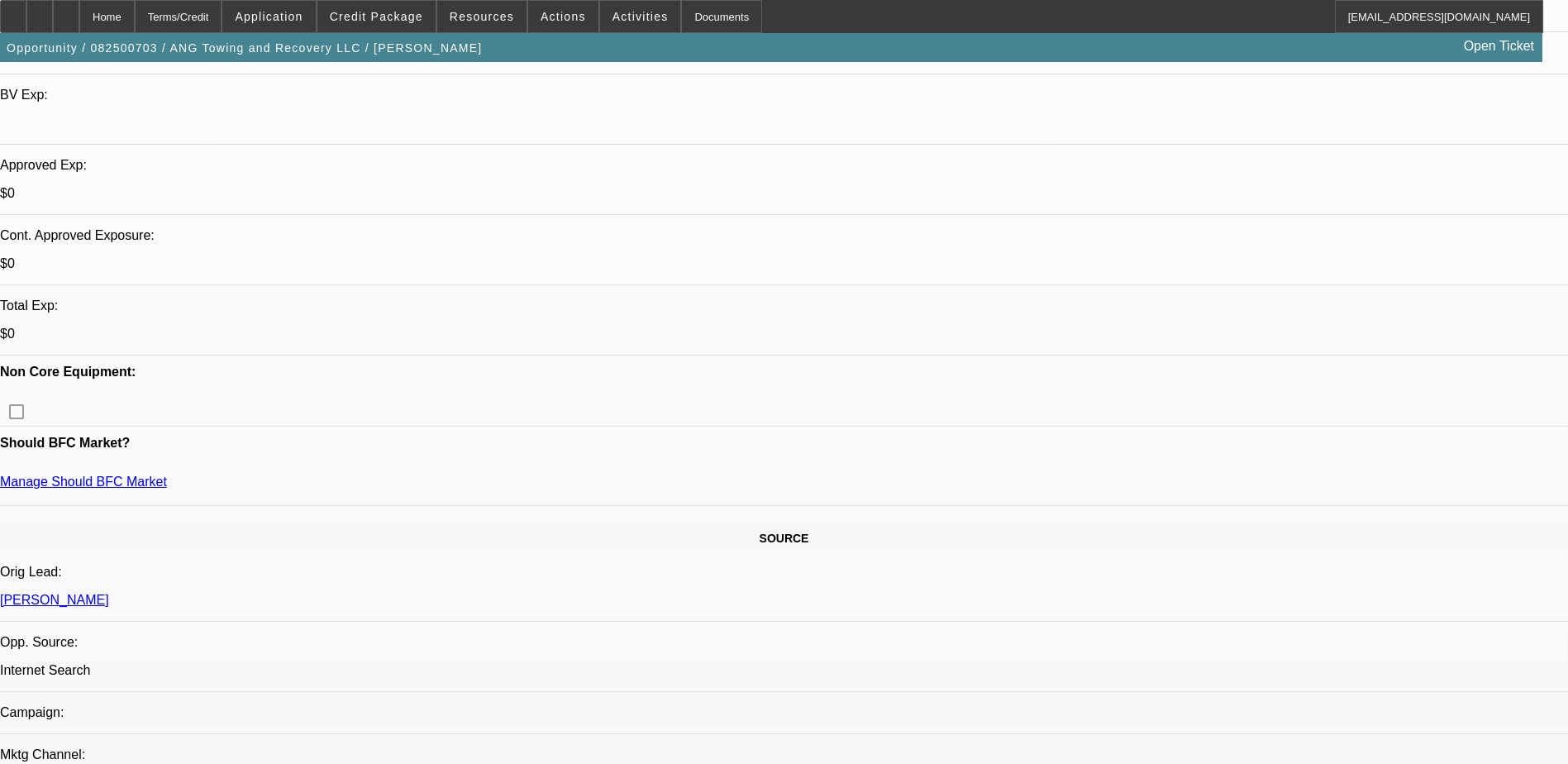
drag, startPoint x: 319, startPoint y: 372, endPoint x: 178, endPoint y: 372, distance: 141.0
drag, startPoint x: 178, startPoint y: 372, endPoint x: 187, endPoint y: 370, distance: 9.2
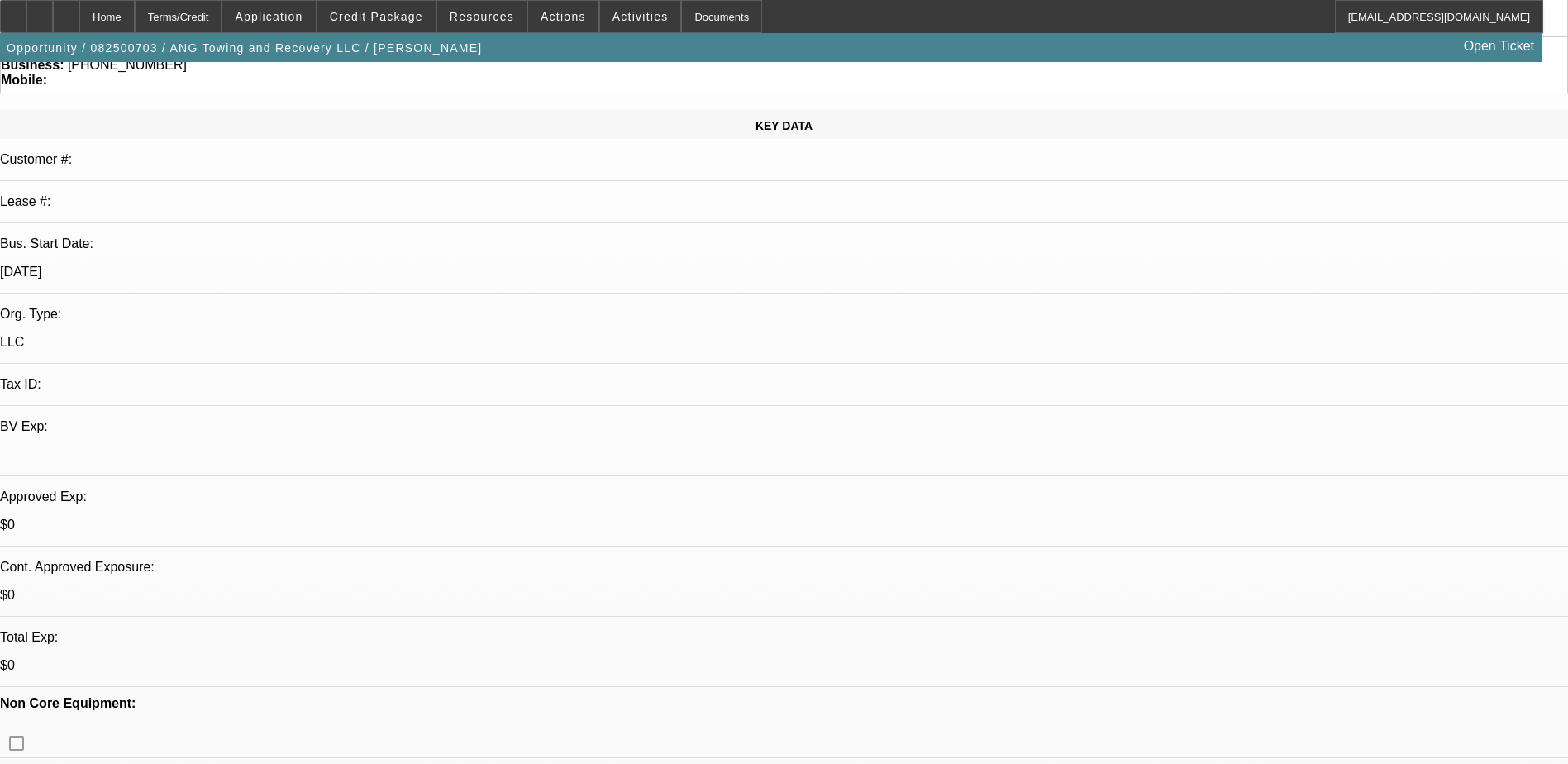
scroll to position [165, 0]
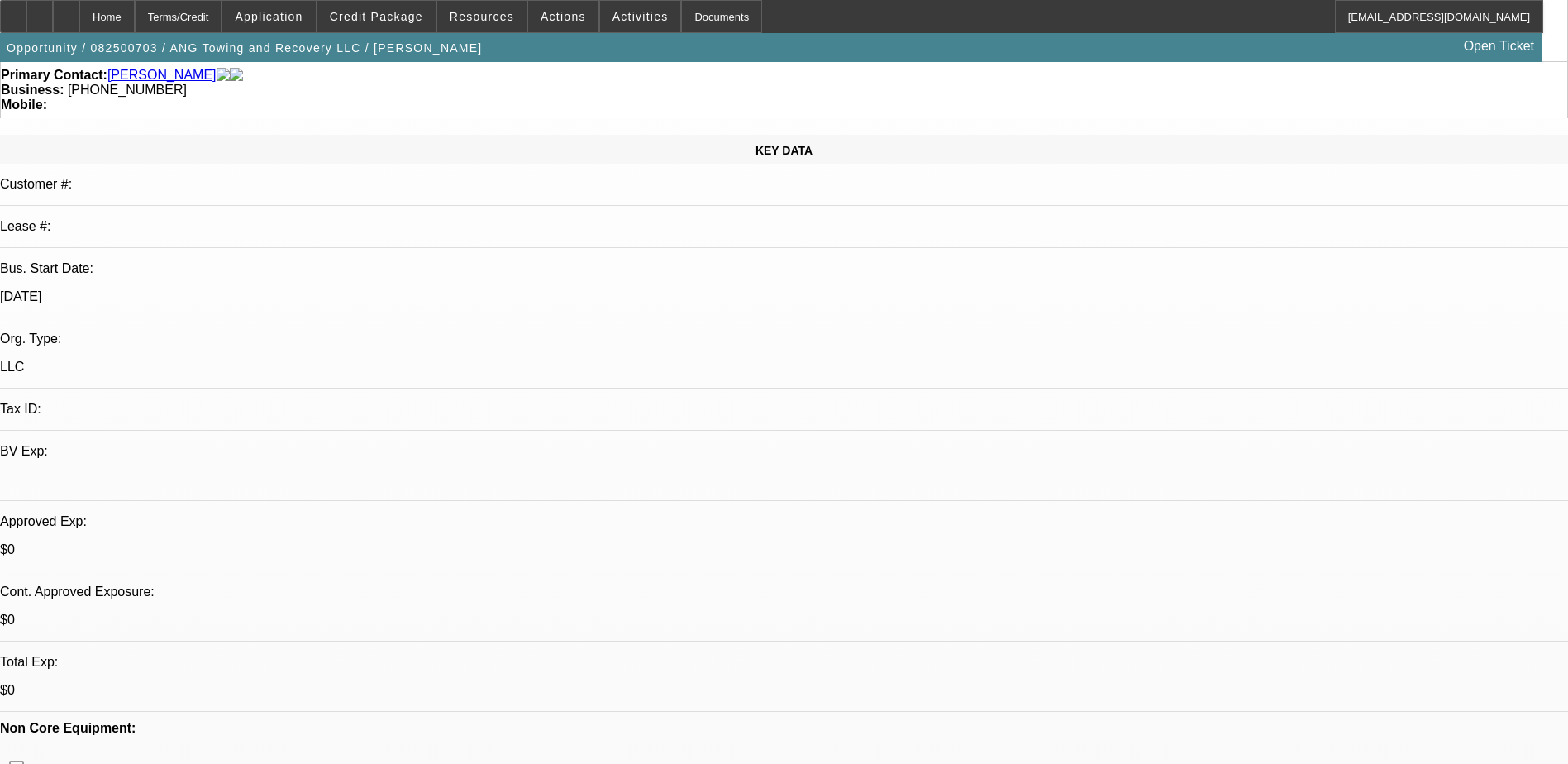
scroll to position [0, 0]
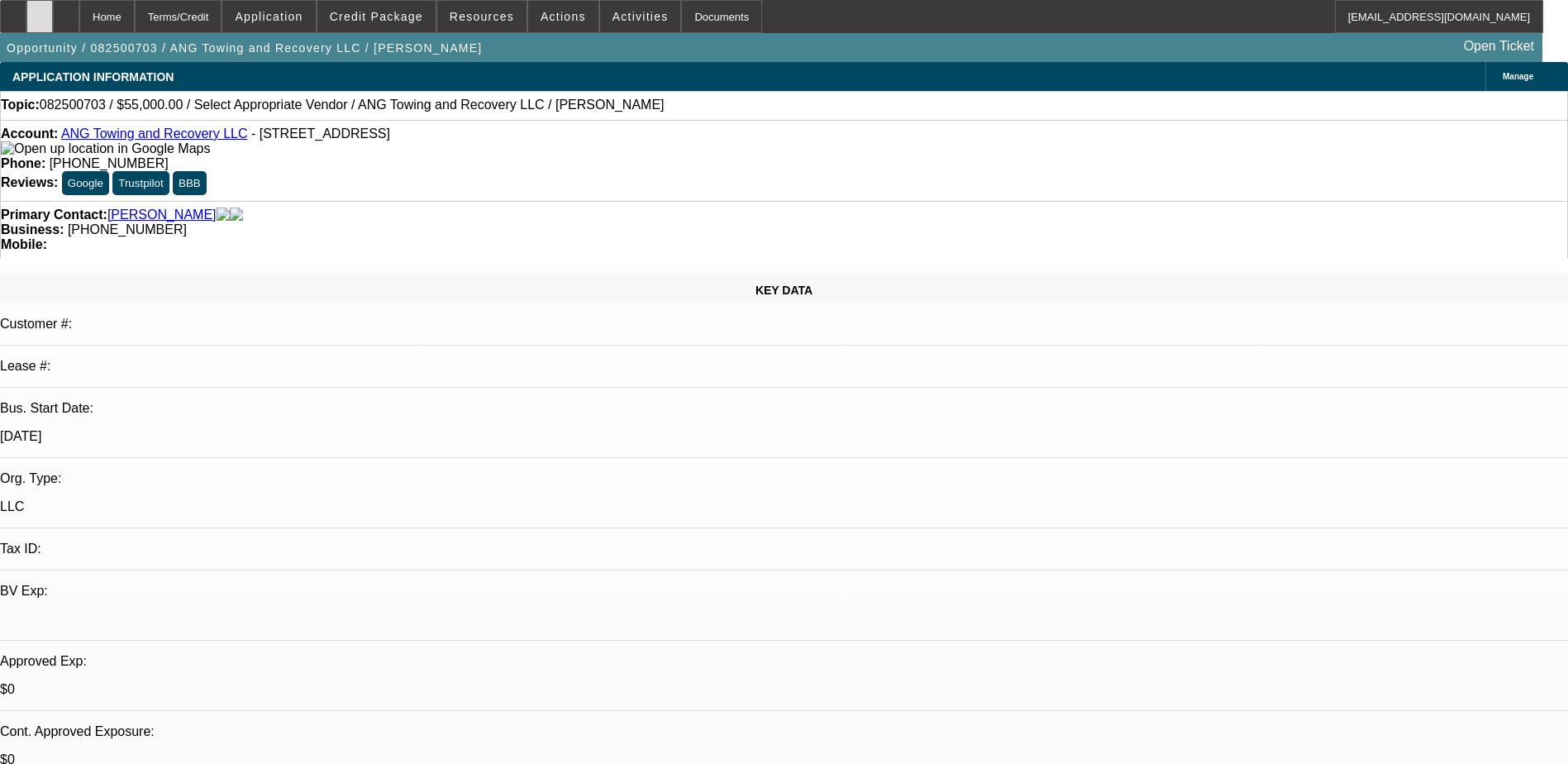
click at [40, 11] on icon at bounding box center [40, 11] width 0 height 0
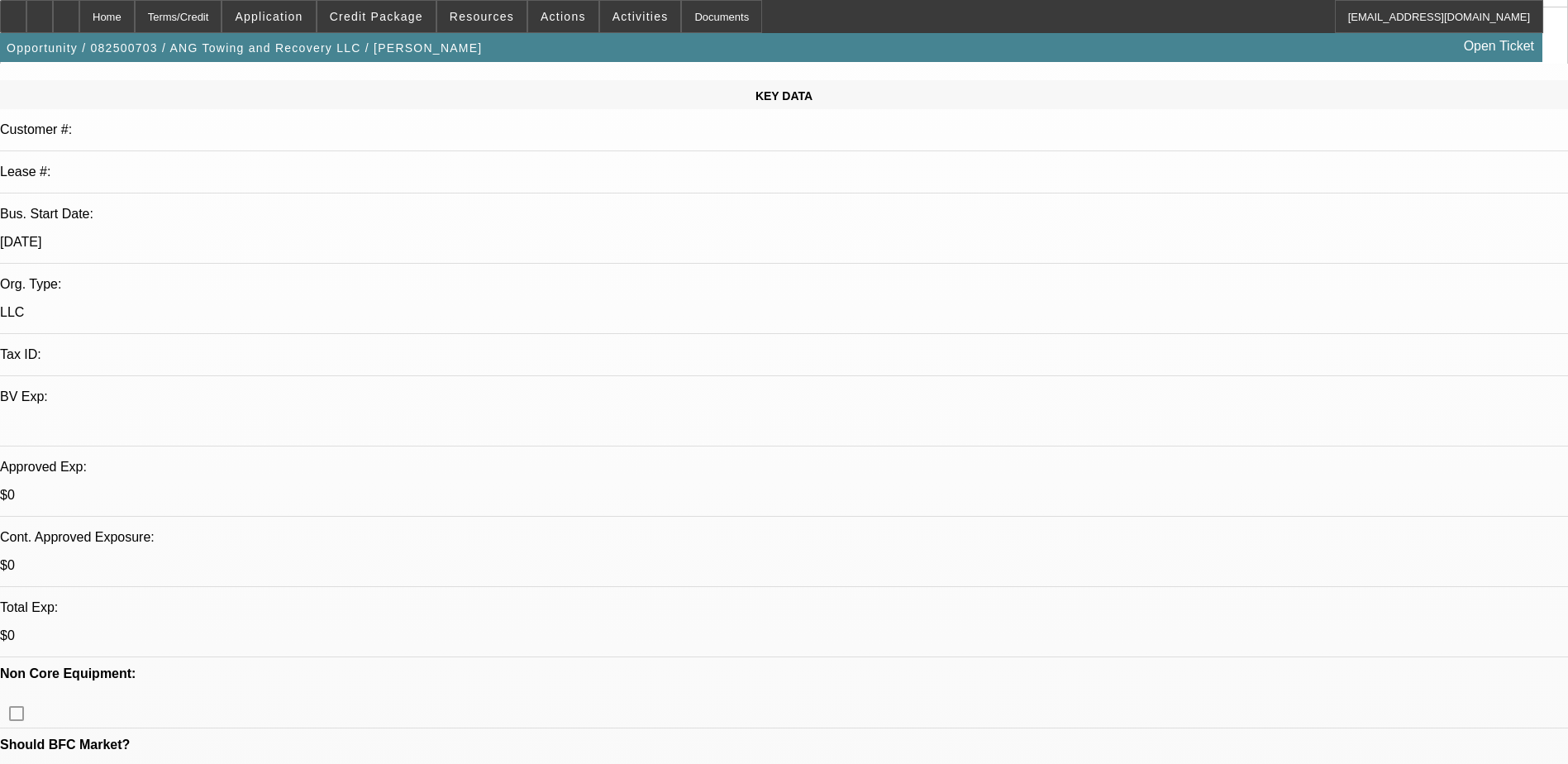
scroll to position [165, 0]
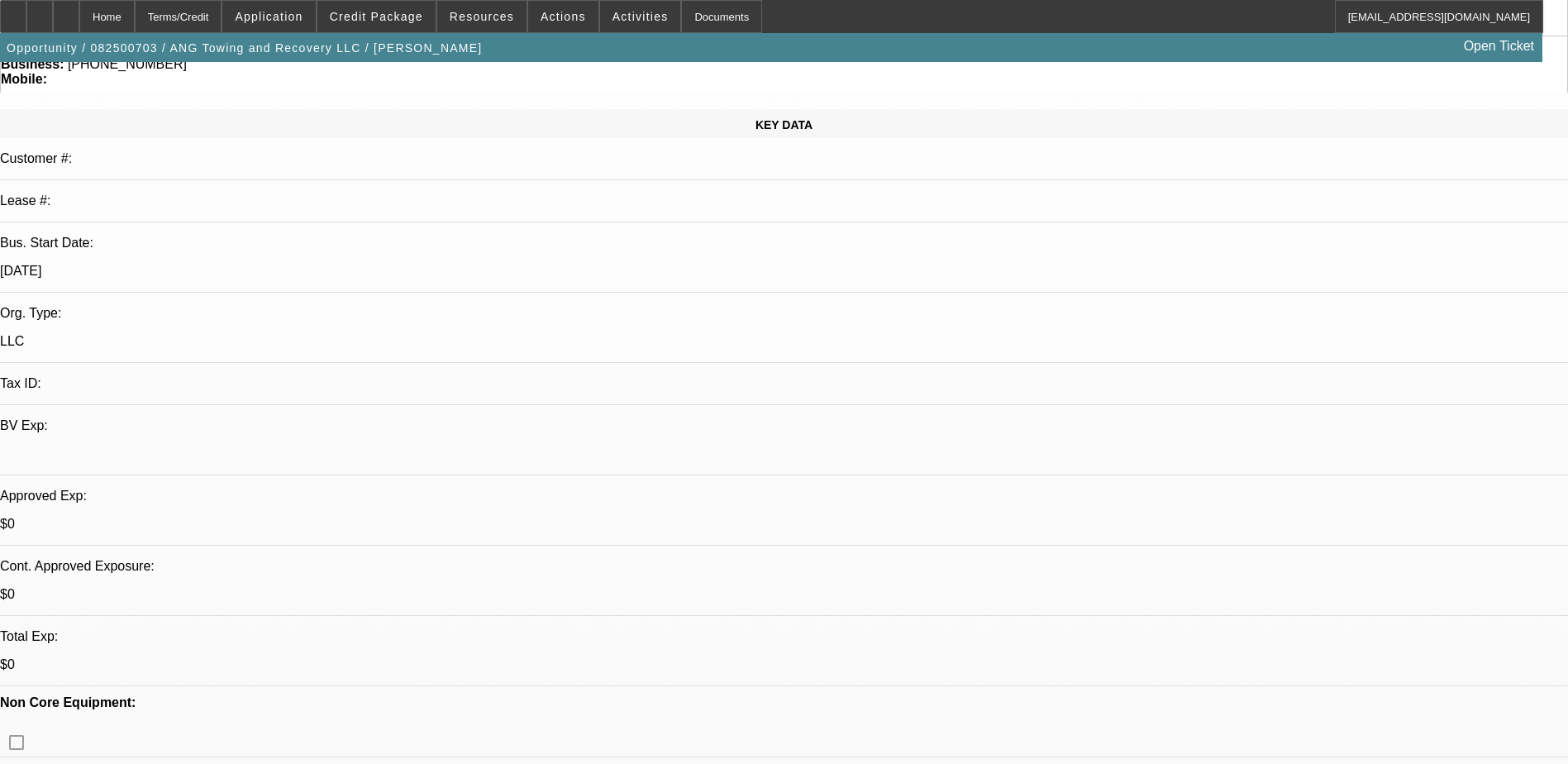
drag, startPoint x: 752, startPoint y: 307, endPoint x: 762, endPoint y: 312, distance: 11.2
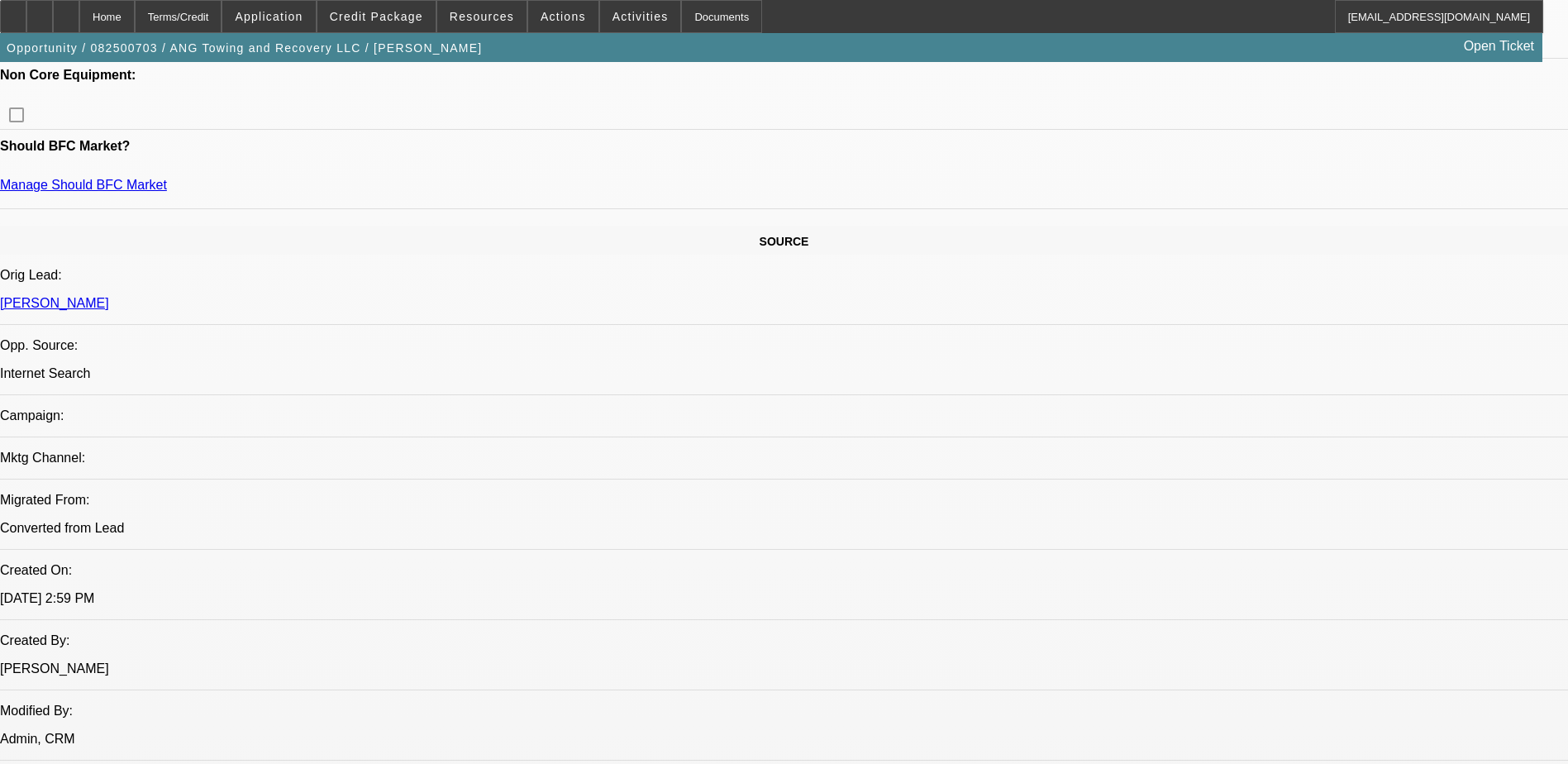
scroll to position [662, 0]
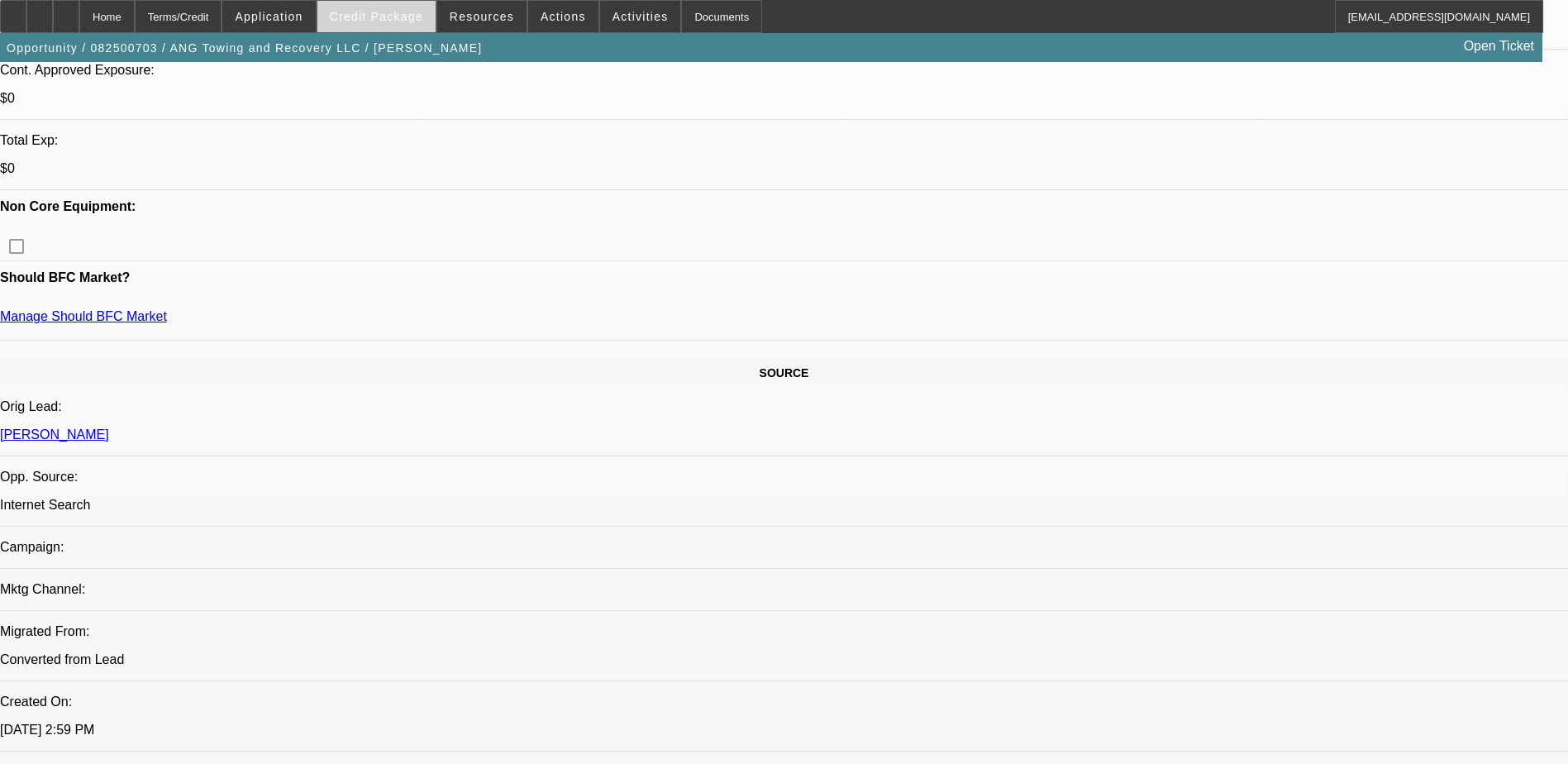
click at [376, 13] on span "Credit Package" at bounding box center [376, 16] width 93 height 14
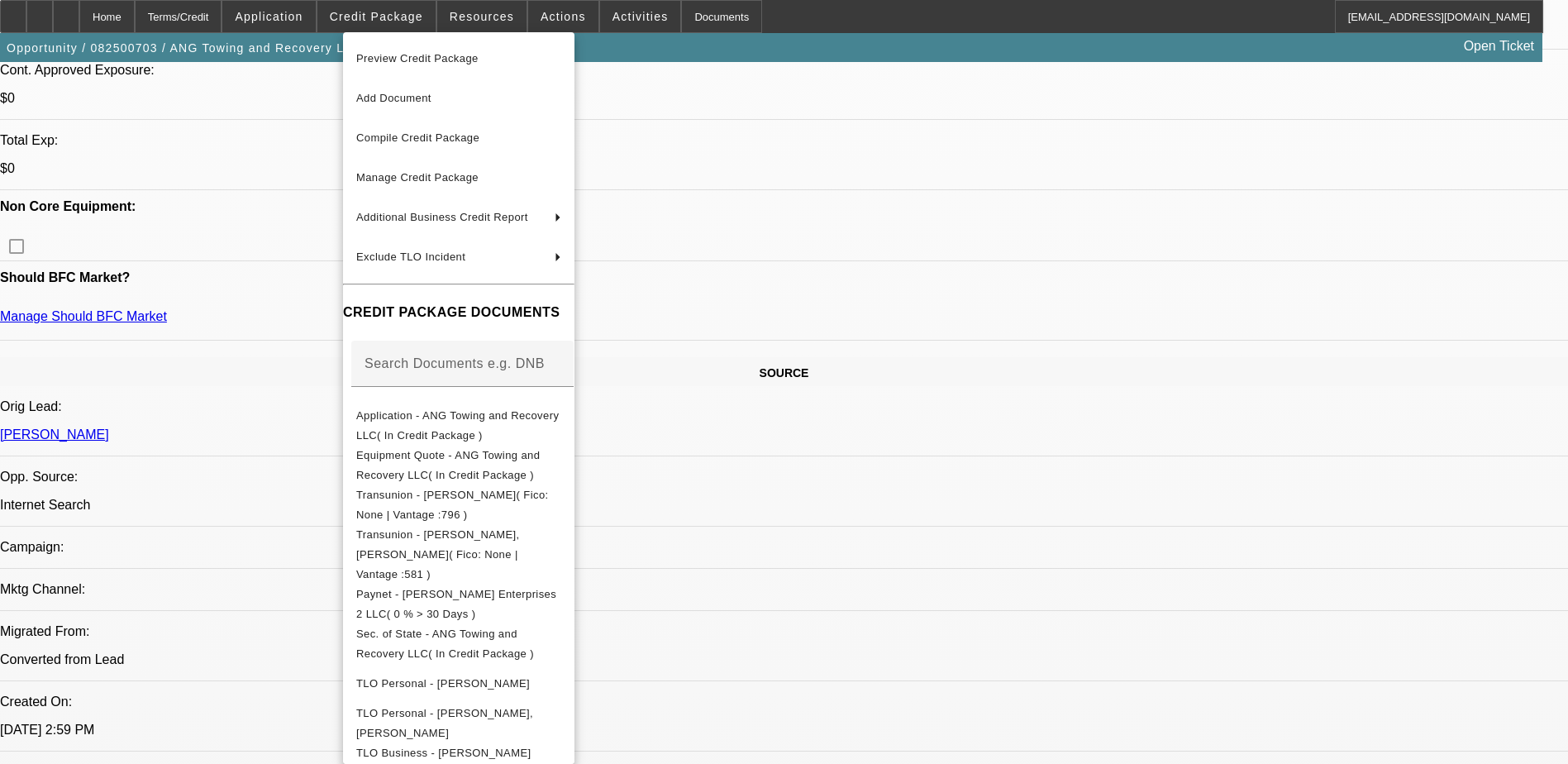
click at [297, 20] on div at bounding box center [784, 382] width 1568 height 764
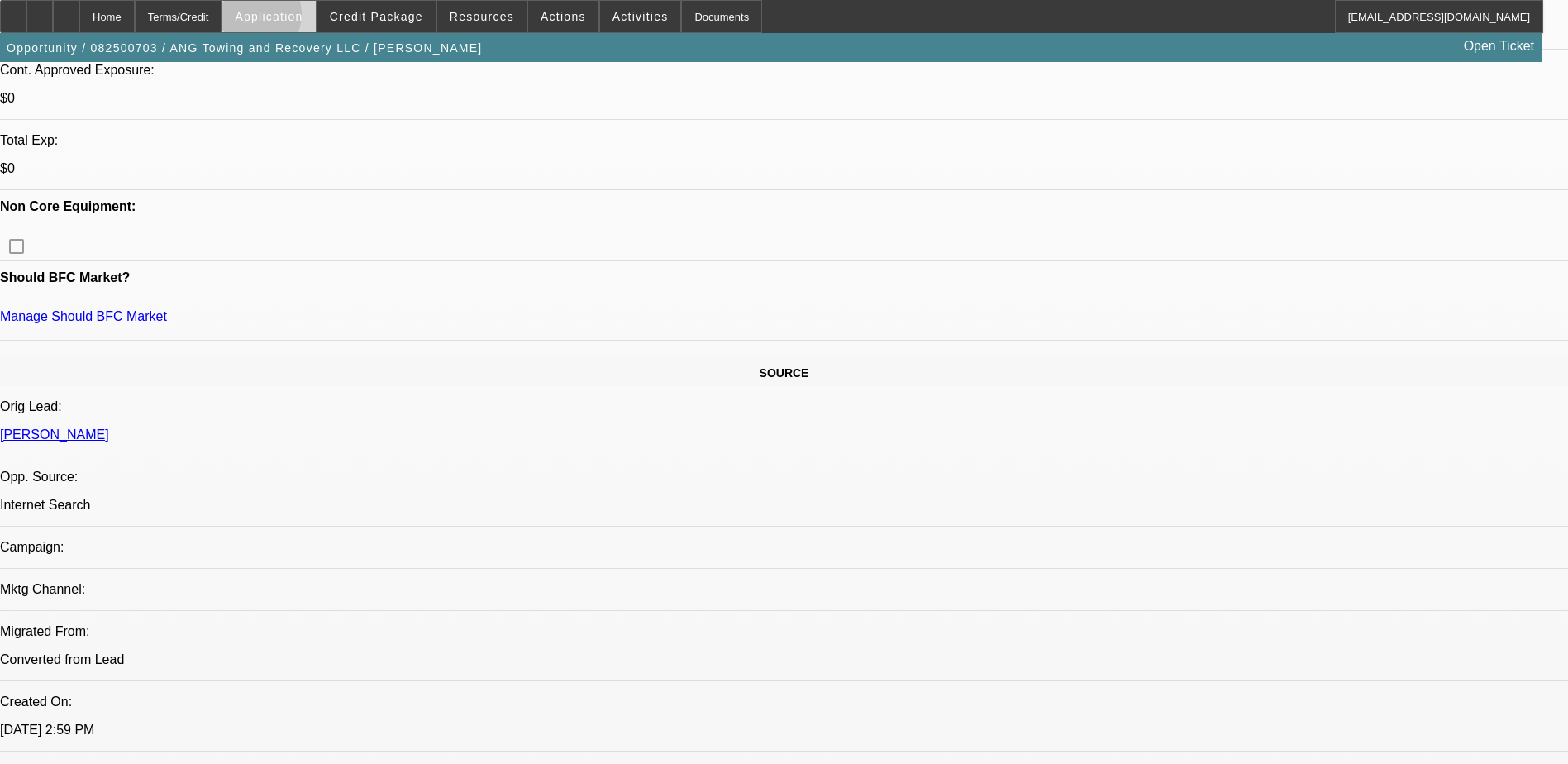
click at [297, 18] on span "Application" at bounding box center [268, 16] width 68 height 14
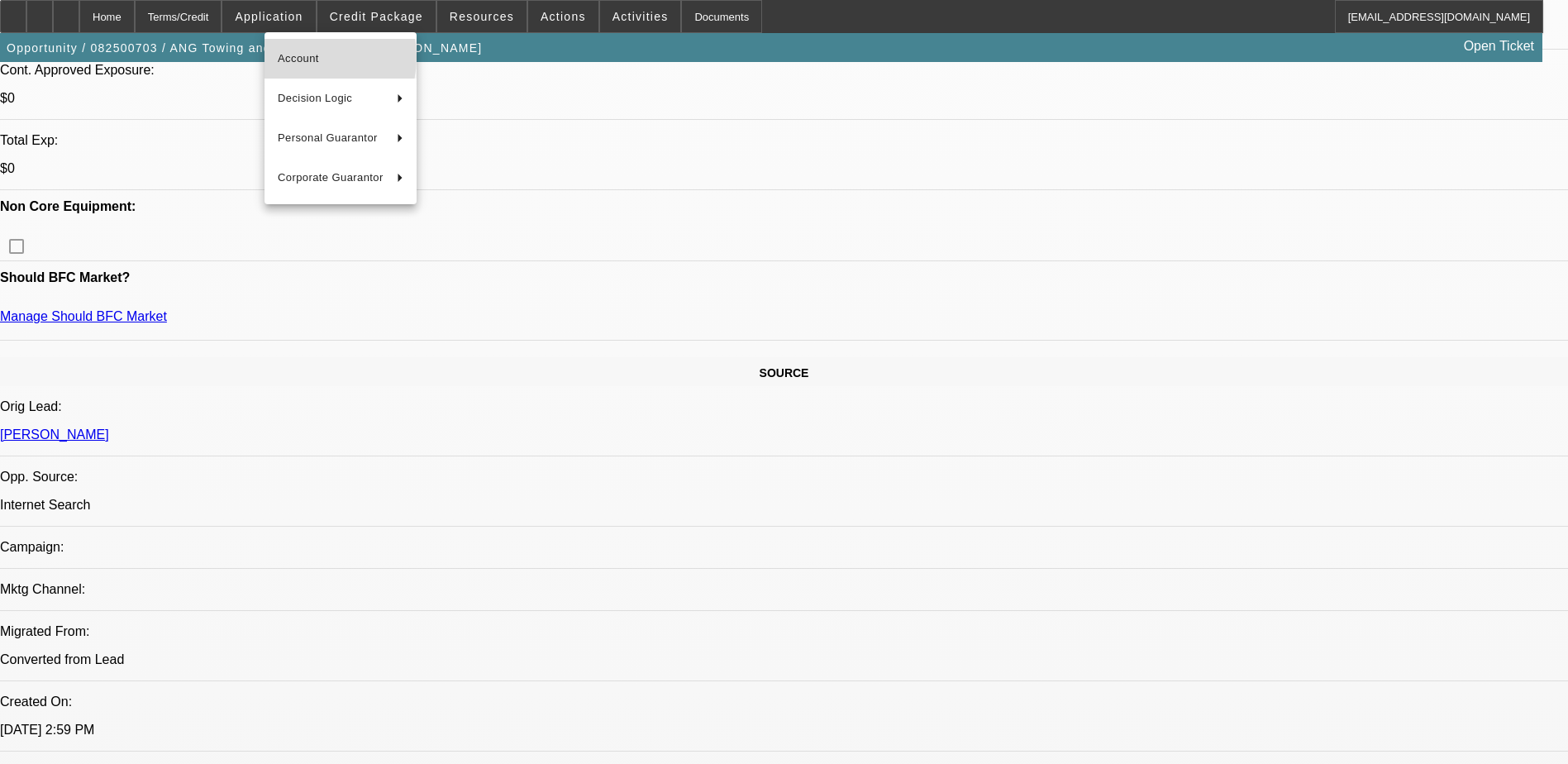
click at [302, 57] on span "Account" at bounding box center [341, 59] width 126 height 20
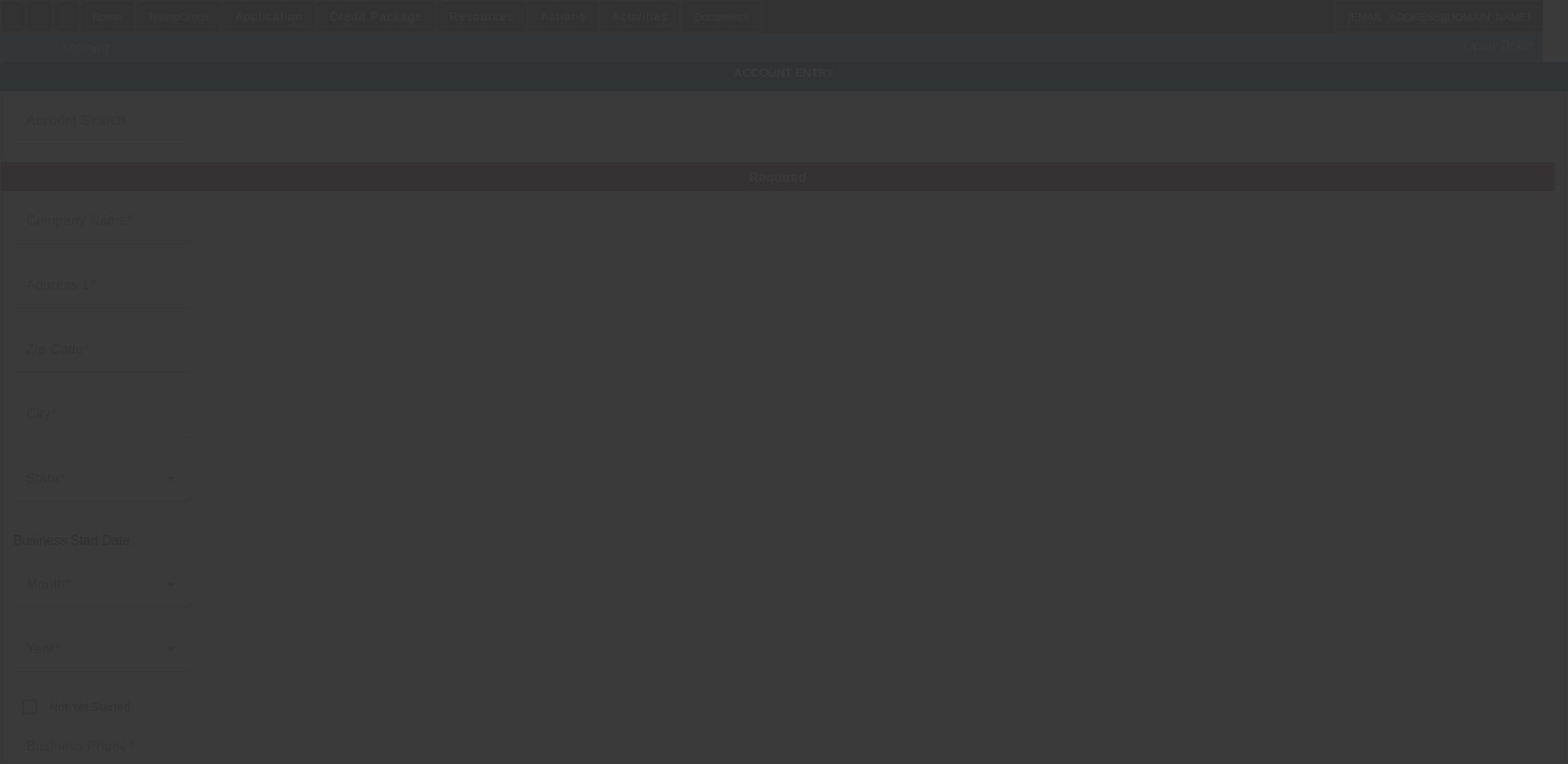
type input "ANG Towing and Recovery LLC"
type input "3881 South Shades Crest Rd"
type input "35224"
type input "Birmingham"
type input "[PHONE_NUMBER]"
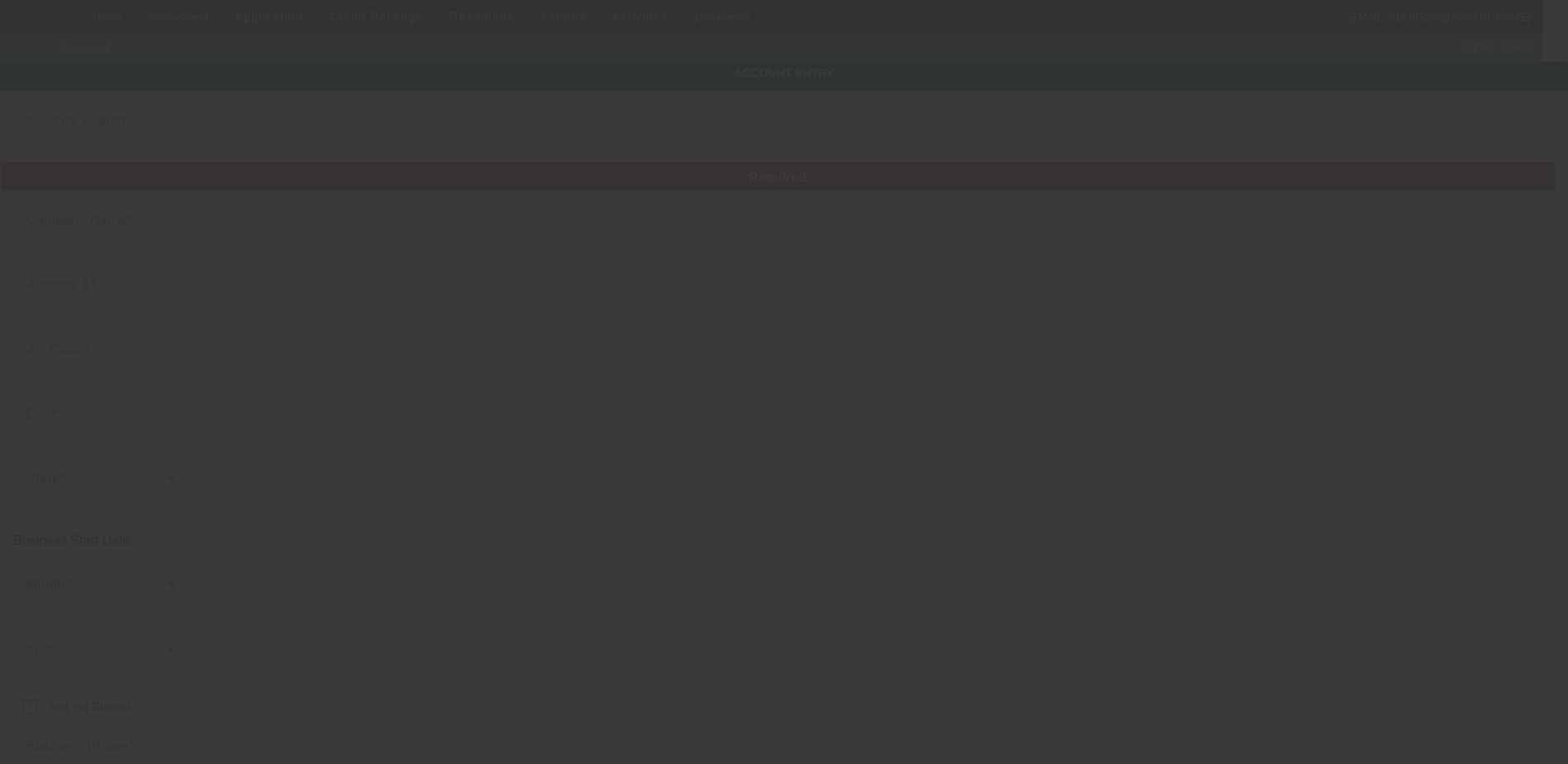
type input "autryenterprises@gmail.com"
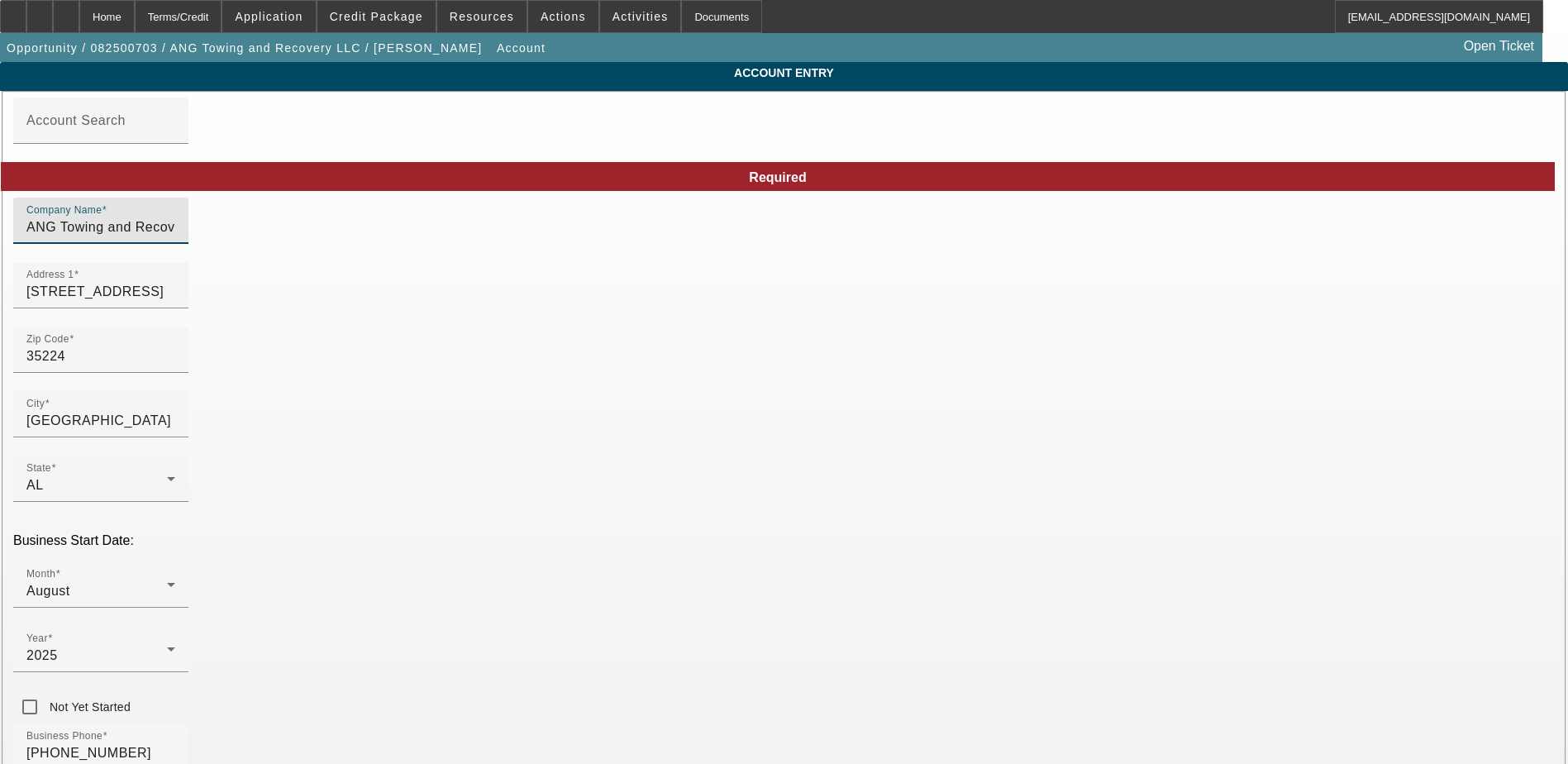
click at [175, 236] on input "ANG Towing and Recovery LLC" at bounding box center [101, 227] width 149 height 20
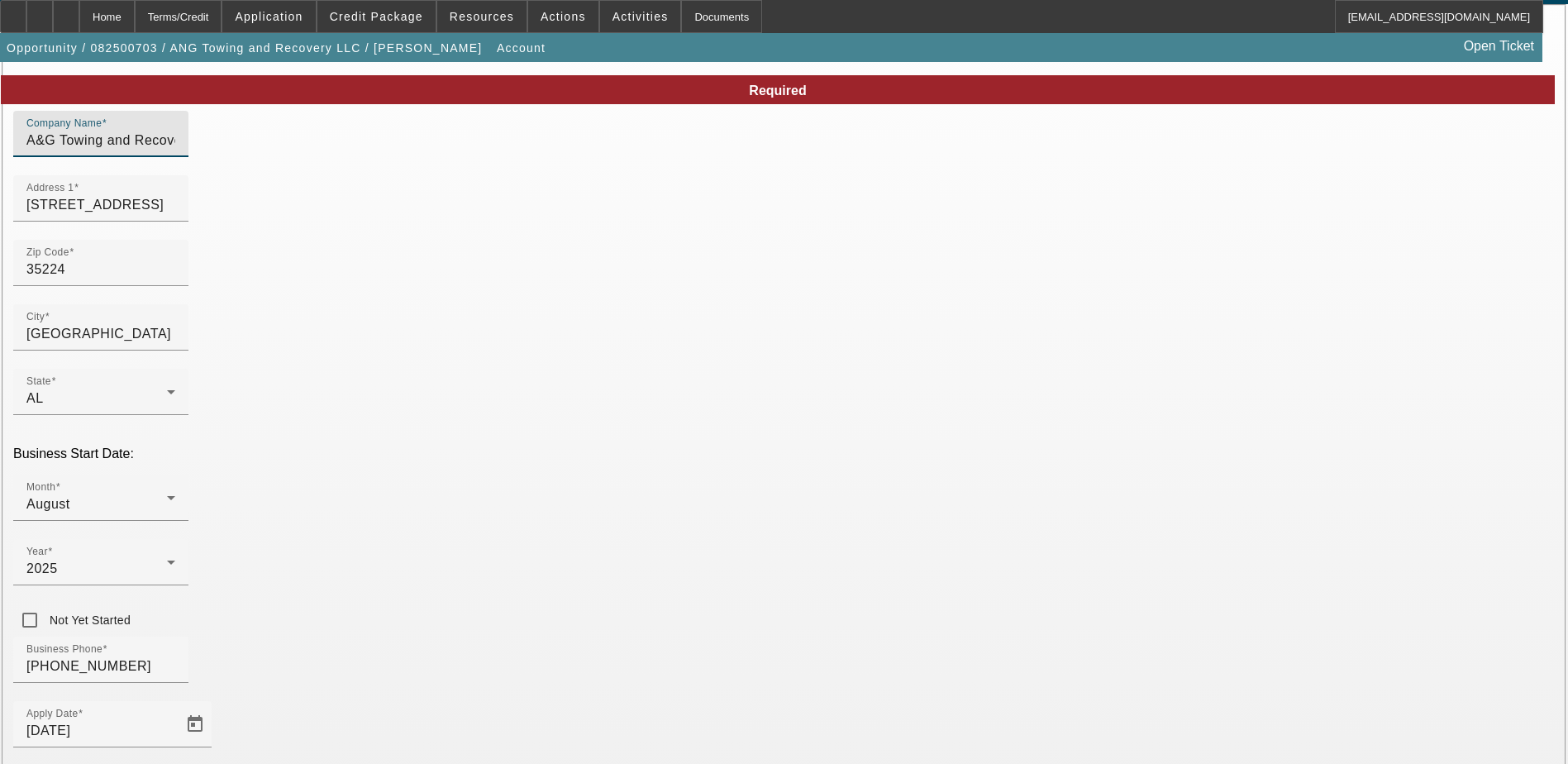
scroll to position [211, 0]
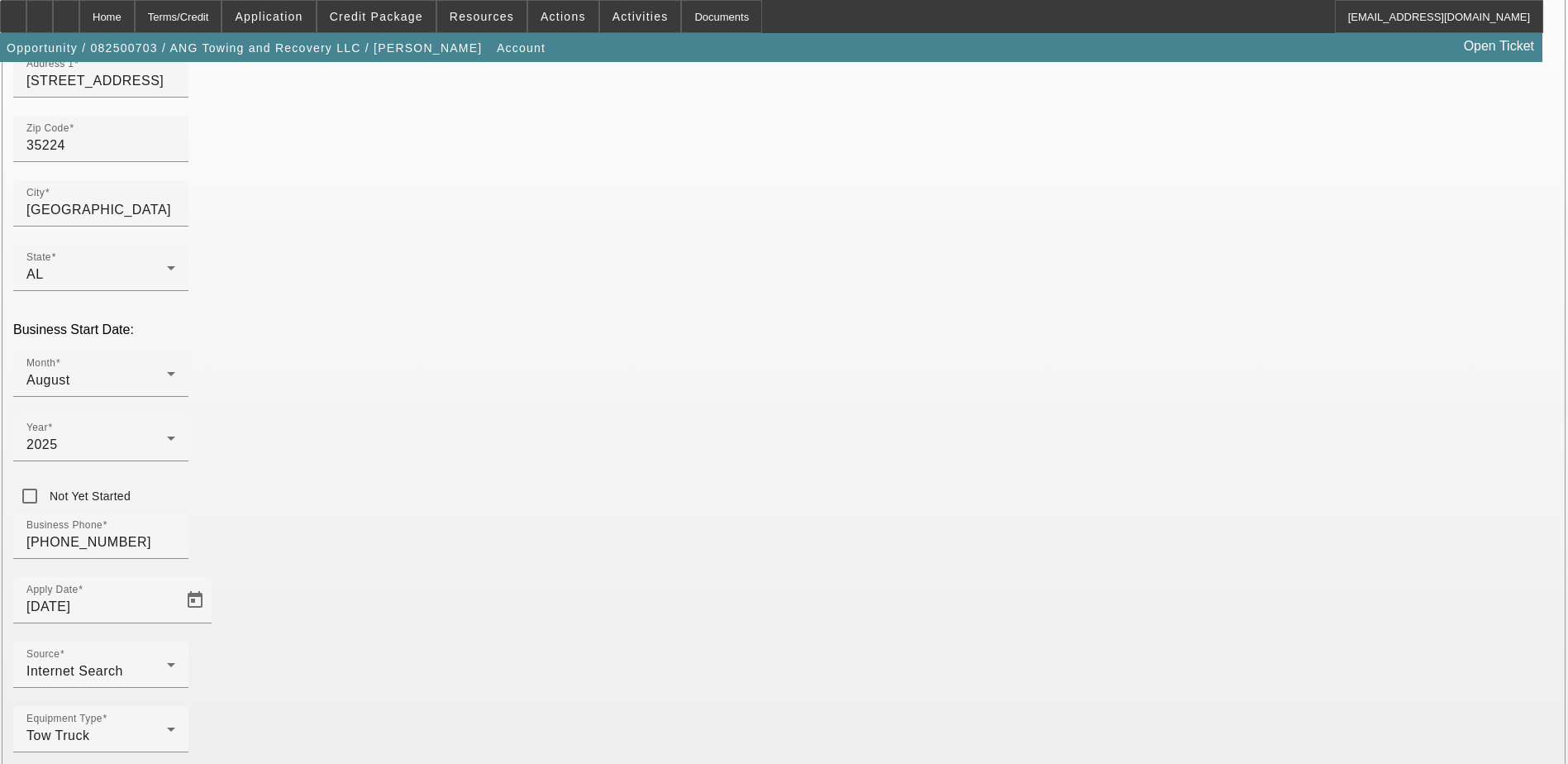
type input "A&G Towing and Recovery LLC"
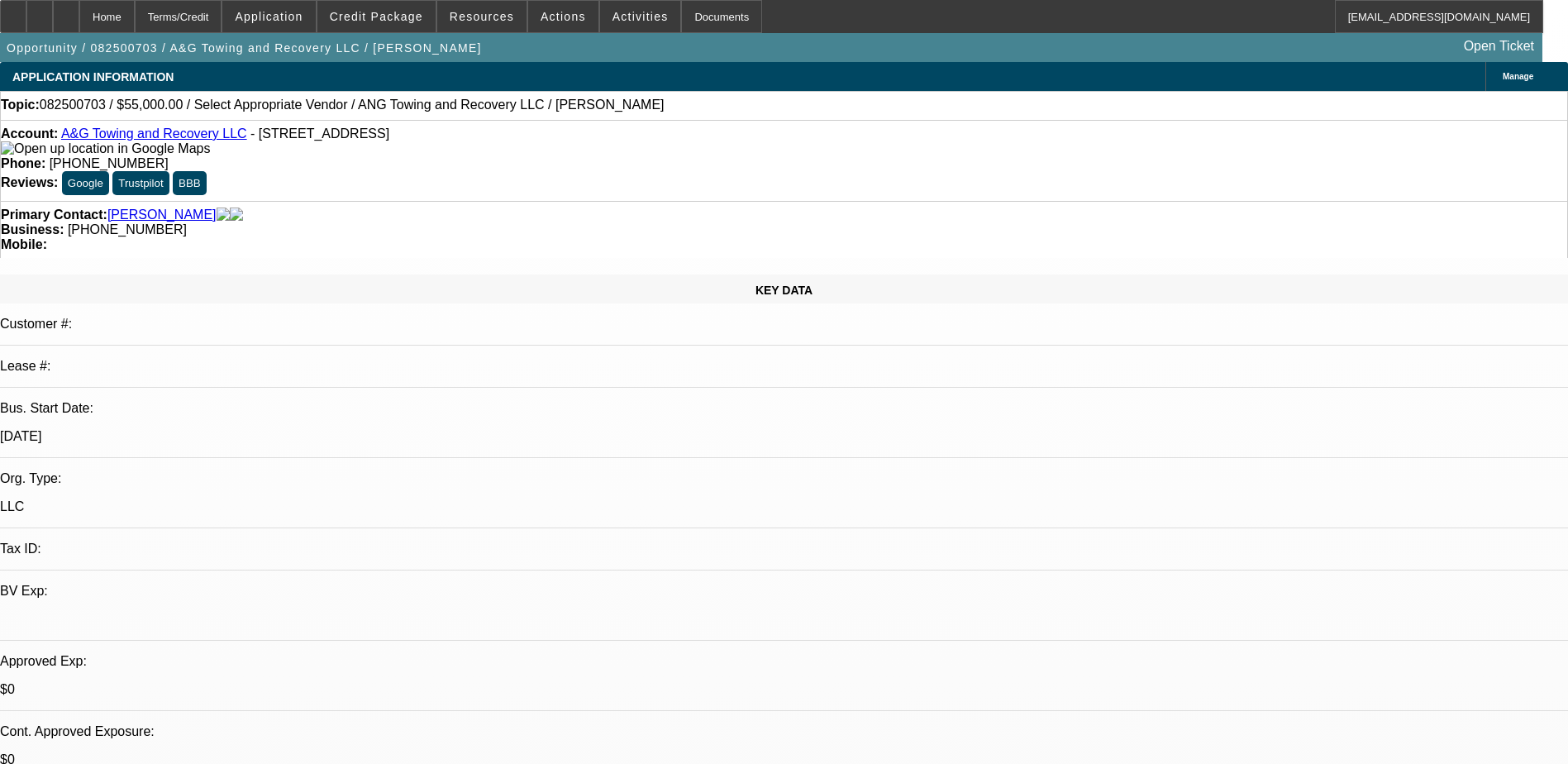
select select "0"
select select "2"
select select "0.1"
select select "4"
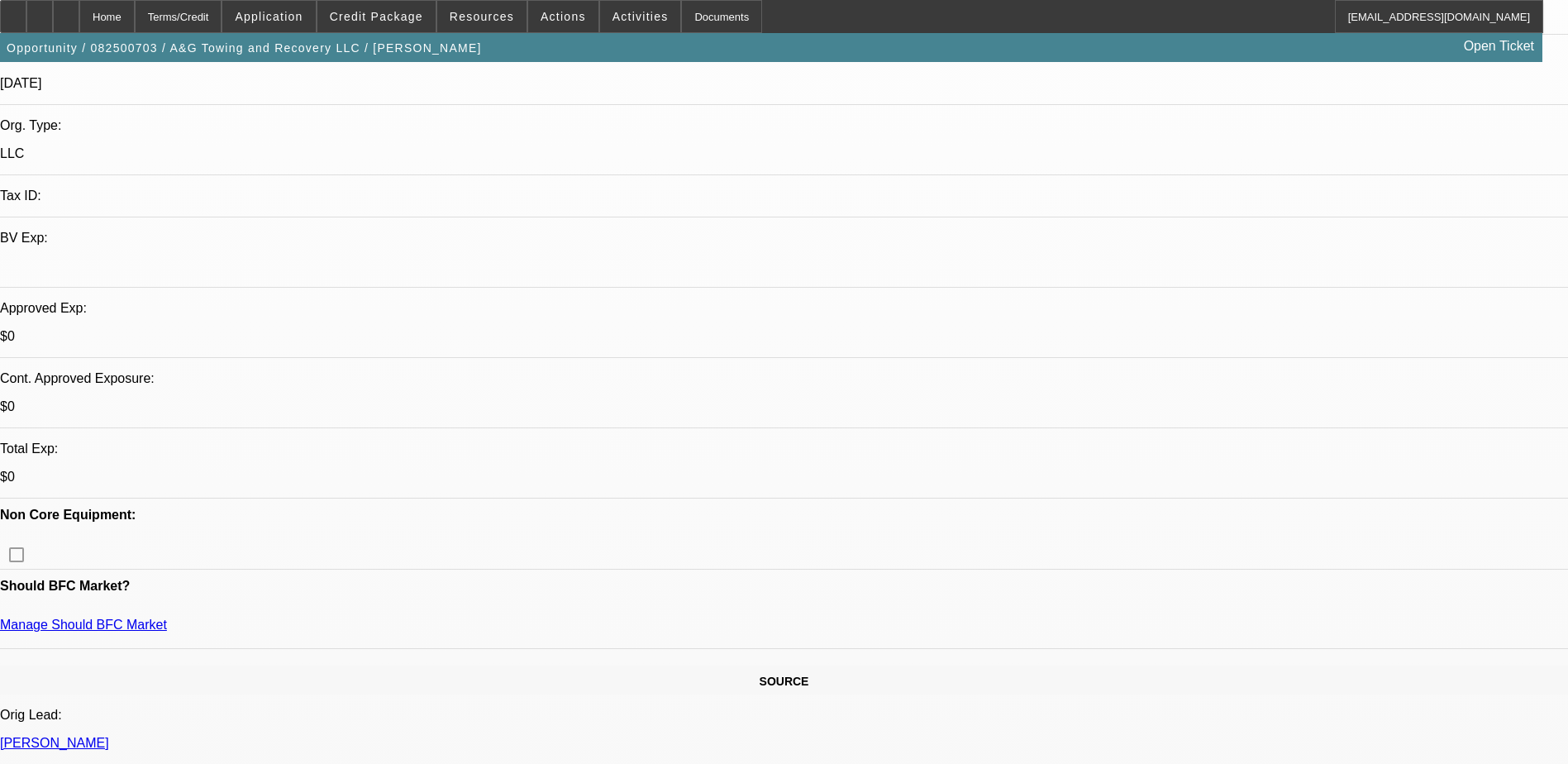
scroll to position [662, 0]
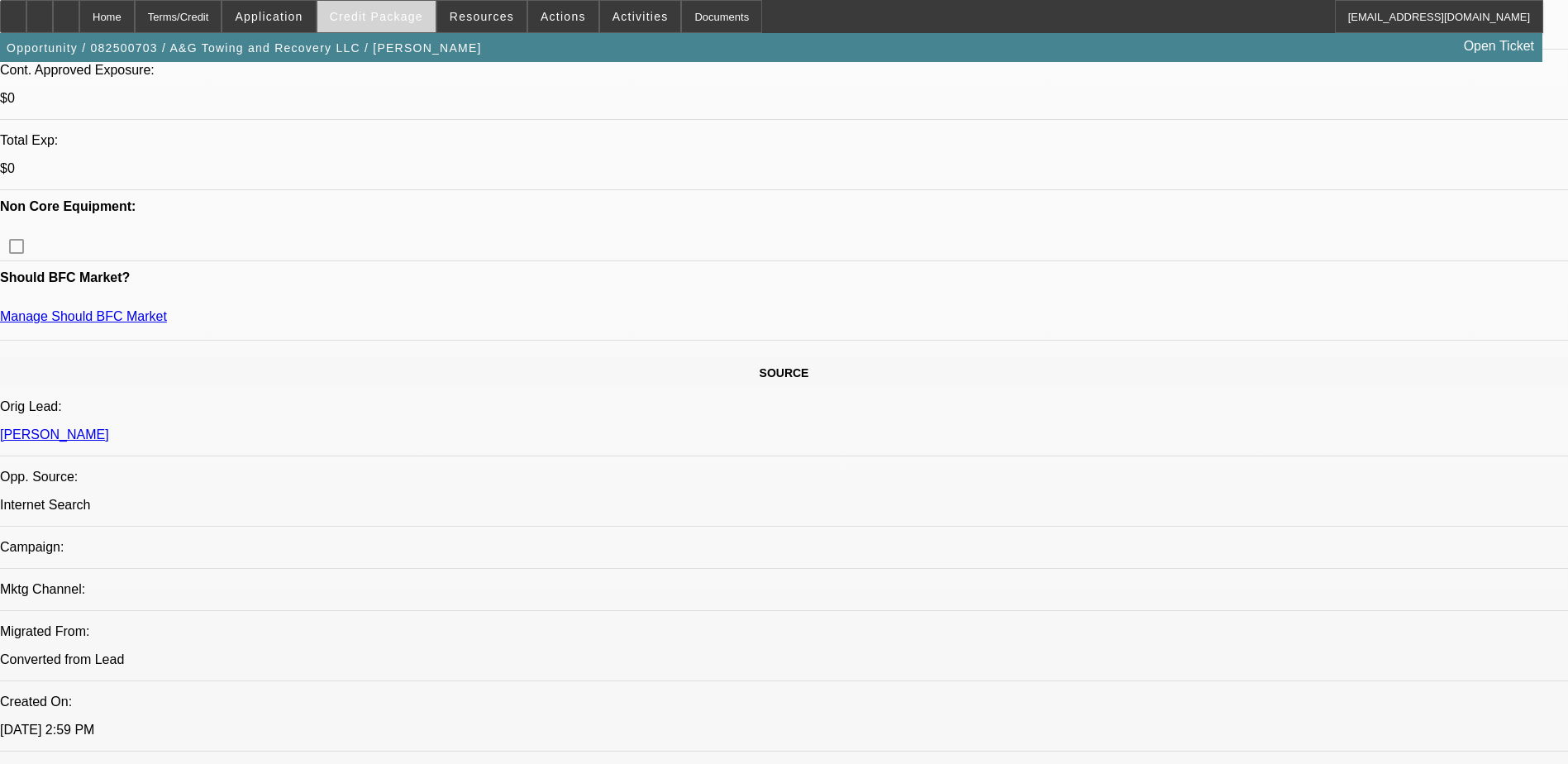
click at [370, 24] on span at bounding box center [376, 16] width 118 height 40
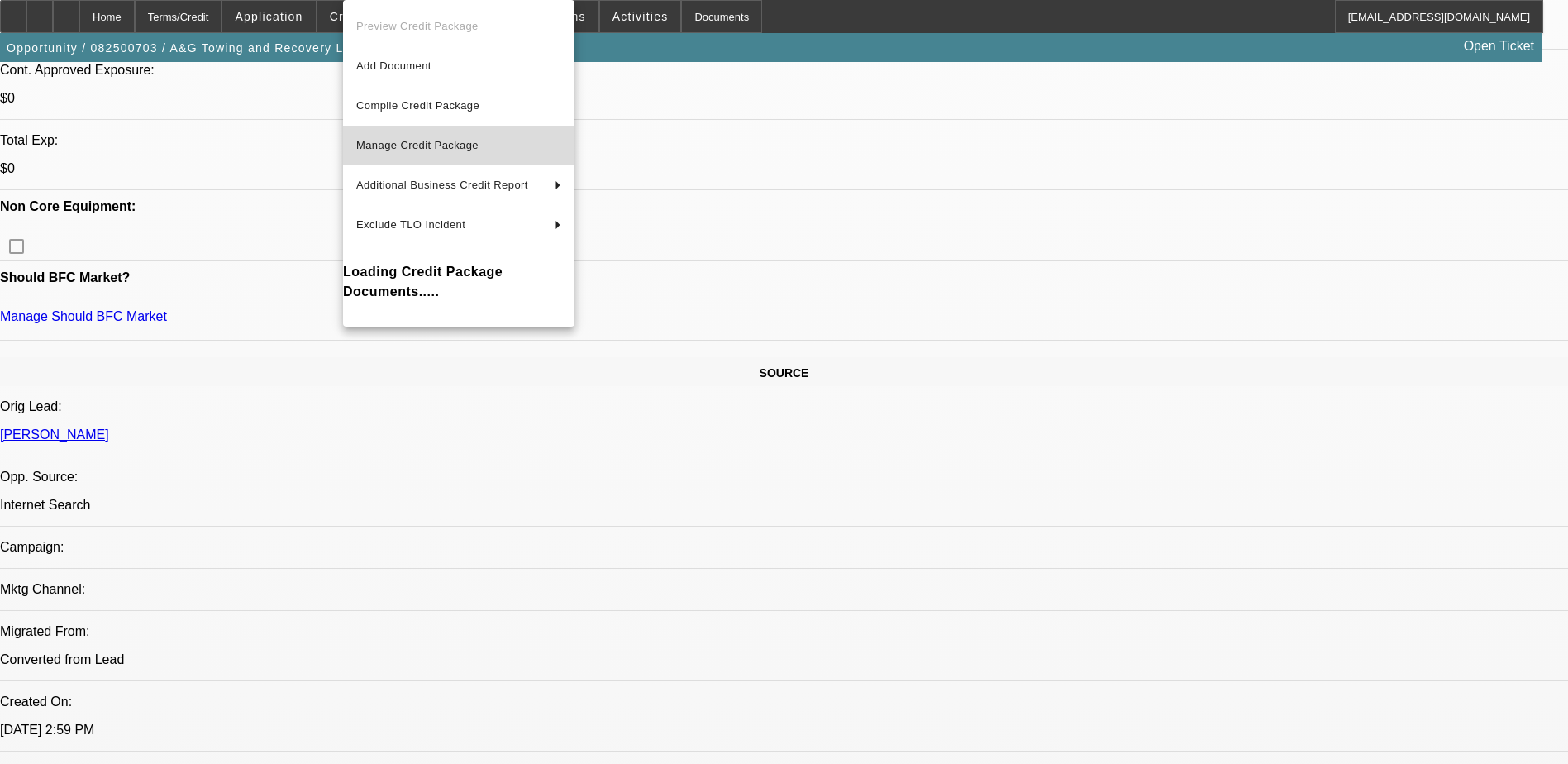
click at [452, 144] on span "Manage Credit Package" at bounding box center [417, 145] width 122 height 13
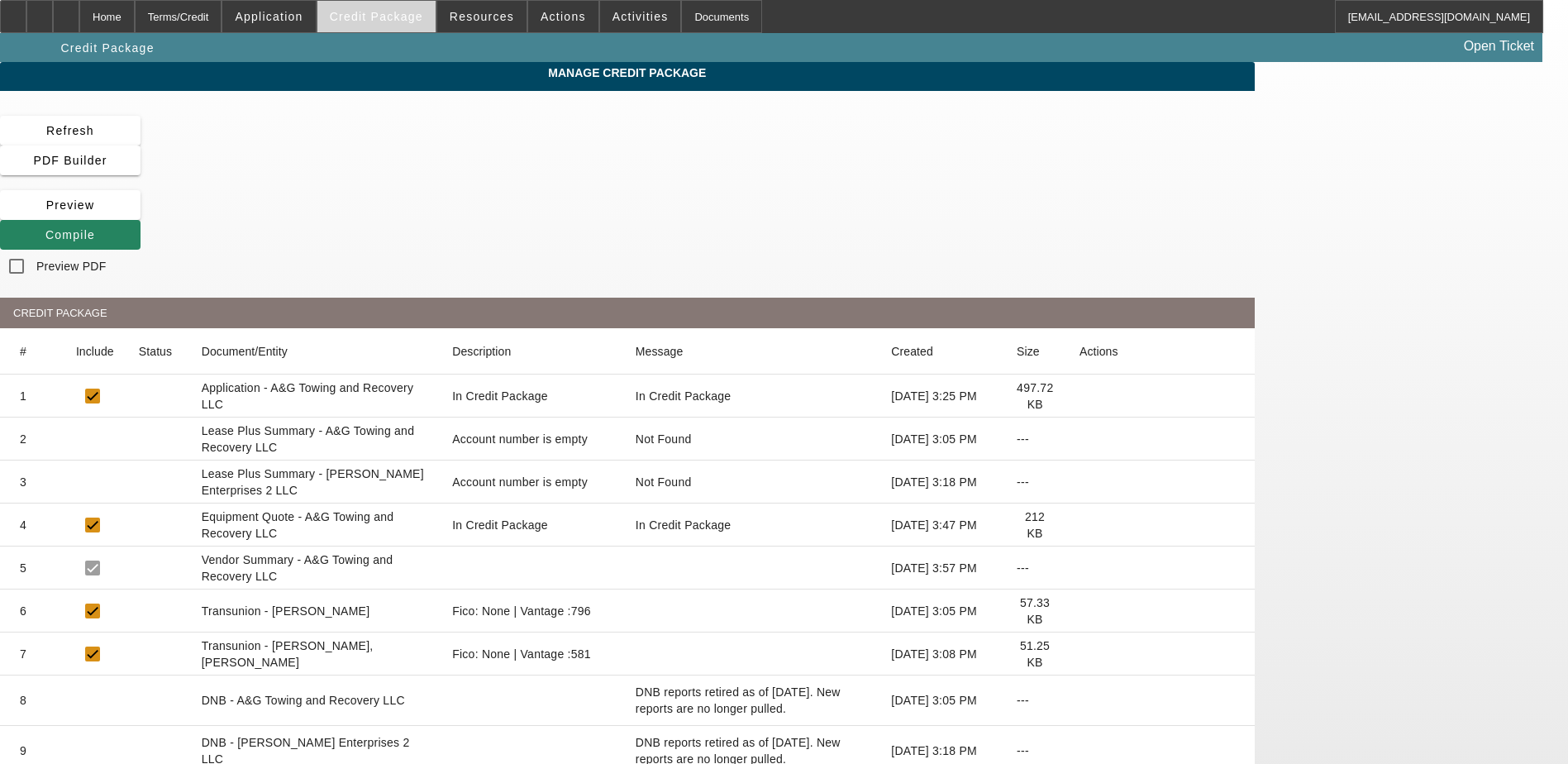
click at [388, 6] on span at bounding box center [376, 16] width 118 height 40
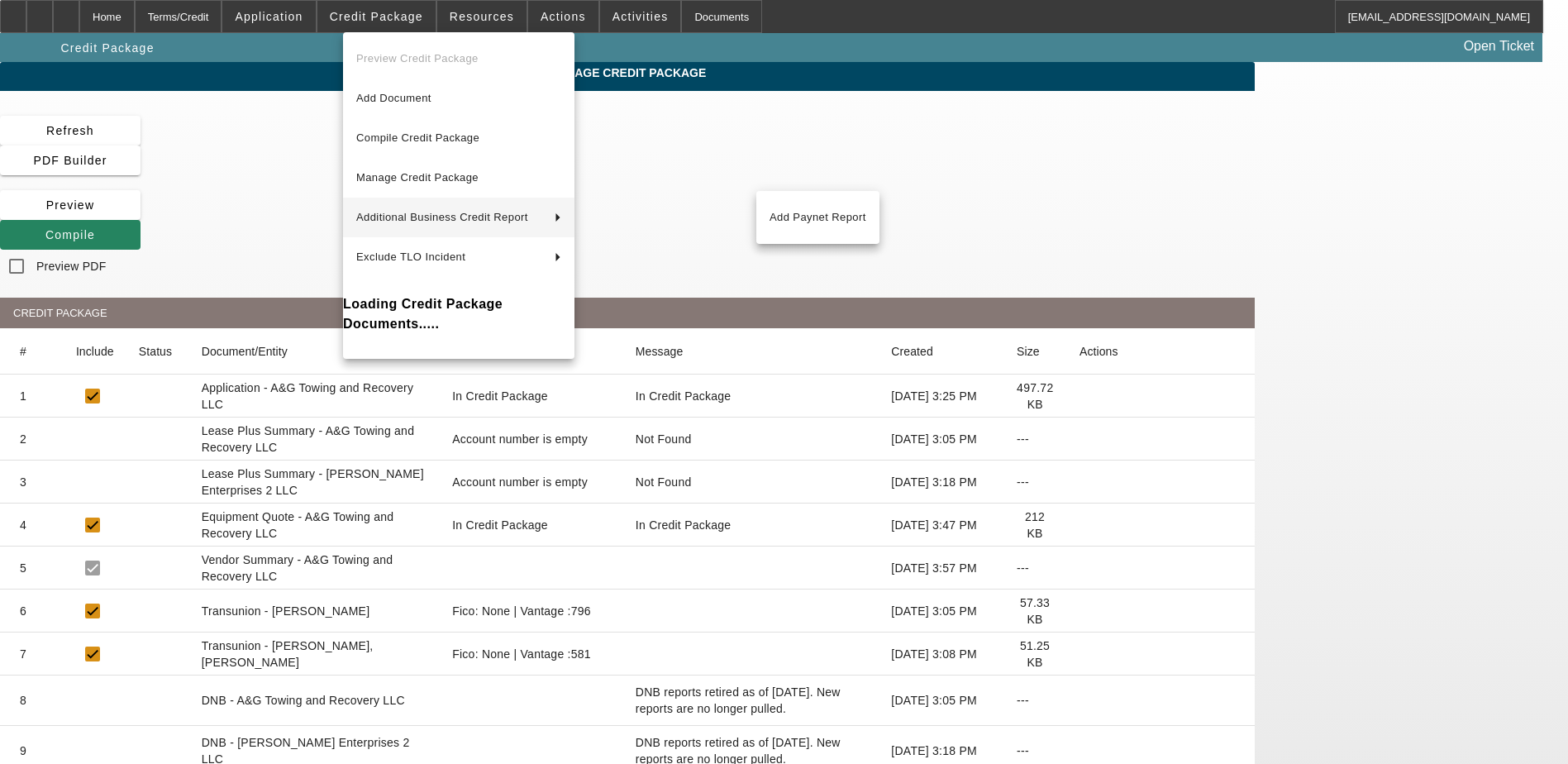
click at [400, 205] on button "Additional Business Credit Report" at bounding box center [458, 218] width 231 height 40
click at [142, 4] on div at bounding box center [784, 382] width 1568 height 764
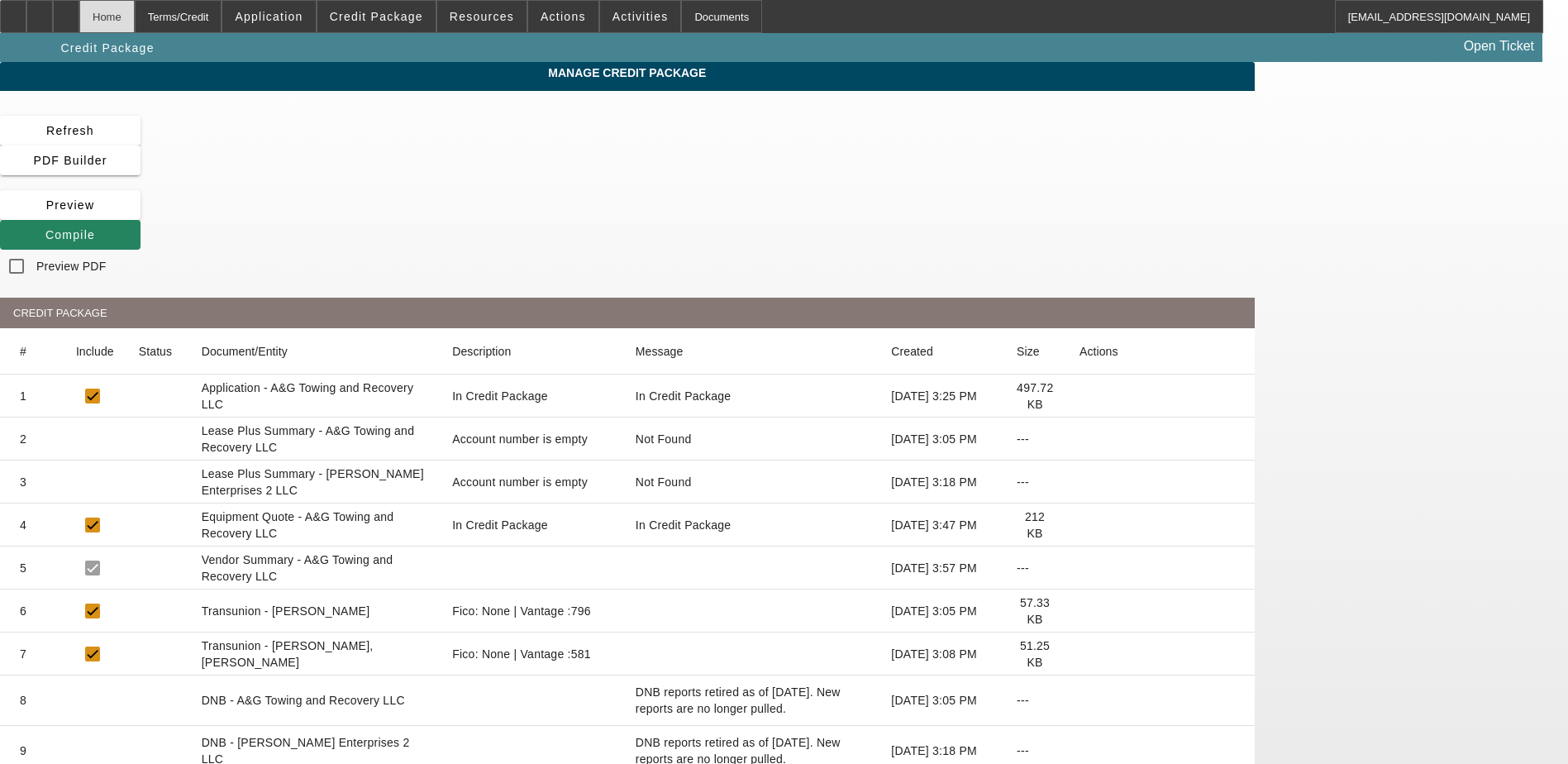
click at [135, 15] on div "Home" at bounding box center [107, 16] width 55 height 33
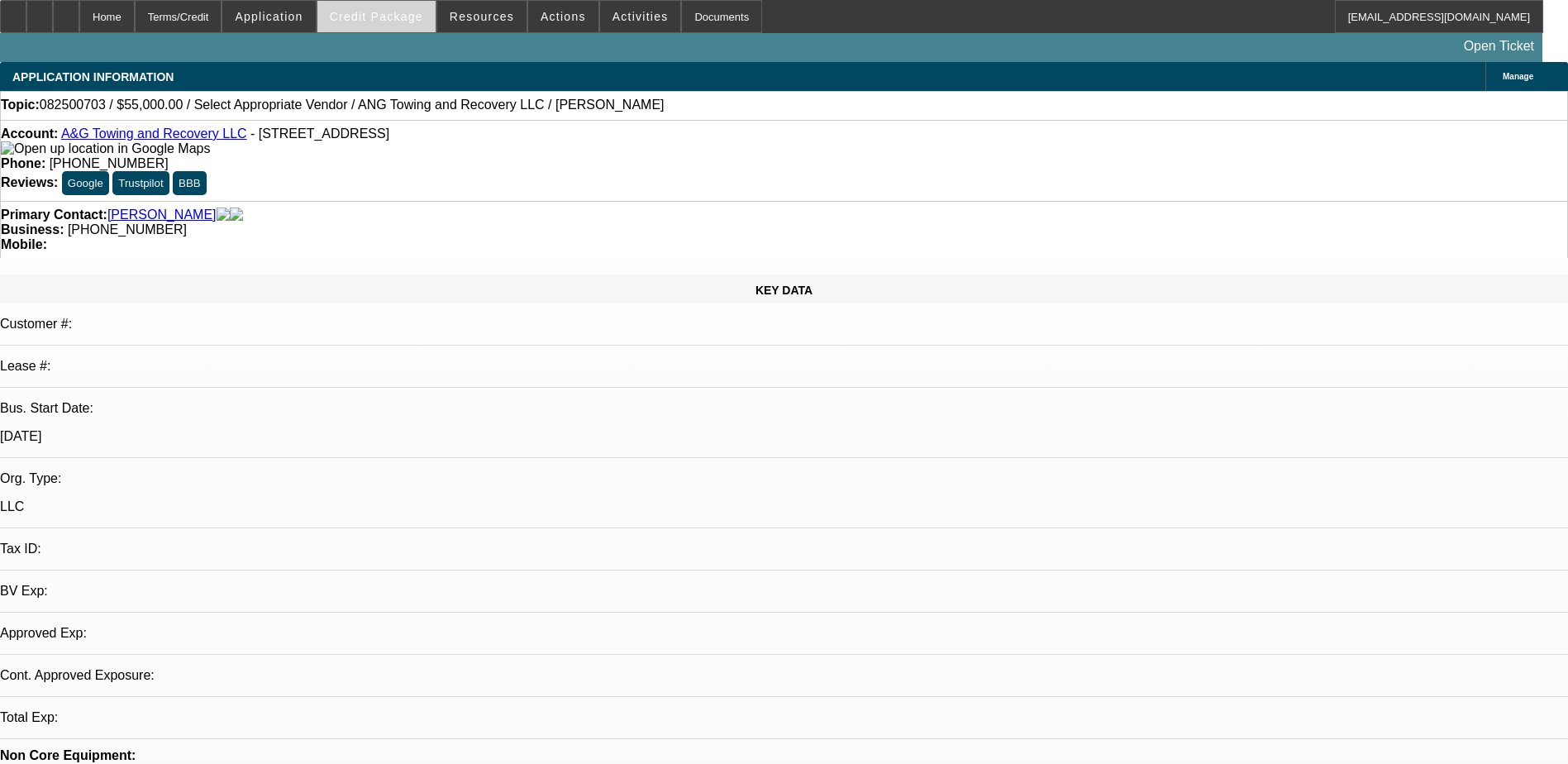
select select "0"
select select "2"
select select "0.1"
select select "4"
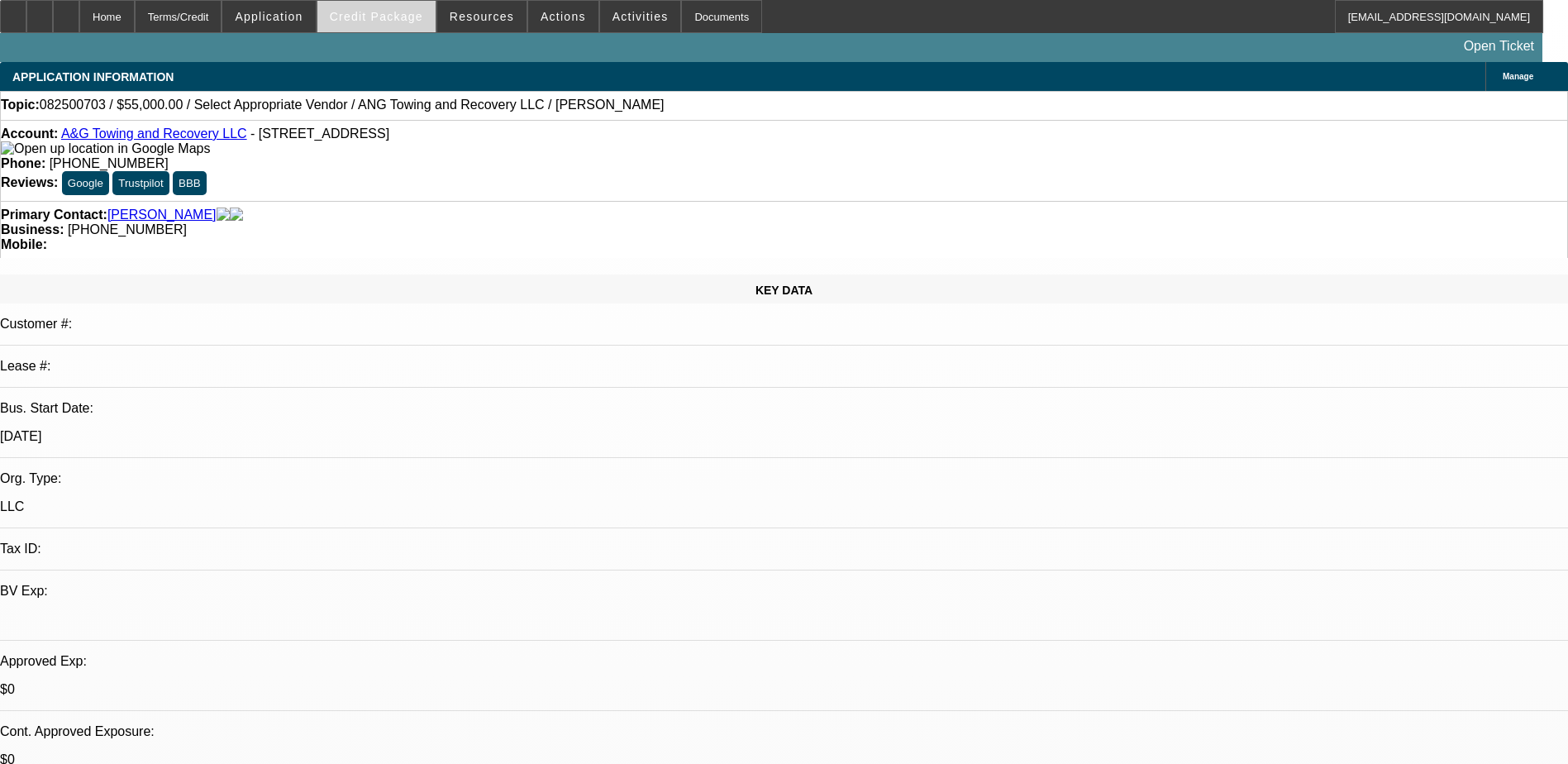
click at [386, 17] on span "Credit Package" at bounding box center [376, 16] width 93 height 14
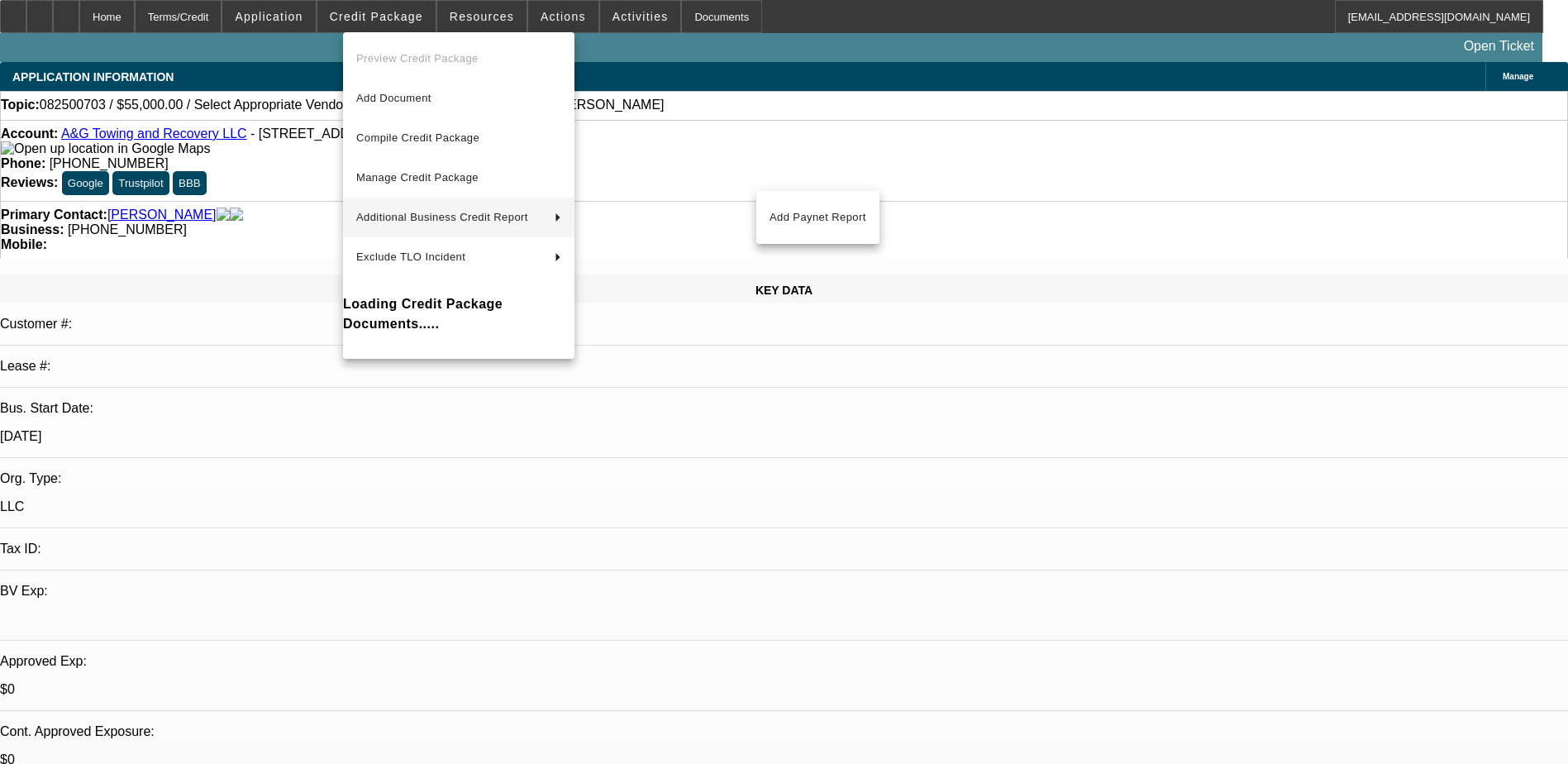
click at [445, 208] on span "Additional Business Credit Report" at bounding box center [448, 218] width 185 height 20
click at [818, 208] on span "Add Paynet Report" at bounding box center [817, 218] width 97 height 20
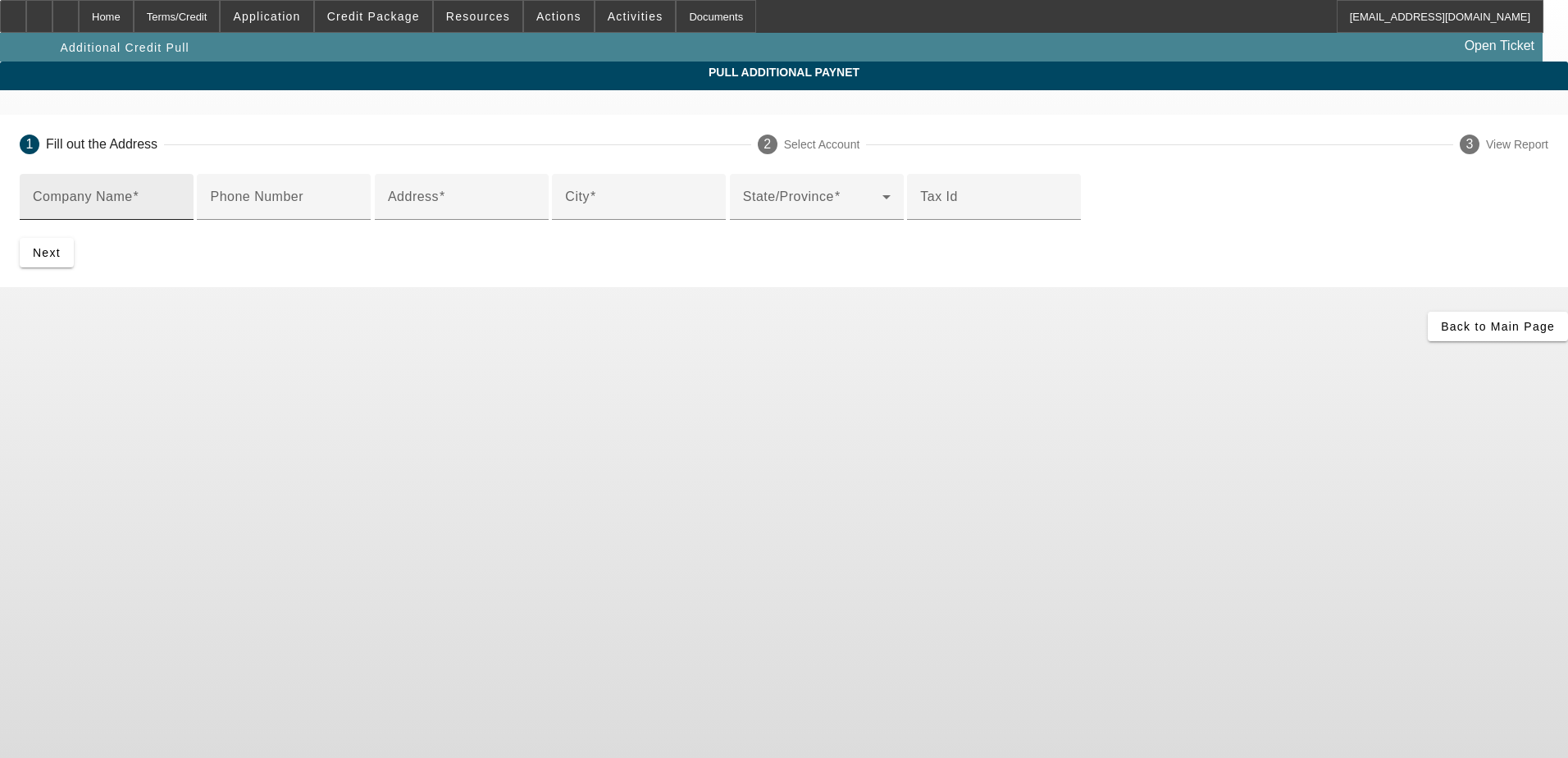
click at [181, 190] on div "Company Name" at bounding box center [106, 196] width 147 height 46
drag, startPoint x: 500, startPoint y: 209, endPoint x: 400, endPoint y: 201, distance: 100.3
click at [181, 201] on input "Autry ENterprises LLC" at bounding box center [106, 203] width 147 height 20
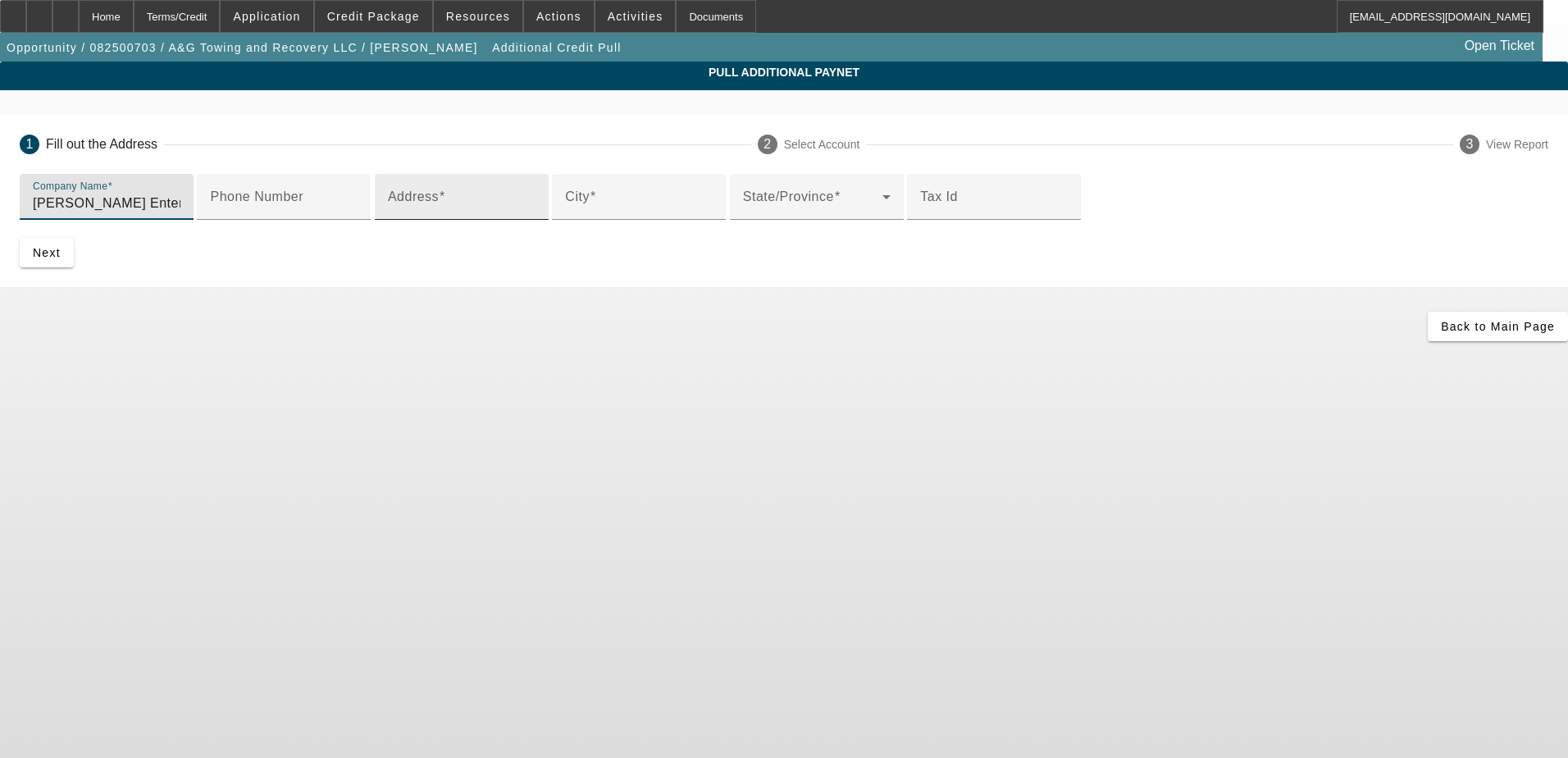
type input "[PERSON_NAME] Enterprises 2 LLC"
click at [450, 213] on input "Address" at bounding box center [462, 203] width 147 height 20
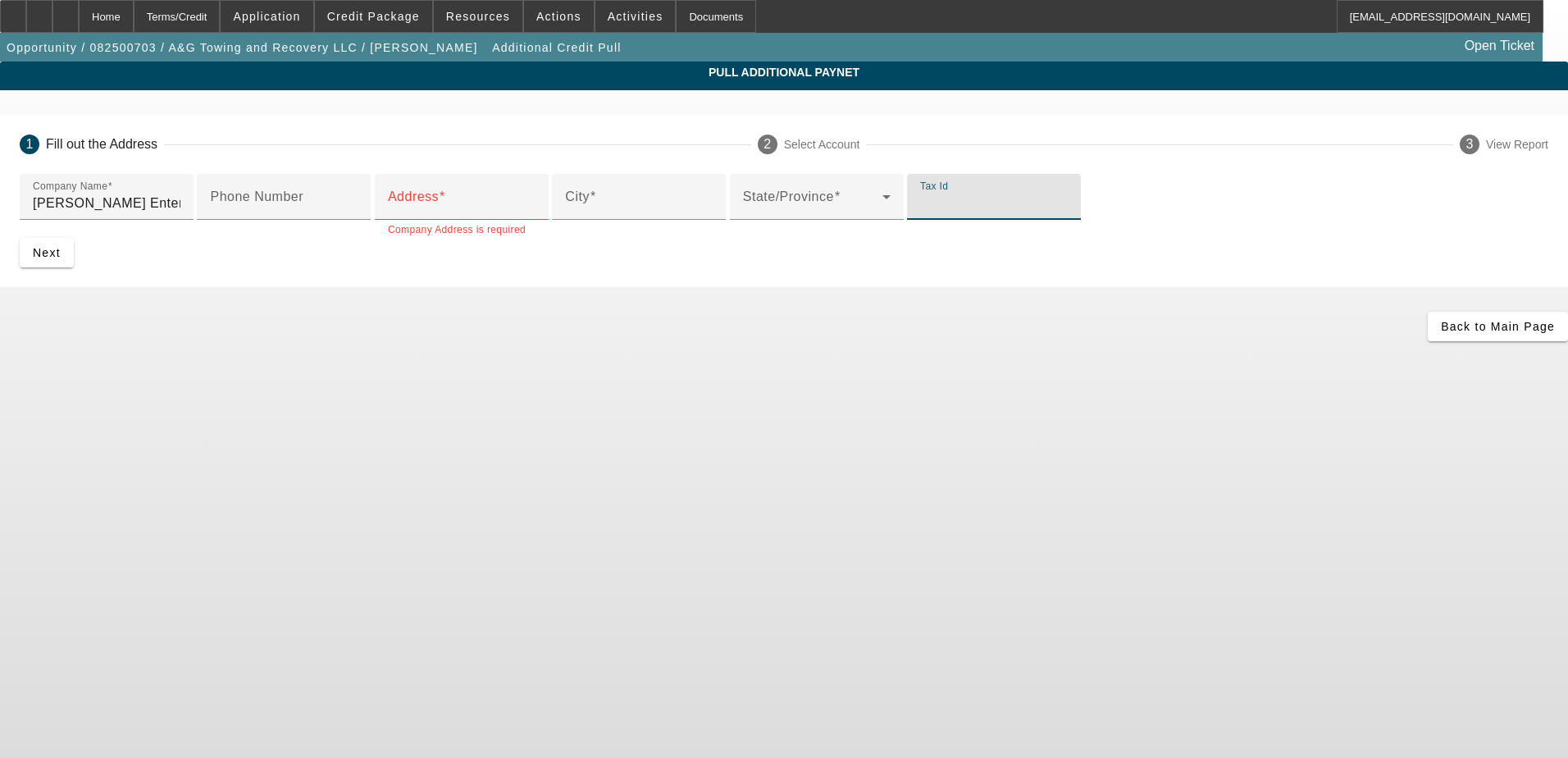
click at [921, 213] on input "Tax Id" at bounding box center [994, 203] width 147 height 20
click at [434, 219] on div "Address" at bounding box center [462, 196] width 147 height 46
click at [466, 213] on input "Address" at bounding box center [462, 203] width 147 height 20
click at [441, 213] on input "Address" at bounding box center [462, 203] width 147 height 20
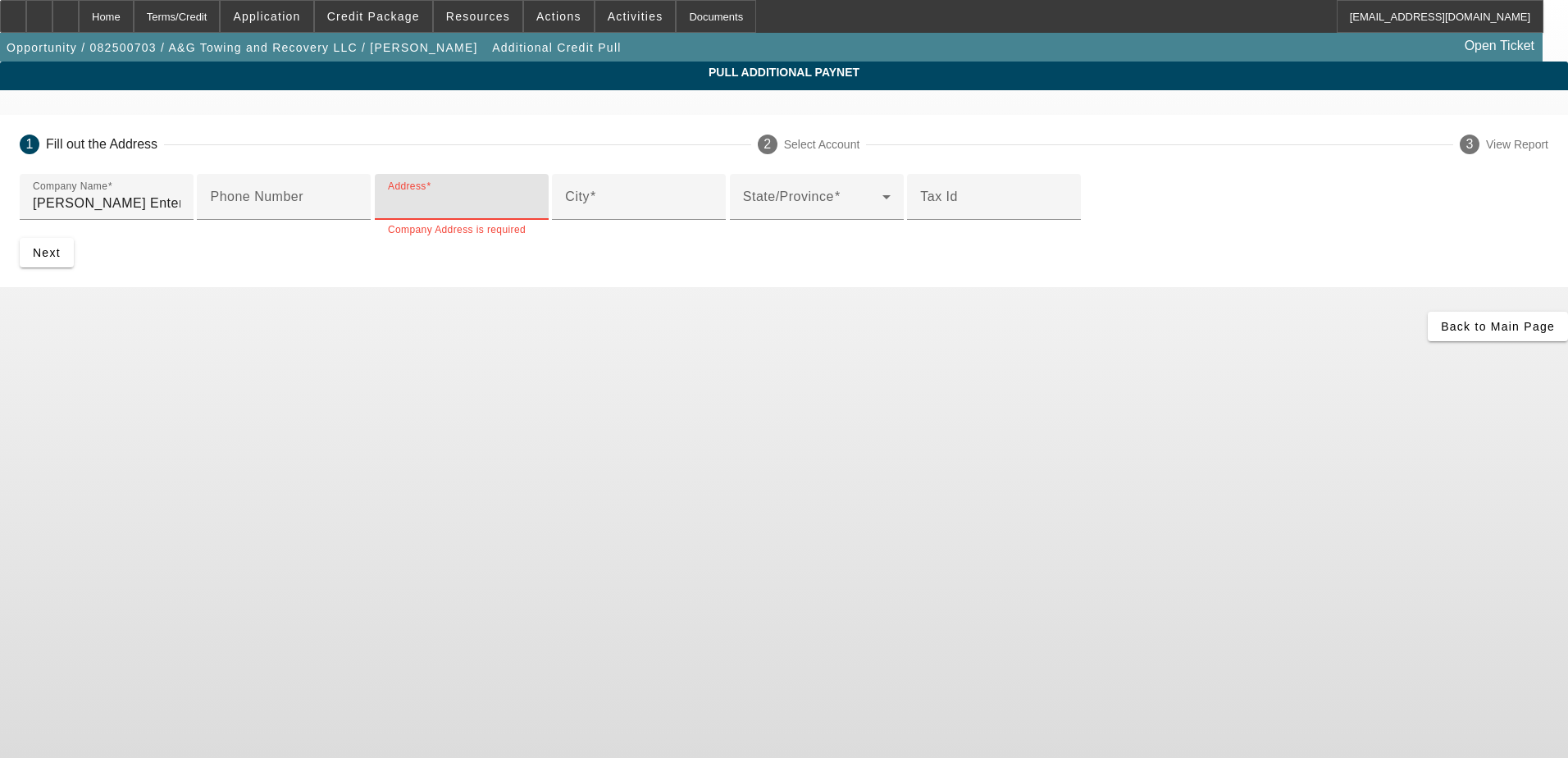
paste input "4673 Hwy 280 East, Ste."
type input "4673 Hwy 280 East, Ste. 9"
click at [566, 213] on input "City" at bounding box center [639, 203] width 147 height 20
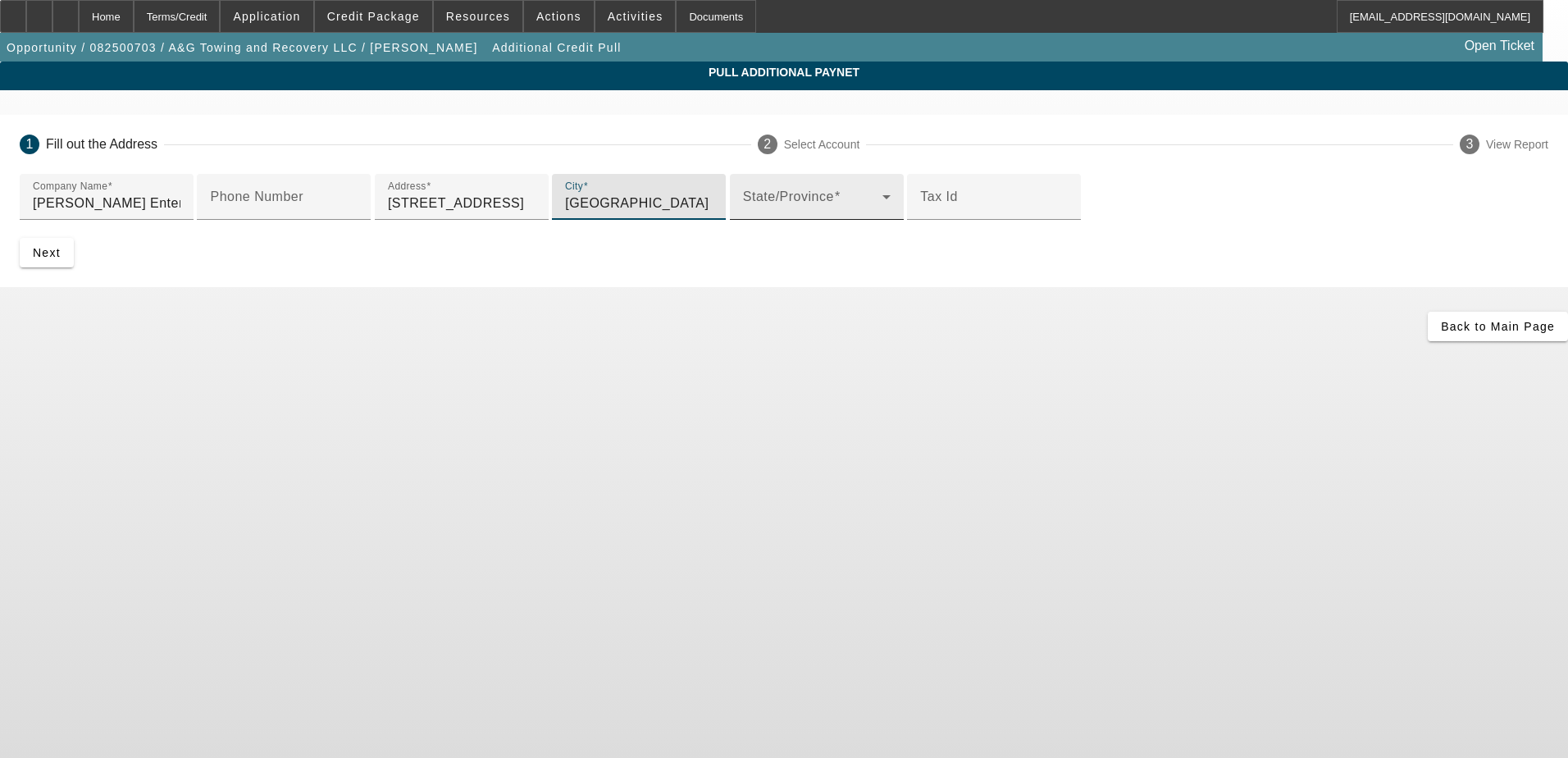
type input "Birmingham"
click at [744, 213] on span at bounding box center [813, 203] width 139 height 20
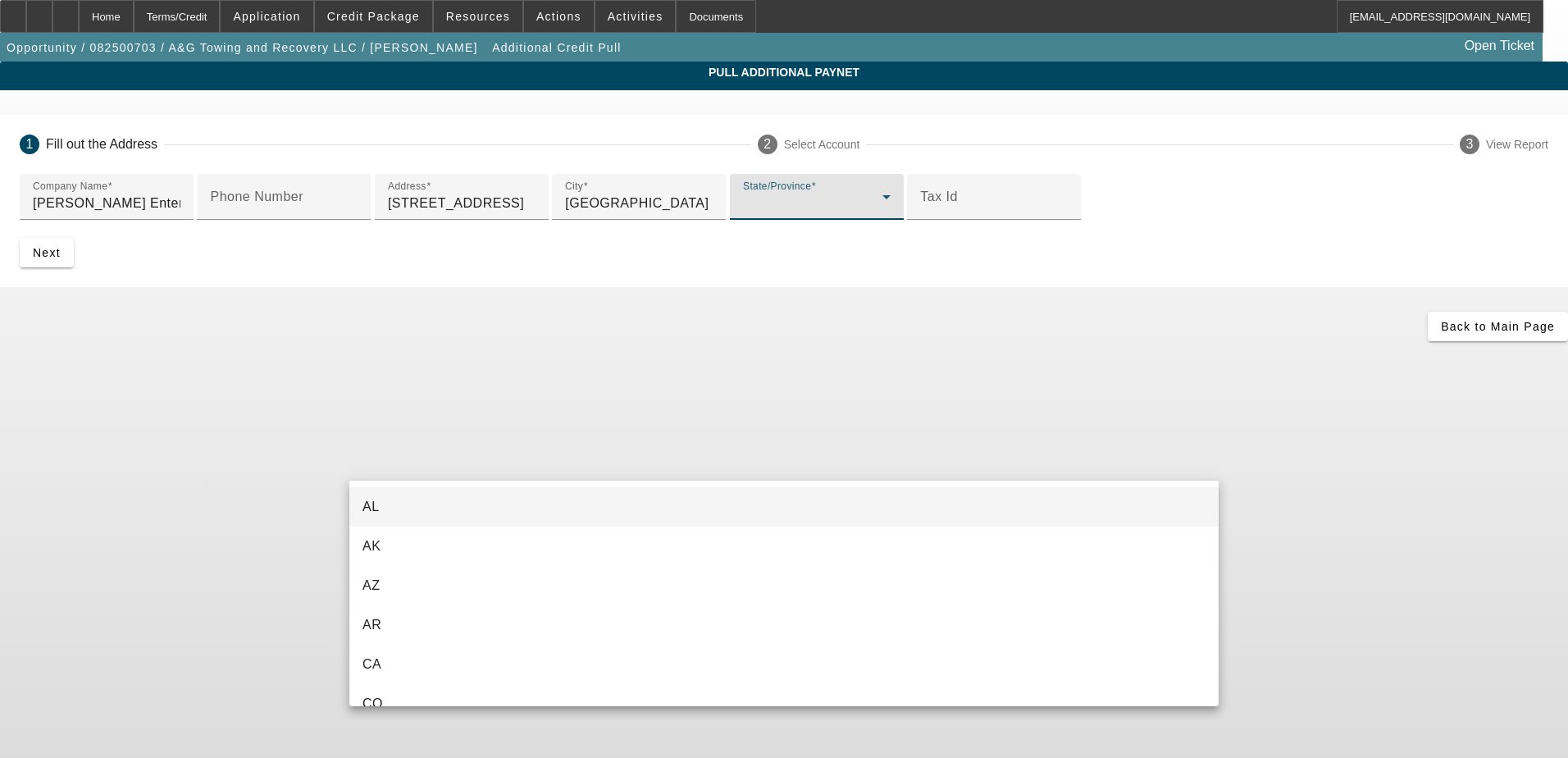
click at [458, 507] on mat-option "AL" at bounding box center [784, 507] width 869 height 40
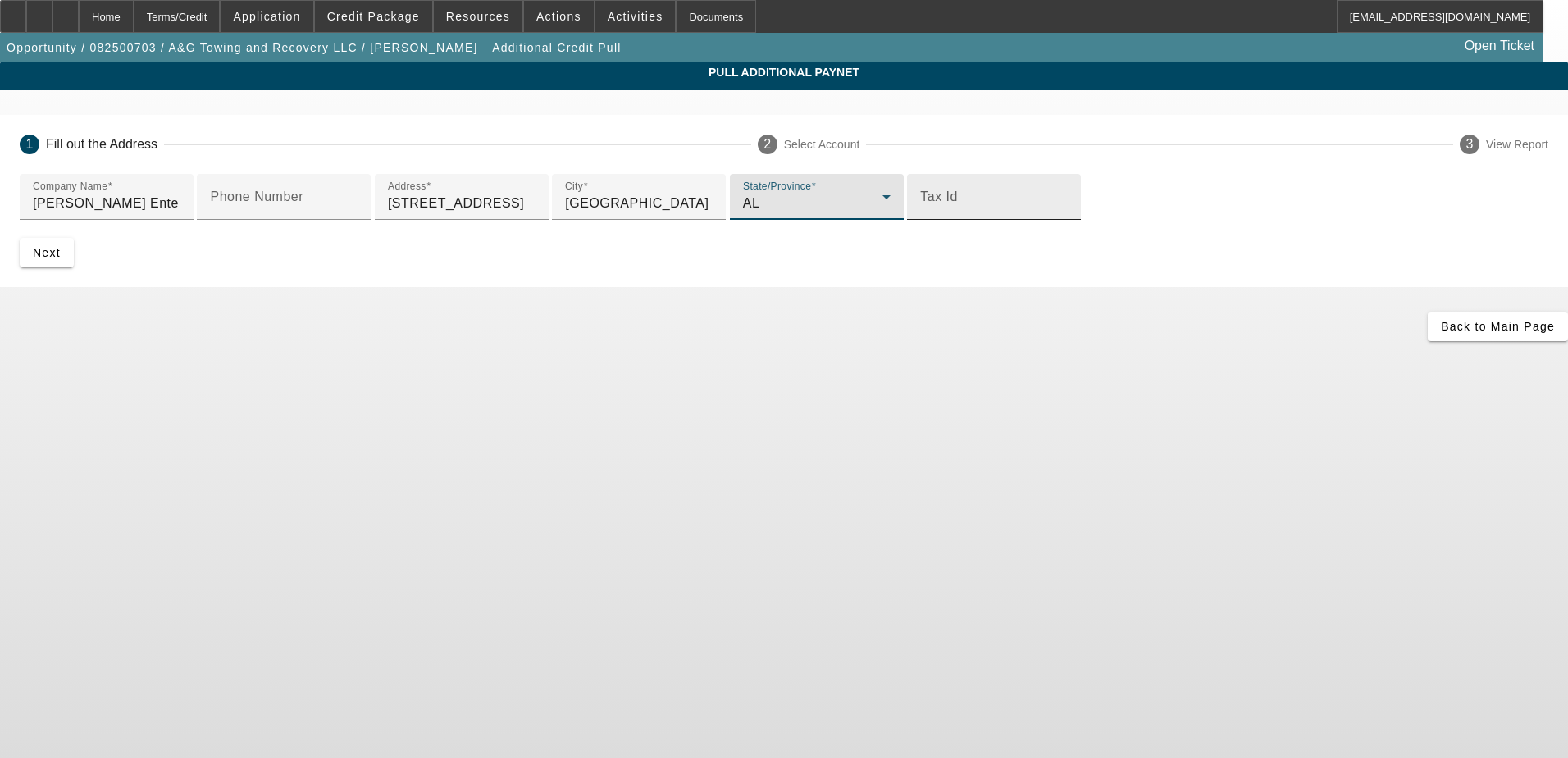
click at [921, 213] on input "Tax Id" at bounding box center [994, 203] width 147 height 20
type input "825203630"
click at [61, 259] on span "Next" at bounding box center [46, 253] width 28 height 13
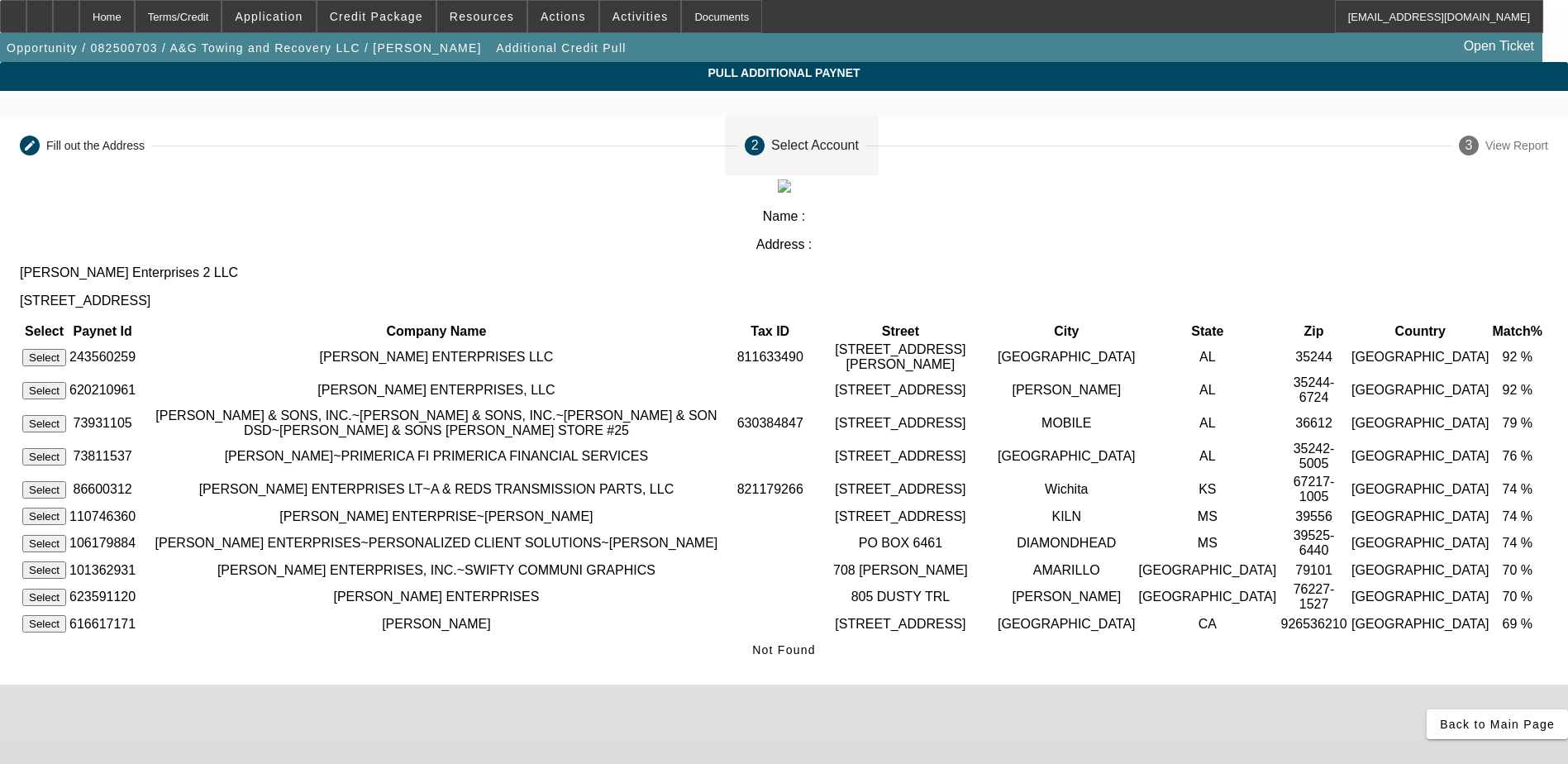
click at [66, 349] on button "Select" at bounding box center [44, 357] width 43 height 17
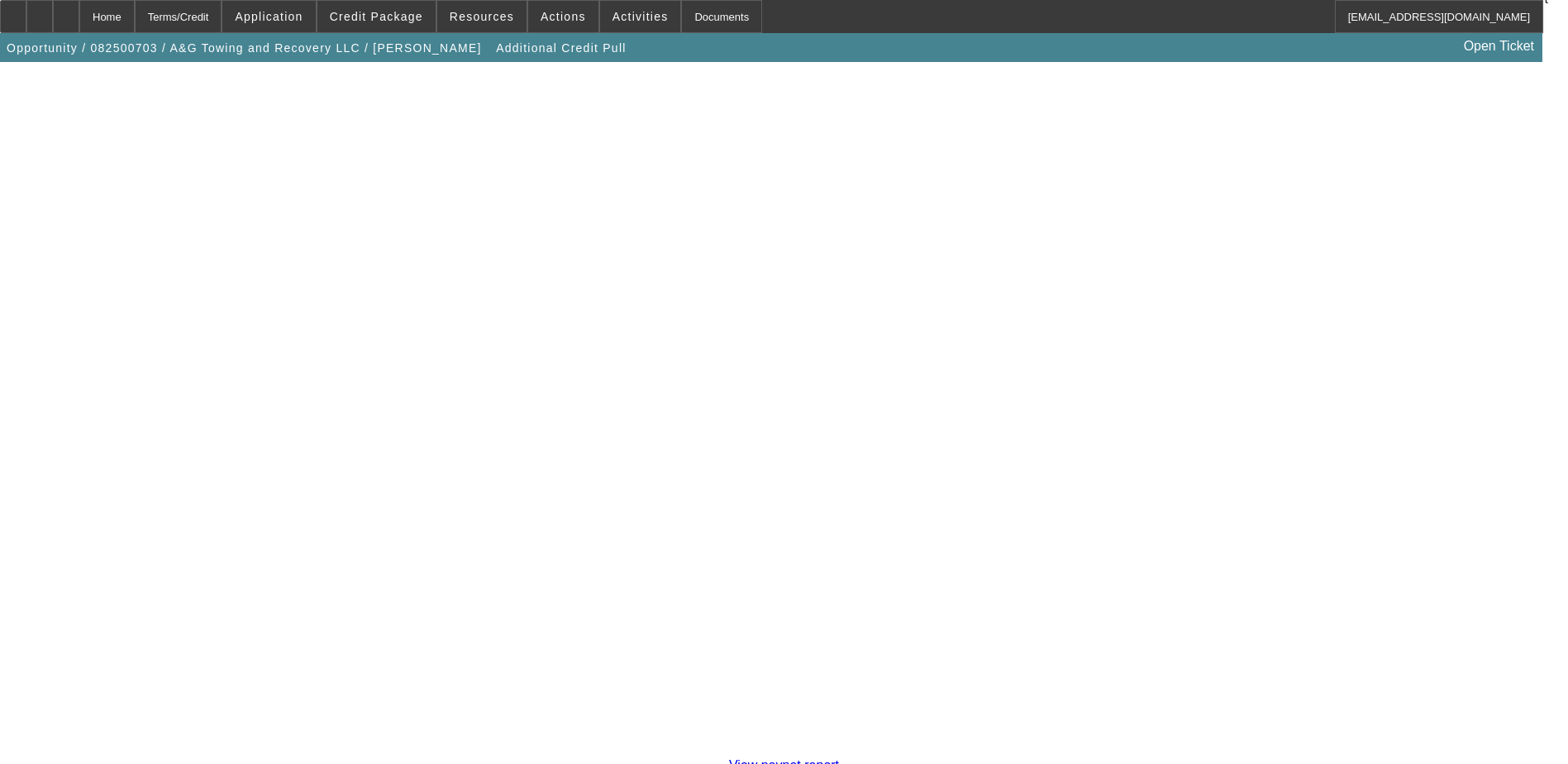
scroll to position [291, 0]
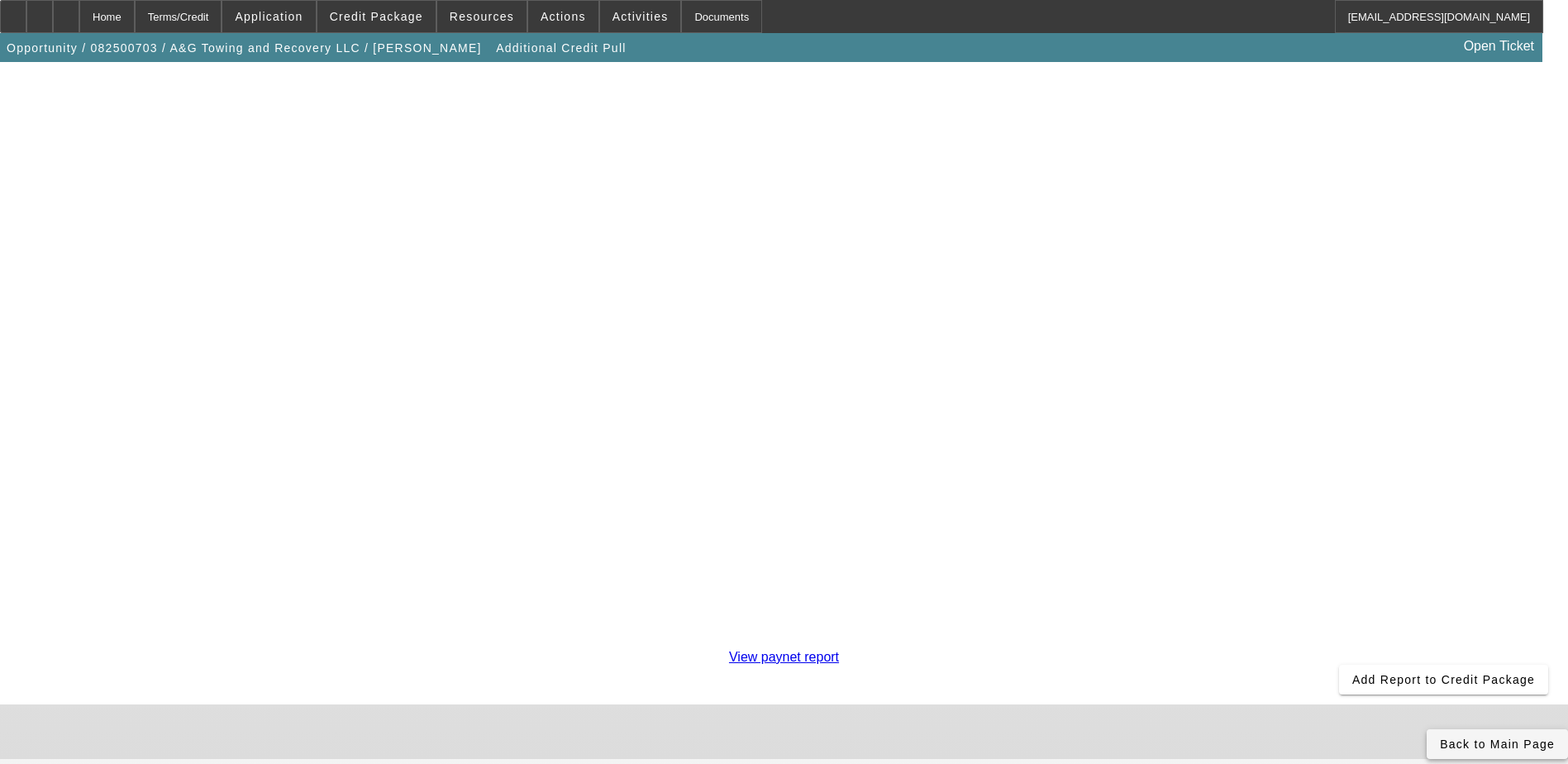
click at [1439, 738] on icon at bounding box center [1439, 744] width 0 height 14
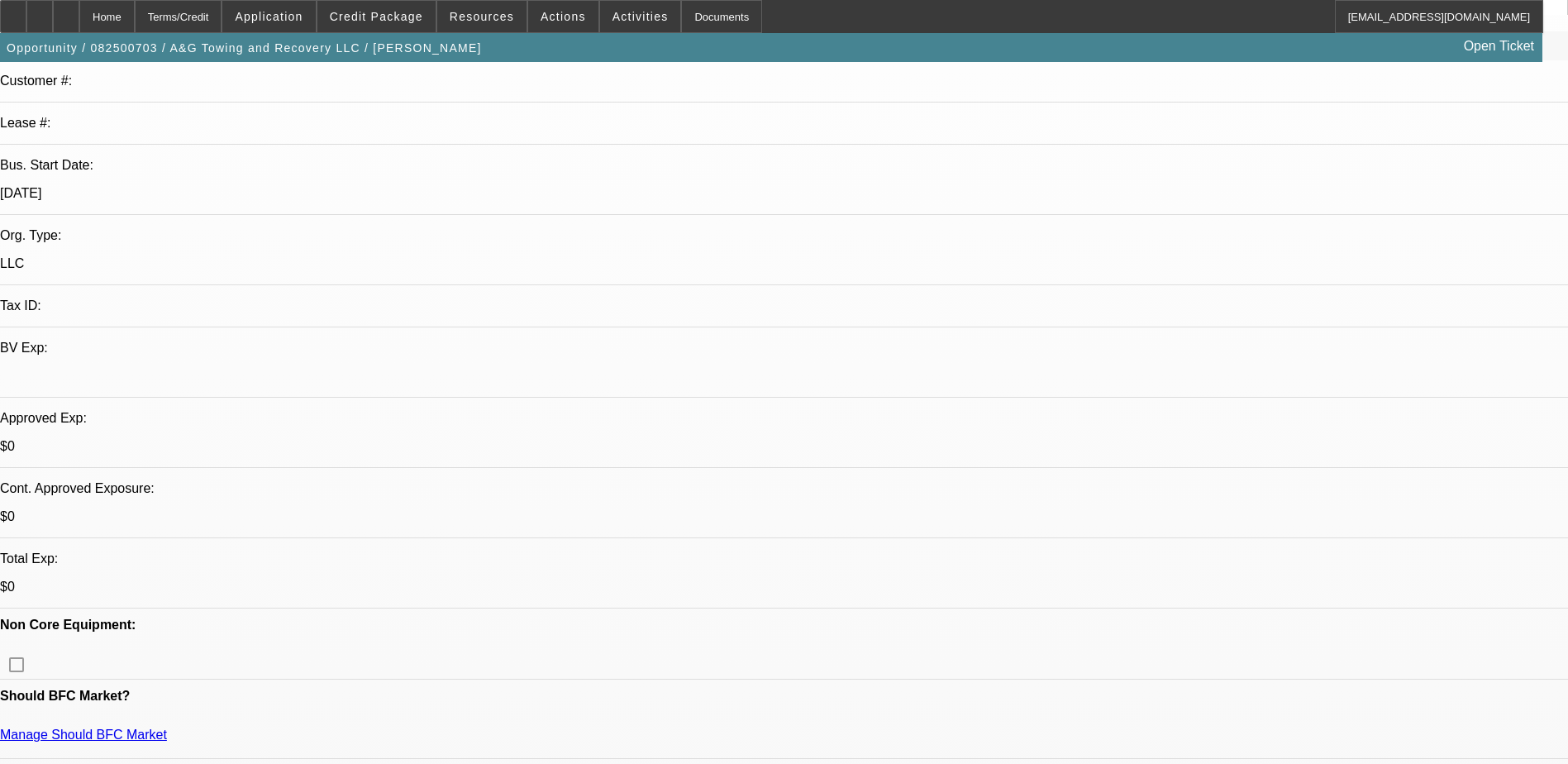
select select "0"
select select "2"
select select "0.1"
select select "4"
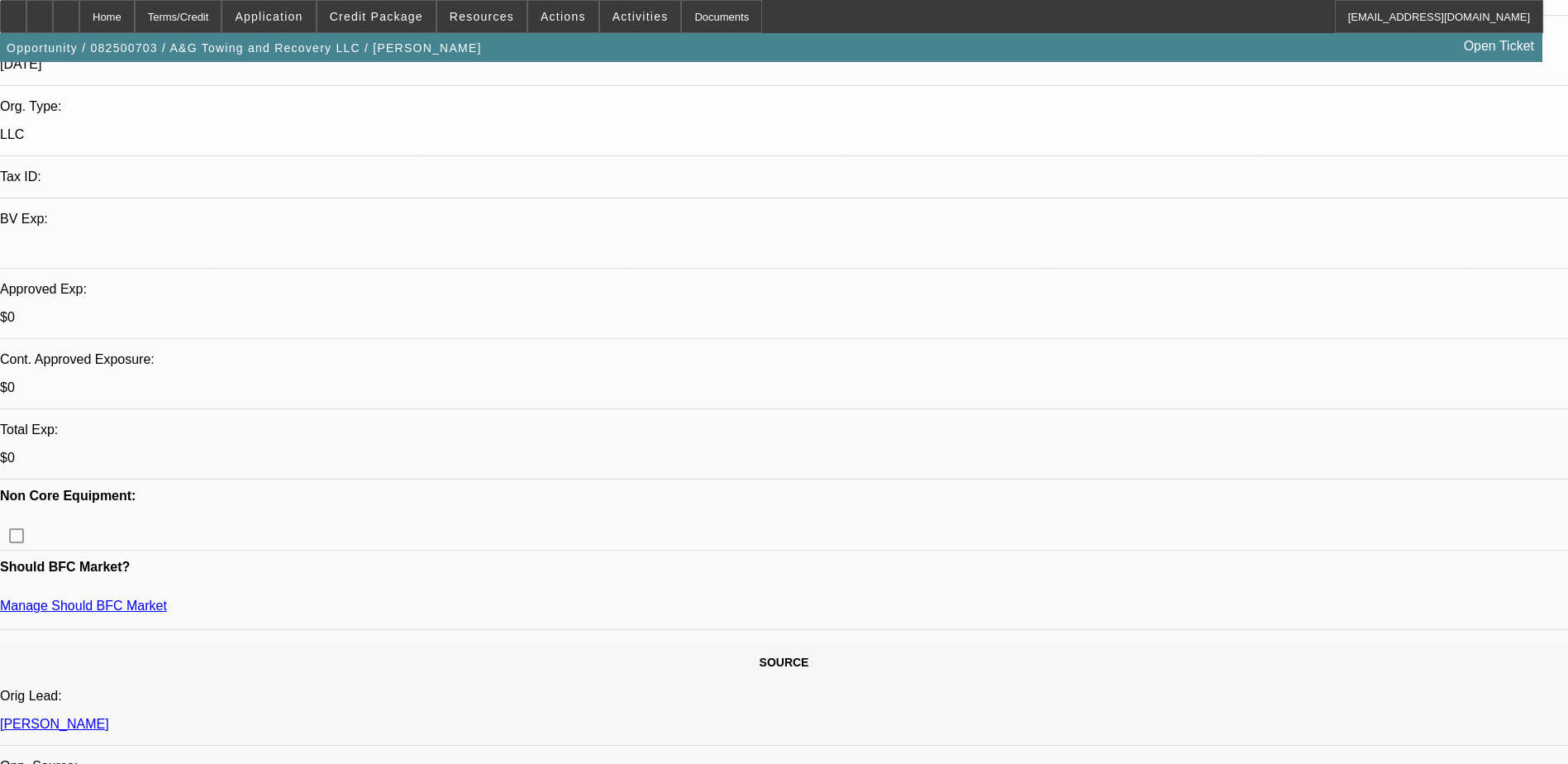
scroll to position [496, 0]
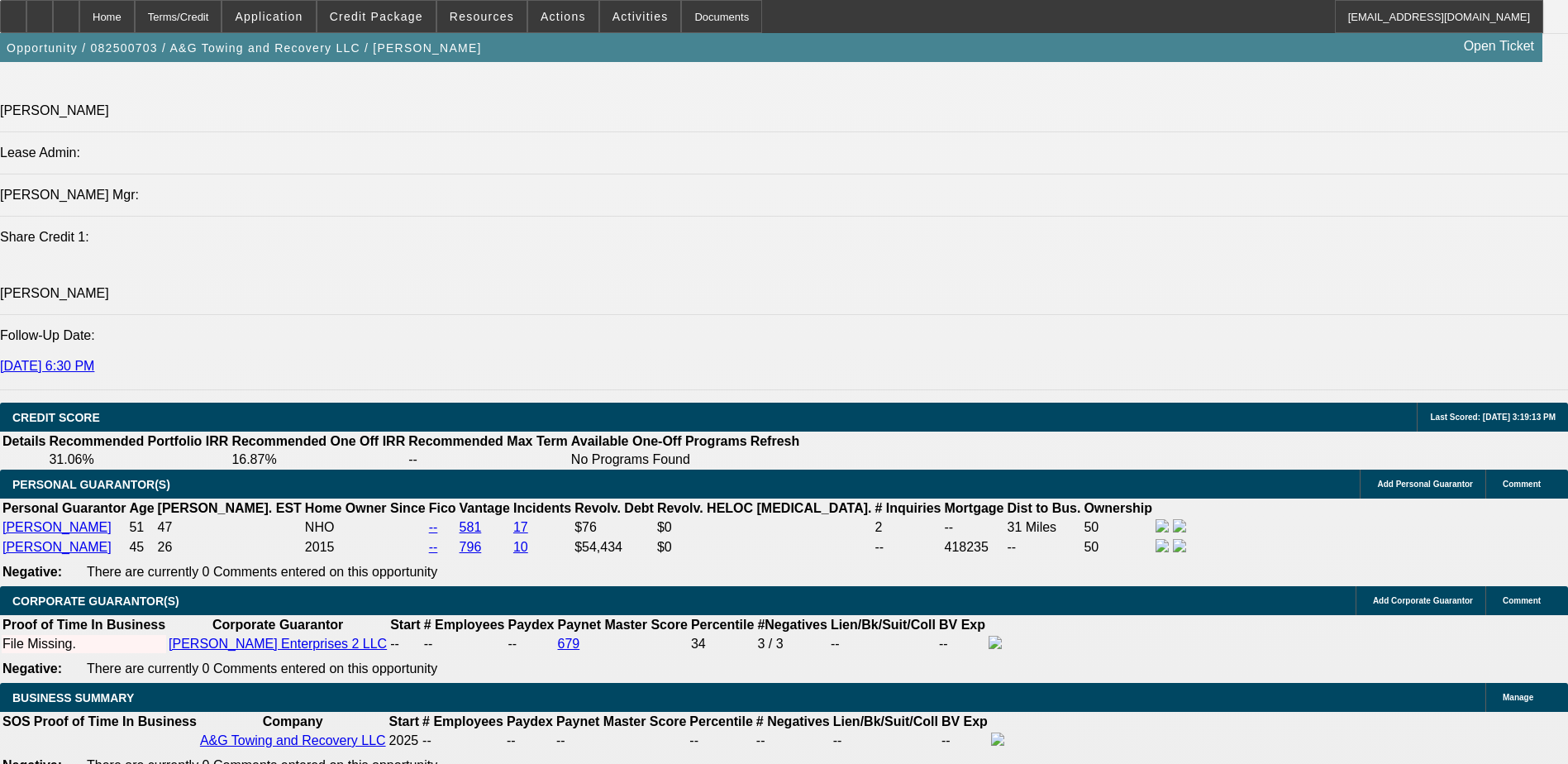
scroll to position [1985, 0]
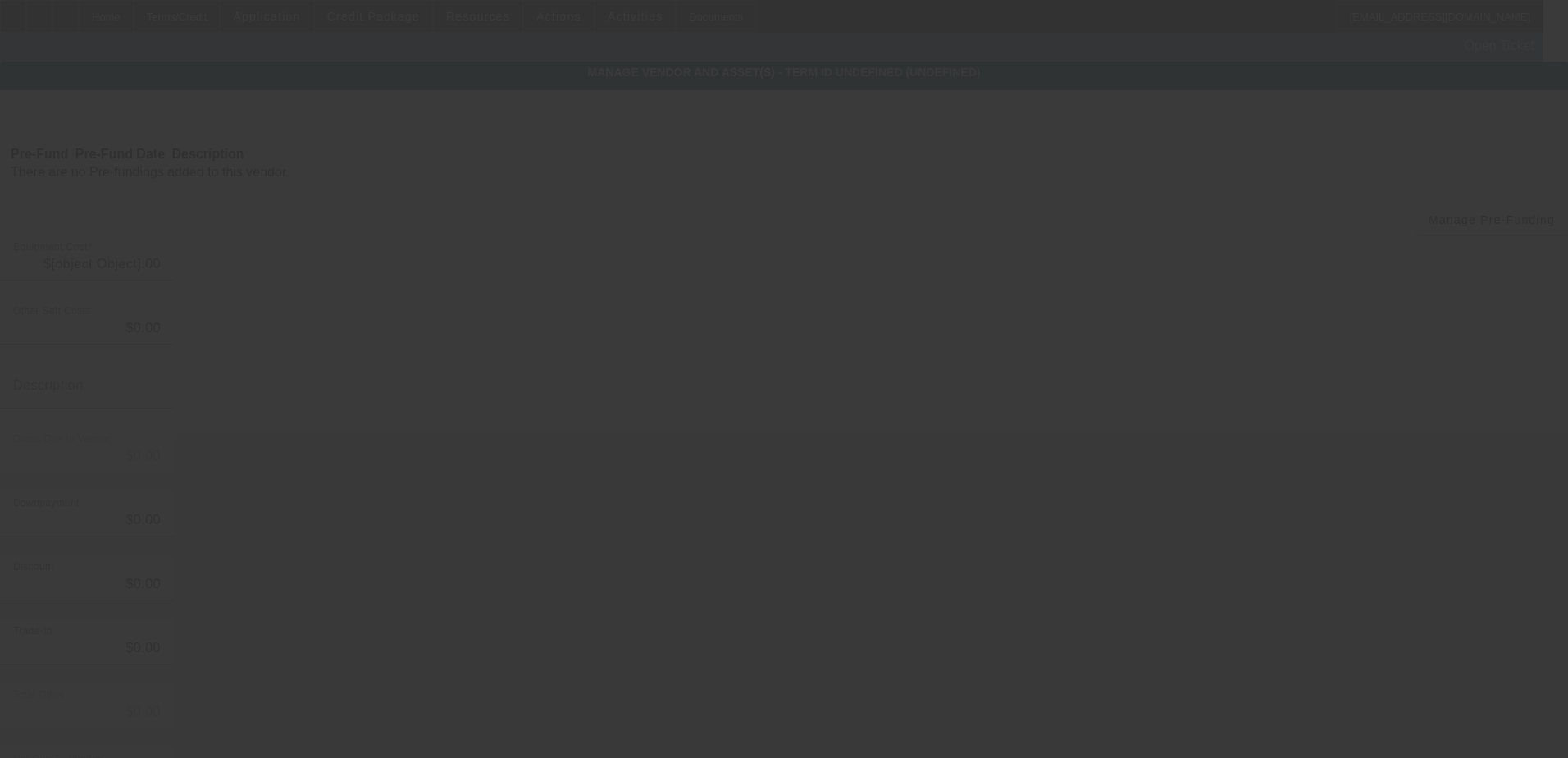
type input "$55,000.00"
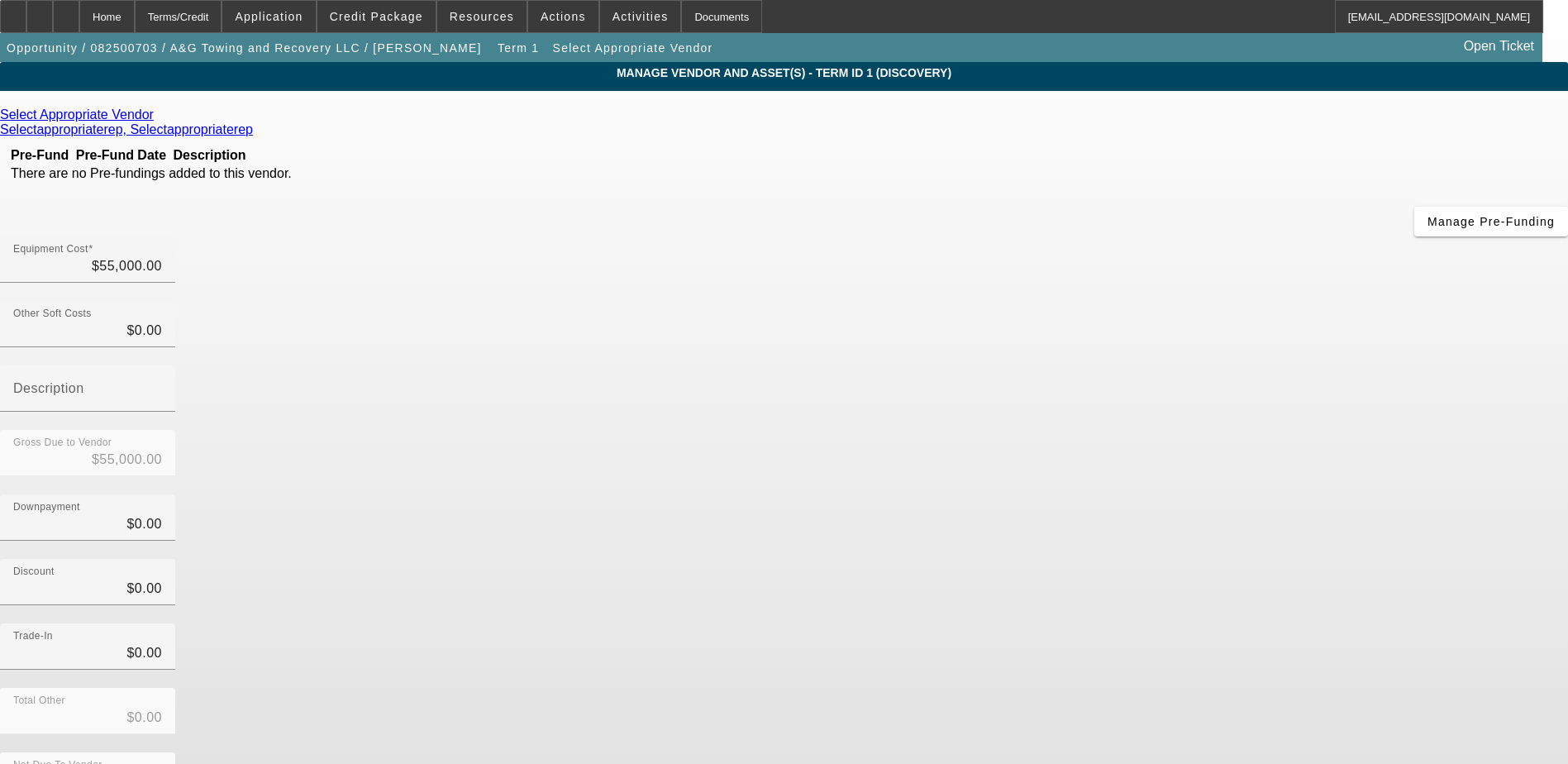
click at [158, 118] on link at bounding box center [156, 115] width 5 height 15
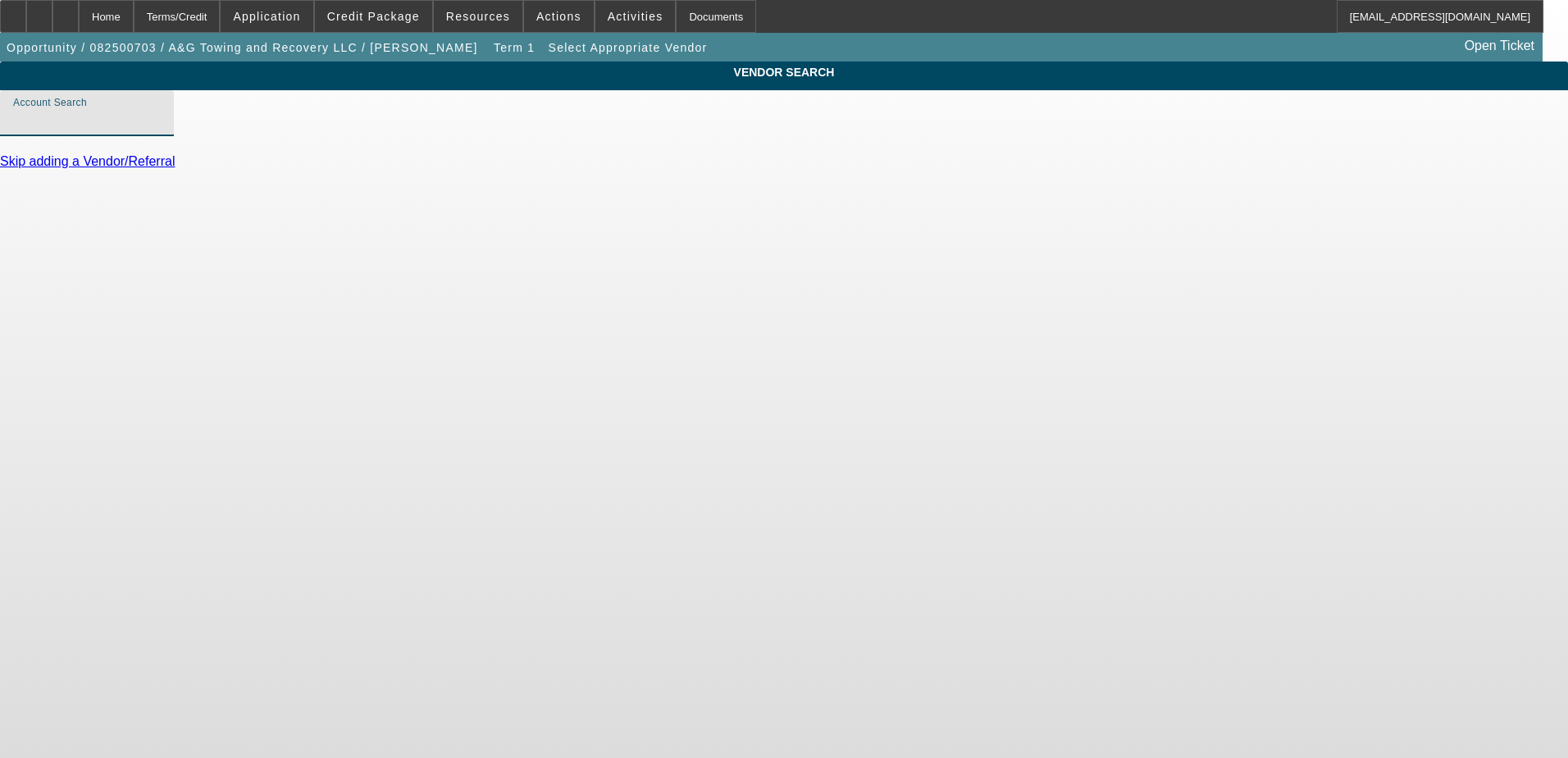
click at [161, 129] on input "Account Search" at bounding box center [87, 120] width 147 height 20
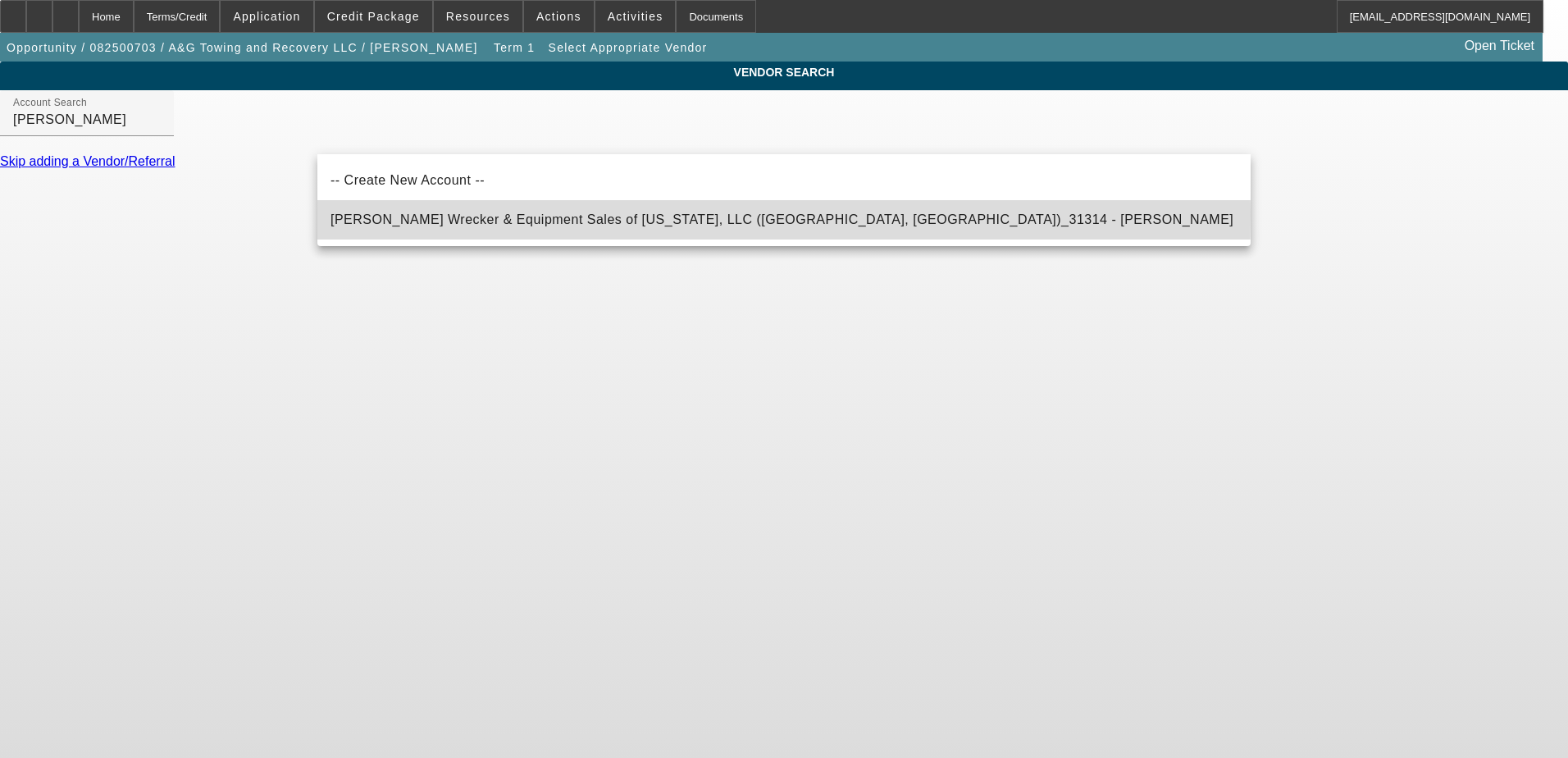
click at [408, 215] on span "Crouch's Wrecker & Equipment Sales of Florida, LLC (Orlando, FL)_31314 - Hartle…" at bounding box center [782, 219] width 903 height 14
type input "Crouch's Wrecker & Equipment Sales of Florida, LLC (Orlando, FL)_31314 - Hartle…"
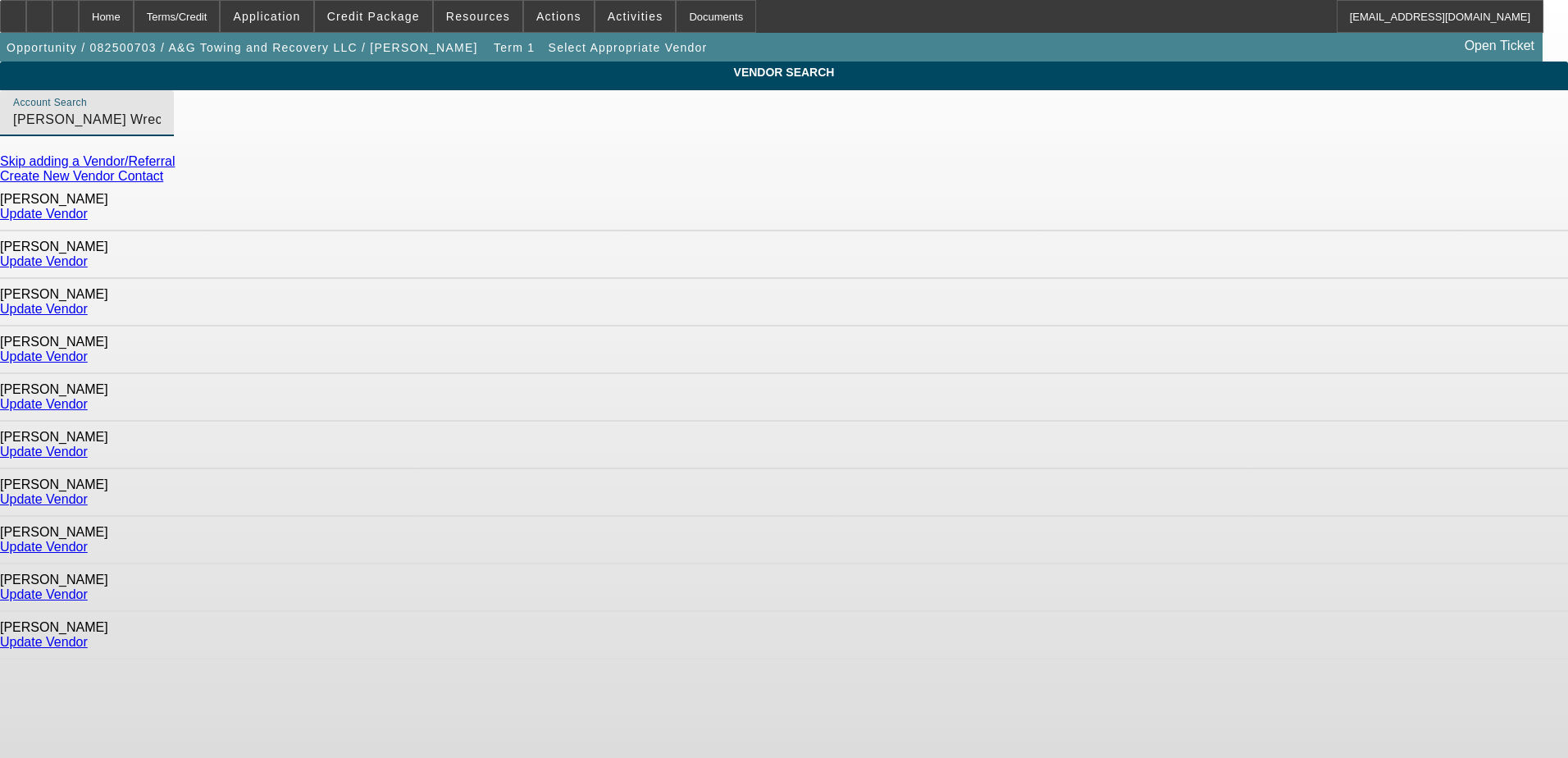
click at [88, 350] on link "Update Vendor" at bounding box center [44, 357] width 88 height 14
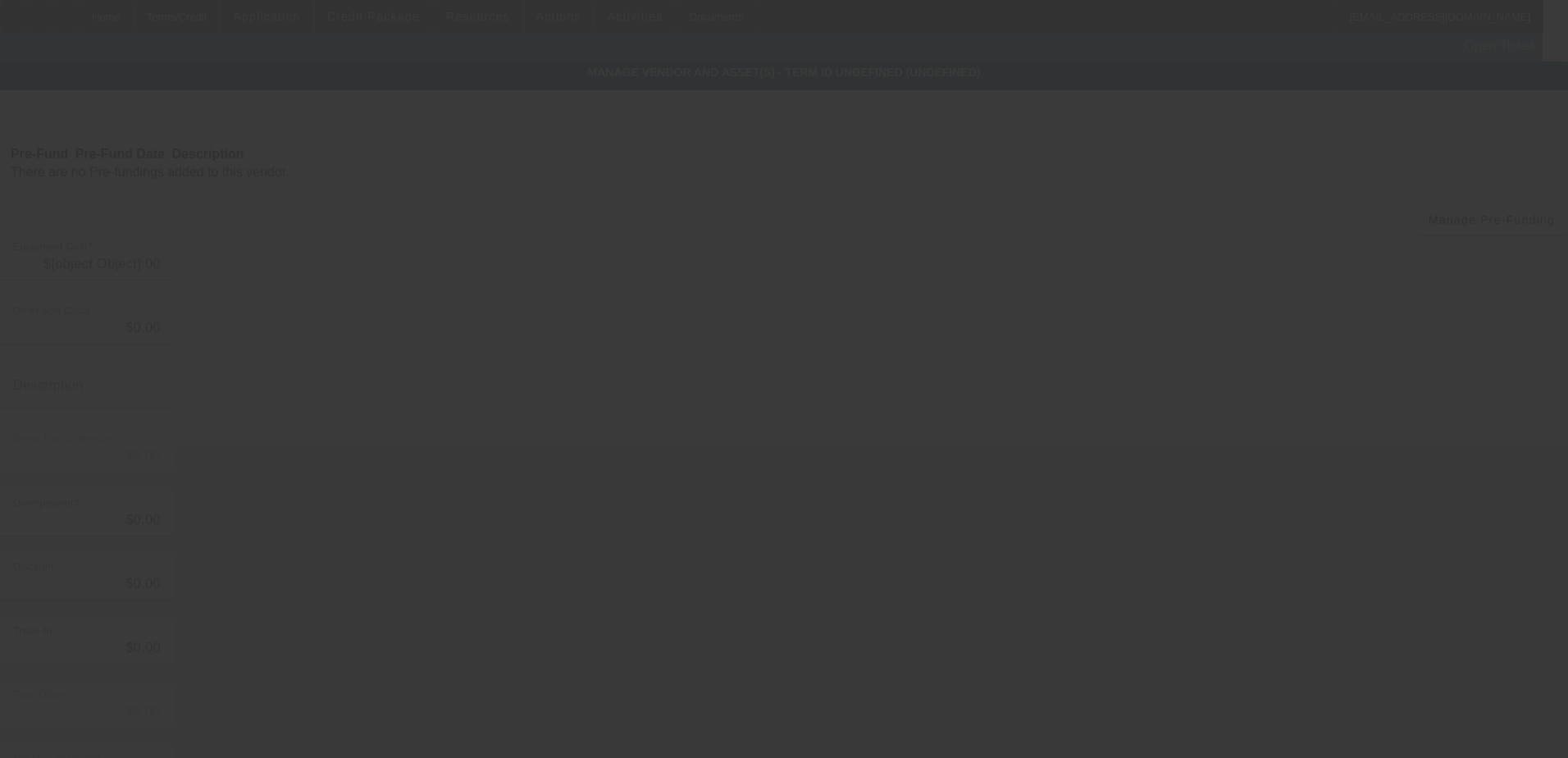
type input "$55,000.00"
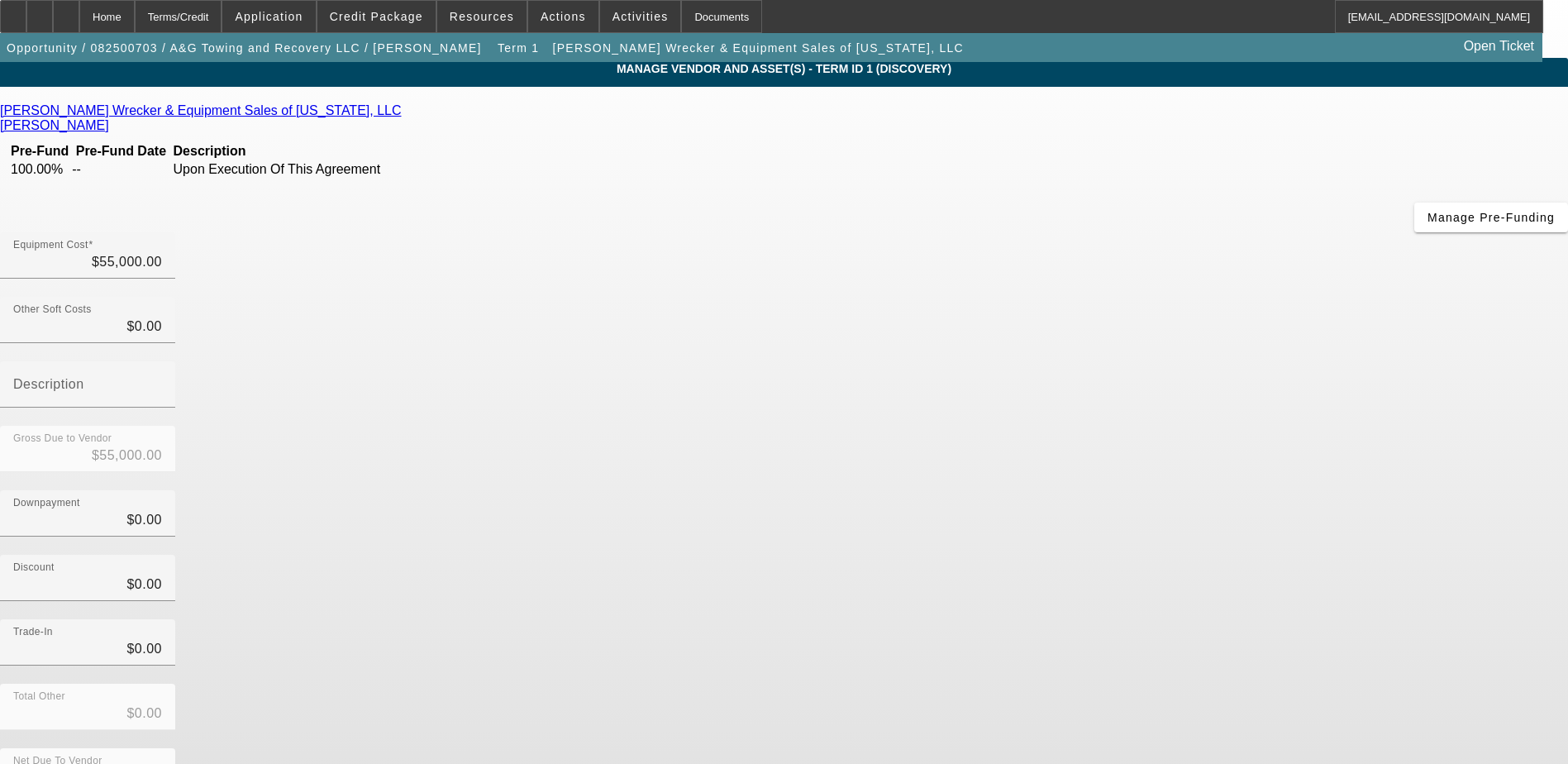
scroll to position [5, 0]
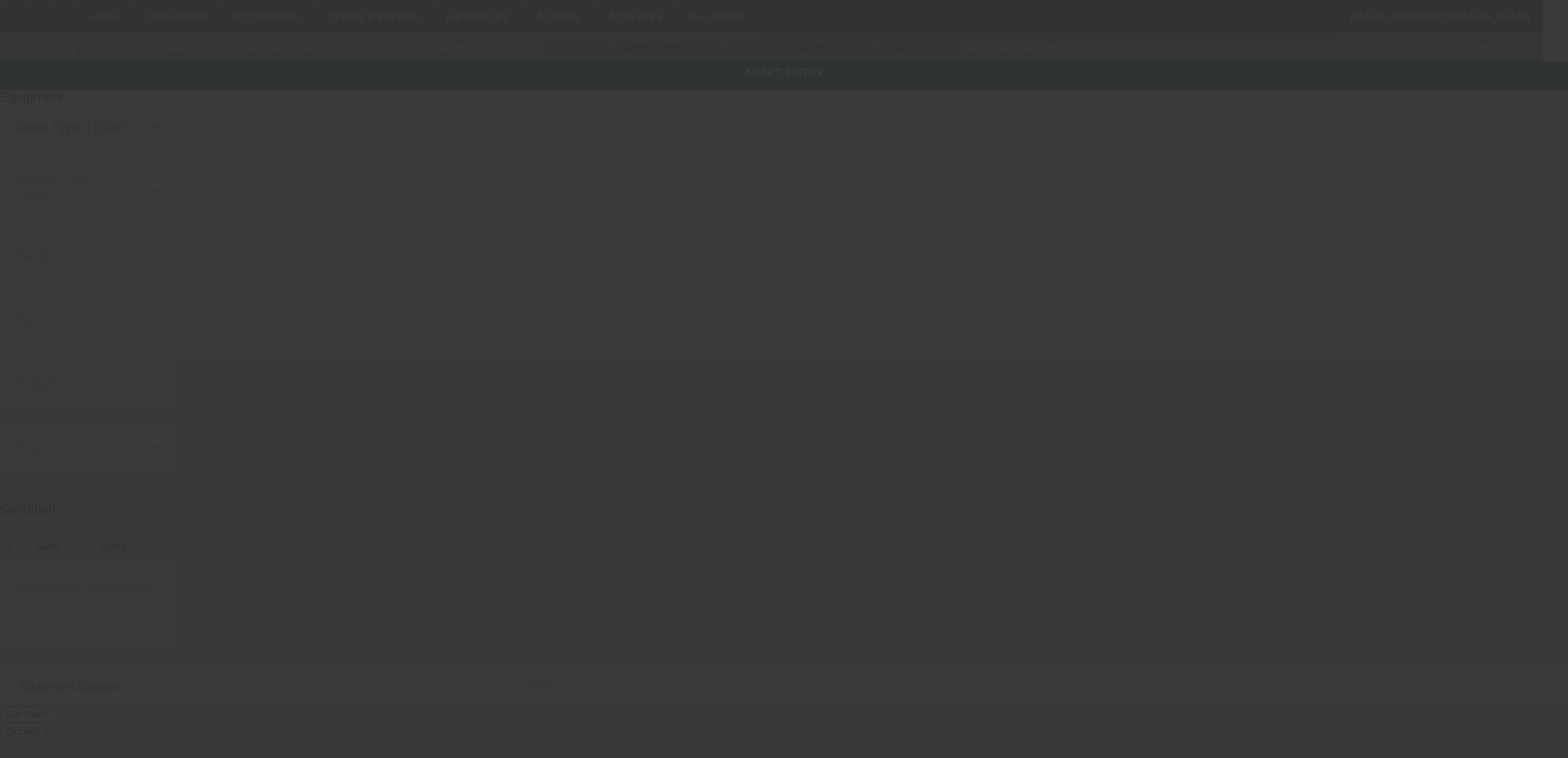
type input "3881 South Shades Crest Rd"
type input "Birmingham"
type input "35224"
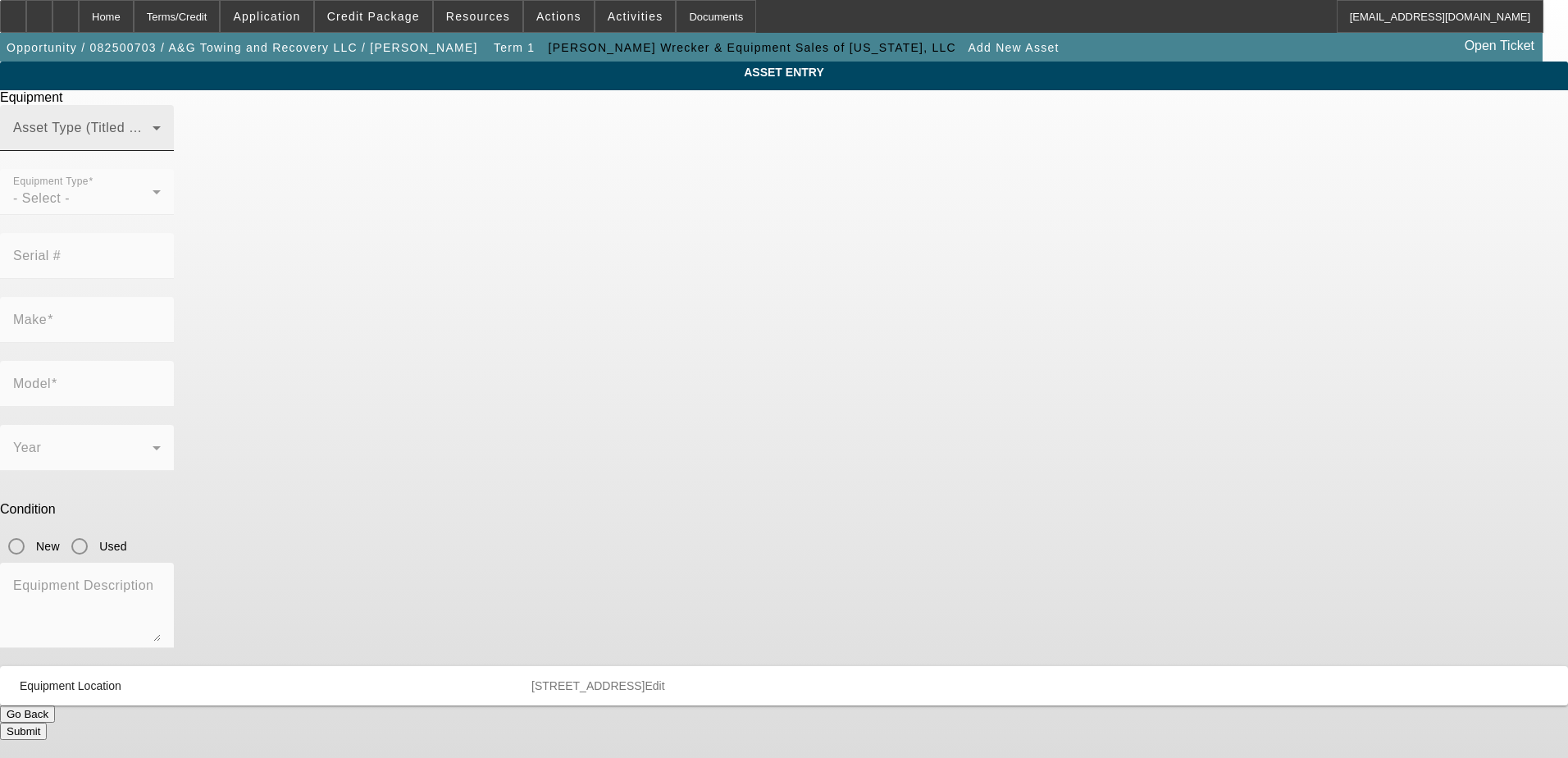
click at [153, 145] on span at bounding box center [83, 135] width 139 height 20
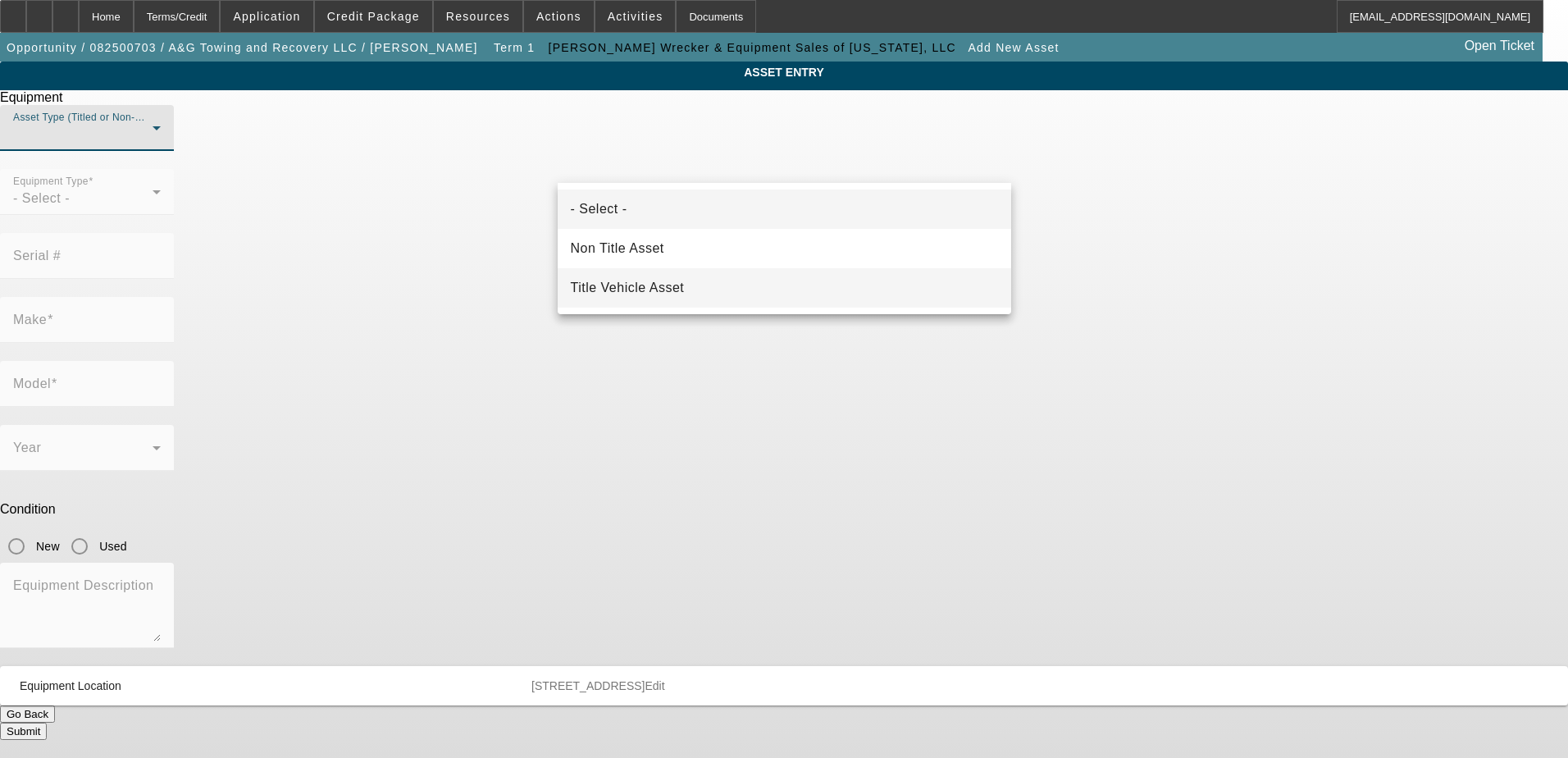
click at [678, 288] on span "Title Vehicle Asset" at bounding box center [628, 288] width 114 height 20
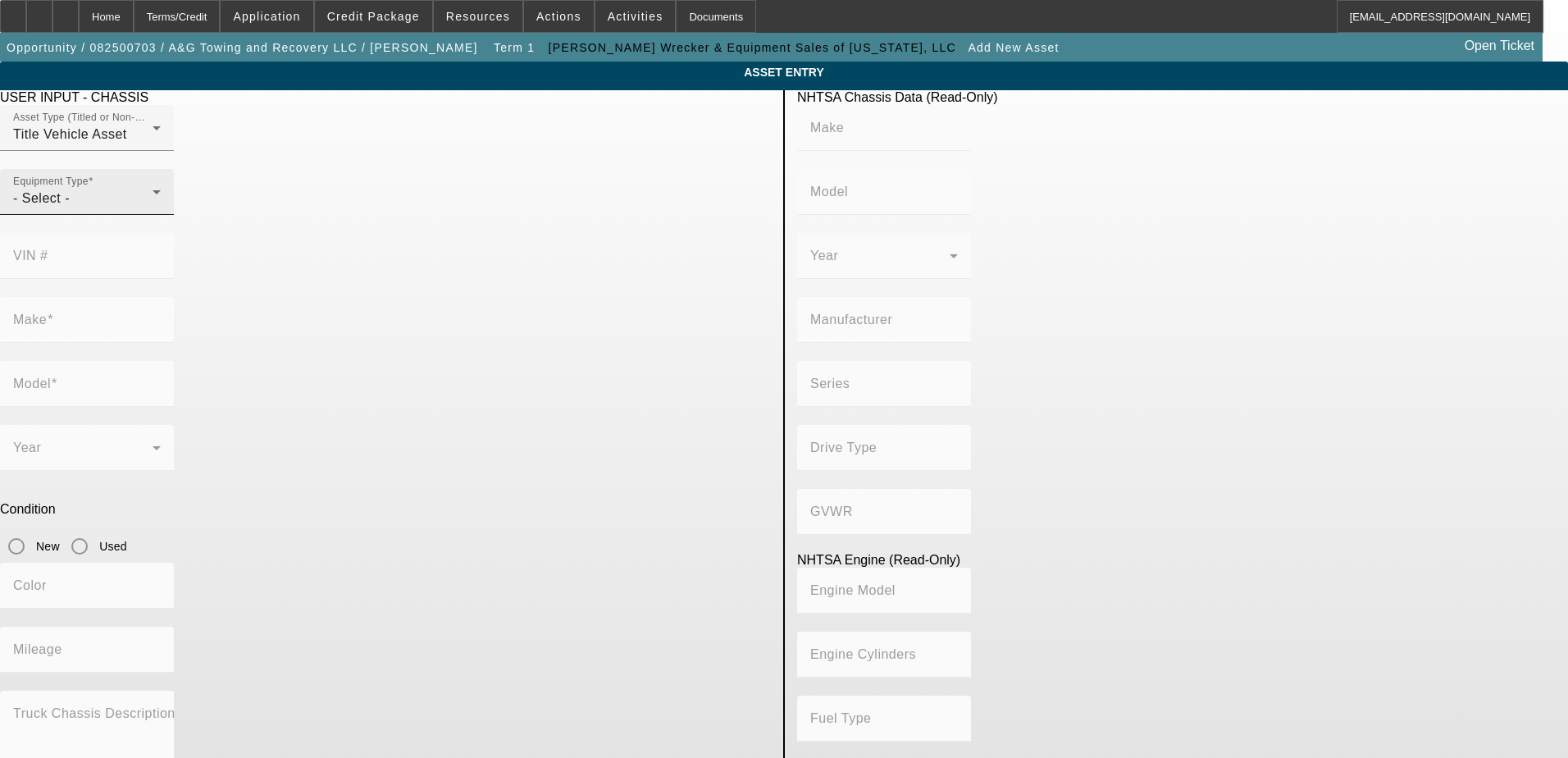
click at [161, 215] on div "Equipment Type - Select -" at bounding box center [87, 192] width 147 height 46
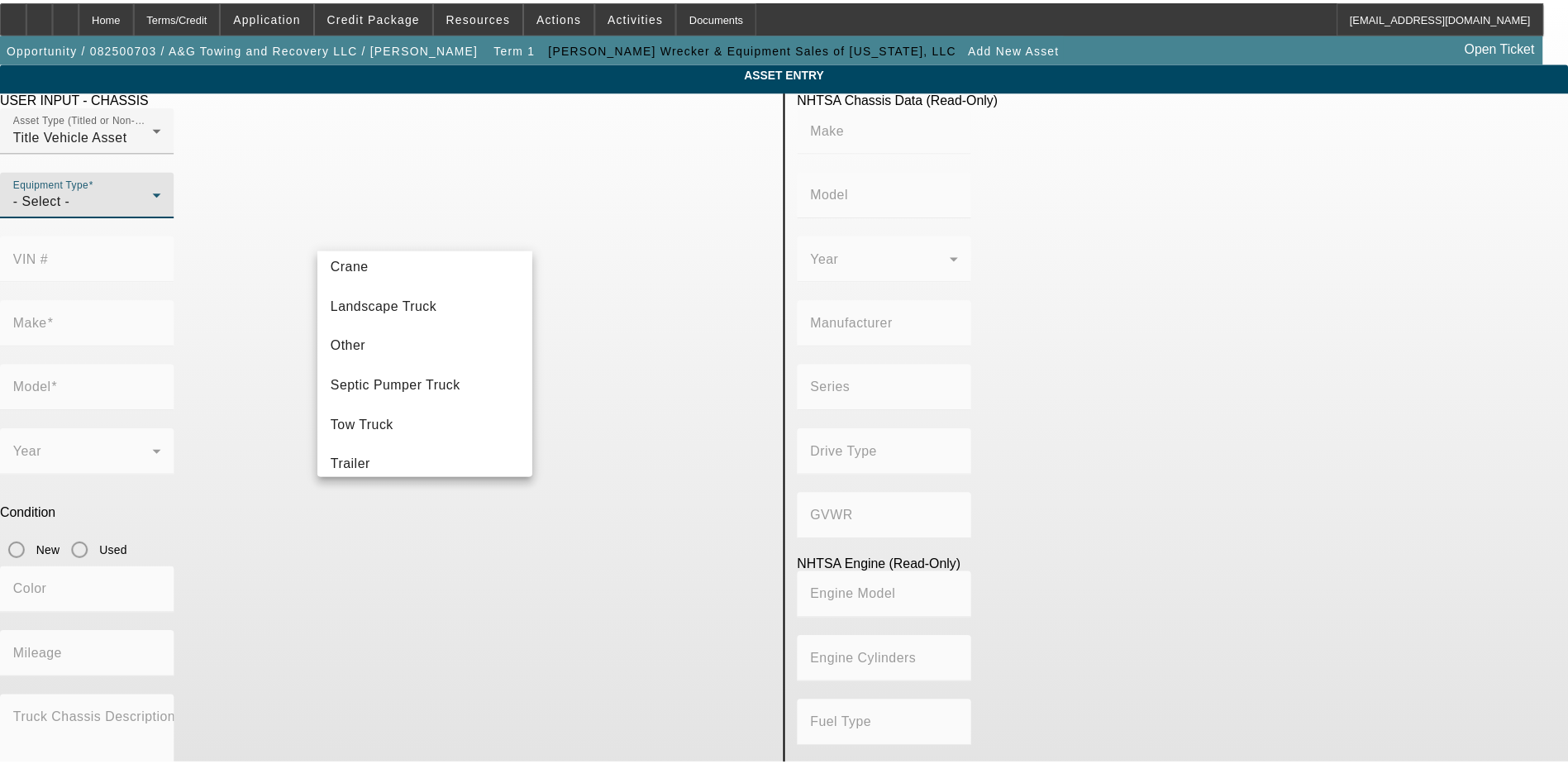
scroll to position [183, 0]
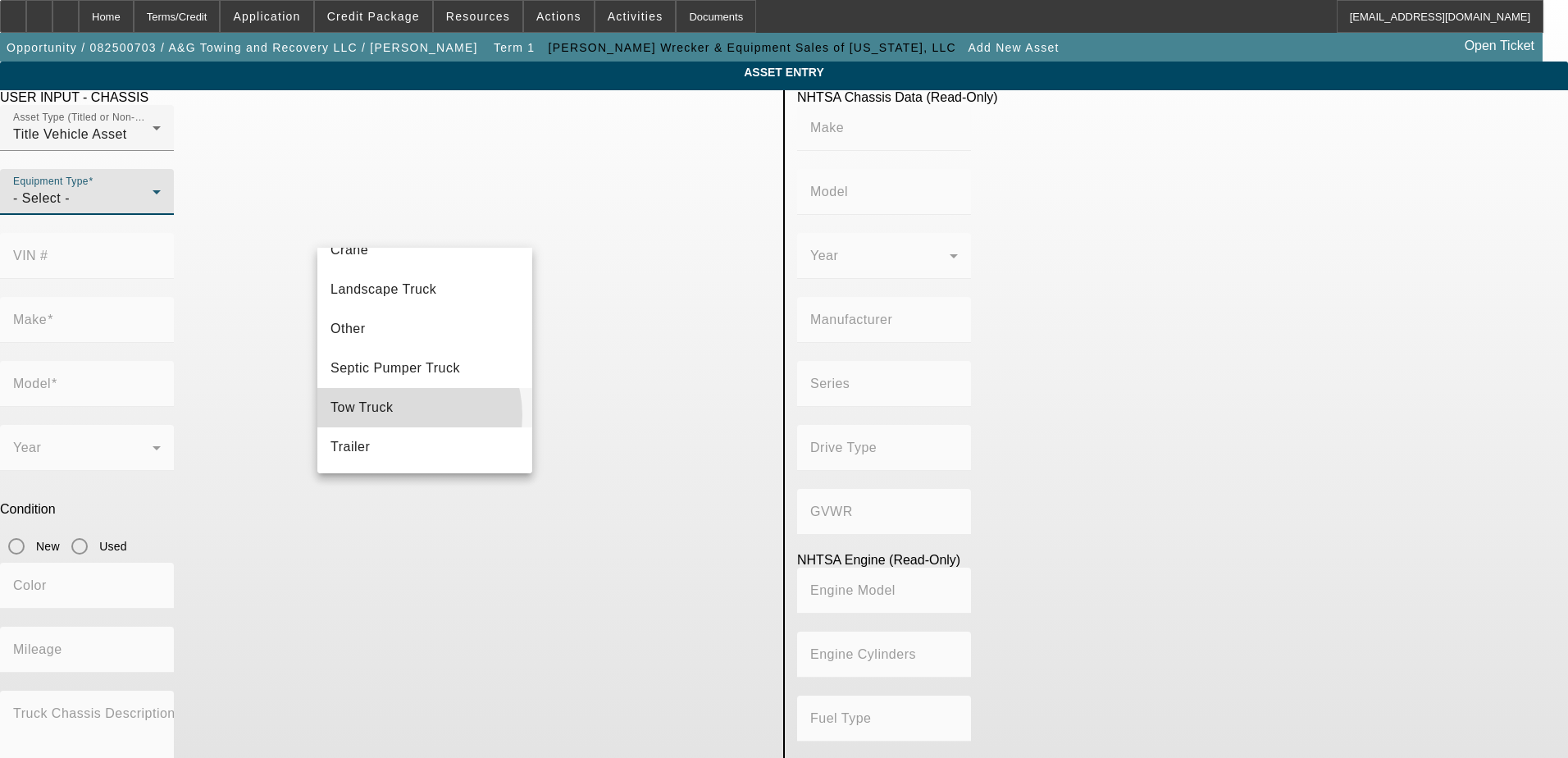
click at [400, 415] on mat-option "Tow Truck" at bounding box center [424, 408] width 215 height 40
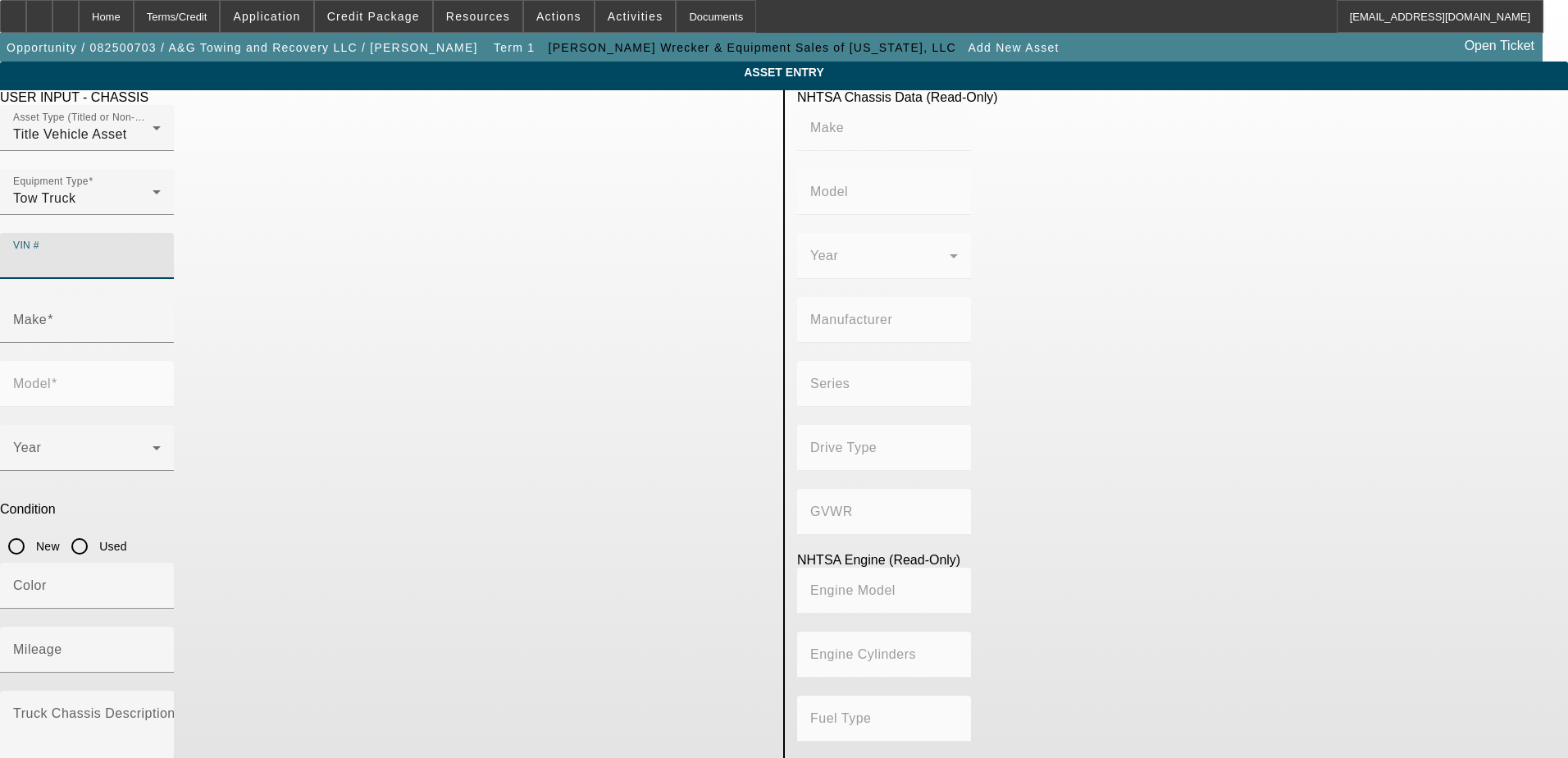
click at [161, 253] on input "VIN #" at bounding box center [87, 263] width 147 height 20
type input "3C7WRKAL7NG171760"
type input "RAM"
type input "4500"
type input "CHRYSLER DE MEXICO TOLUCA"
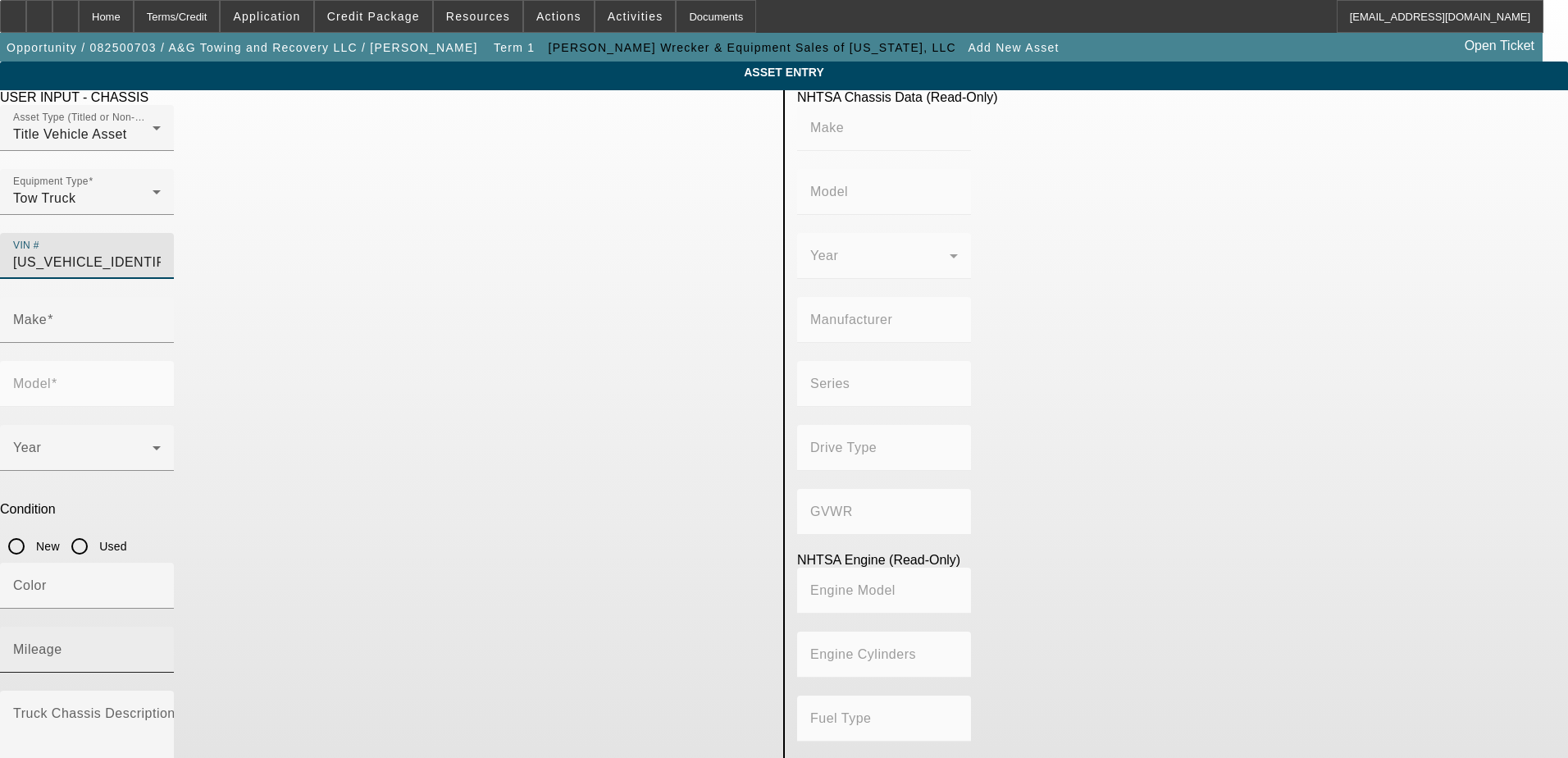
type input "4x2"
type input "Class 4: 14,001 - 16,000 lb (6,350 - 7,258 kg)"
type input "6"
type input "Diesel"
type input "408.85908543470"
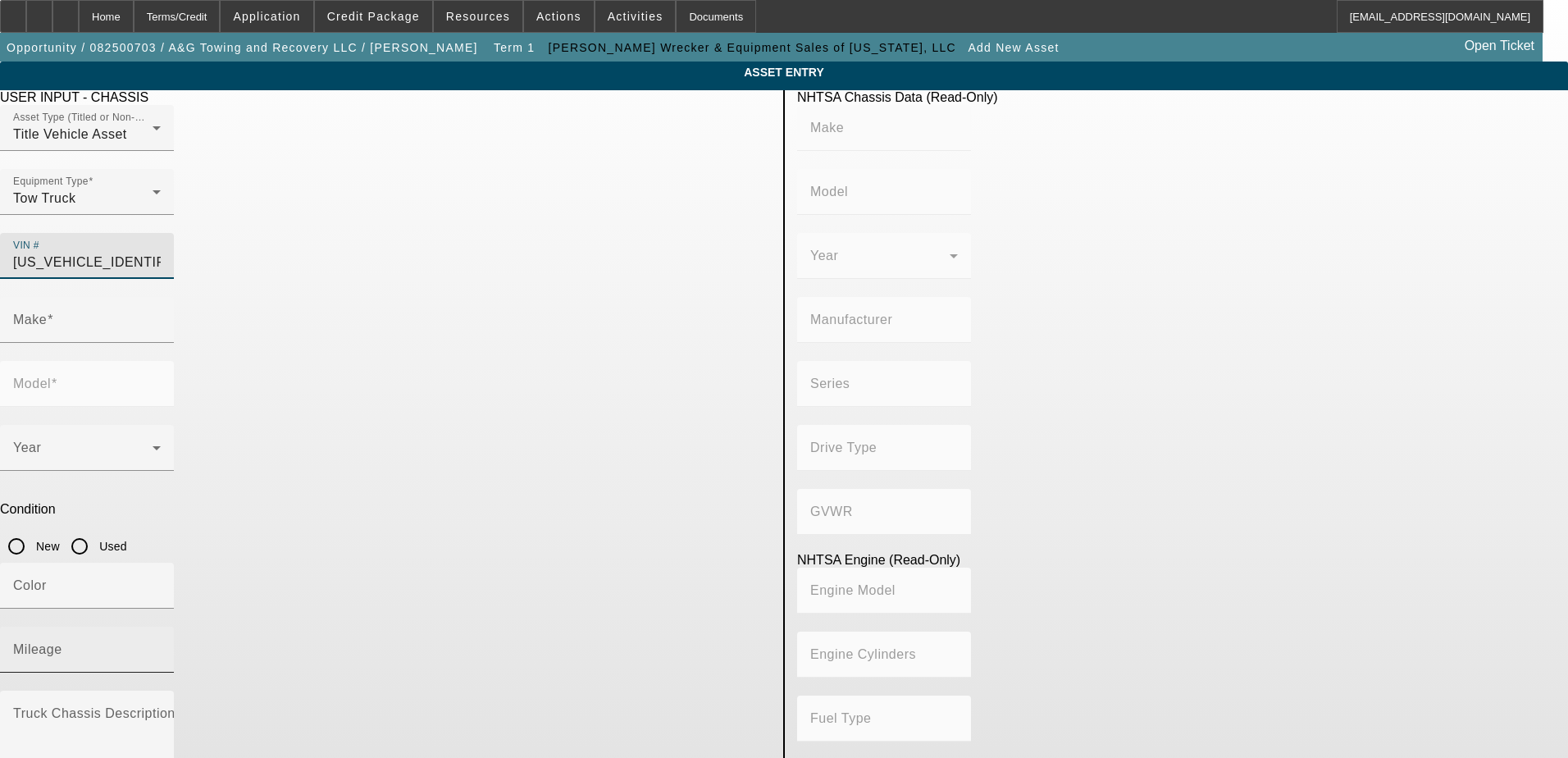
type input "6.7"
type input "RAM"
type input "4500"
type input "3C7WRKAL7NG171760"
click at [96, 530] on input "Used" at bounding box center [79, 546] width 32 height 32
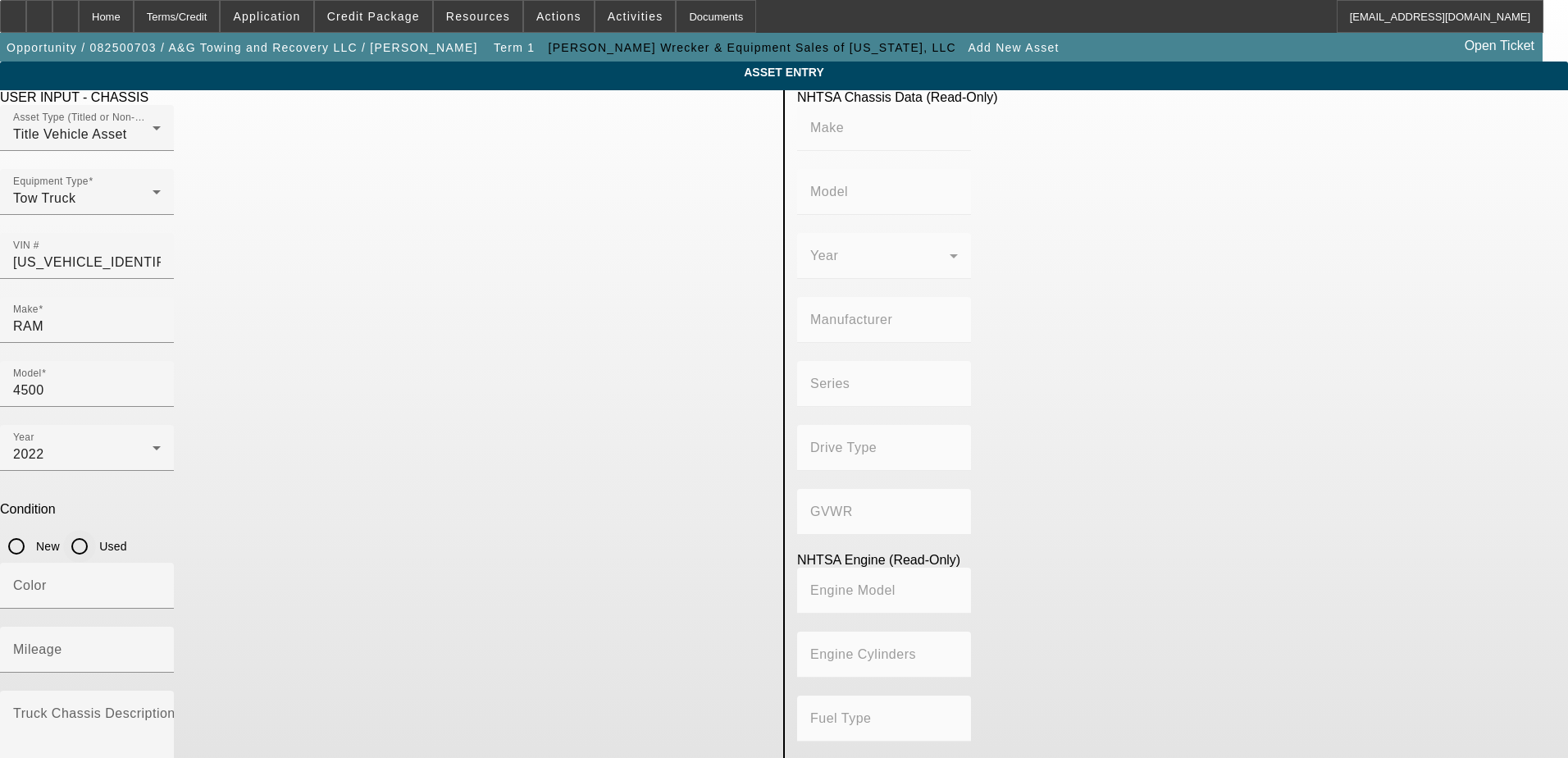
radio input "true"
type input "RAM"
type input "4500"
type input "CHRYSLER DE MEXICO TOLUCA"
type input "4x2"
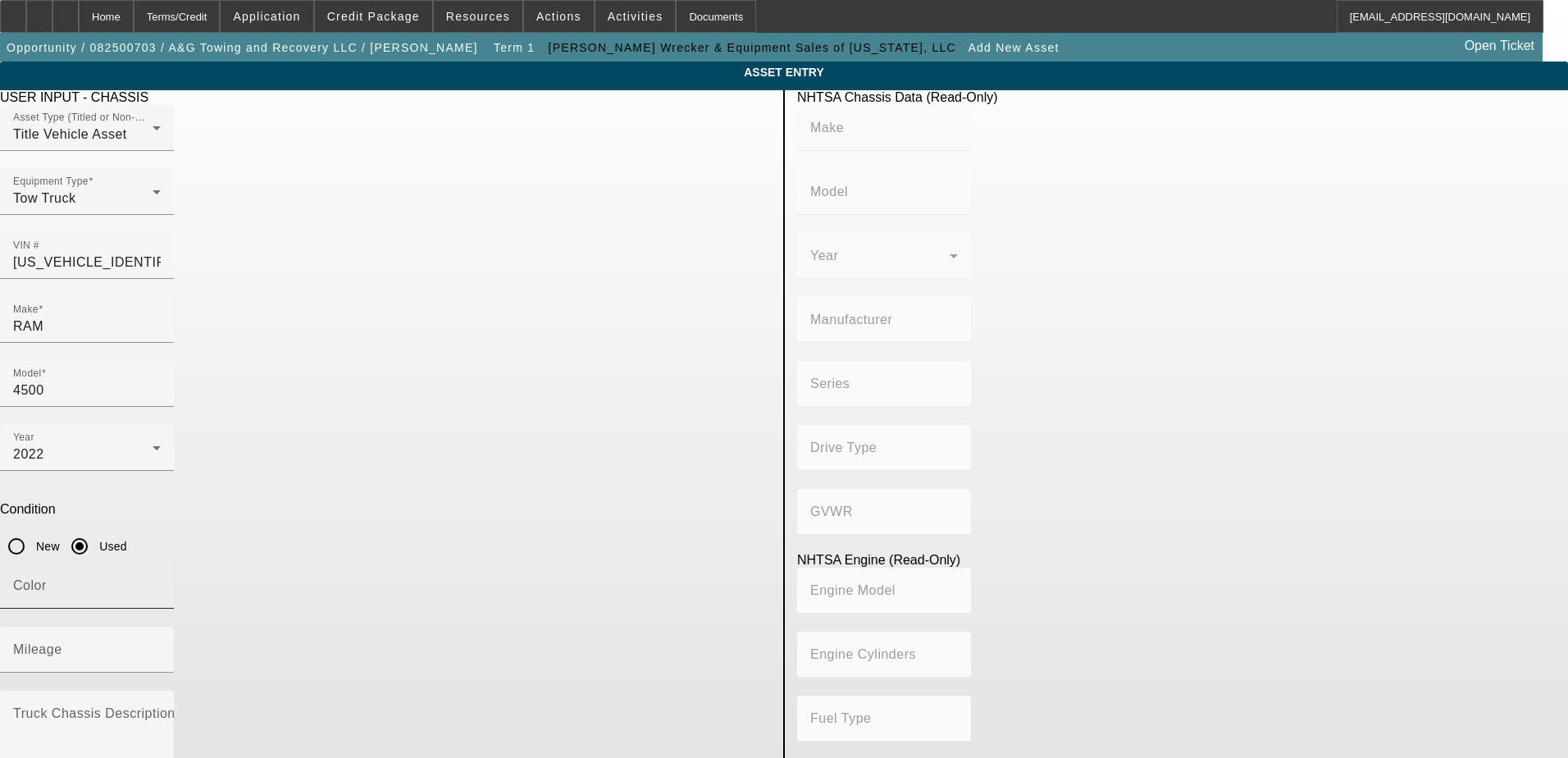
type input "Class 4: 14,001 - 16,000 lb (6,350 - 7,258 kg)"
type input "6"
type input "Diesel"
type input "408.85908543470"
type input "6.7"
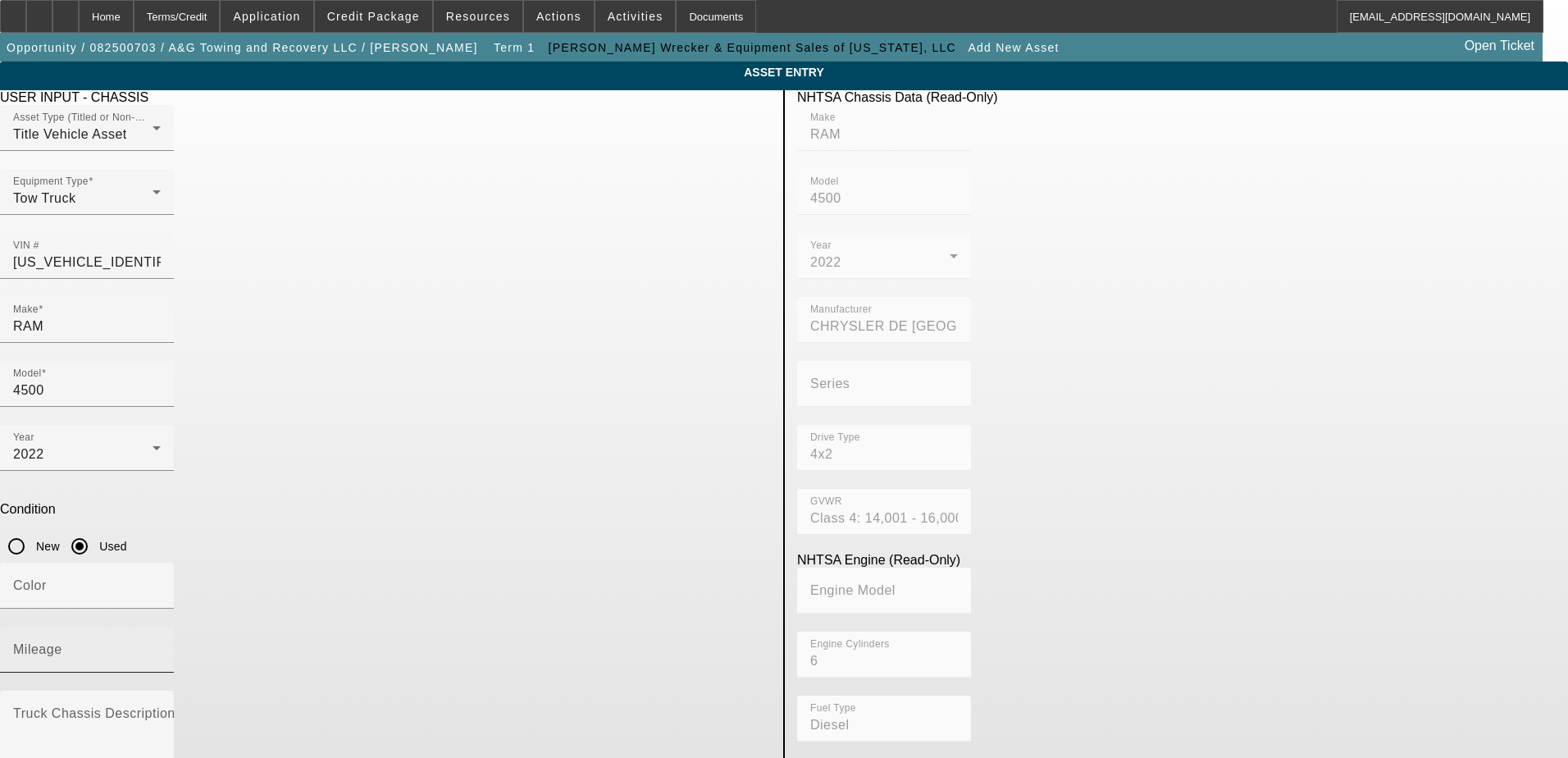
click at [62, 642] on mat-label "Mileage" at bounding box center [38, 649] width 49 height 14
click at [161, 647] on input "Mileage" at bounding box center [87, 656] width 147 height 20
type input "159538"
click at [161, 563] on div "Color" at bounding box center [87, 585] width 147 height 46
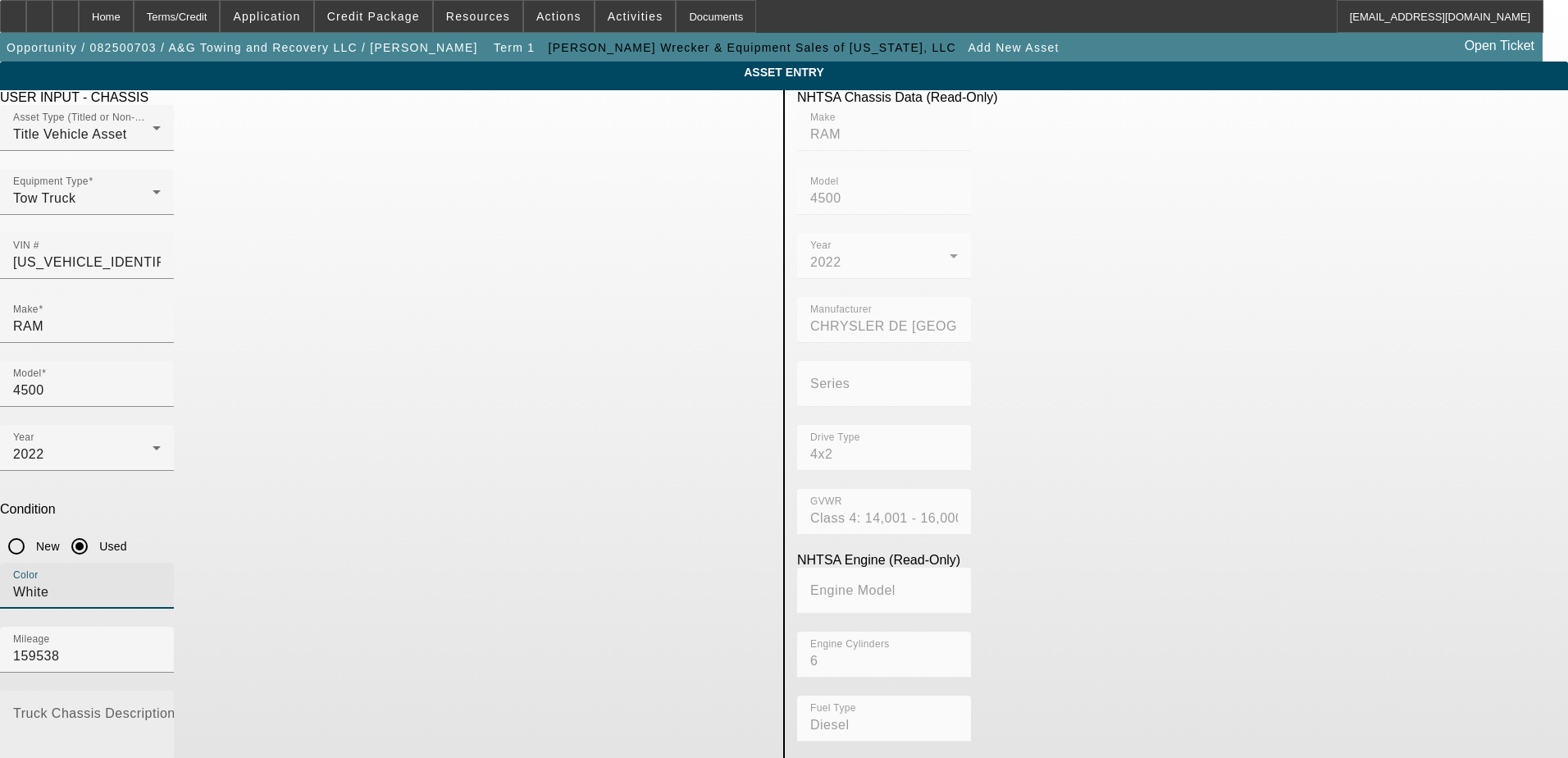
type input "White"
click at [382, 706] on mat-label "Truck Chassis Description (Describe the truck chassis only)" at bounding box center [198, 713] width 370 height 14
click at [161, 710] on textarea "Truck Chassis Description (Describe the truck chassis only)" at bounding box center [87, 740] width 147 height 59
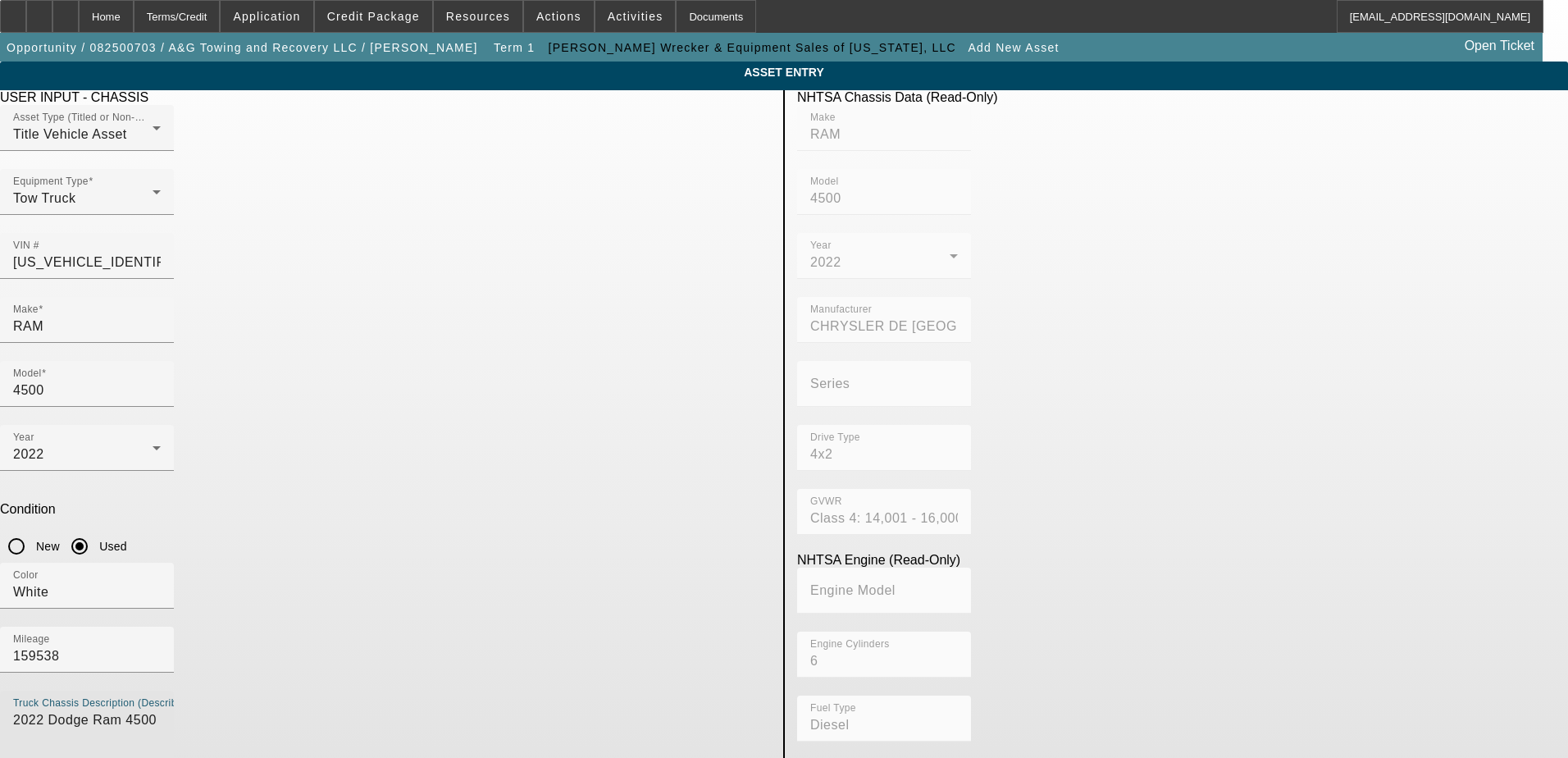
type textarea "2022 Dodge Ram 4500"
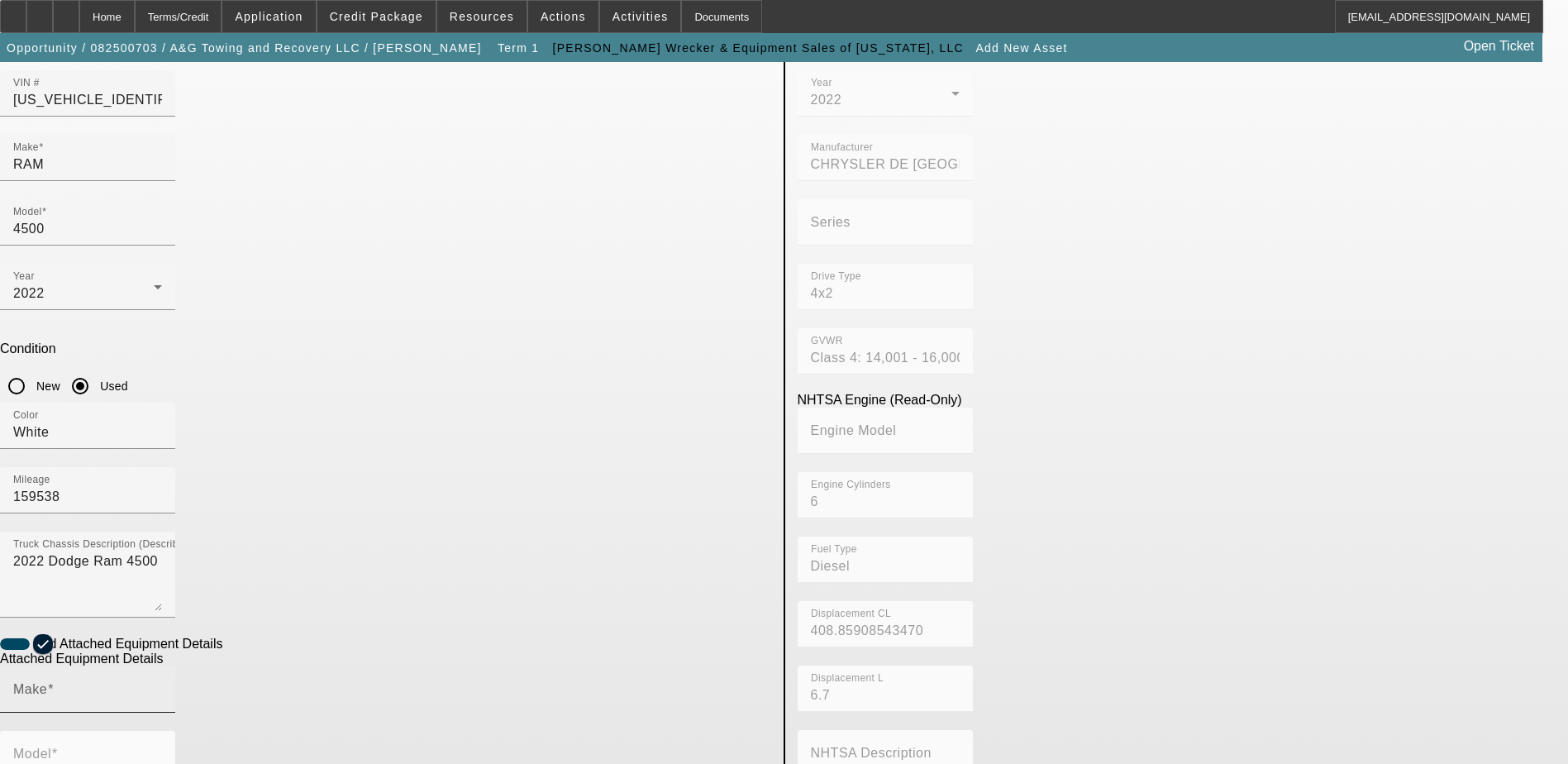
scroll to position [165, 0]
click at [162, 685] on input "Make" at bounding box center [88, 695] width 149 height 20
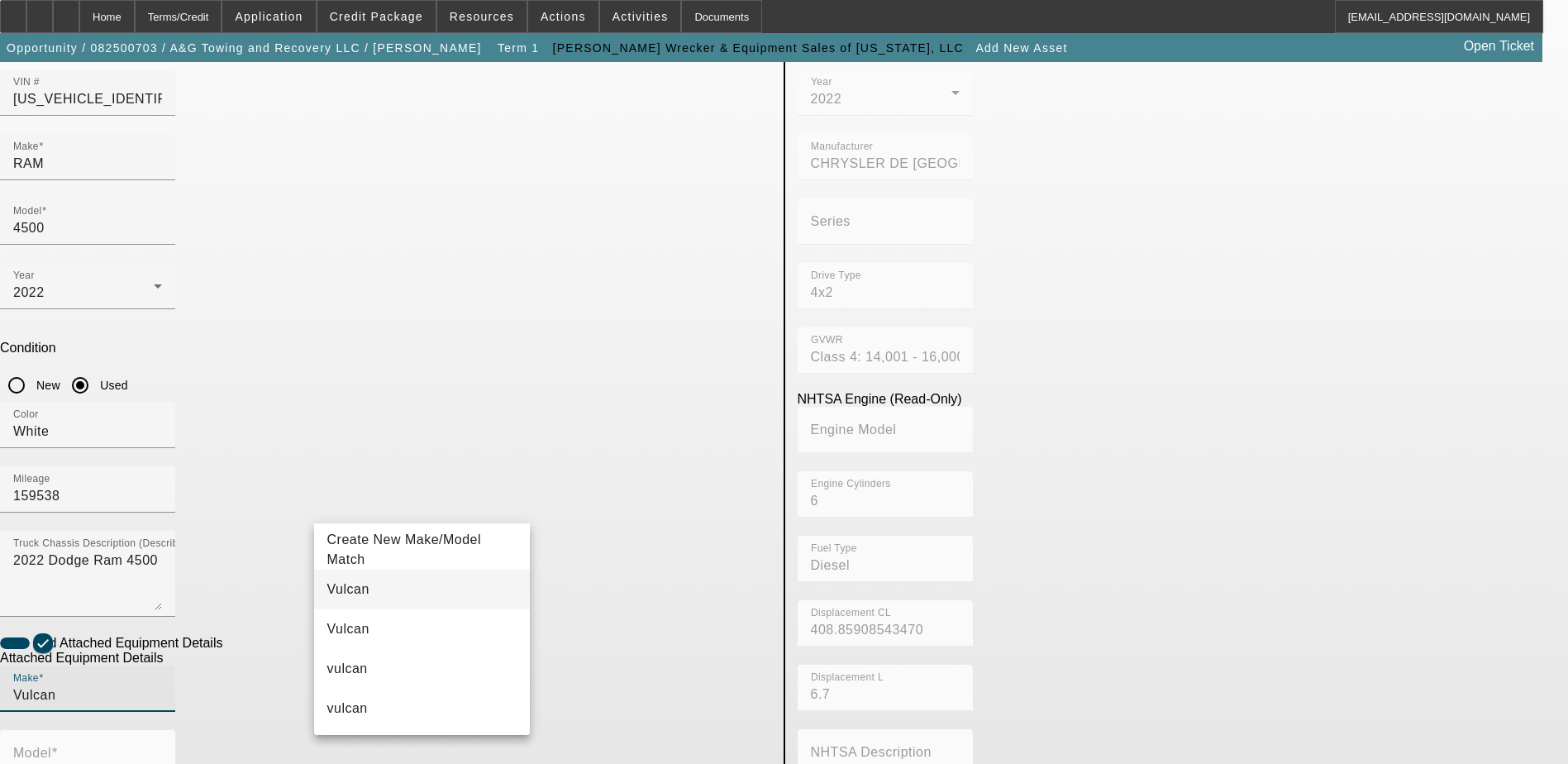
type input "Vulcan"
click at [400, 585] on mat-option "Vulcan" at bounding box center [422, 590] width 216 height 40
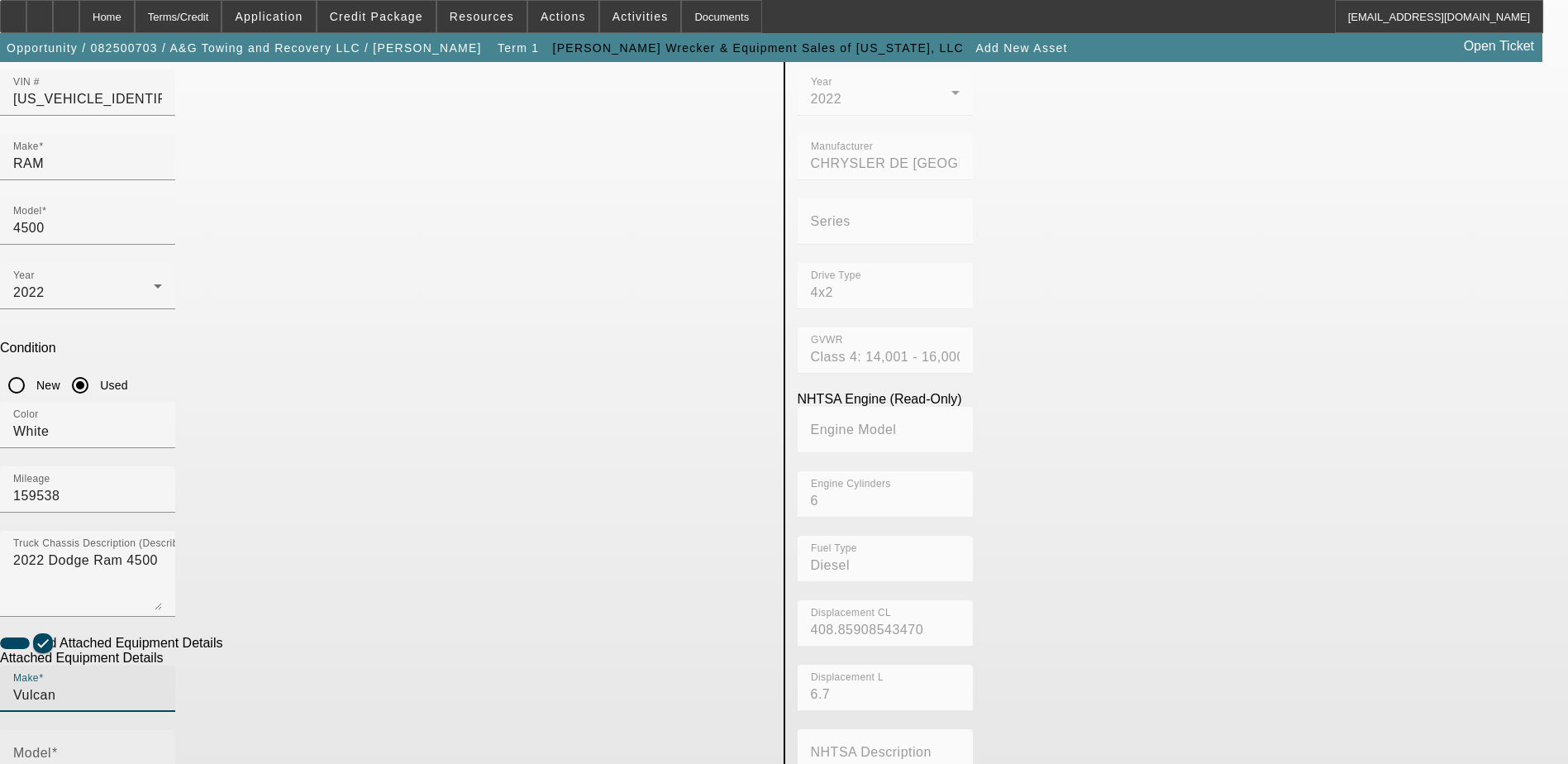
click at [162, 749] on input "Model" at bounding box center [88, 759] width 149 height 20
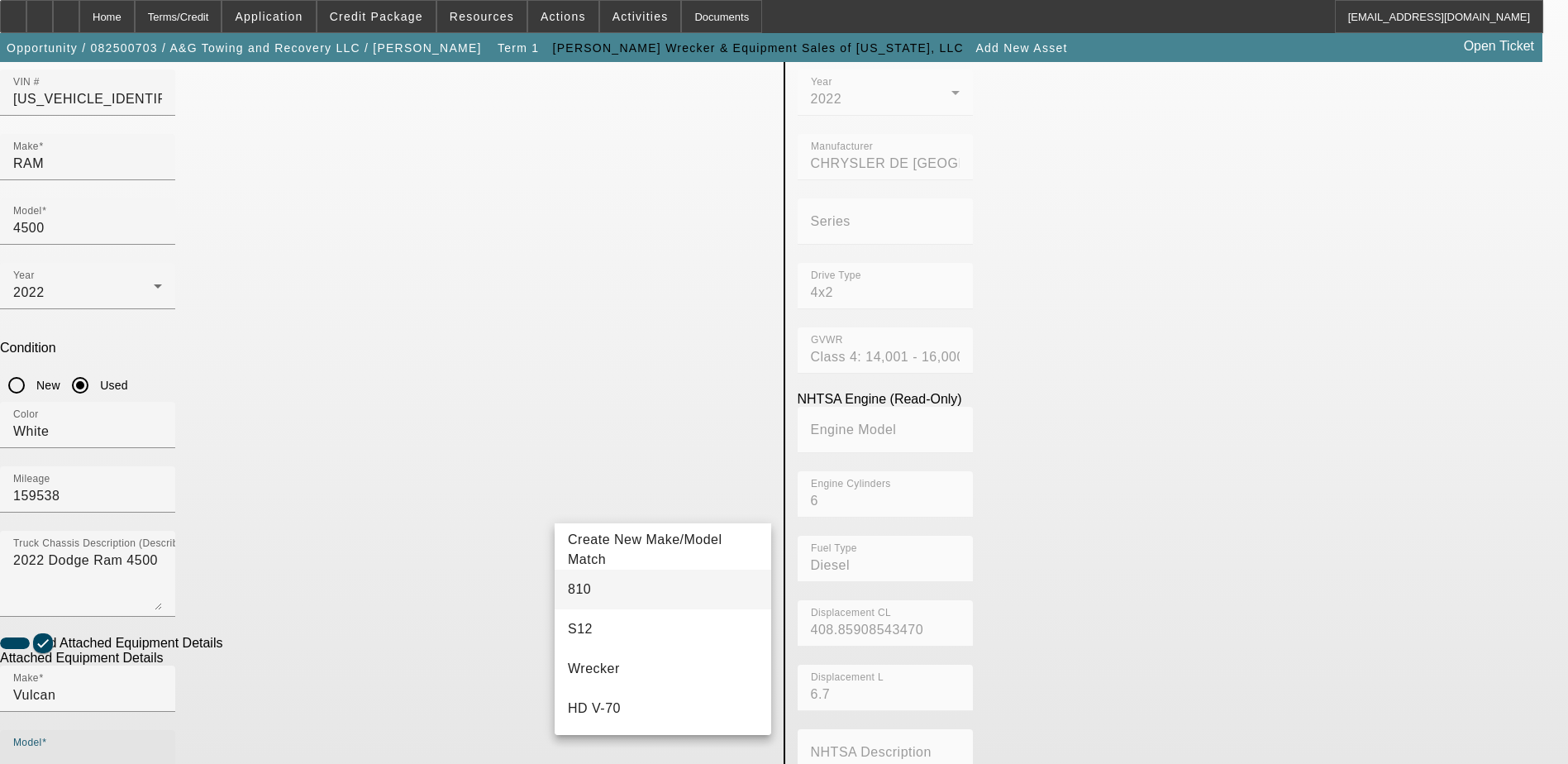
click at [601, 587] on mat-option "810" at bounding box center [662, 590] width 216 height 40
type input "810"
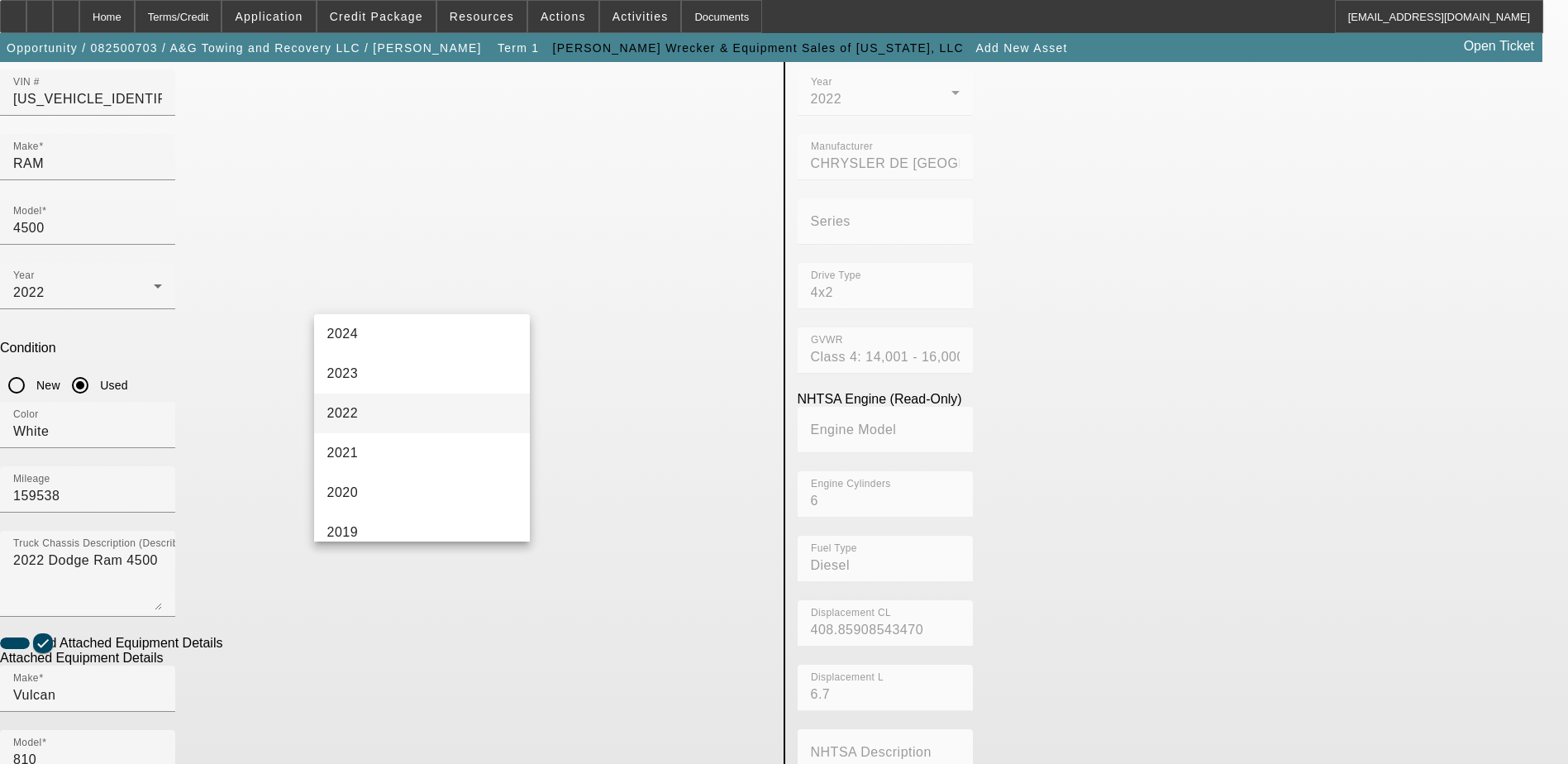
click at [408, 423] on mat-option "2022" at bounding box center [422, 413] width 216 height 40
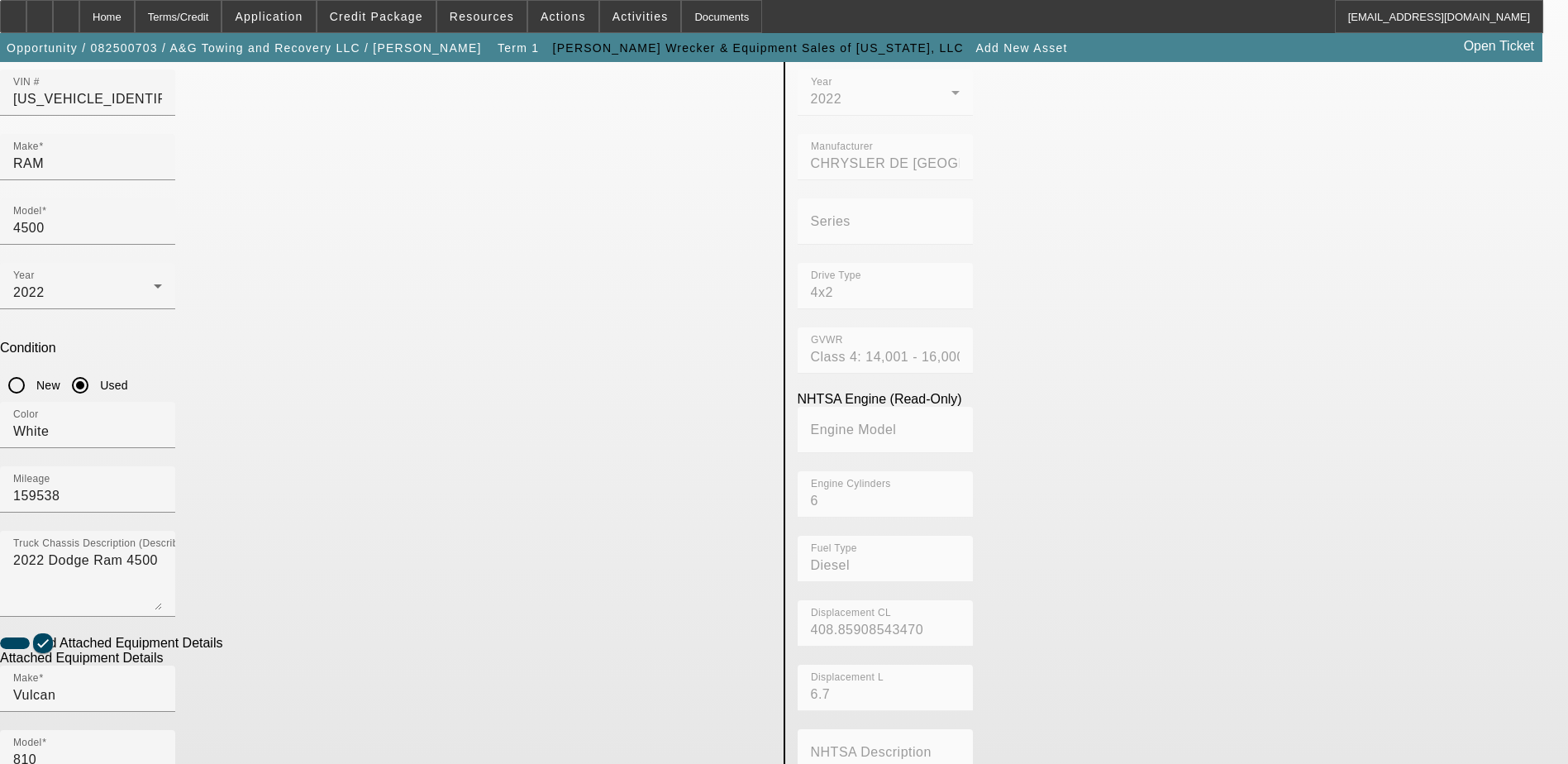
radio input "true"
checkbox input "true"
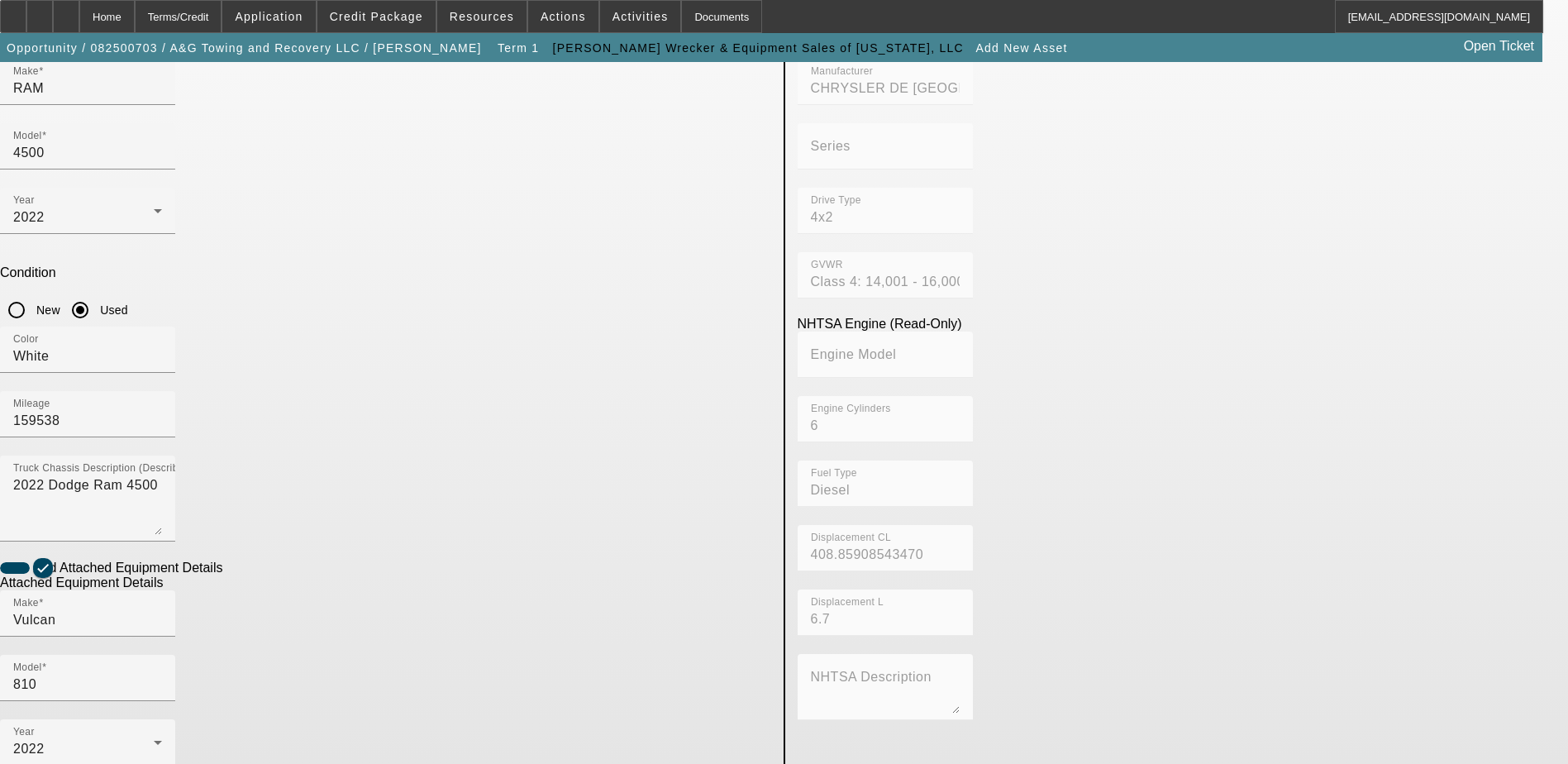
scroll to position [301, 0]
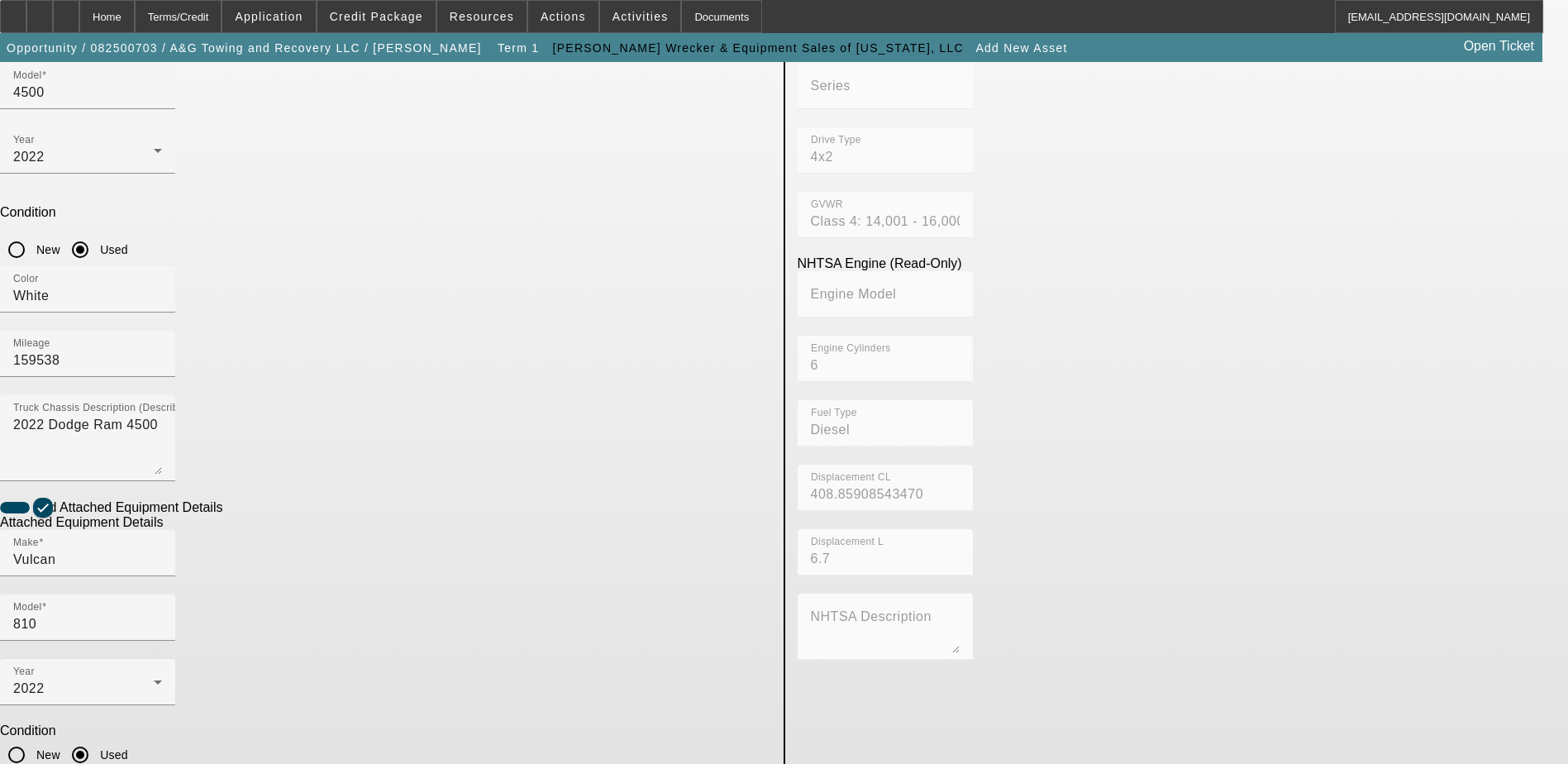
type textarea "Vulcan 810 Wheel Lift"
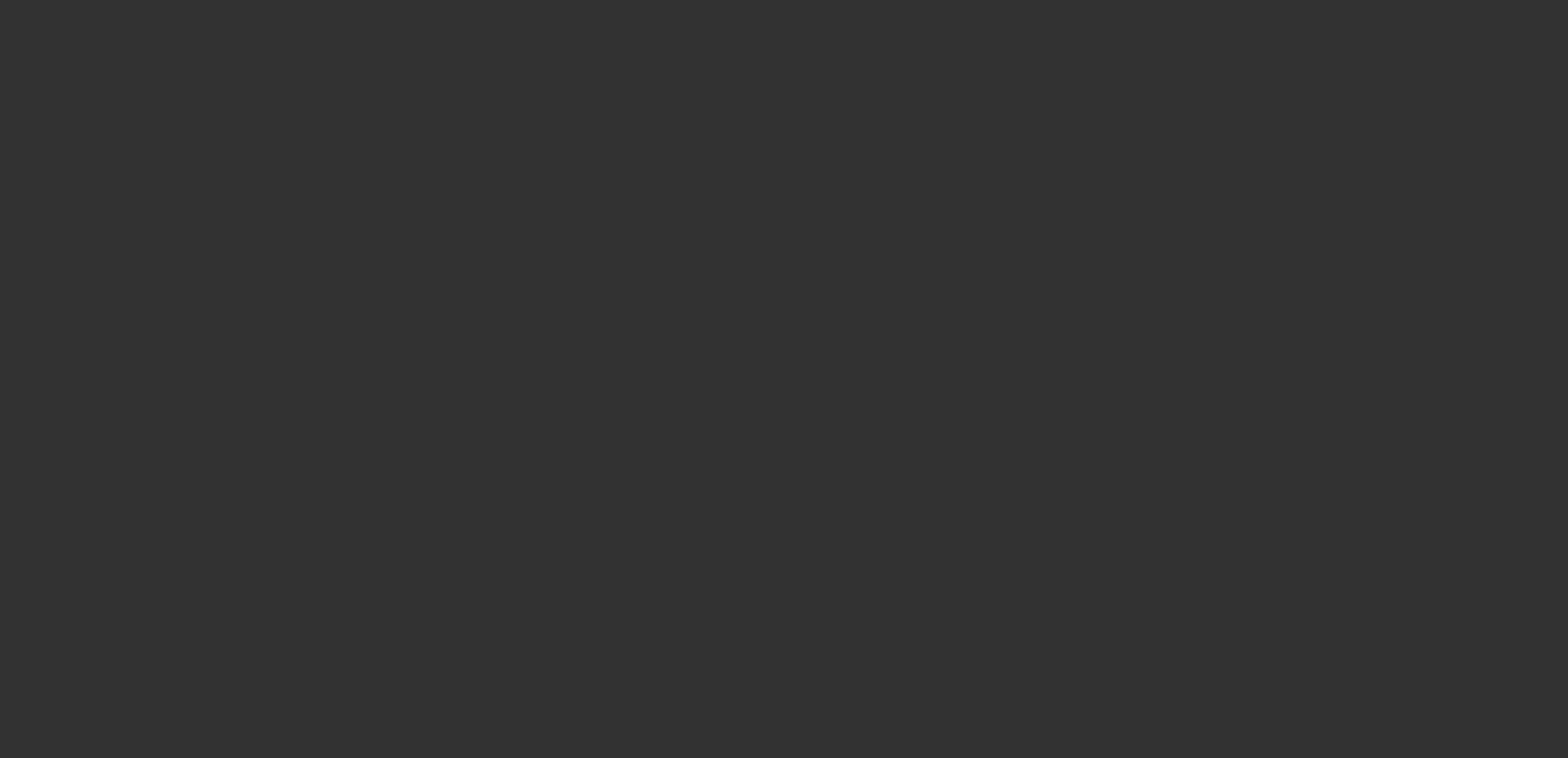
type input "$55,000.00"
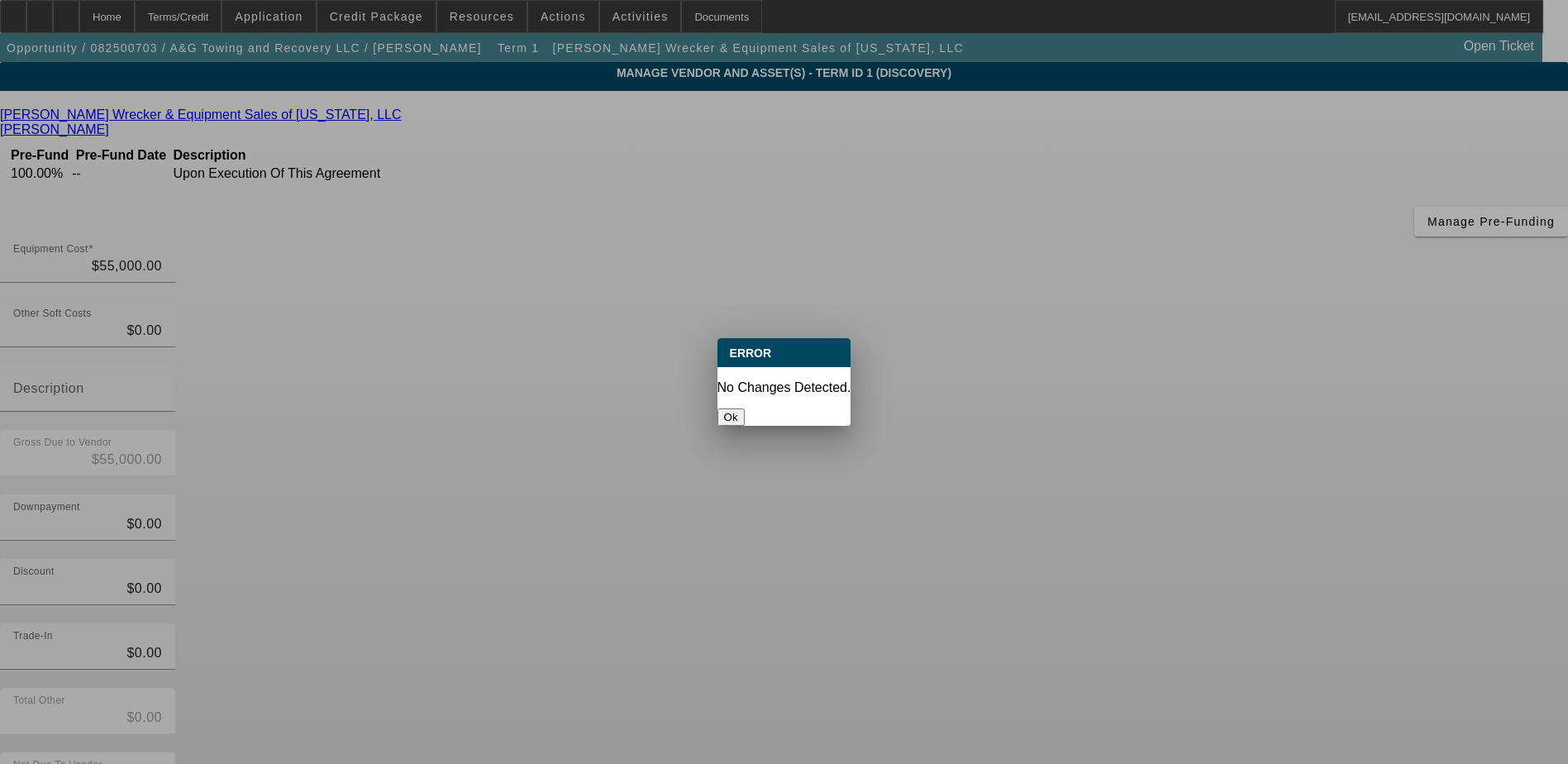
click at [787, 381] on p "No Changes Detected." at bounding box center [784, 388] width 134 height 15
click at [745, 409] on button "Ok" at bounding box center [731, 417] width 27 height 17
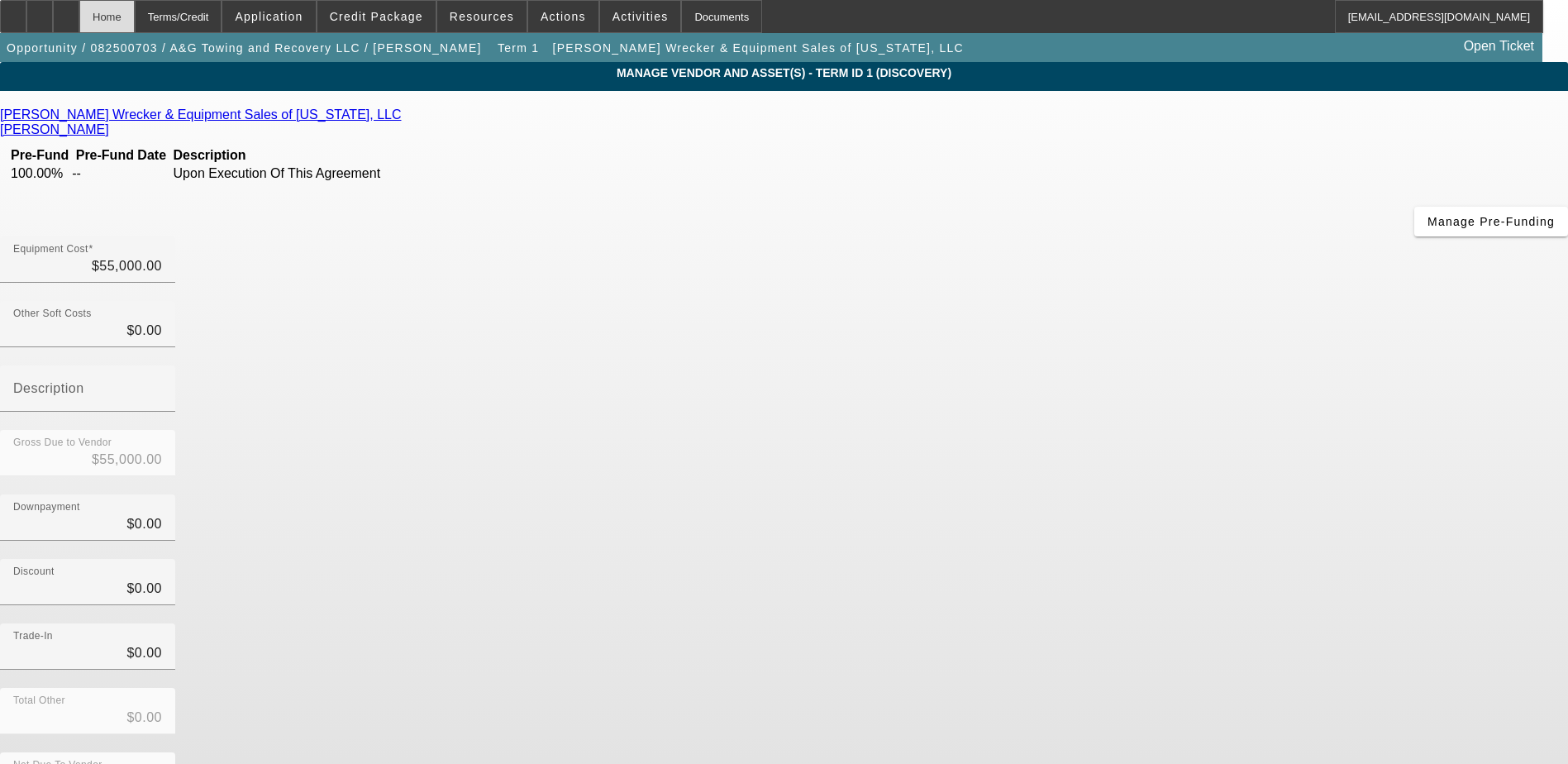
click at [135, 22] on div "Home" at bounding box center [107, 16] width 55 height 33
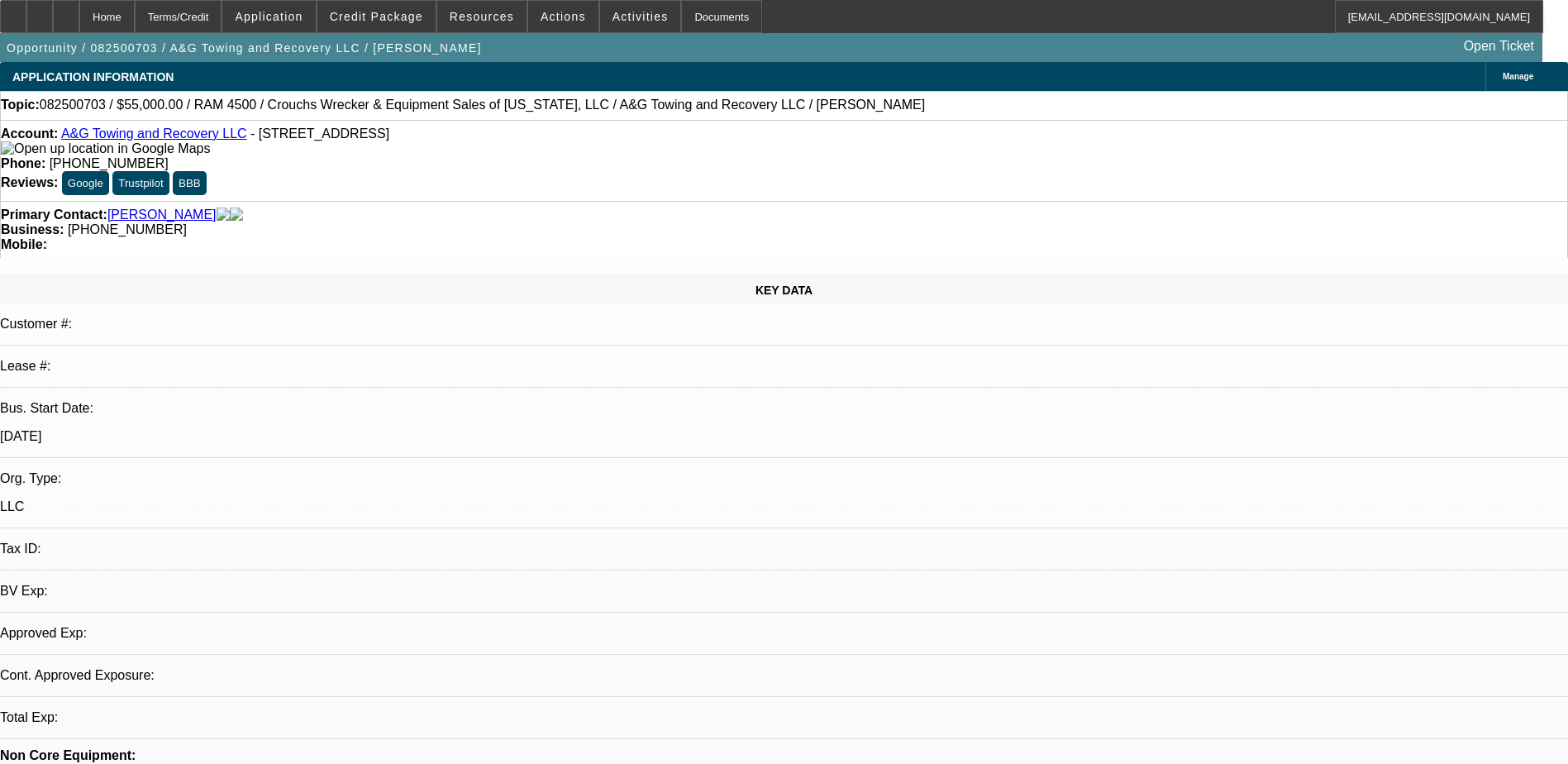
select select "0"
select select "2"
select select "0.1"
select select "4"
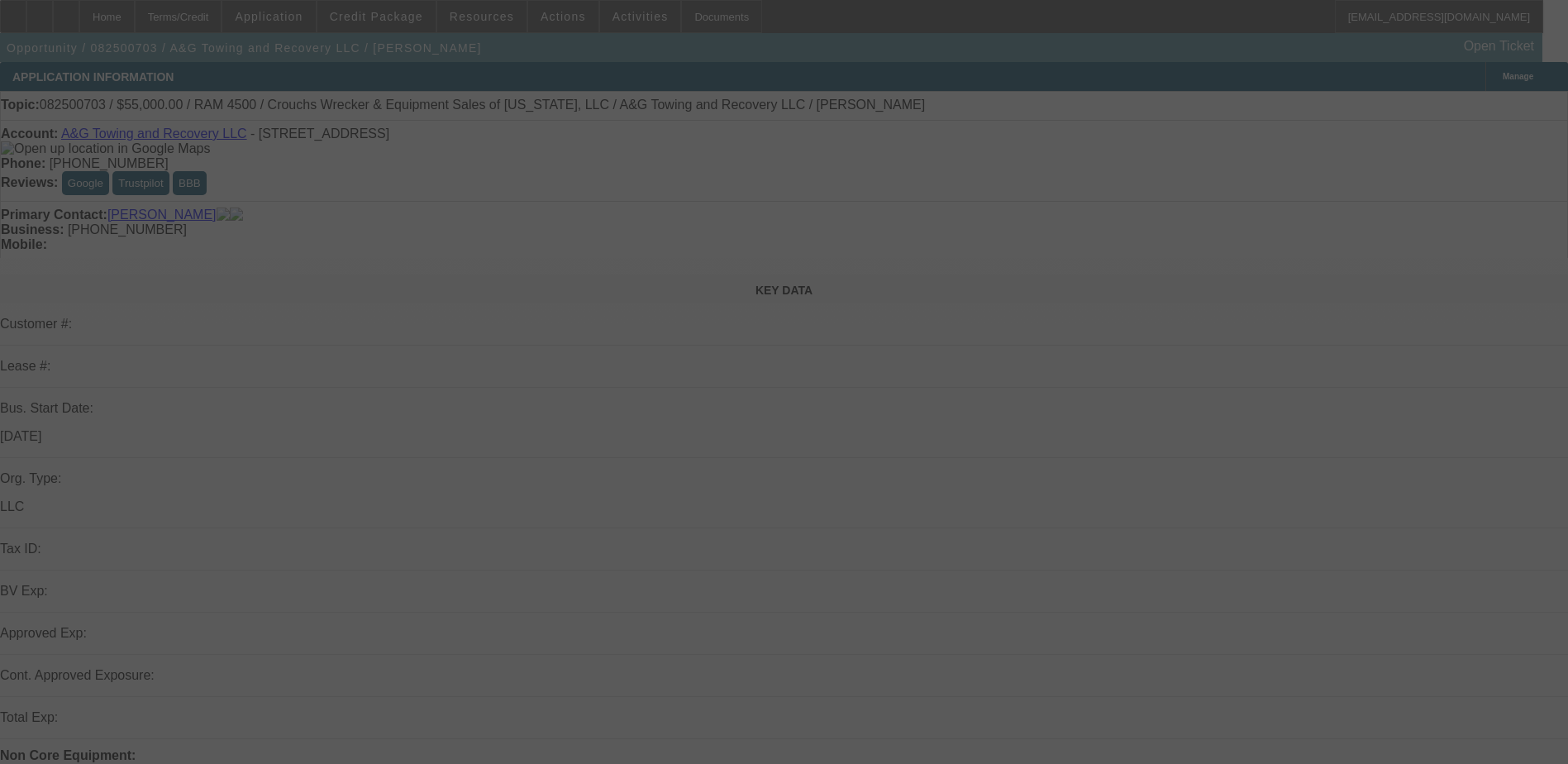
select select "0"
select select "2"
select select "0.1"
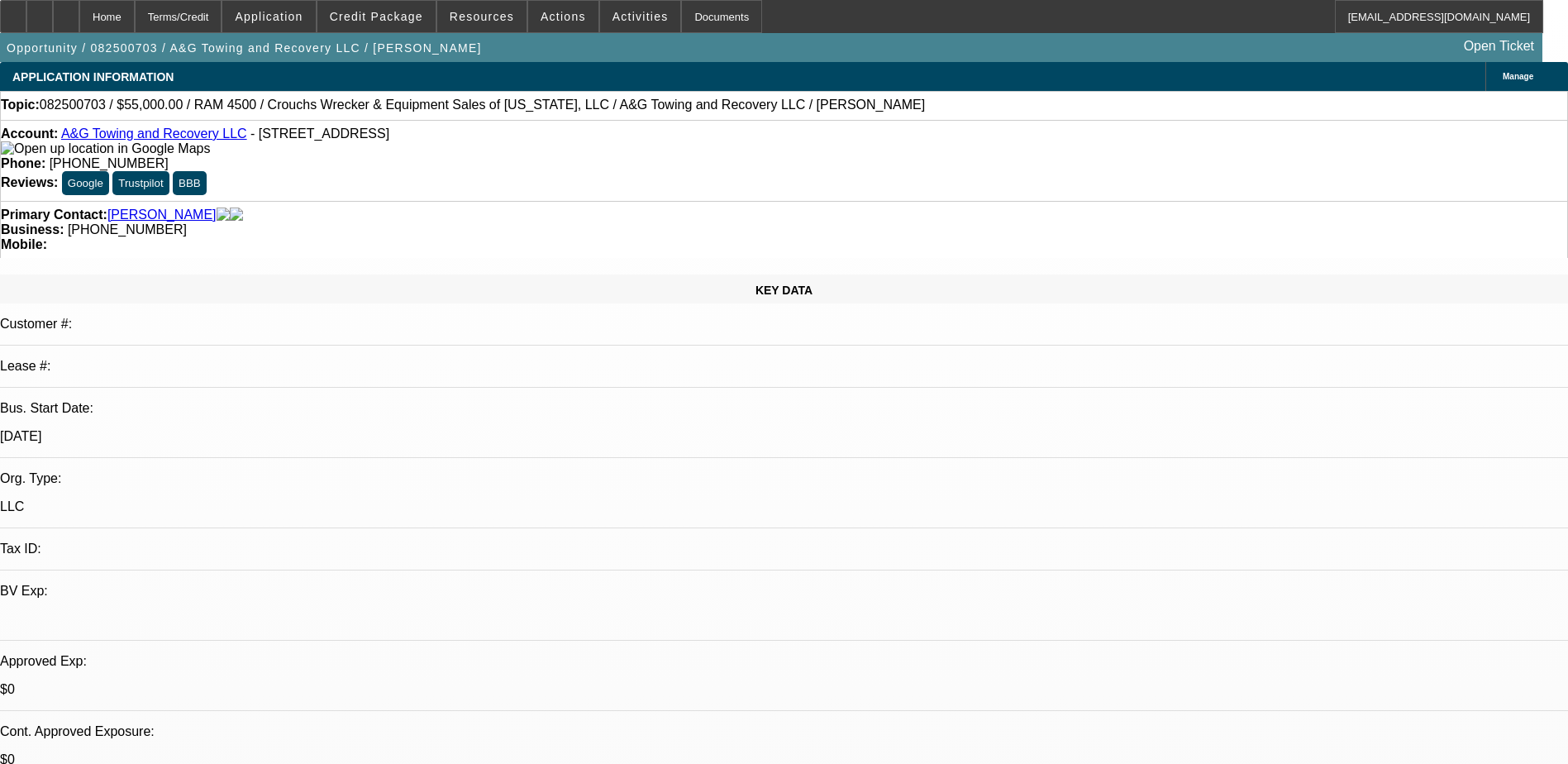
select select "1"
select select "2"
select select "4"
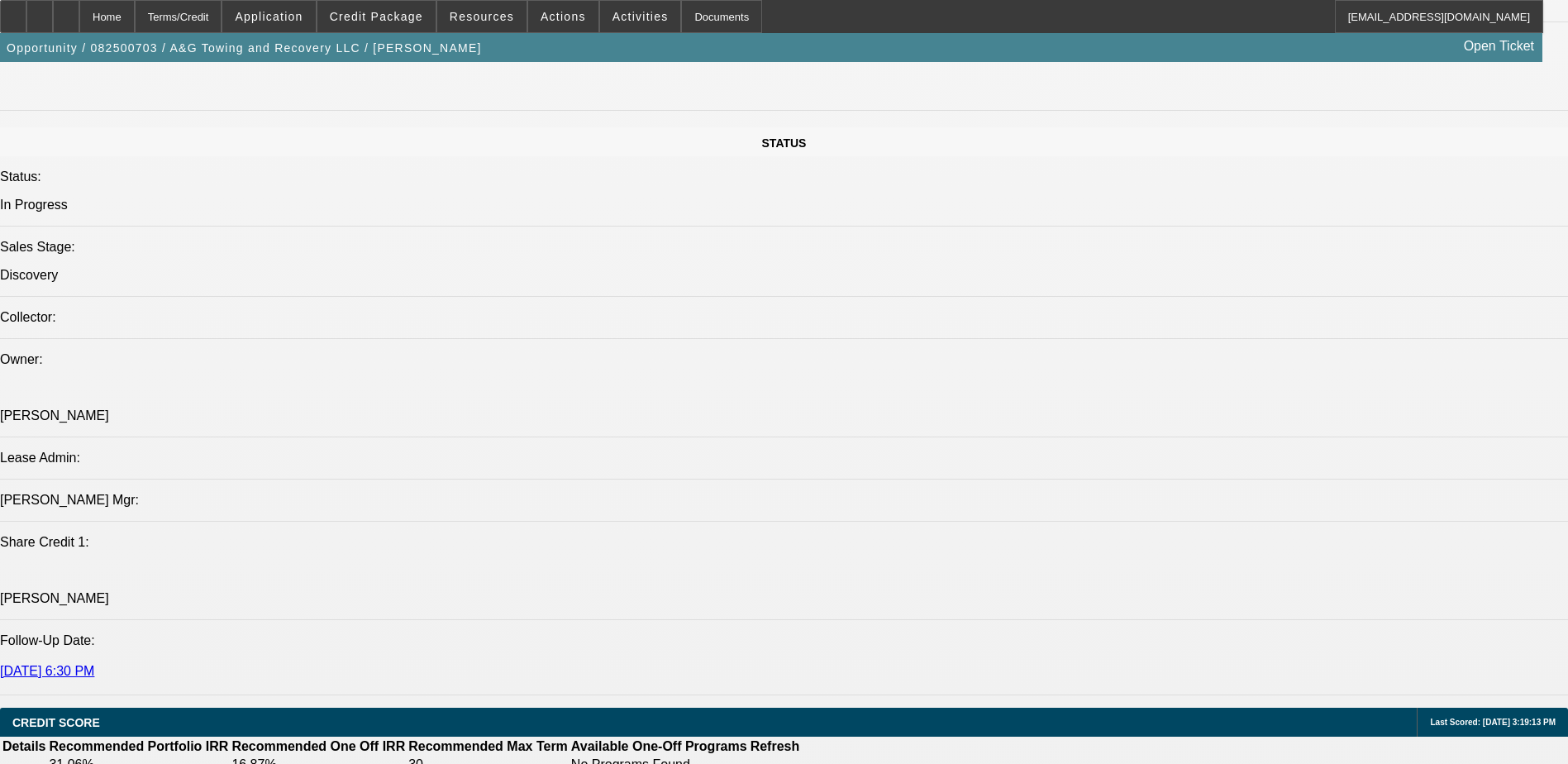
scroll to position [1736, 0]
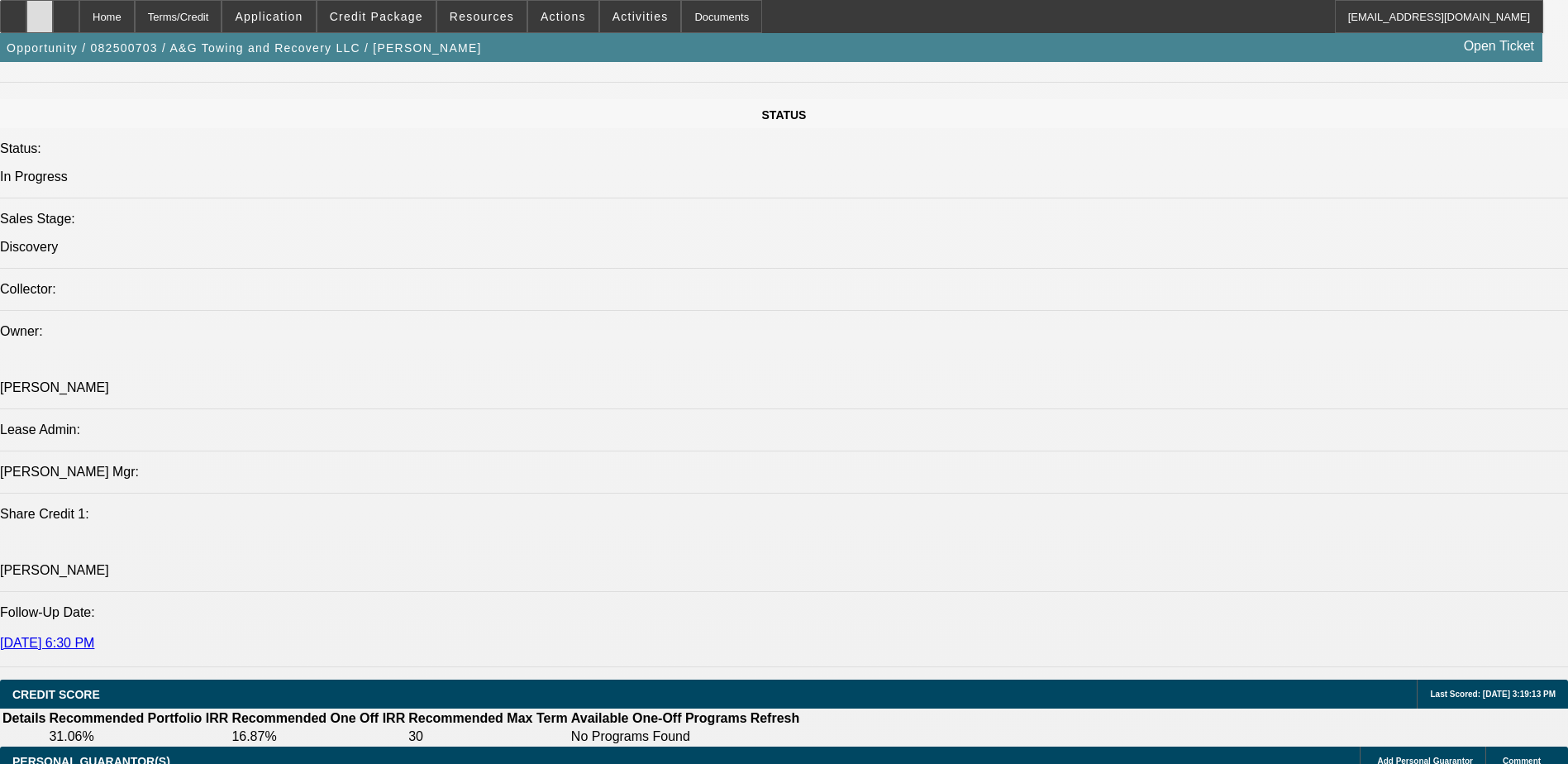
click at [40, 11] on icon at bounding box center [40, 11] width 0 height 0
click at [53, 11] on div at bounding box center [39, 16] width 26 height 33
click at [80, 7] on div at bounding box center [65, 16] width 26 height 33
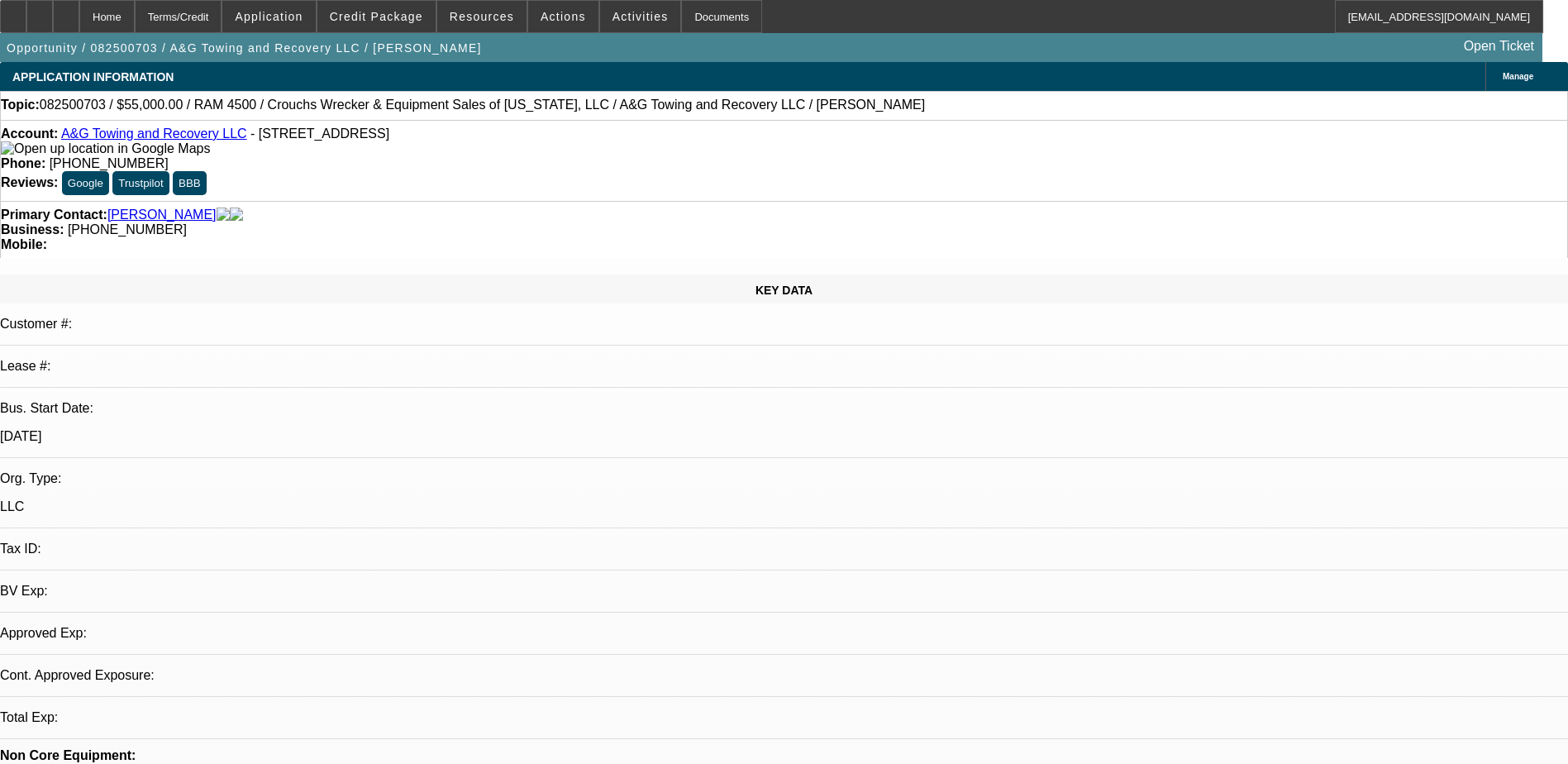
select select "0"
select select "2"
select select "0.1"
select select "1"
select select "2"
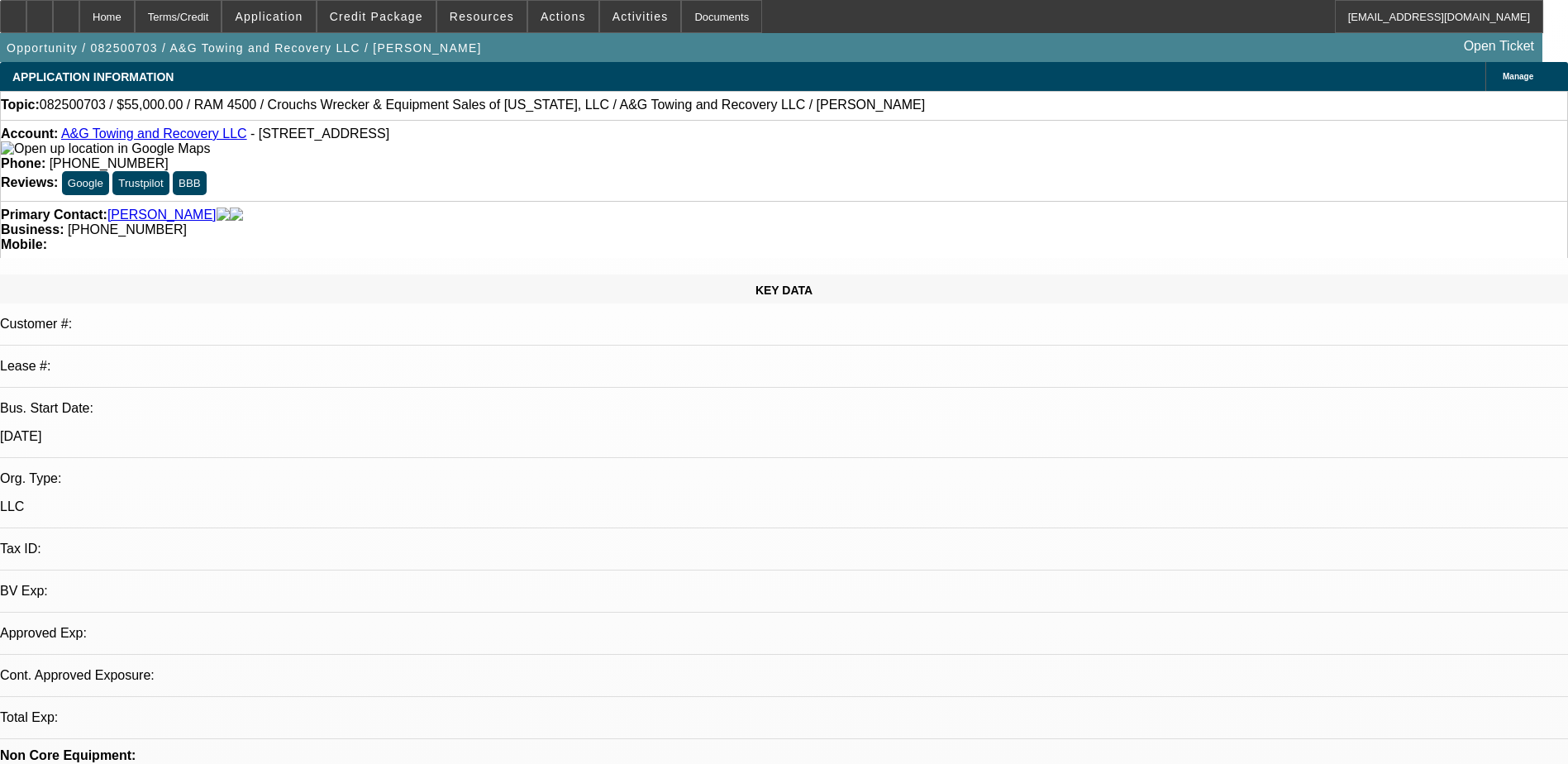
select select "4"
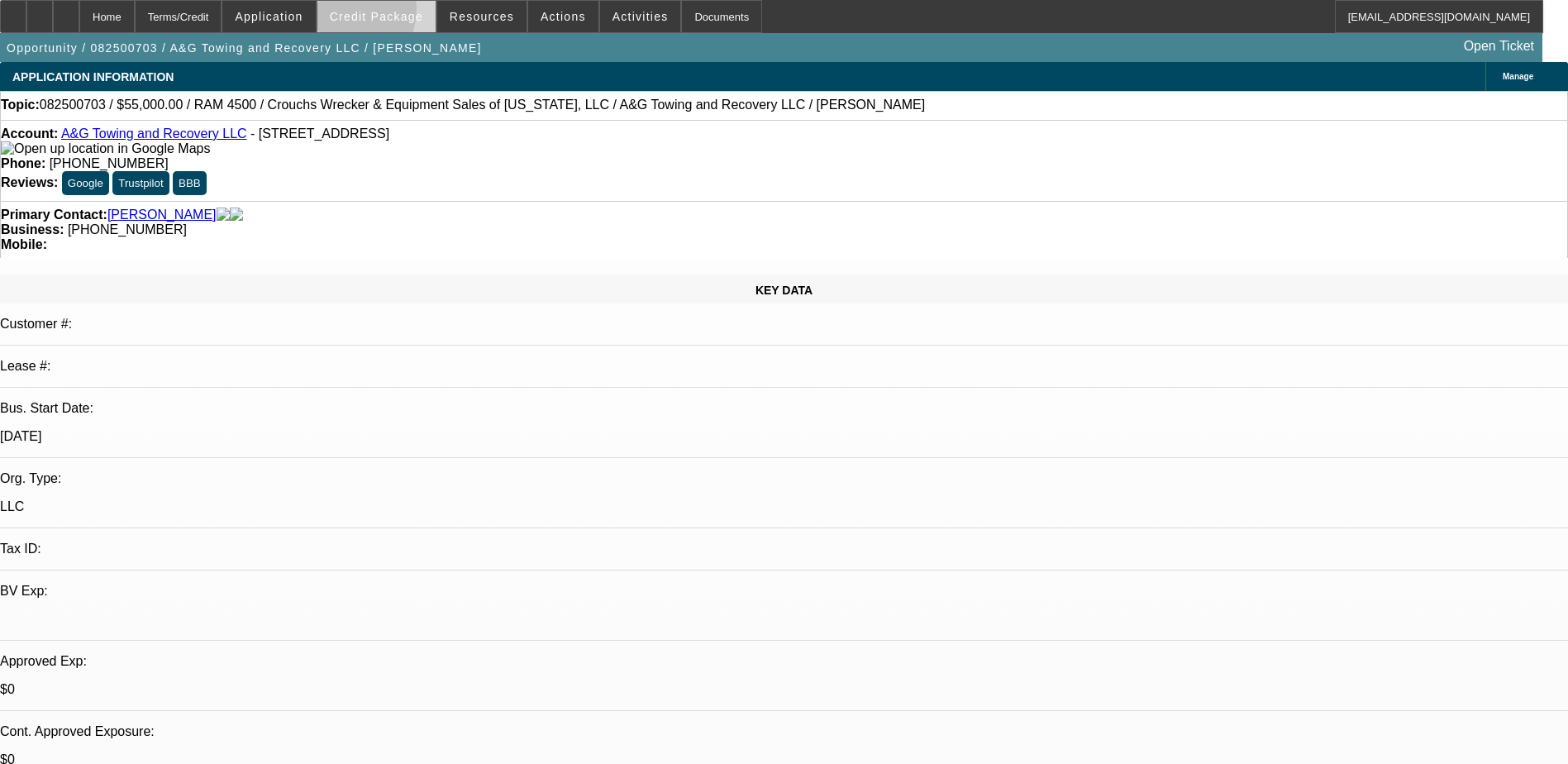
click at [364, 13] on span "Credit Package" at bounding box center [376, 16] width 93 height 14
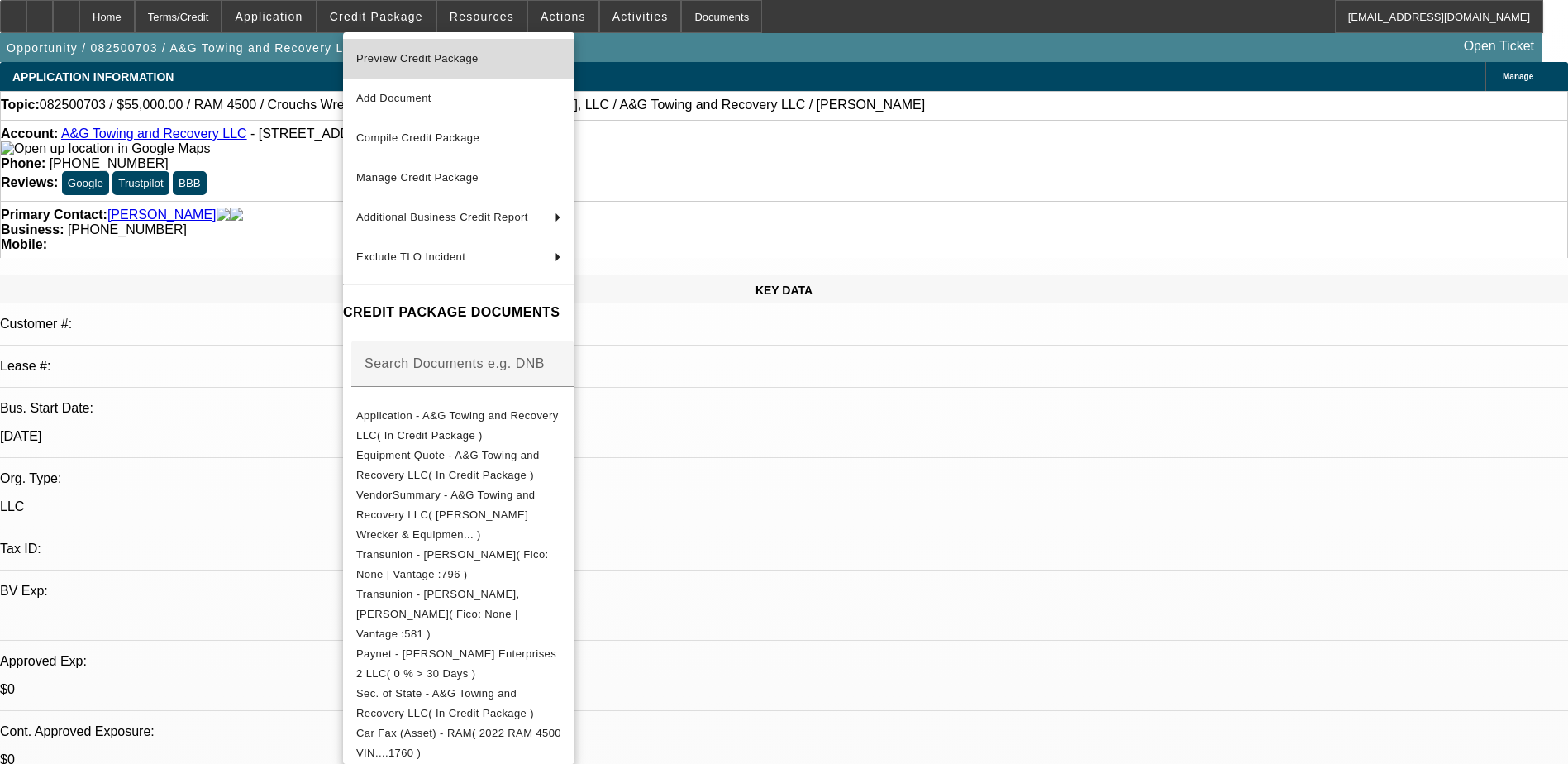
click at [391, 42] on button "Preview Credit Package" at bounding box center [458, 59] width 231 height 40
